Goal: Task Accomplishment & Management: Use online tool/utility

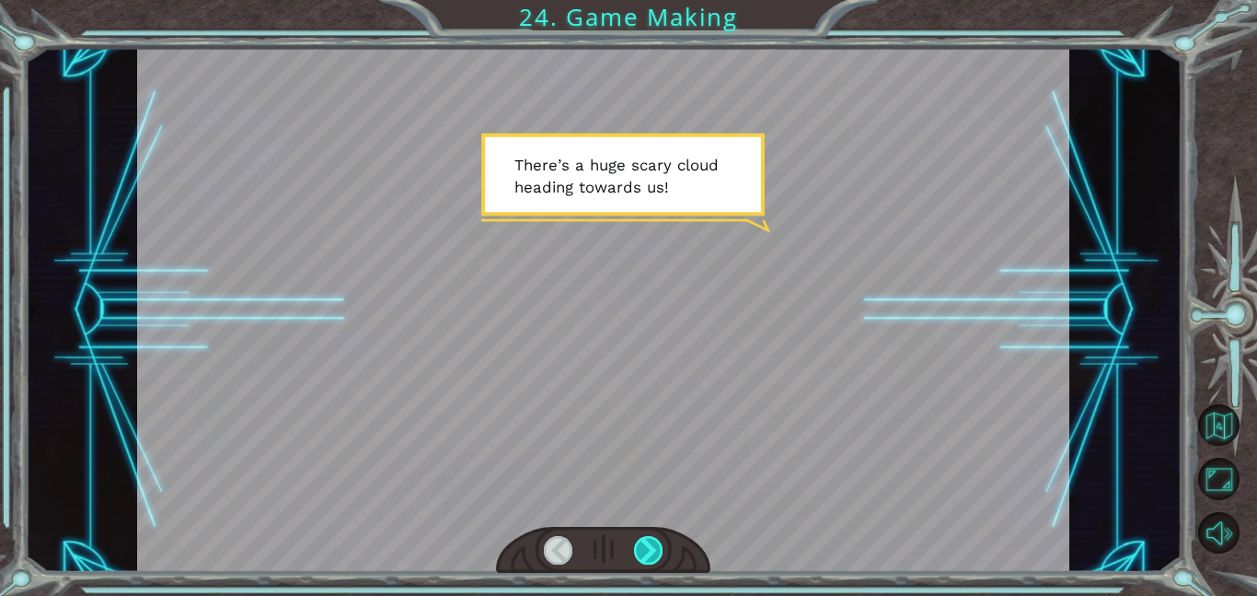
click at [652, 539] on div at bounding box center [648, 550] width 29 height 29
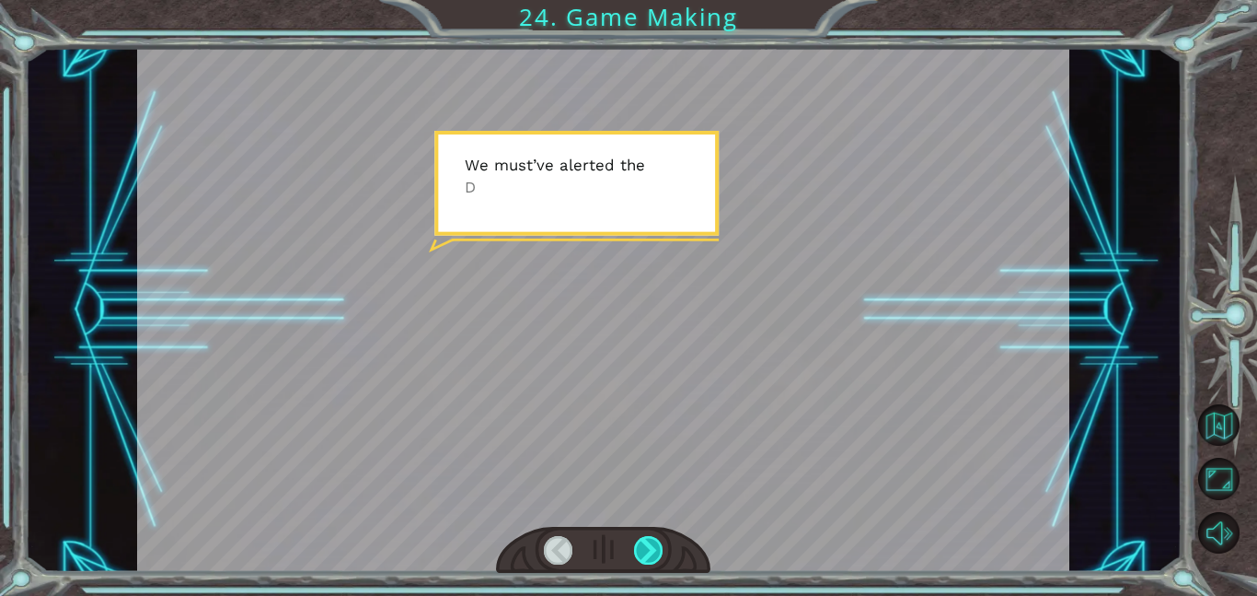
click at [653, 540] on div at bounding box center [648, 550] width 29 height 29
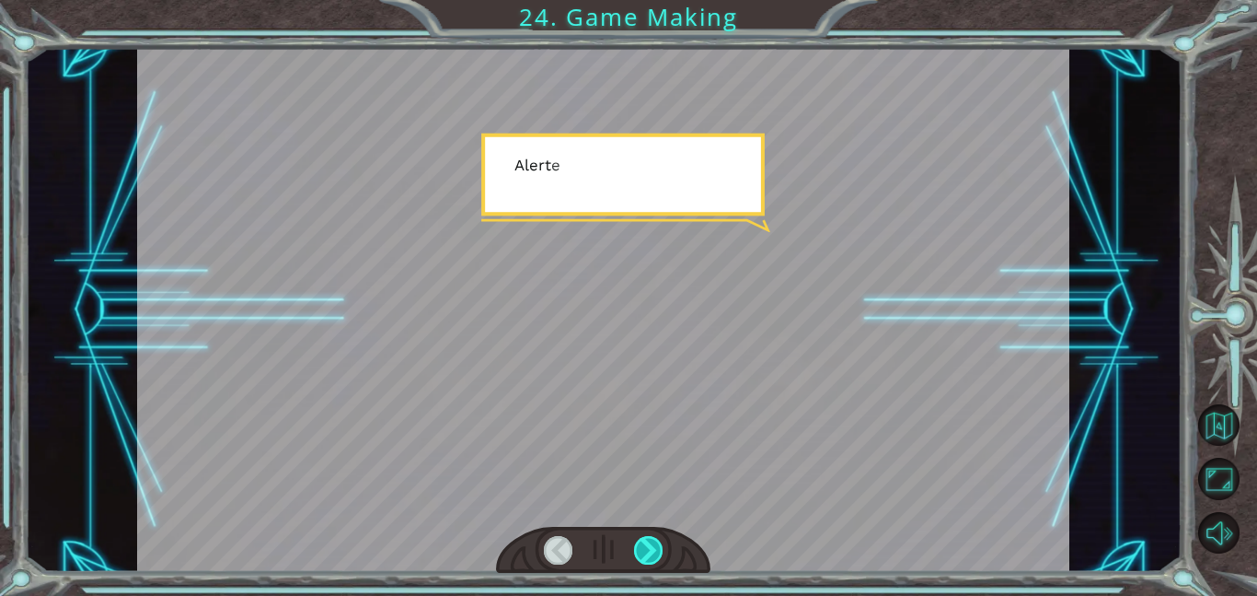
click at [653, 540] on div at bounding box center [648, 550] width 29 height 29
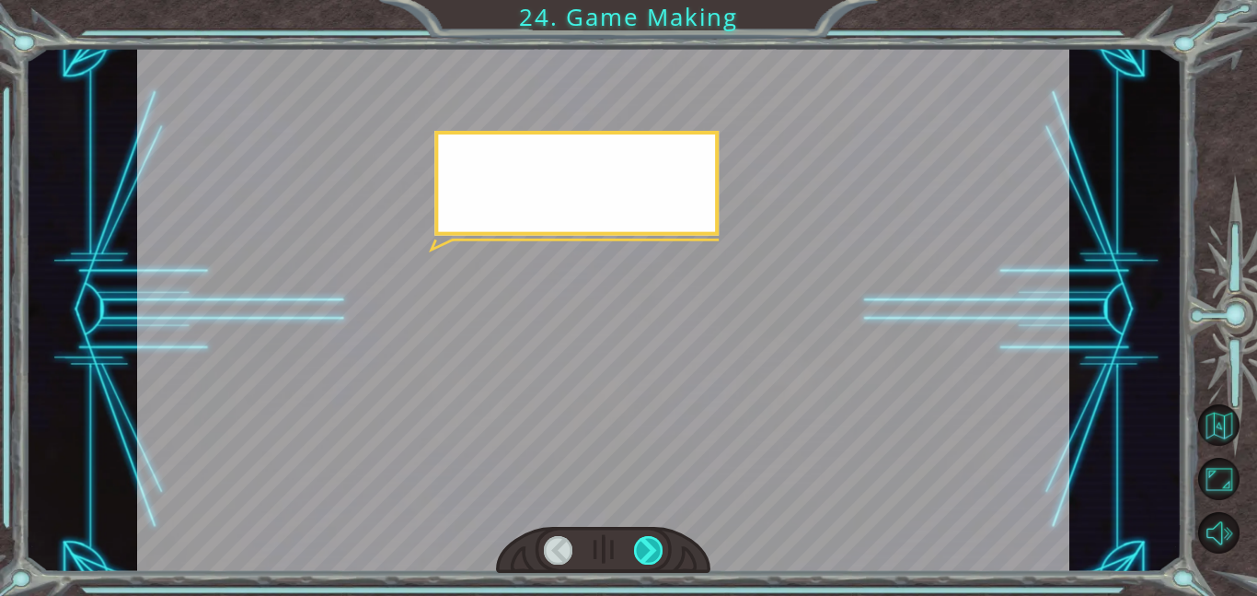
click at [653, 540] on div at bounding box center [648, 550] width 29 height 29
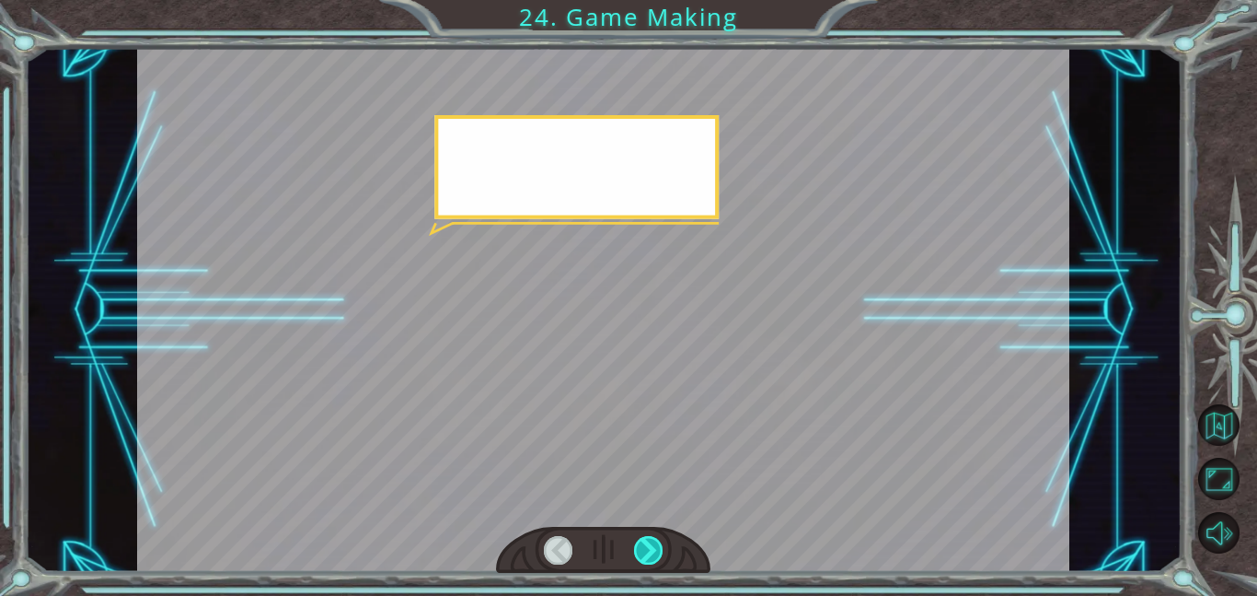
click at [653, 540] on div at bounding box center [648, 550] width 29 height 29
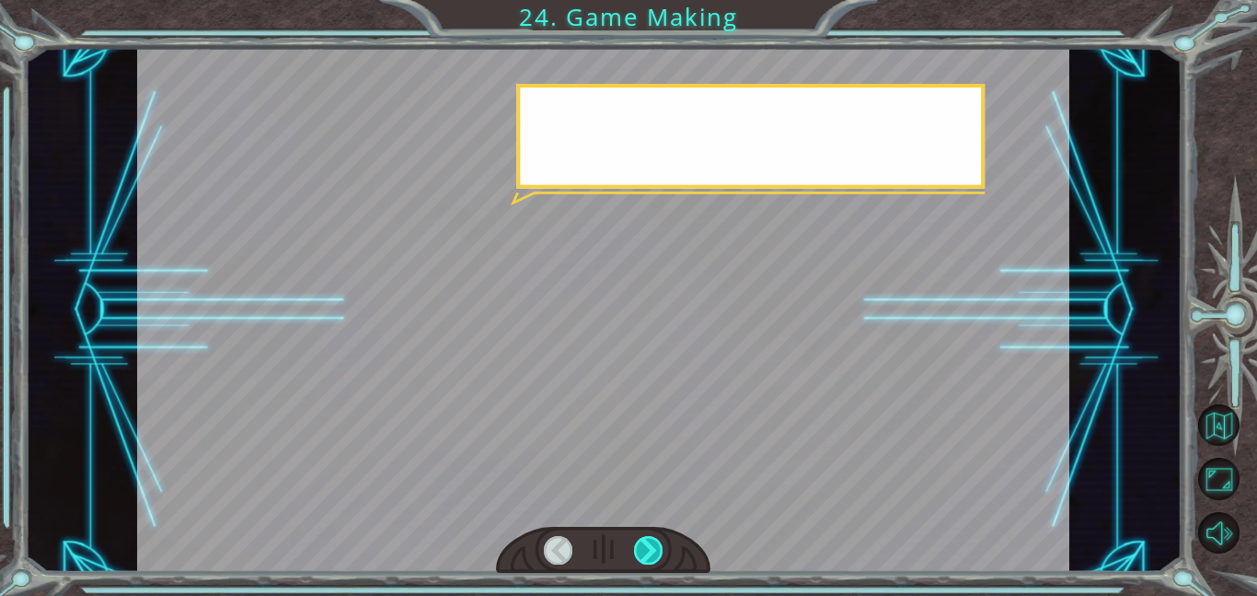
click at [653, 540] on div at bounding box center [648, 550] width 29 height 29
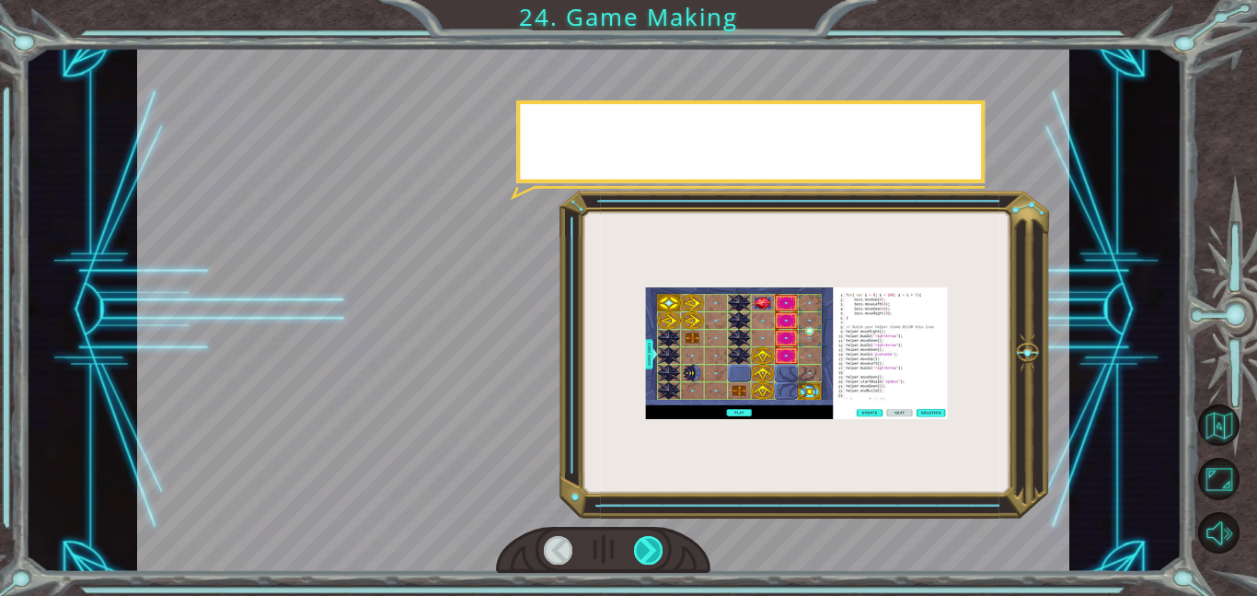
click at [653, 540] on div at bounding box center [648, 550] width 29 height 29
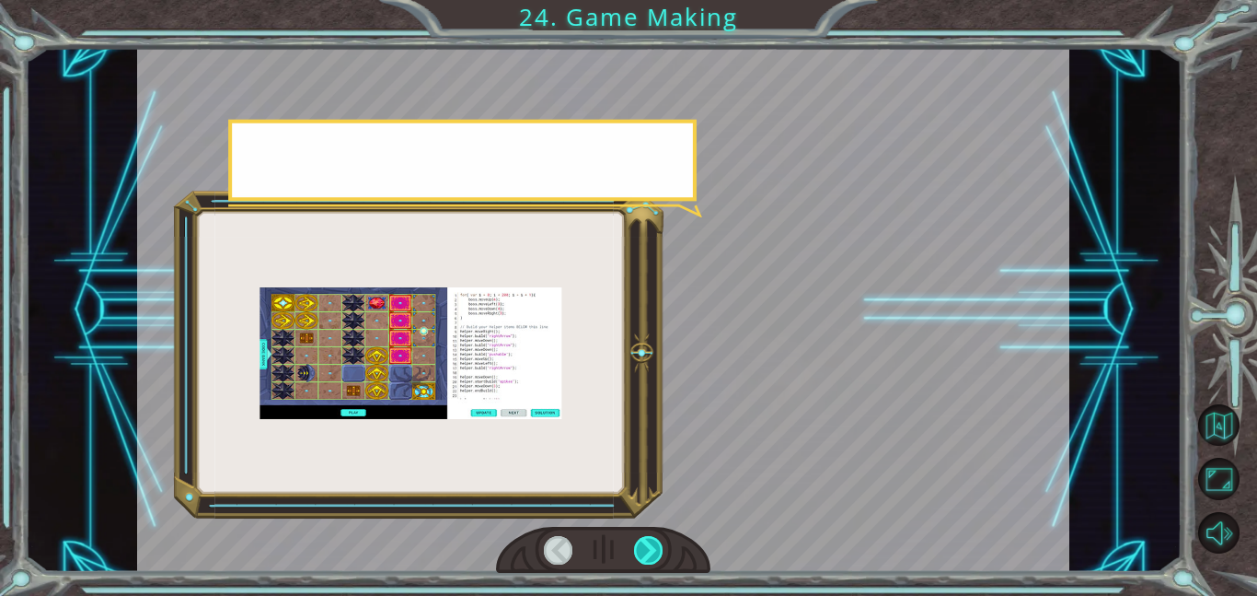
click at [653, 540] on div at bounding box center [648, 550] width 29 height 29
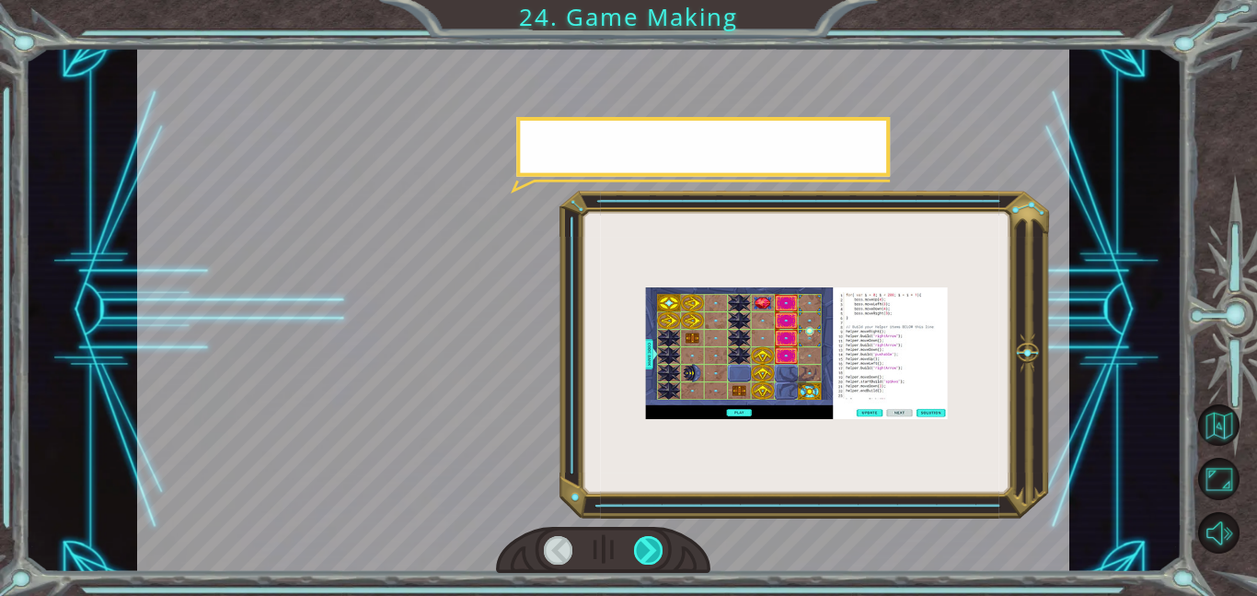
click at [653, 540] on div at bounding box center [648, 550] width 29 height 29
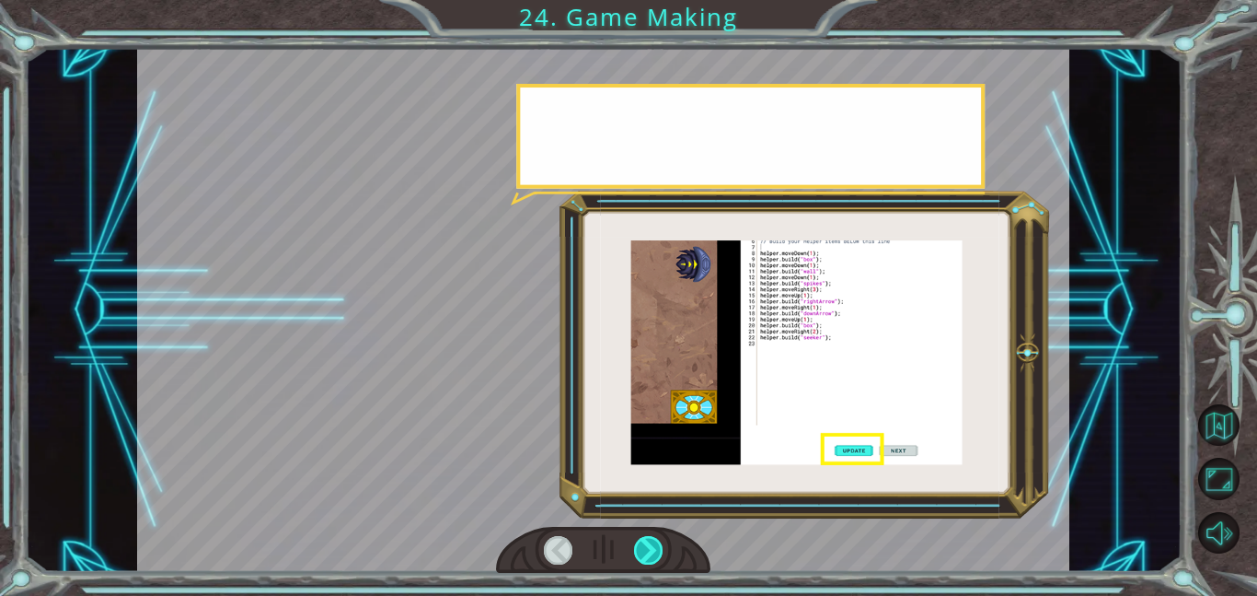
click at [653, 540] on div at bounding box center [648, 550] width 29 height 29
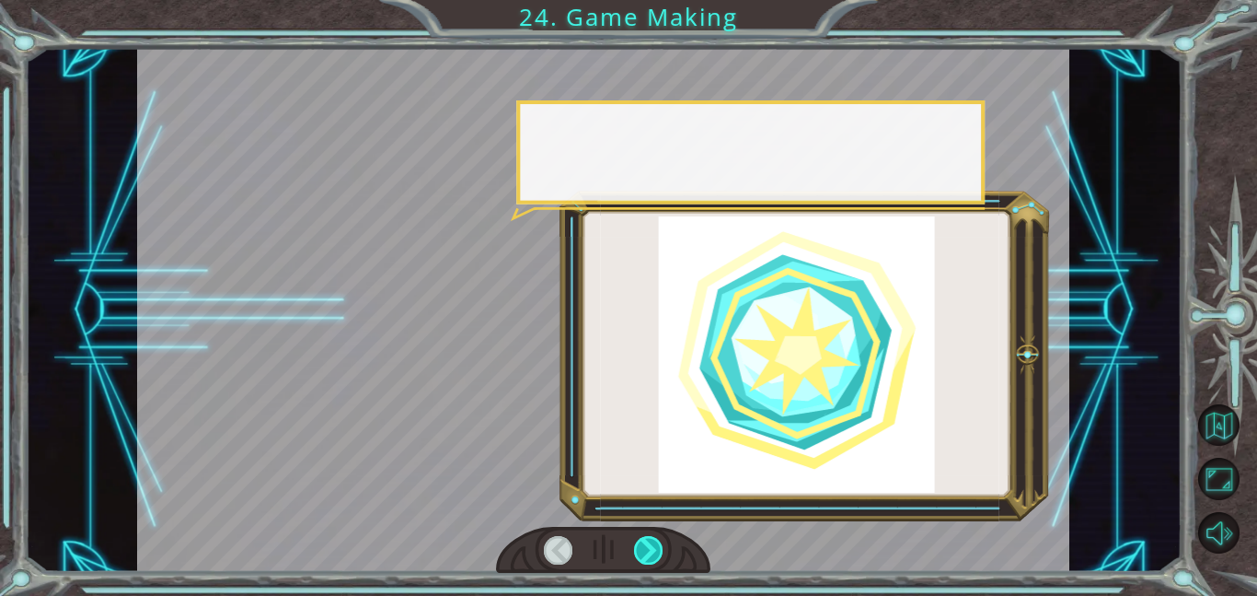
click at [653, 540] on div at bounding box center [648, 550] width 29 height 29
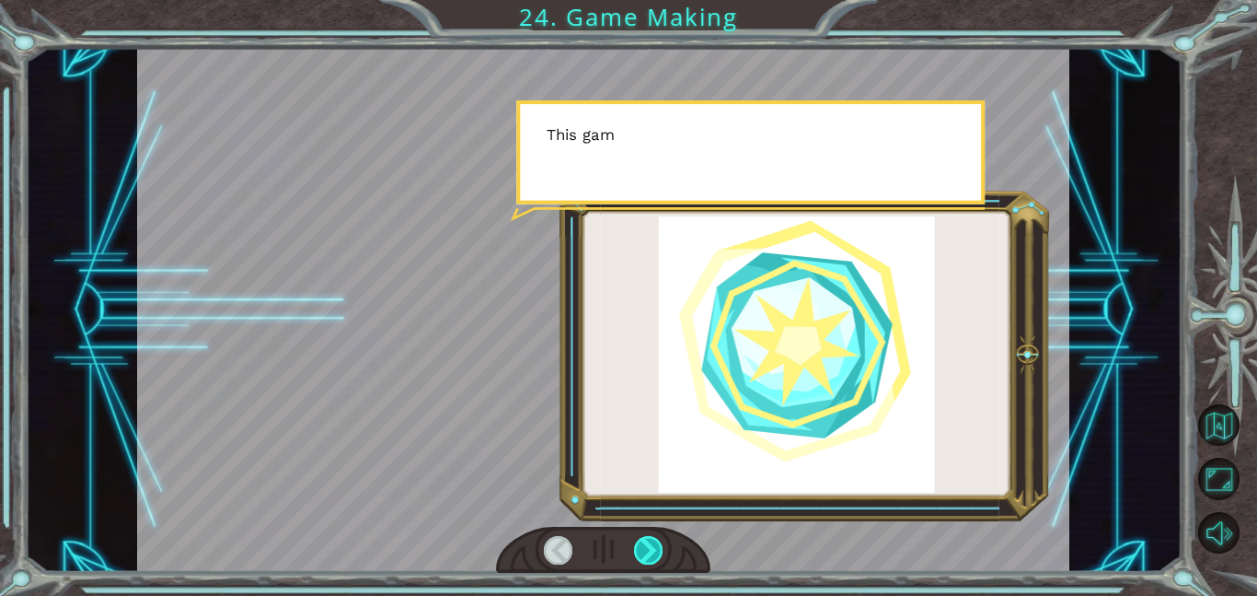
click at [653, 540] on div at bounding box center [648, 550] width 29 height 29
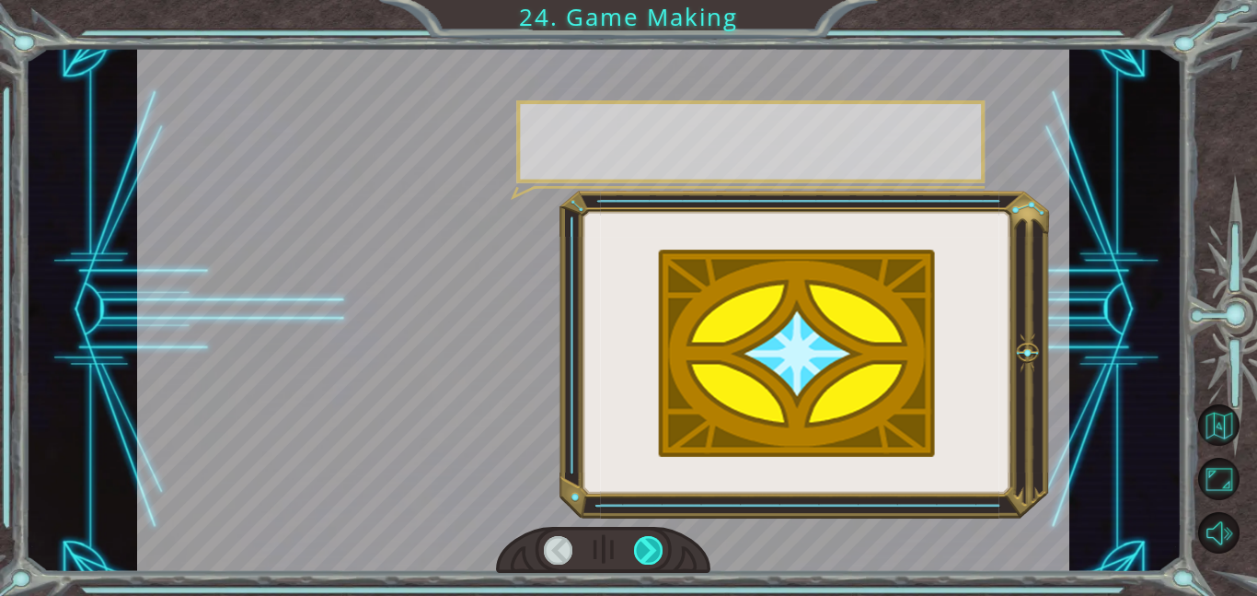
click at [653, 540] on div at bounding box center [648, 550] width 29 height 29
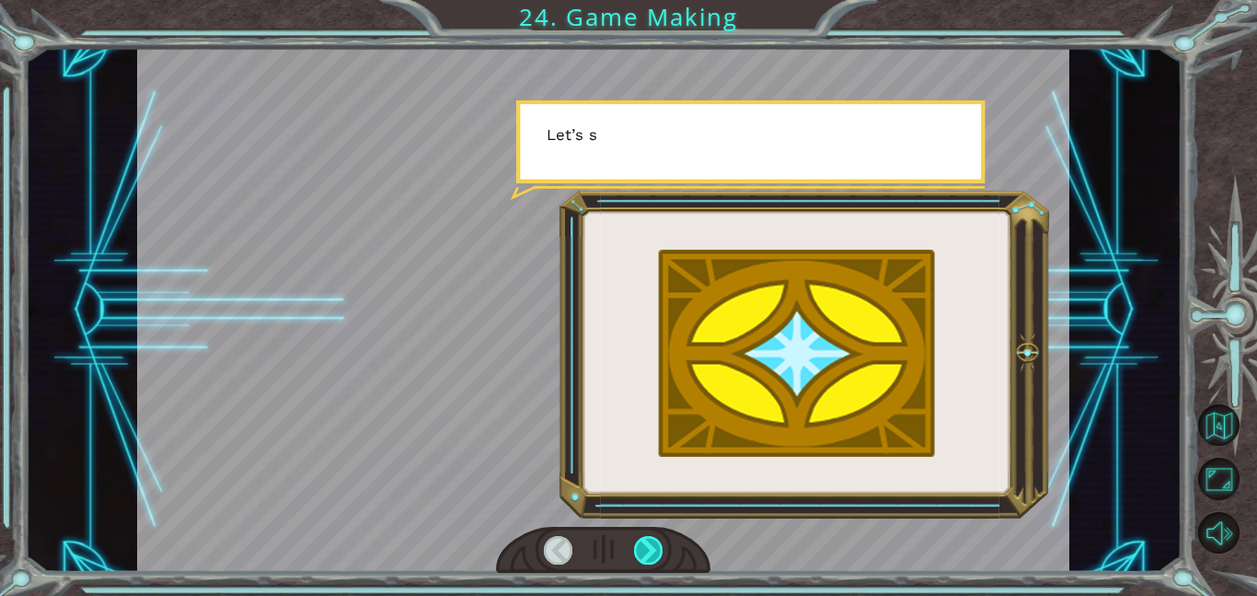
click at [653, 540] on div at bounding box center [648, 550] width 29 height 29
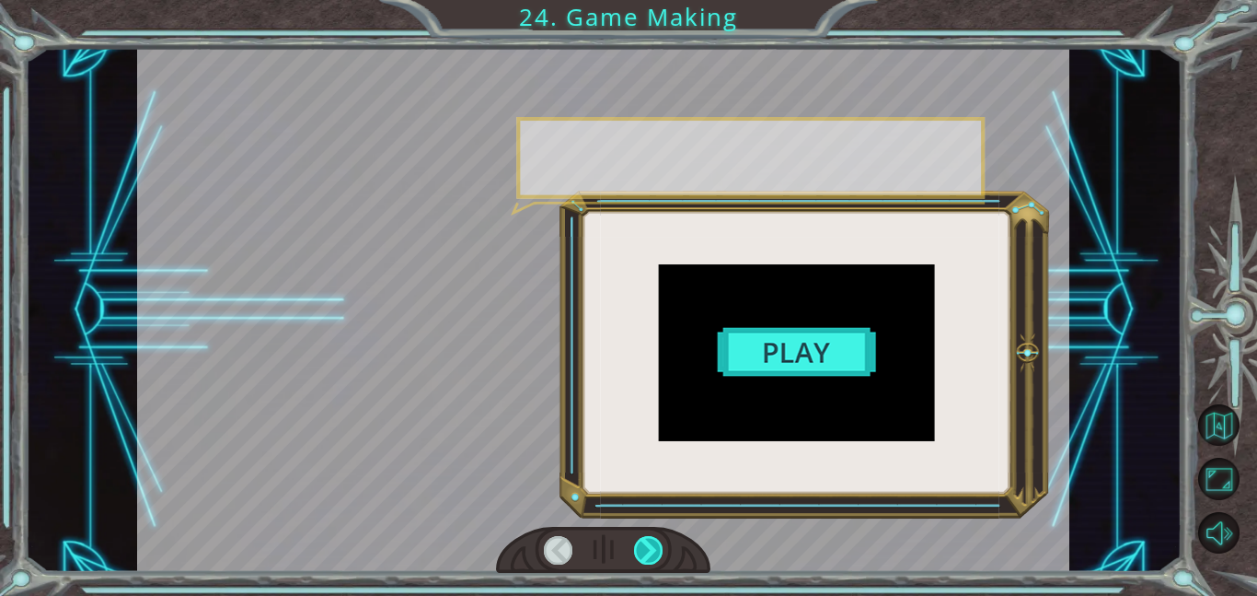
click at [653, 540] on div at bounding box center [648, 550] width 29 height 29
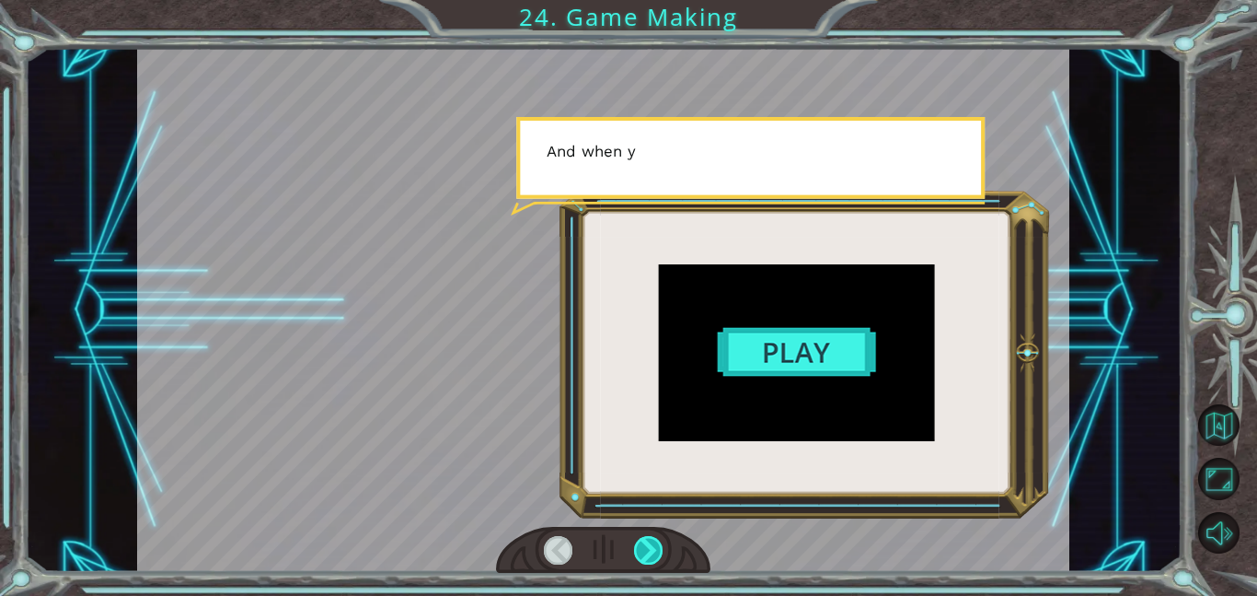
click at [653, 540] on div at bounding box center [648, 550] width 29 height 29
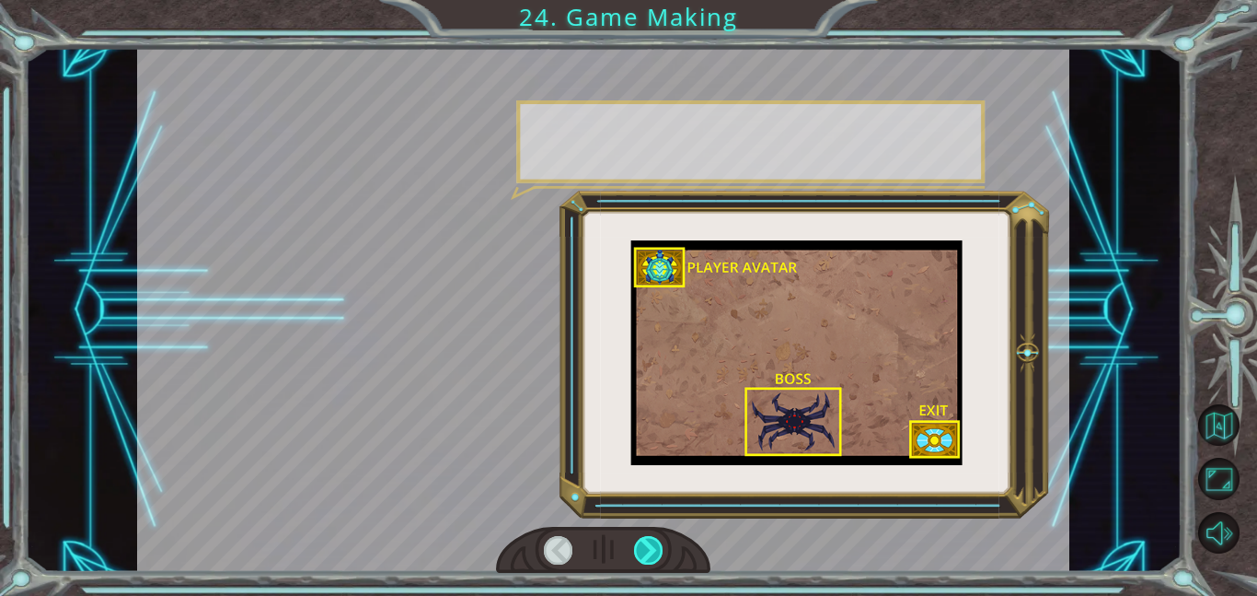
click at [653, 540] on div at bounding box center [648, 550] width 29 height 29
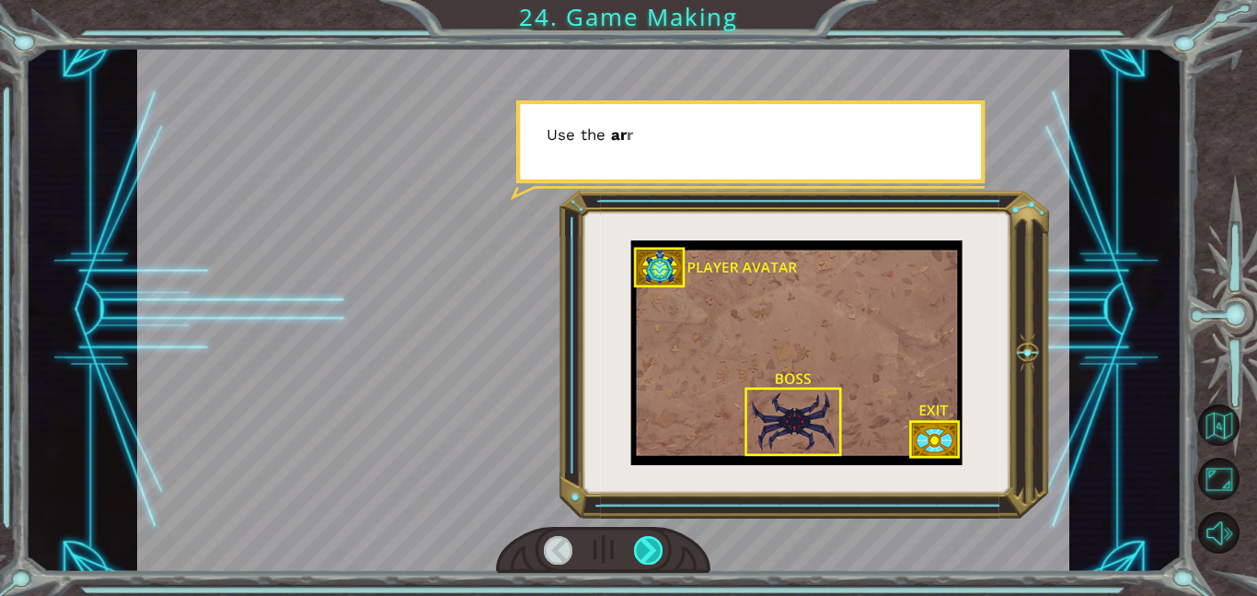
click at [653, 540] on div at bounding box center [648, 550] width 29 height 29
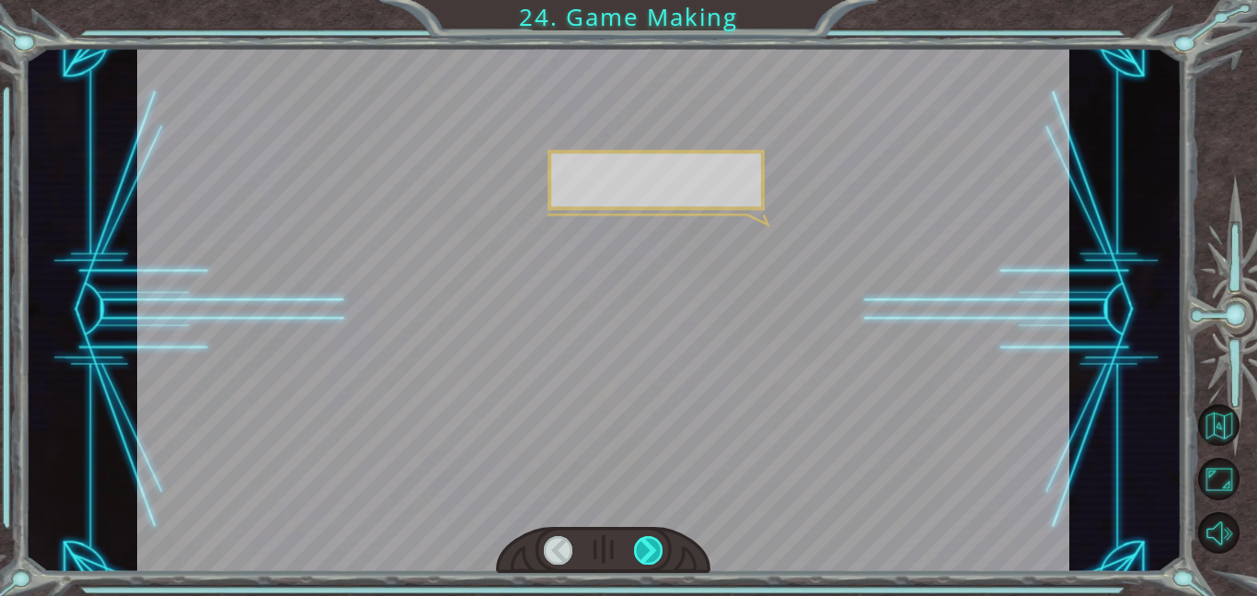
click at [653, 540] on div at bounding box center [648, 550] width 29 height 29
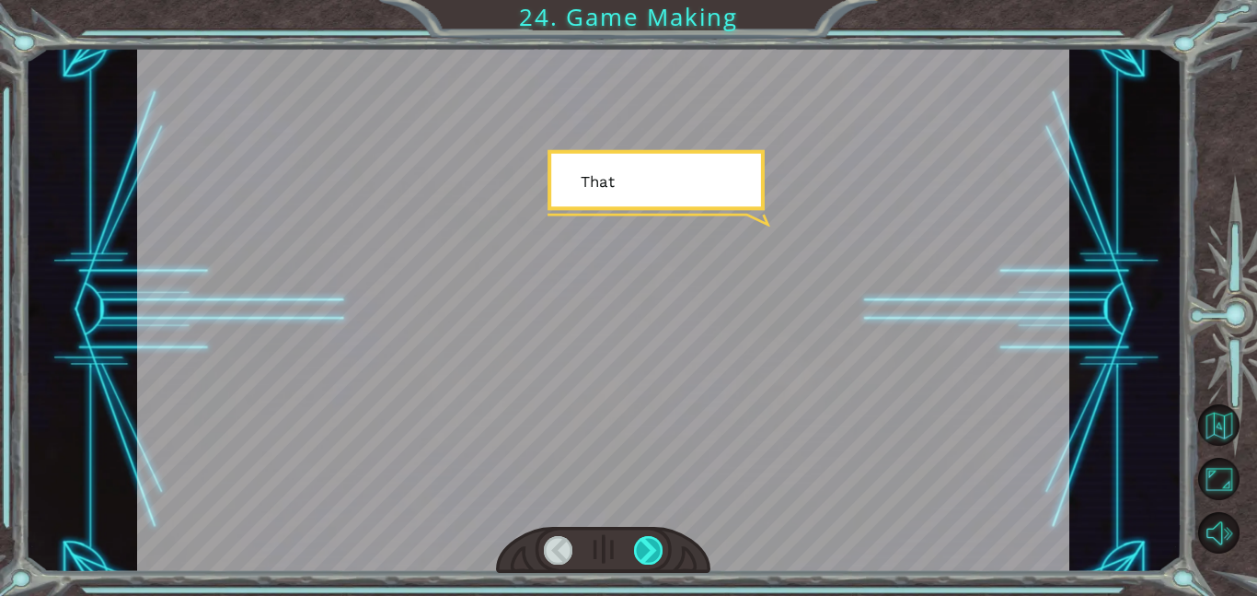
click at [653, 540] on div at bounding box center [648, 550] width 29 height 29
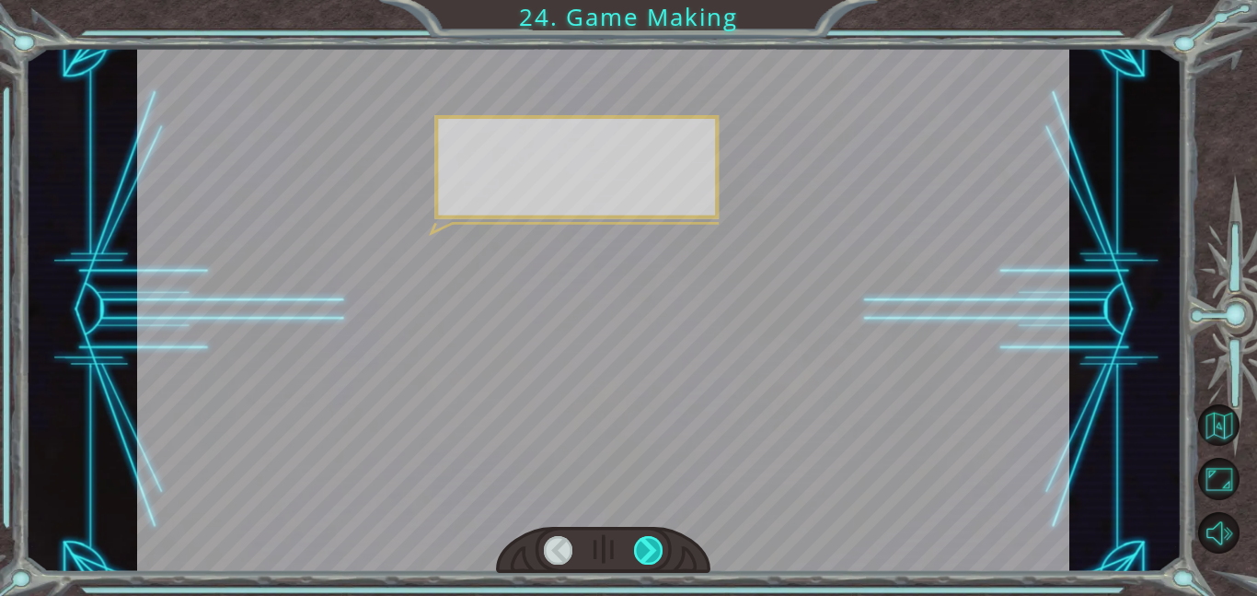
click at [653, 540] on div at bounding box center [648, 550] width 29 height 29
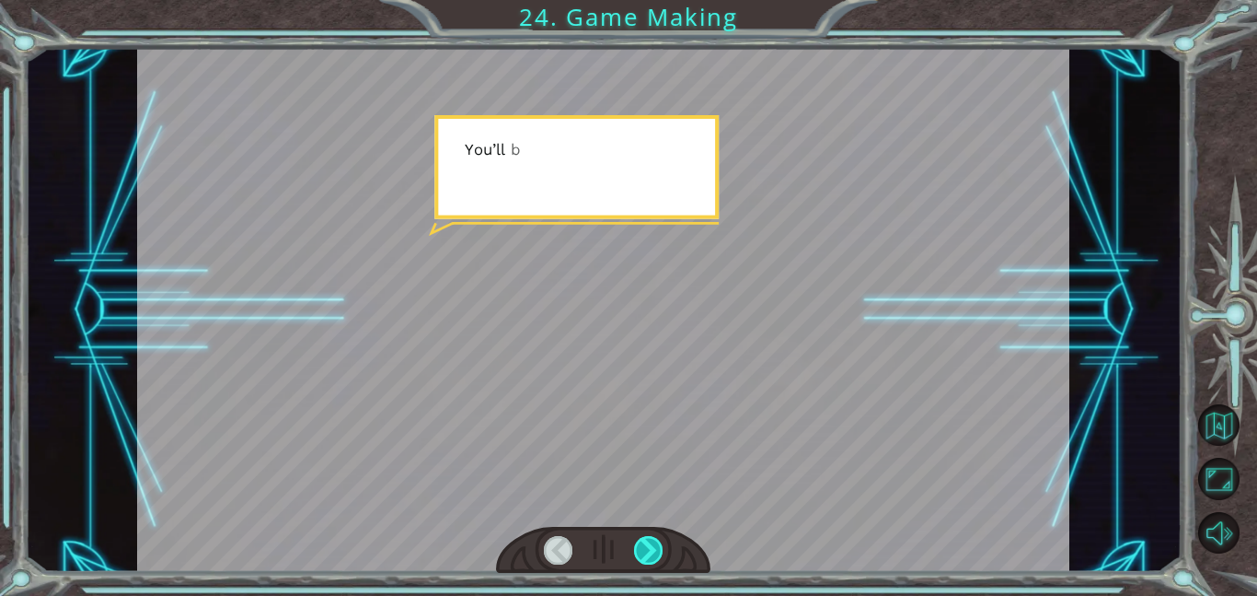
click at [653, 540] on div at bounding box center [648, 550] width 29 height 29
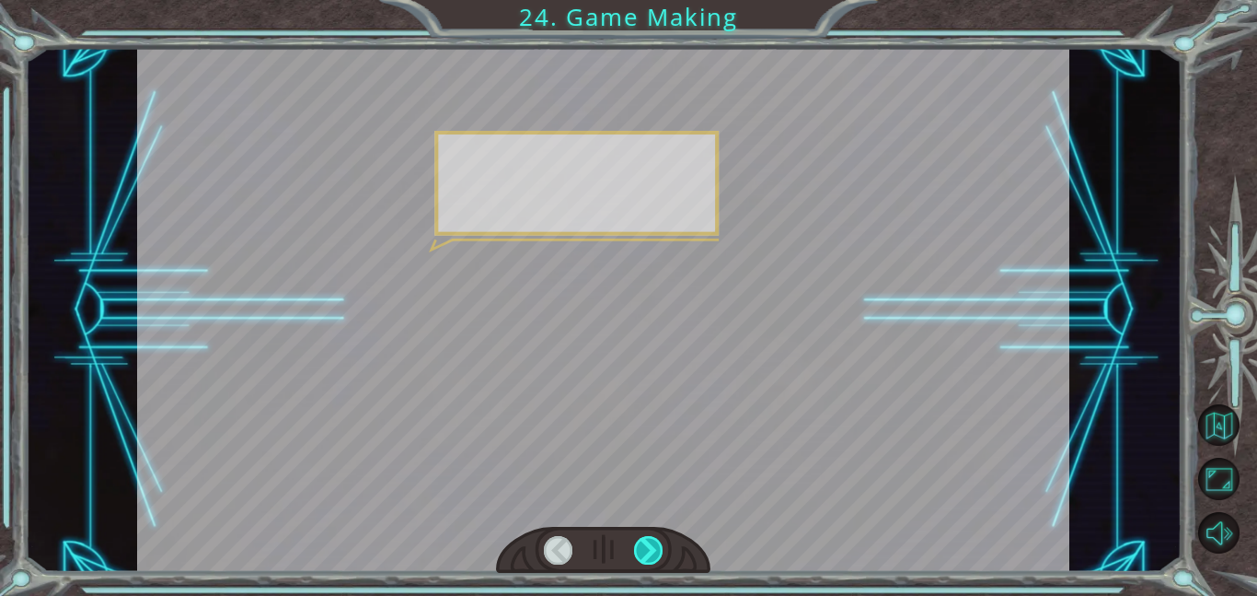
click at [653, 540] on div at bounding box center [648, 550] width 29 height 29
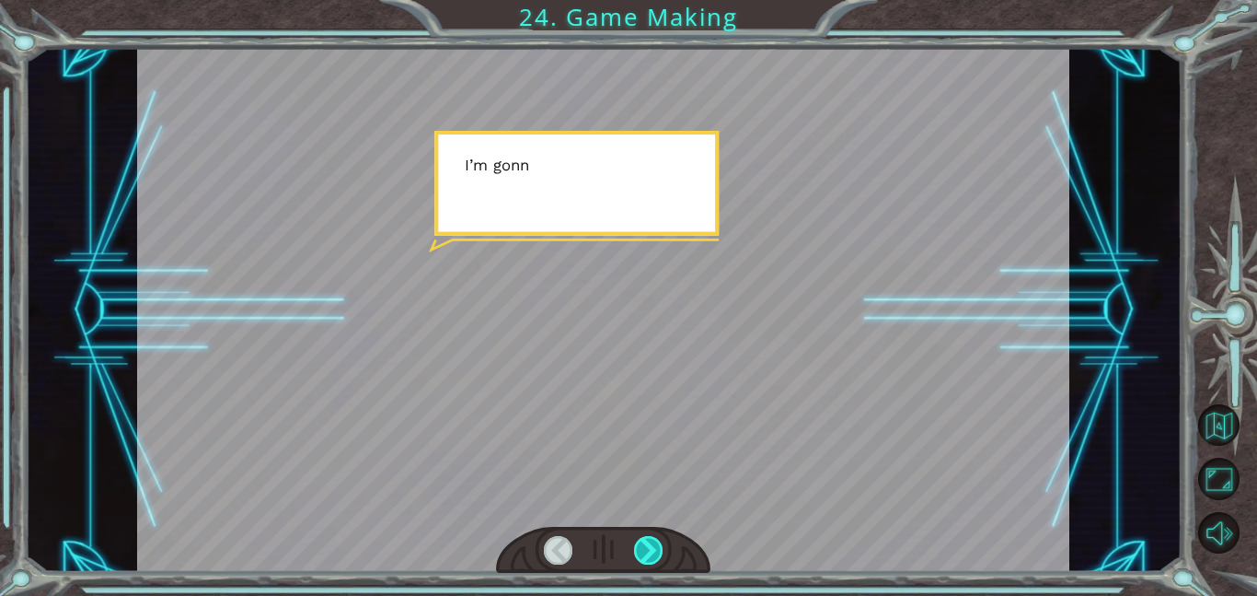
click at [653, 540] on div at bounding box center [648, 550] width 29 height 29
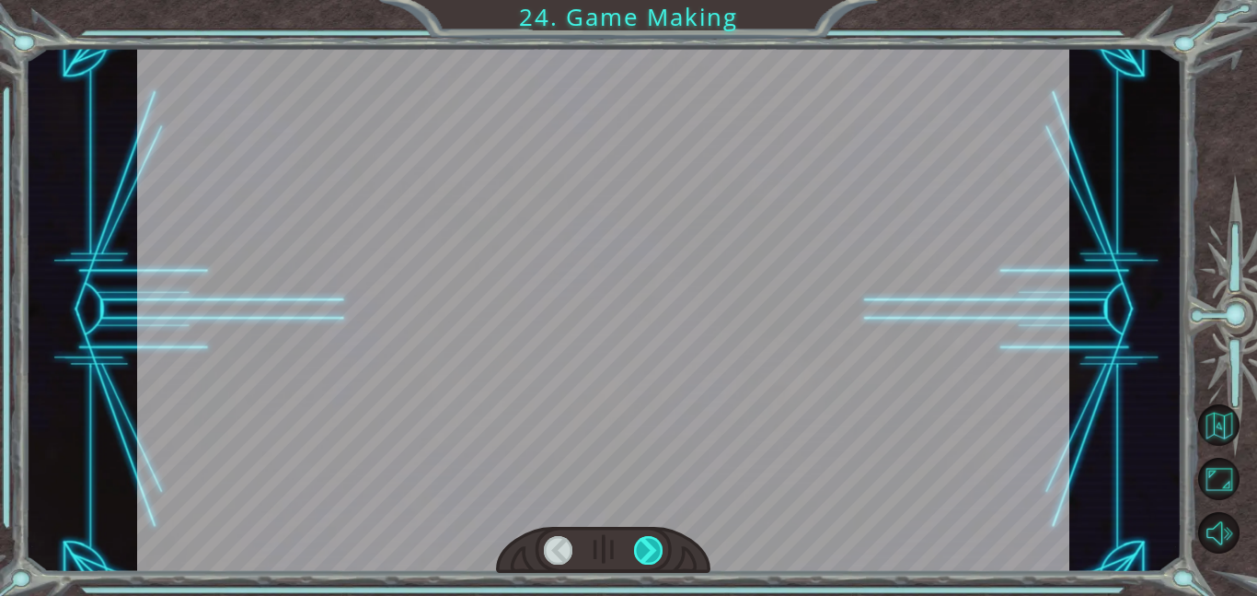
click at [653, 540] on div at bounding box center [648, 550] width 29 height 29
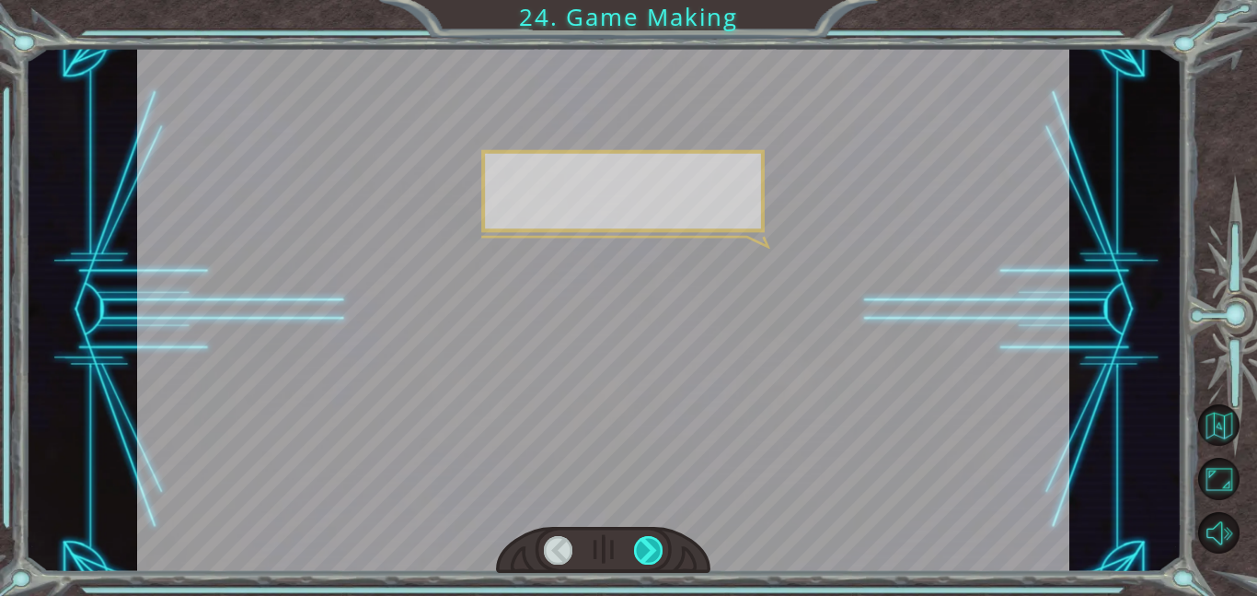
click at [653, 540] on div at bounding box center [648, 550] width 29 height 29
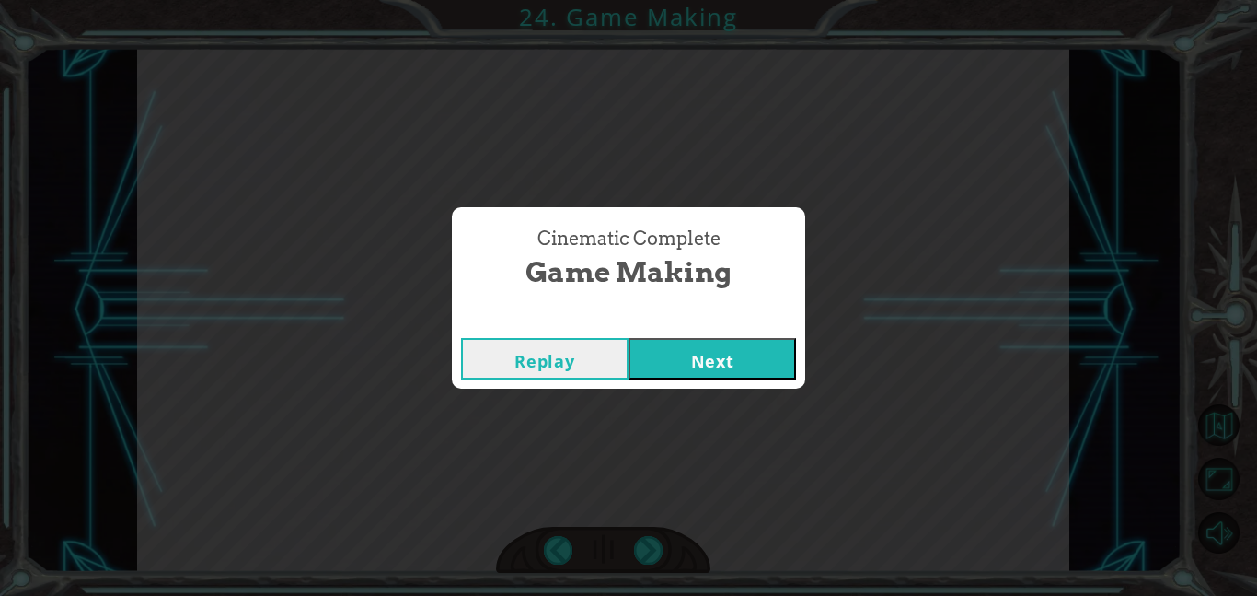
click at [720, 350] on button "Next" at bounding box center [713, 358] width 168 height 41
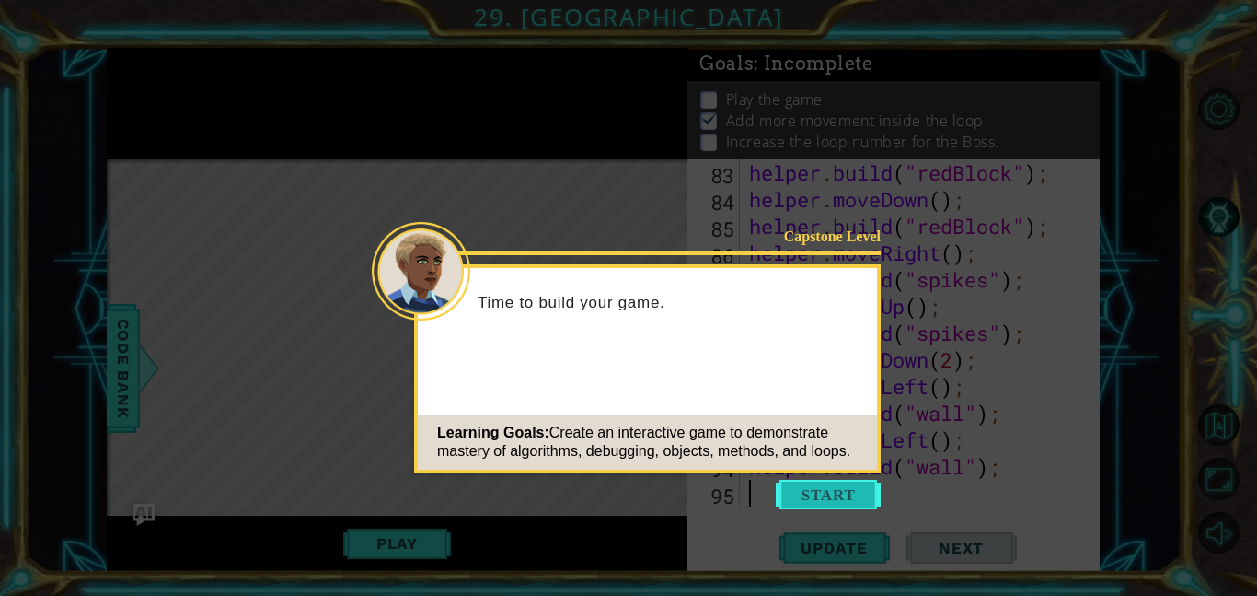
scroll to position [2296, 0]
click at [835, 486] on button "Start" at bounding box center [828, 494] width 105 height 29
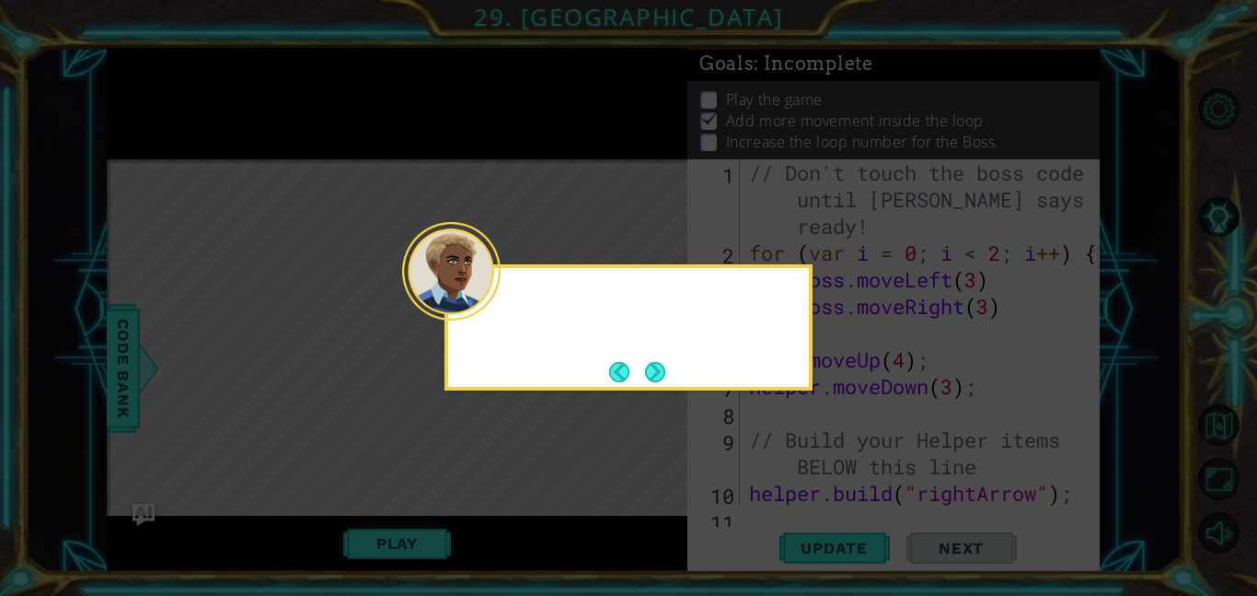
scroll to position [0, 0]
click at [656, 368] on button "Next" at bounding box center [655, 372] width 20 height 20
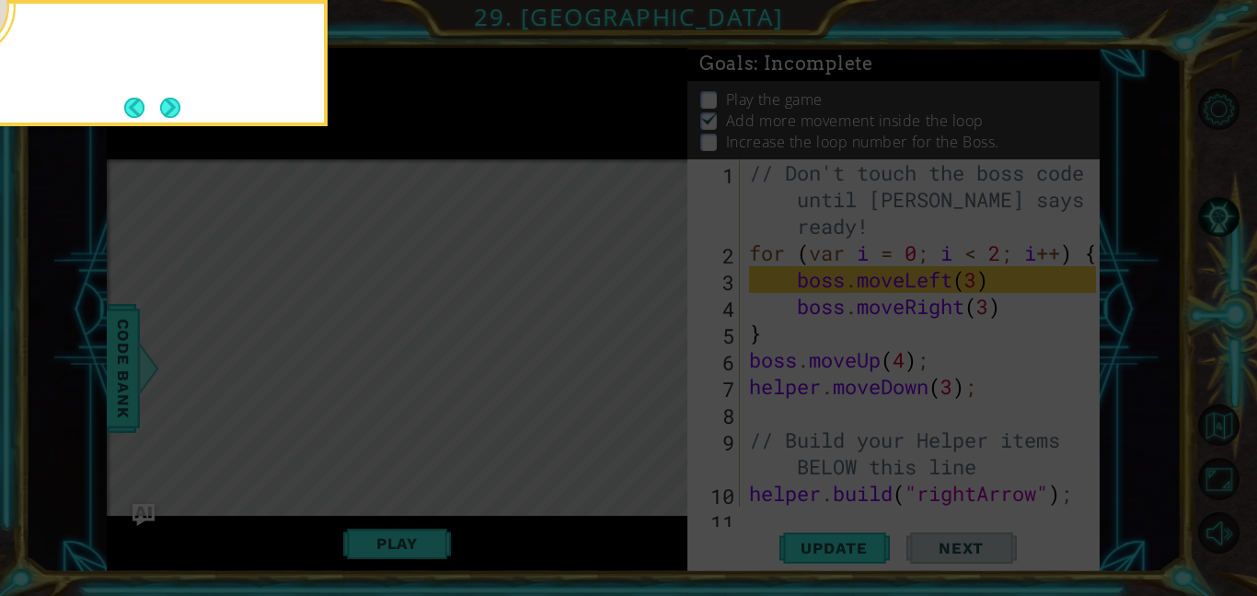
click at [656, 368] on icon at bounding box center [628, 89] width 1257 height 1013
click at [180, 98] on button "Next" at bounding box center [170, 108] width 20 height 20
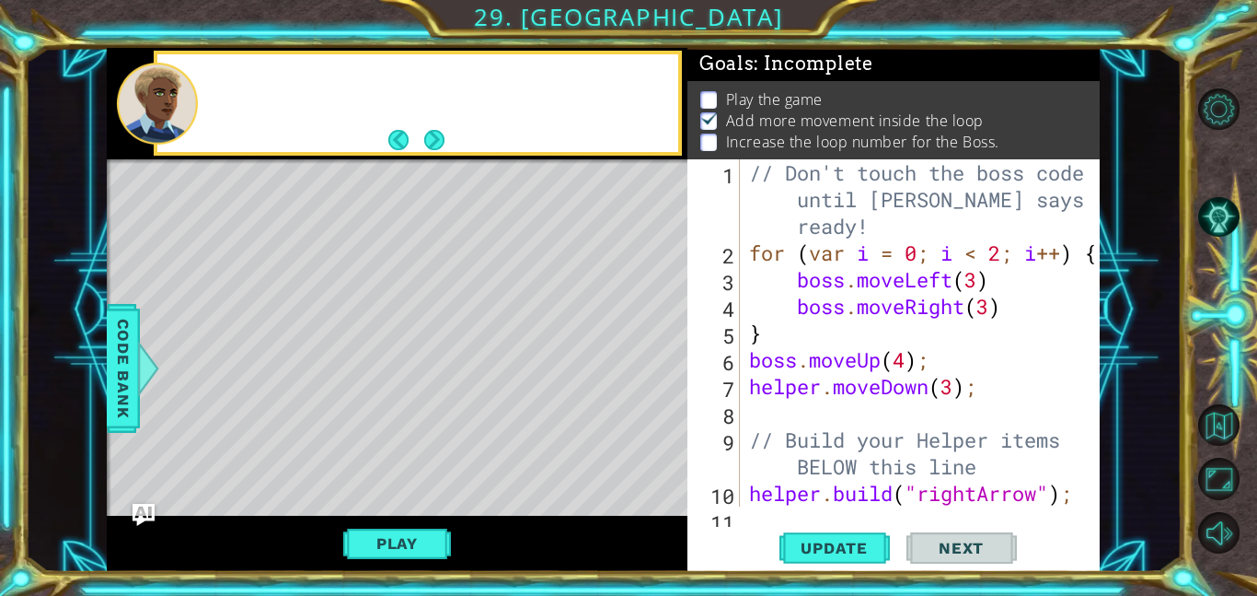
click at [180, 94] on div at bounding box center [157, 104] width 81 height 82
click at [425, 141] on button "Next" at bounding box center [433, 140] width 20 height 20
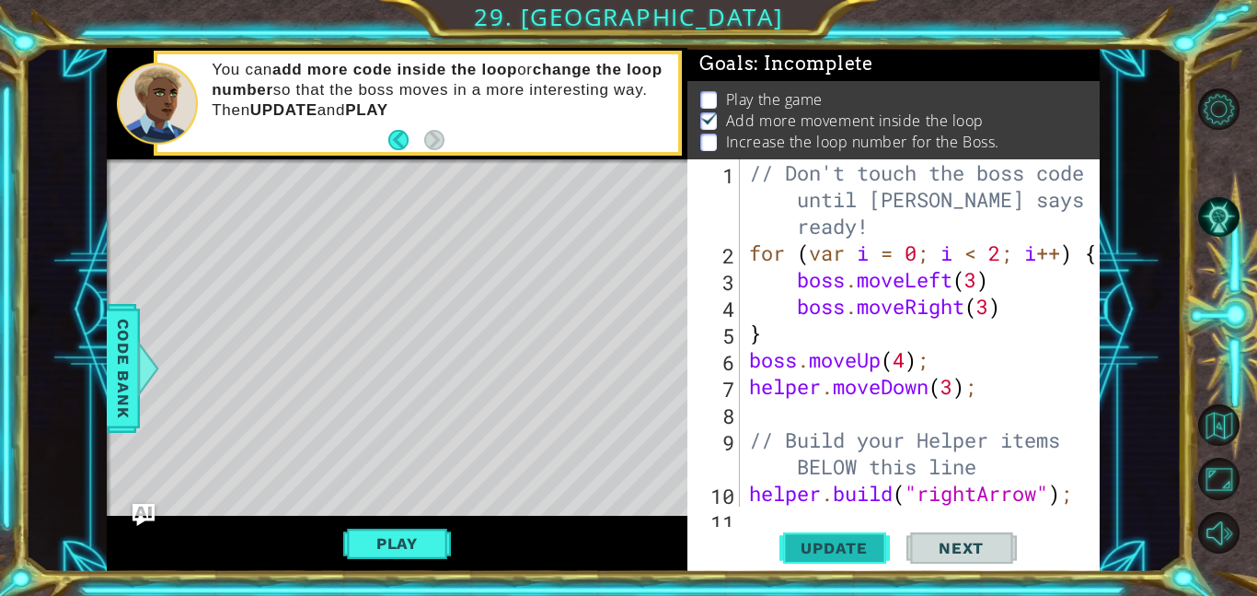
click at [811, 537] on button "Update" at bounding box center [835, 547] width 110 height 41
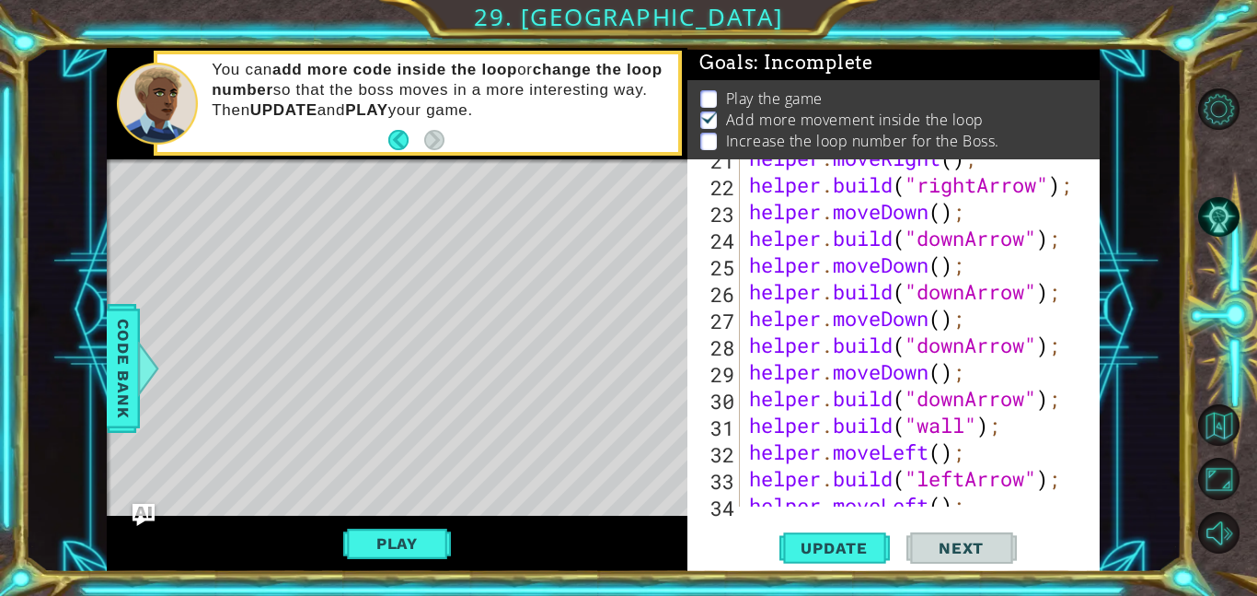
scroll to position [2, 0]
click at [426, 539] on button "Play" at bounding box center [397, 543] width 108 height 35
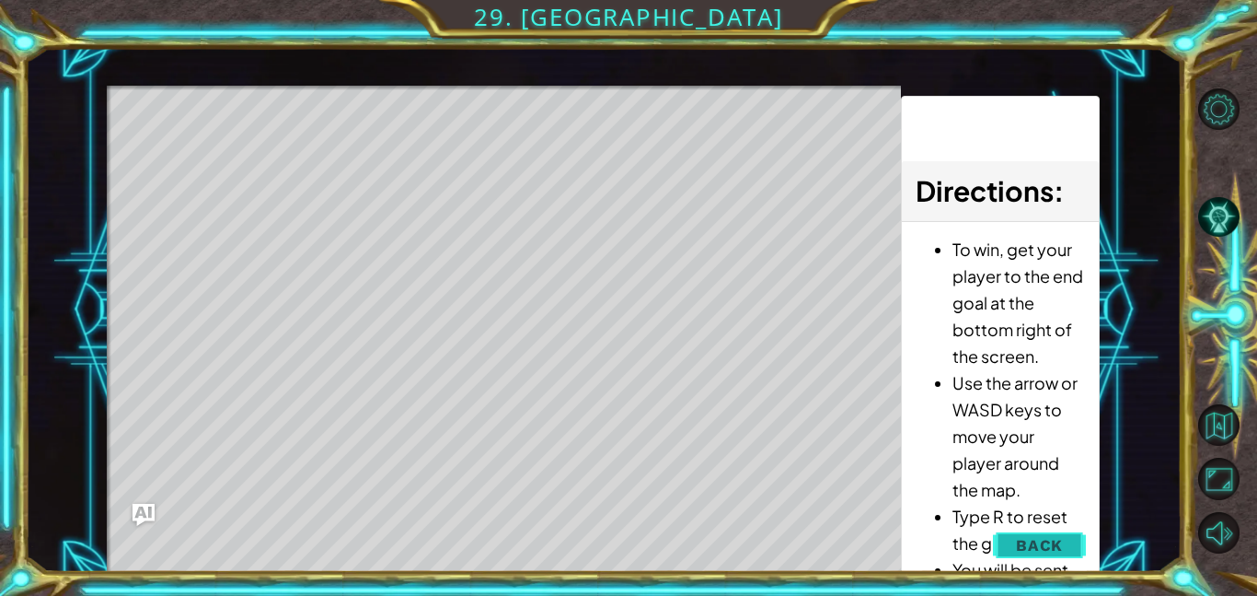
click at [1027, 550] on span "Back" at bounding box center [1039, 545] width 47 height 18
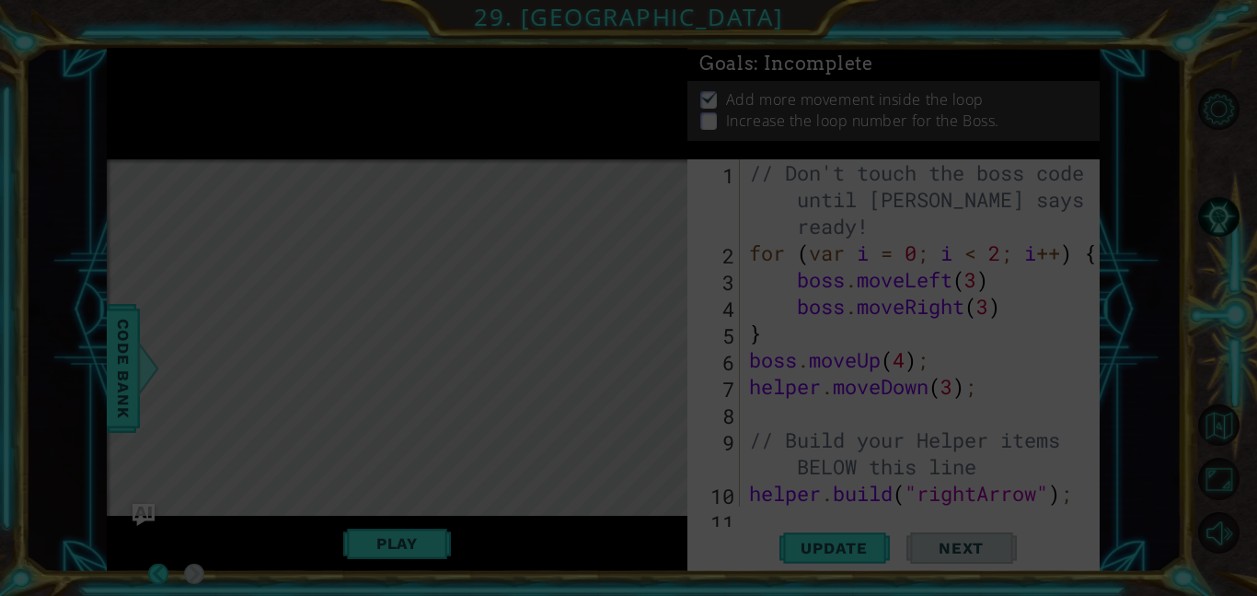
scroll to position [0, 0]
click at [612, 238] on icon at bounding box center [628, 298] width 1257 height 596
click at [778, 557] on icon at bounding box center [628, 298] width 1257 height 596
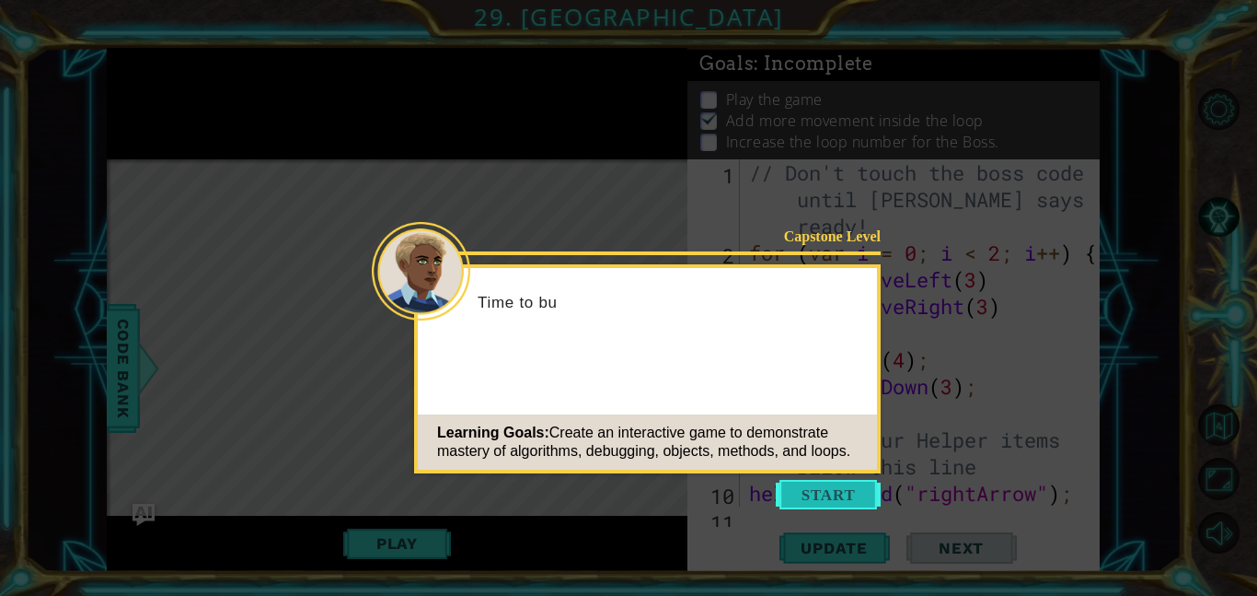
click at [815, 480] on button "Start" at bounding box center [828, 494] width 105 height 29
click at [817, 484] on icon at bounding box center [628, 298] width 1257 height 596
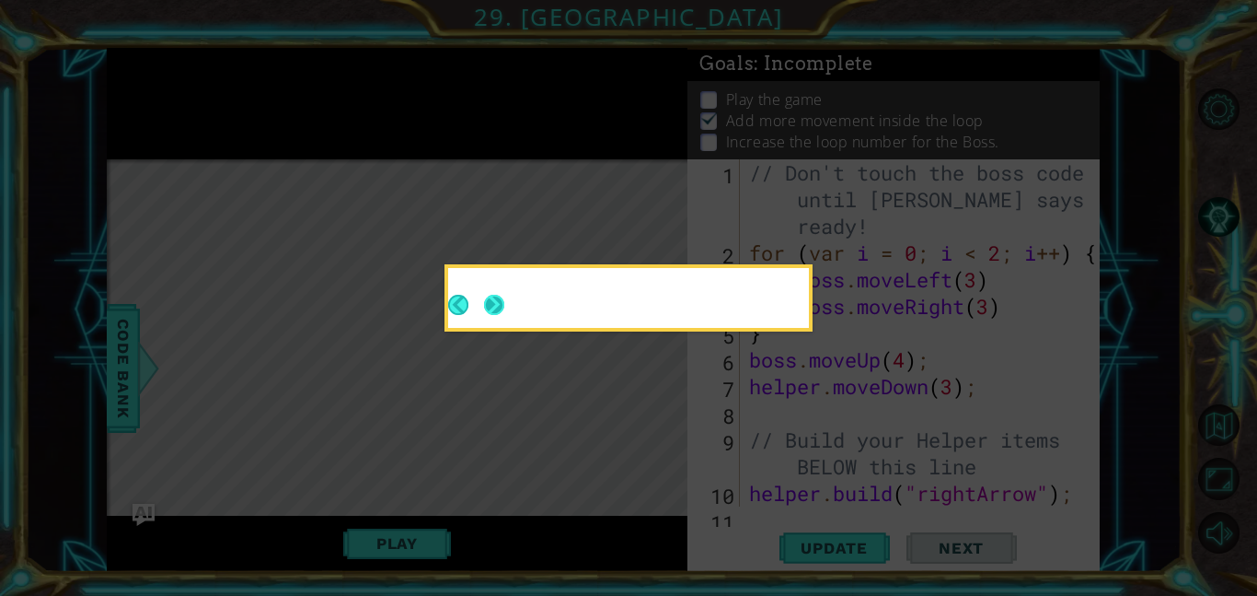
click at [499, 313] on button "Next" at bounding box center [494, 305] width 20 height 20
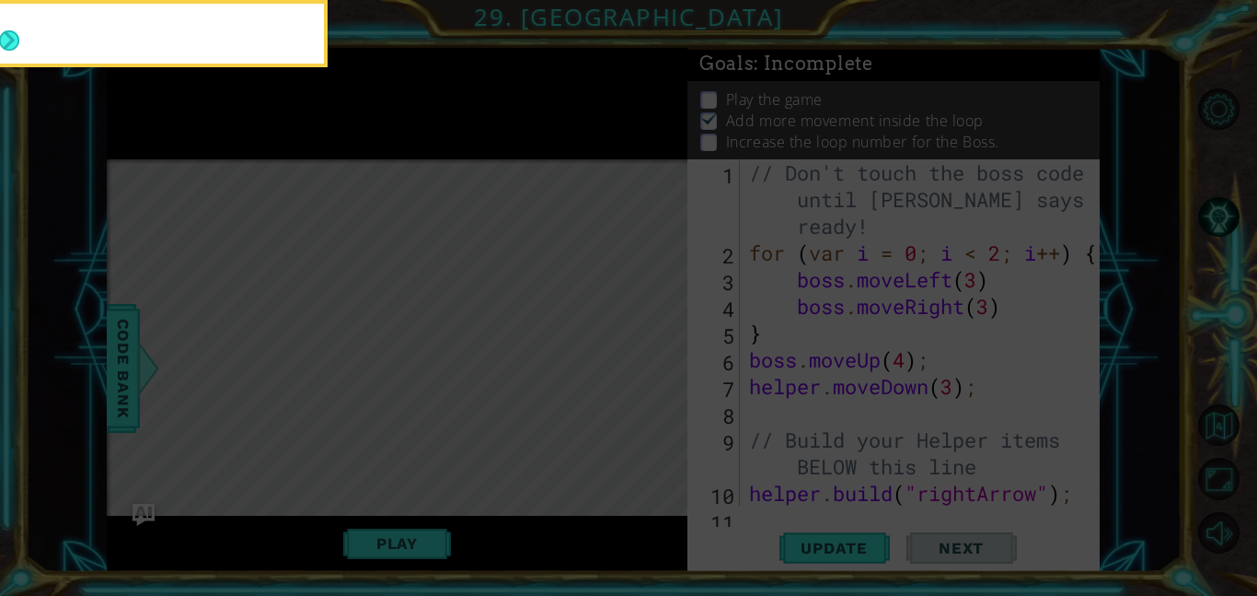
click at [499, 313] on icon at bounding box center [628, 89] width 1257 height 1013
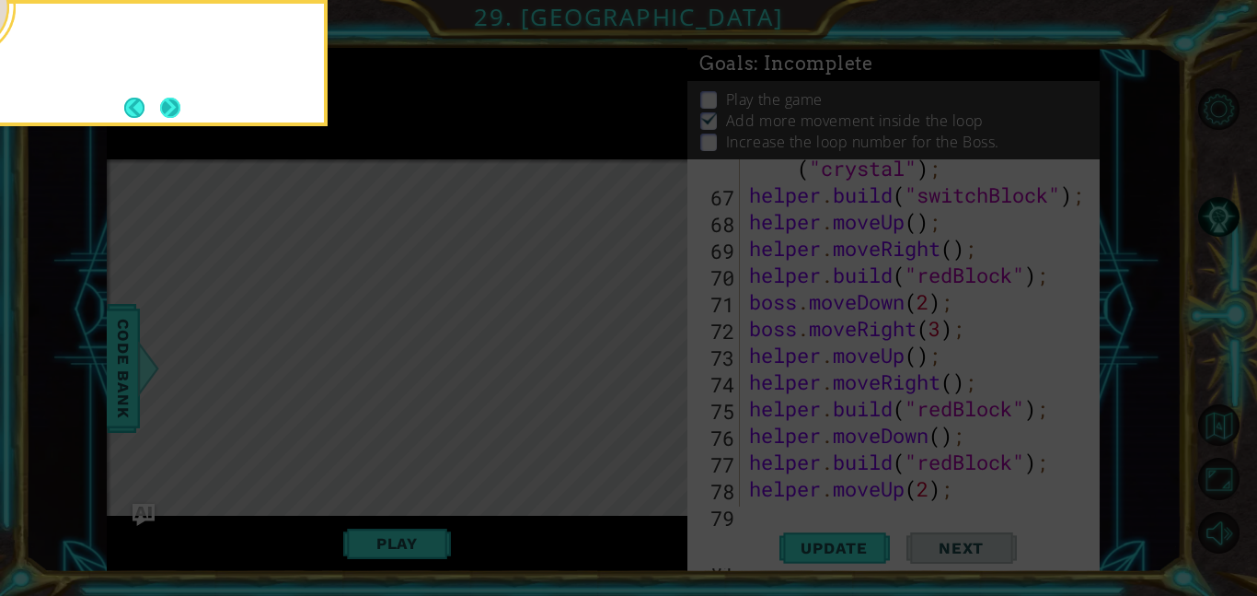
scroll to position [2138, 0]
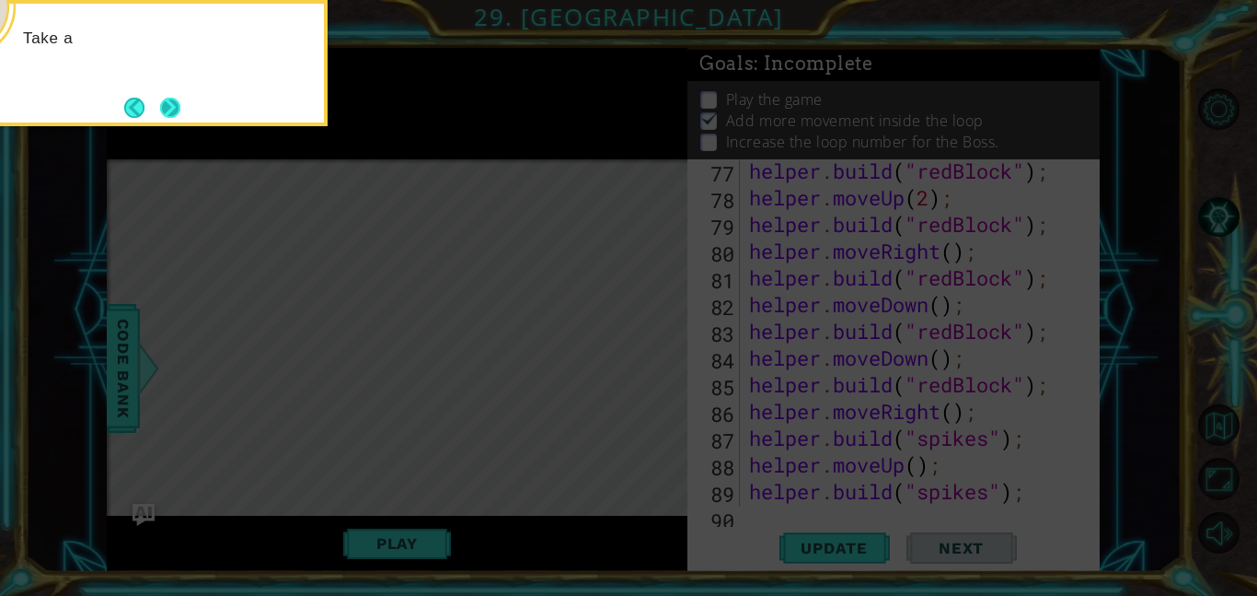
click at [162, 103] on button "Next" at bounding box center [170, 108] width 20 height 20
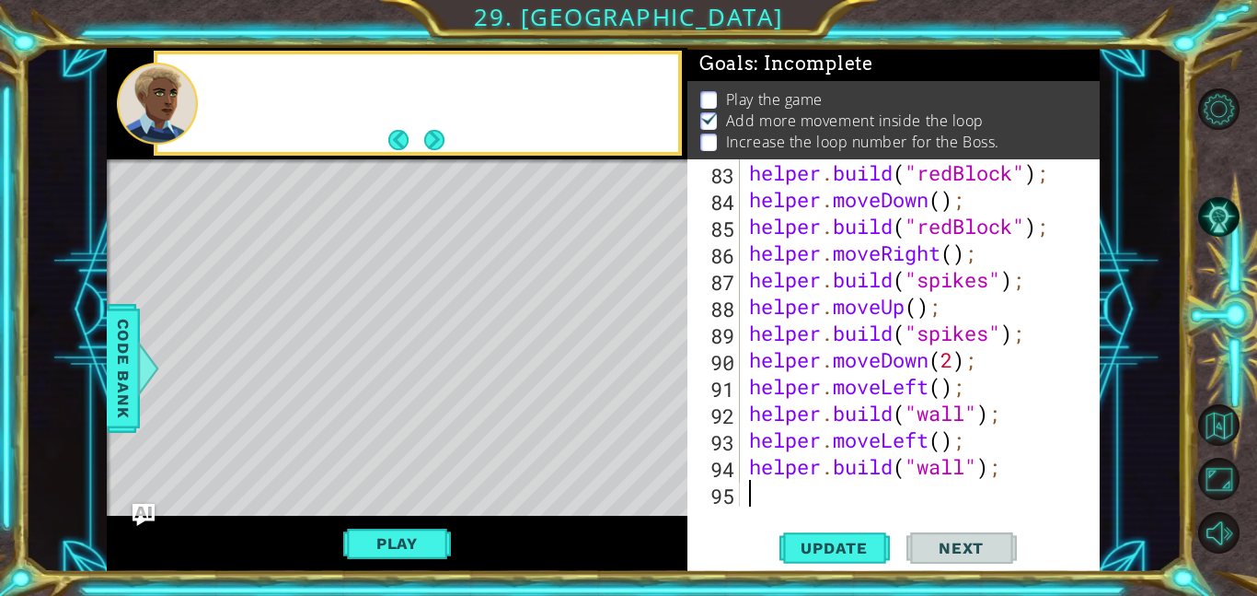
scroll to position [2296, 0]
click at [434, 135] on button "Next" at bounding box center [433, 140] width 20 height 20
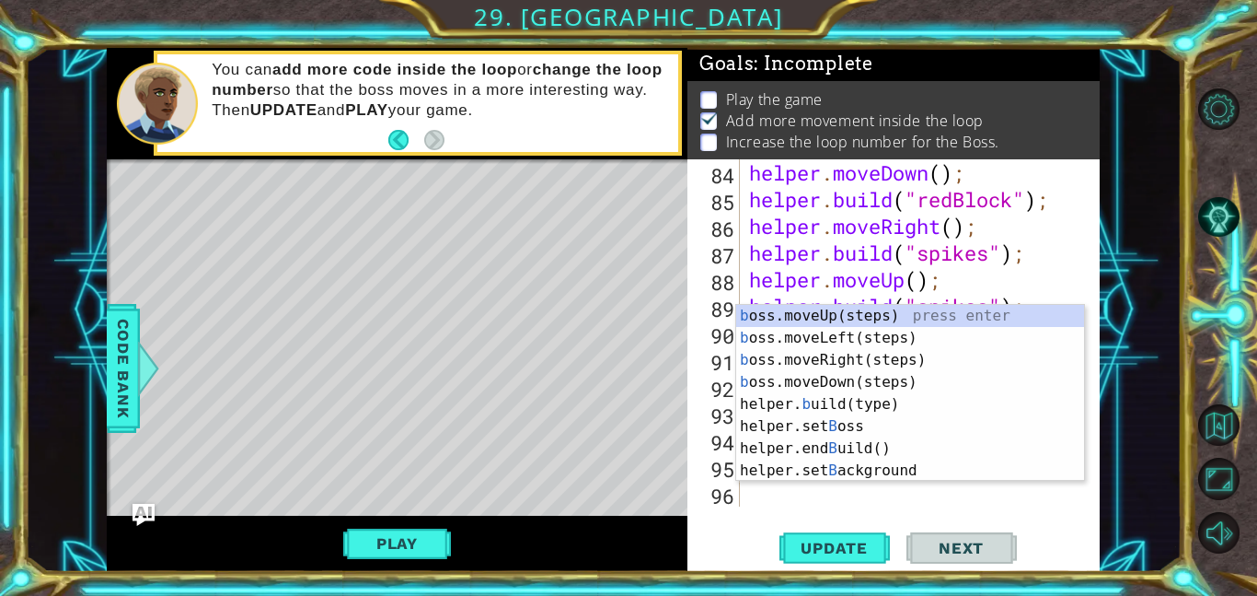
scroll to position [2323, 0]
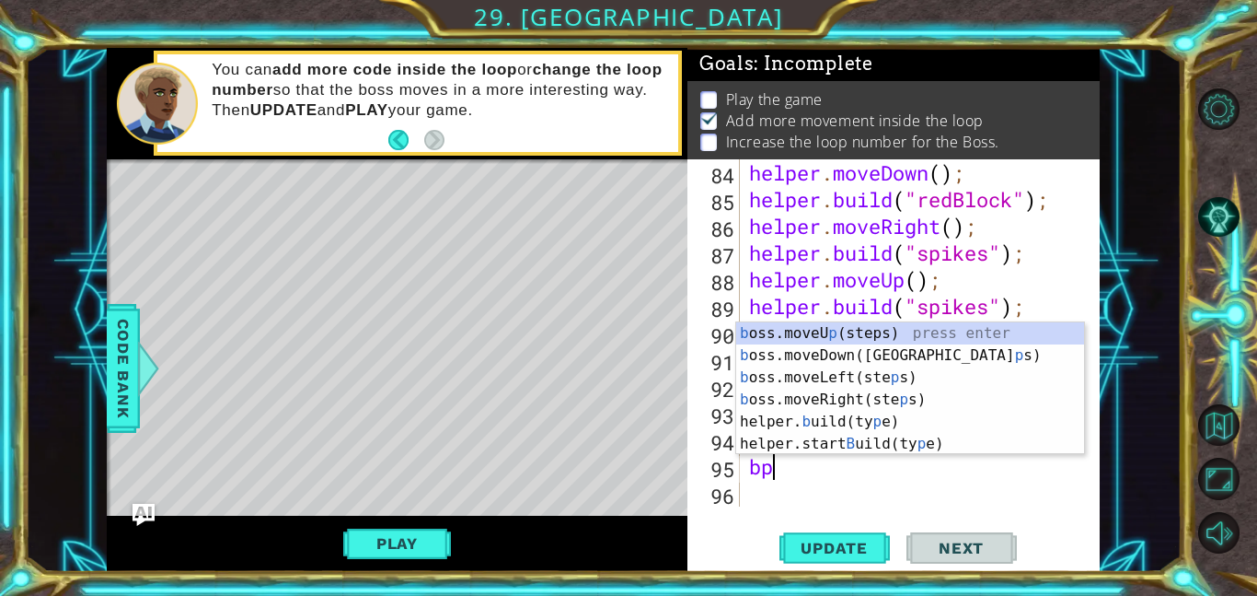
type textarea "bps"
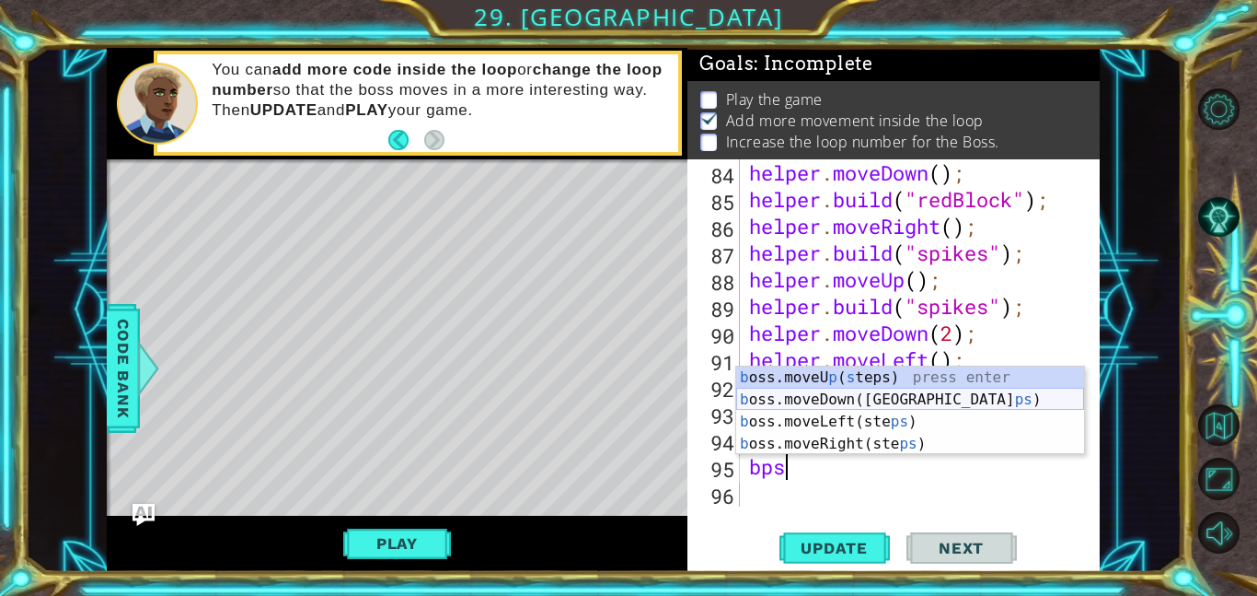
click at [947, 402] on div "b oss.moveU p ( s teps) press enter b oss.moveDown(ste ps ) press enter b oss.m…" at bounding box center [910, 432] width 348 height 133
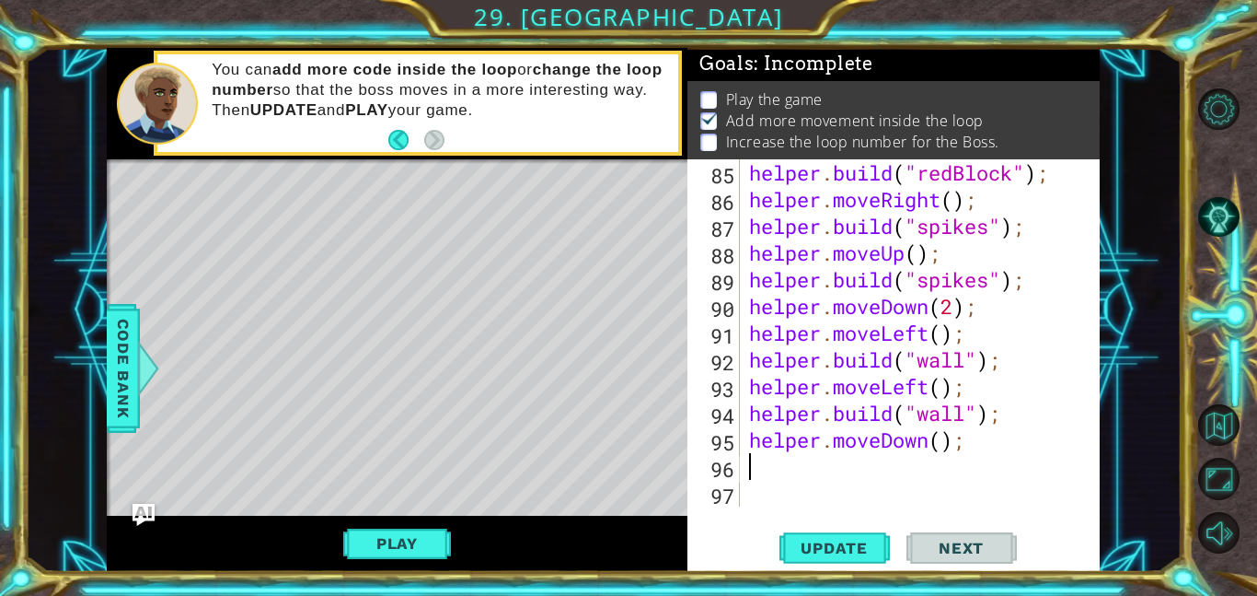
scroll to position [2349, 0]
type textarea "b"
click at [854, 550] on span "Update" at bounding box center [834, 548] width 104 height 18
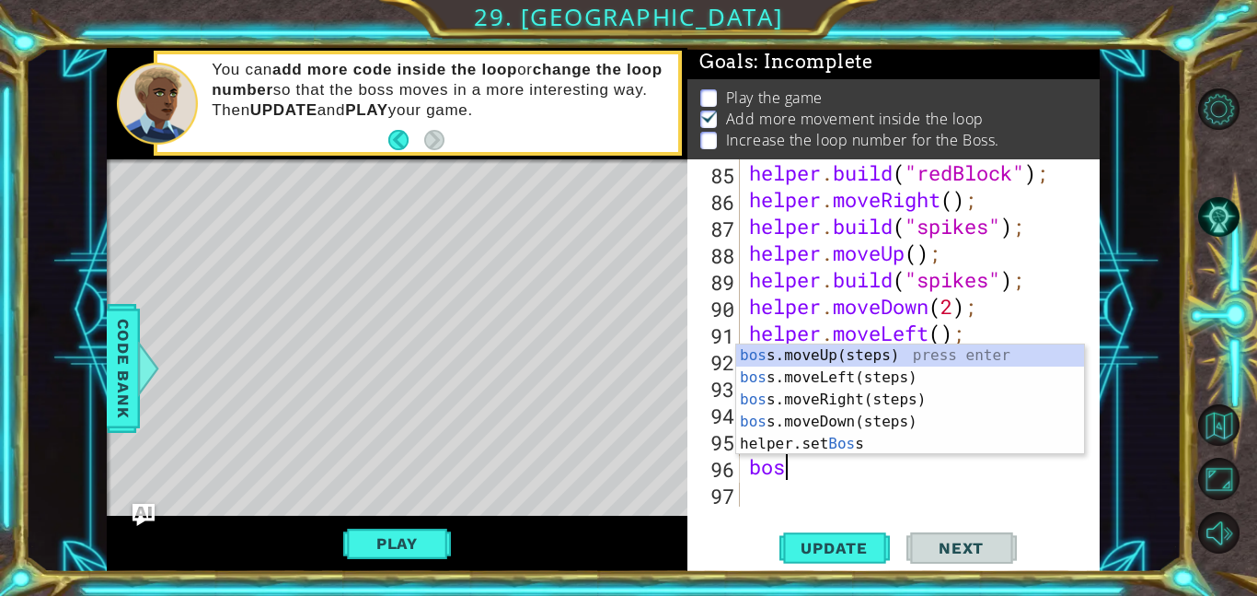
type textarea "boss"
click at [884, 420] on div "boss .moveUp(steps) press enter boss .moveLeft(steps) press enter boss .moveRig…" at bounding box center [910, 421] width 348 height 155
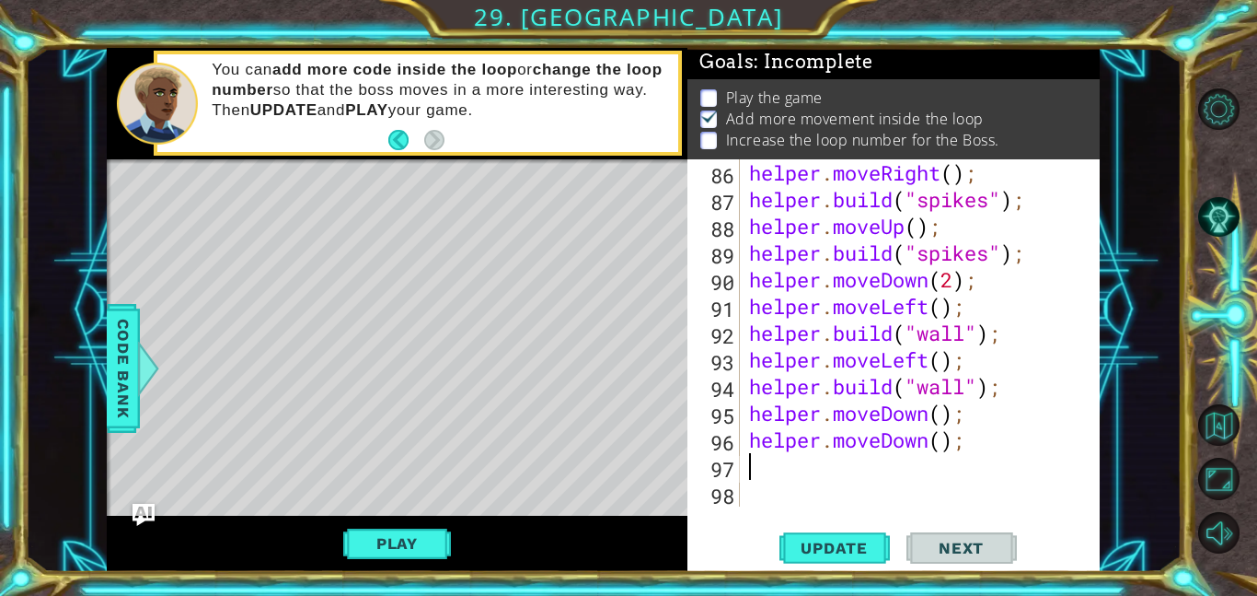
click at [946, 442] on div "helper . moveRight ( ) ; helper . build ( "spikes" ) ; helper . moveUp ( ) ; he…" at bounding box center [926, 359] width 360 height 400
click at [994, 451] on div "helper . moveRight ( ) ; helper . build ( "spikes" ) ; helper . moveUp ( ) ; he…" at bounding box center [926, 359] width 360 height 400
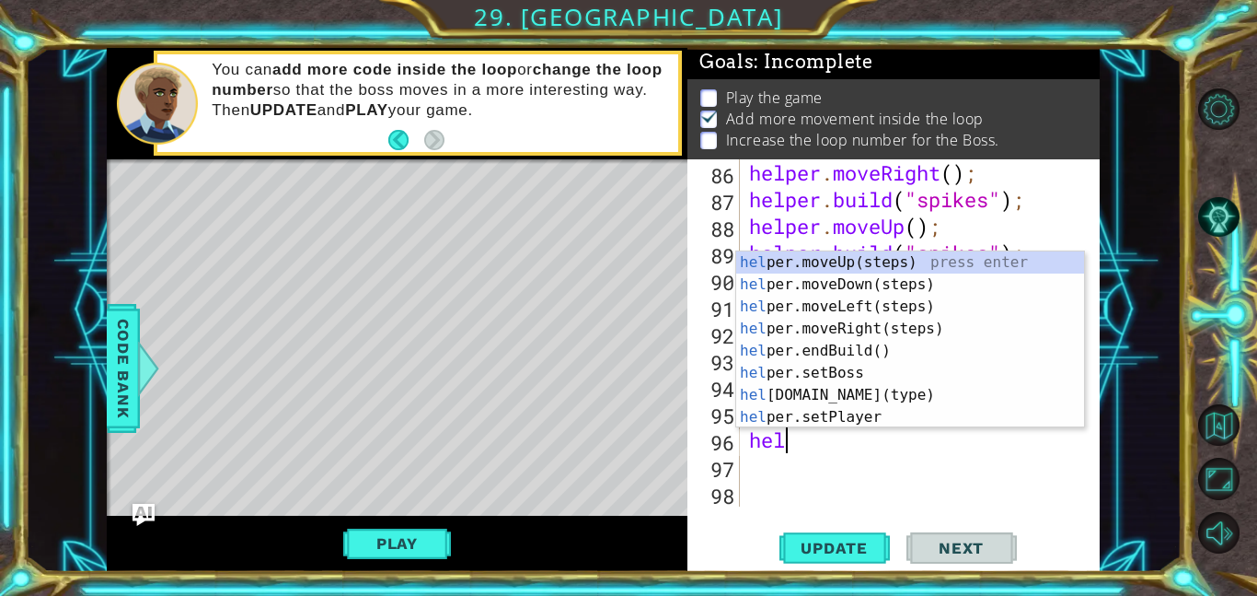
type textarea "h"
type textarea "helper.moveDown();"
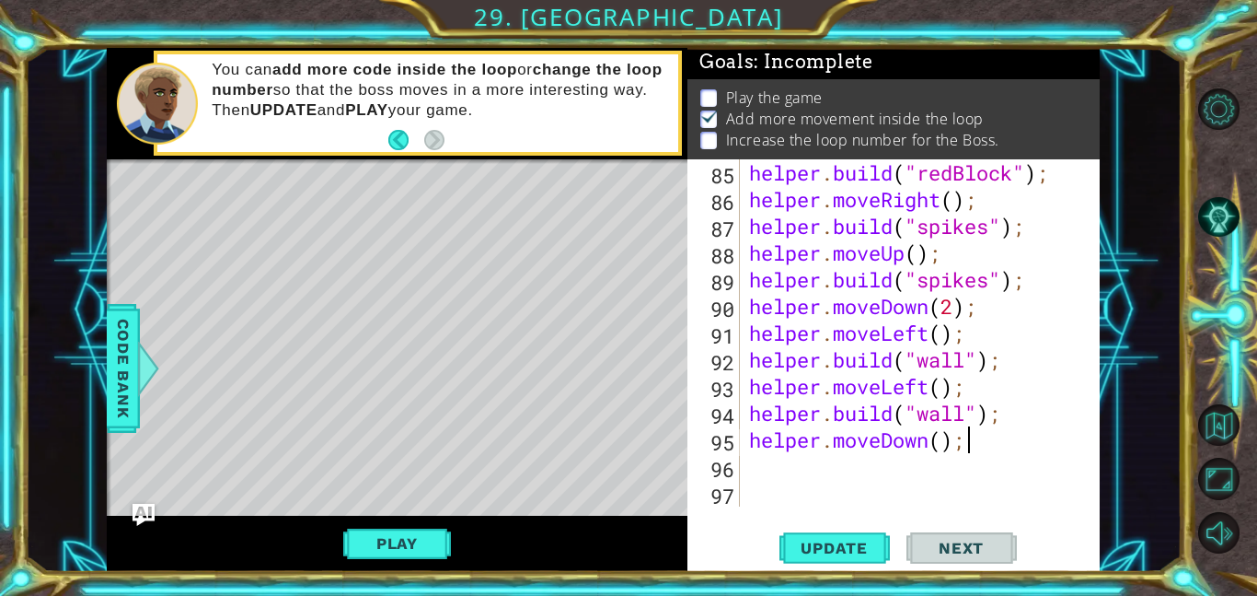
scroll to position [2349, 0]
click at [878, 473] on div "helper . build ( "redBlock" ) ; helper . moveRight ( ) ; helper . build ( "spik…" at bounding box center [926, 359] width 360 height 400
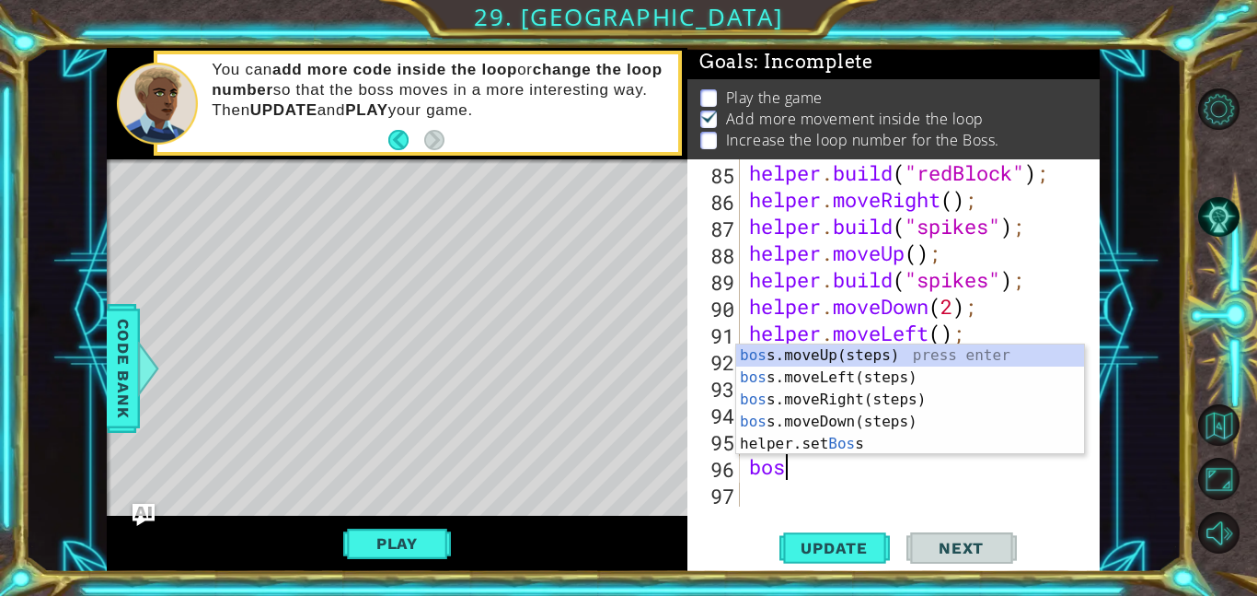
type textarea "boss"
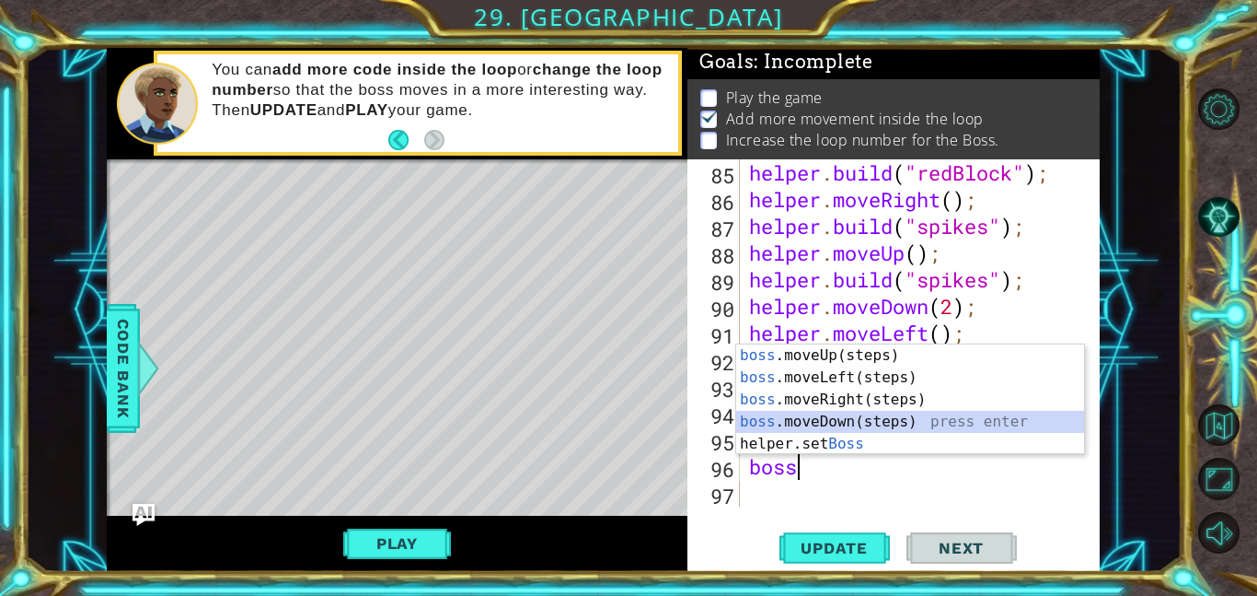
click at [964, 424] on div "boss .moveUp(steps) press enter boss .moveLeft(steps) press enter boss .moveRig…" at bounding box center [910, 421] width 348 height 155
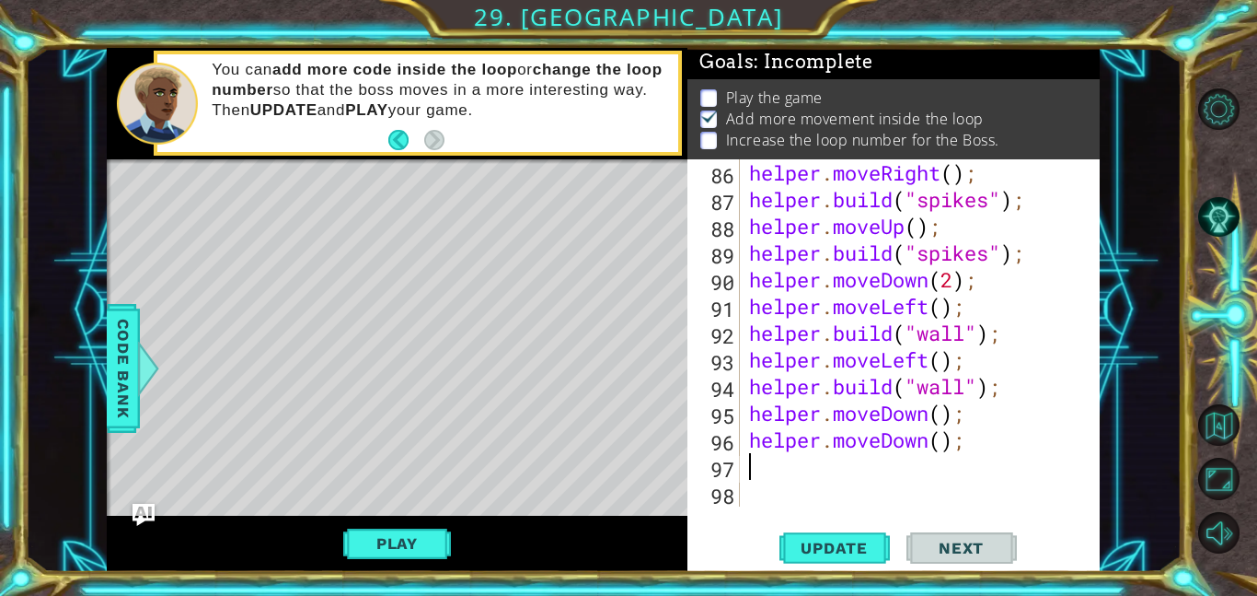
scroll to position [2376, 0]
click at [1002, 434] on div "helper . moveRight ( ) ; helper . build ( "spikes" ) ; helper . moveUp ( ) ; he…" at bounding box center [926, 359] width 360 height 400
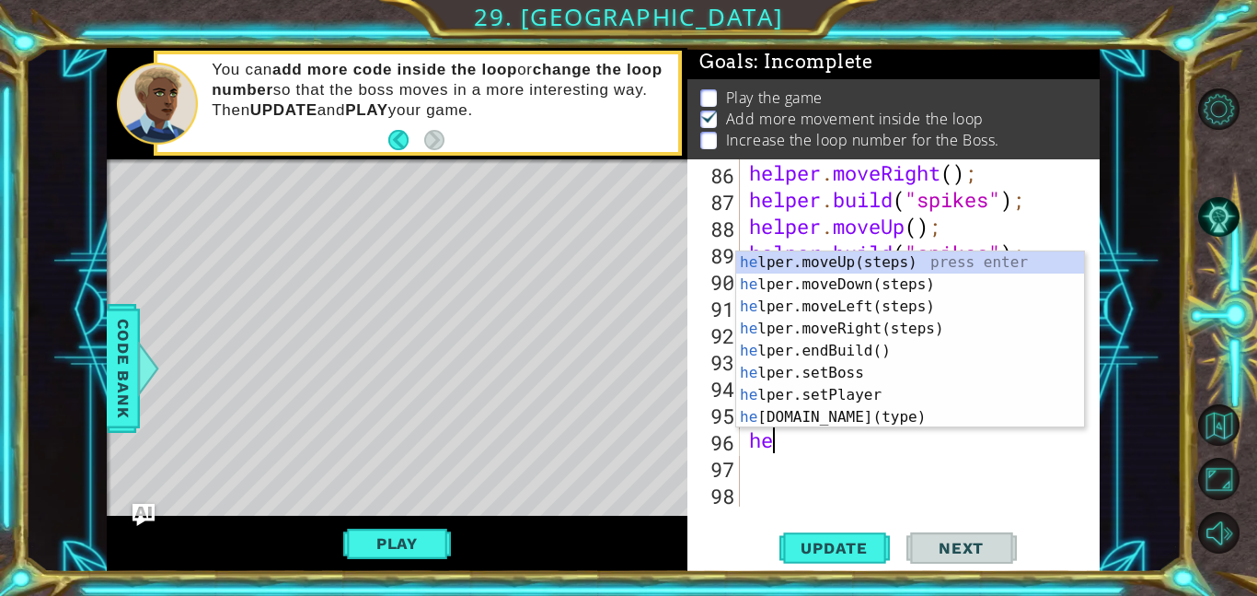
type textarea "h"
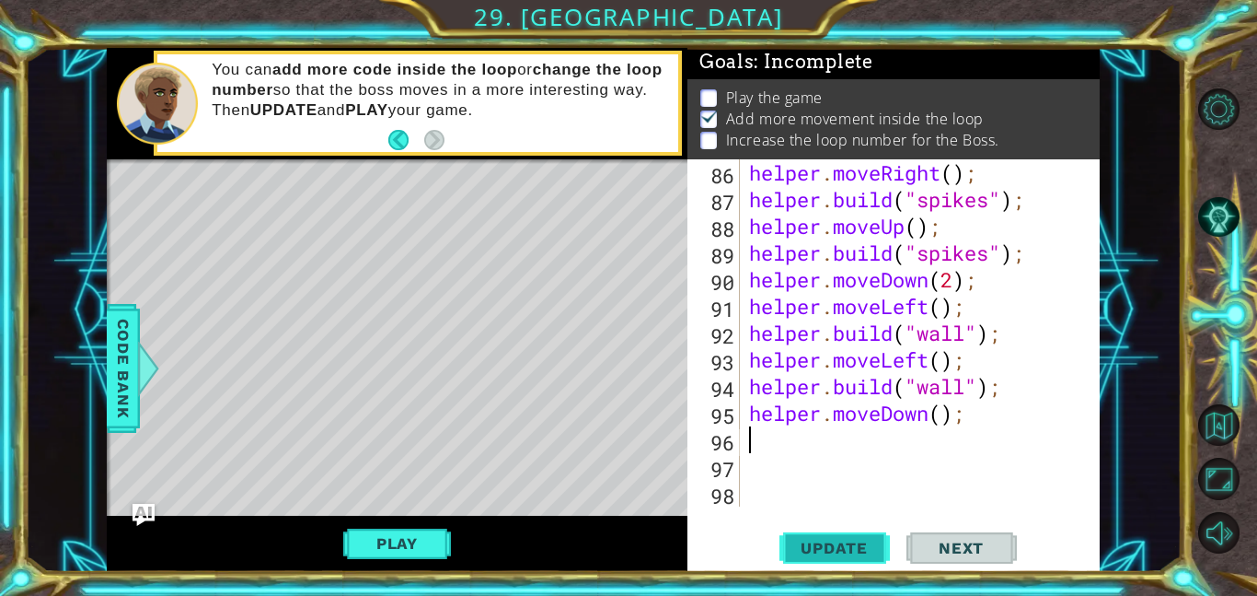
click at [824, 542] on span "Update" at bounding box center [834, 548] width 104 height 18
click at [427, 557] on button "Play" at bounding box center [397, 543] width 108 height 35
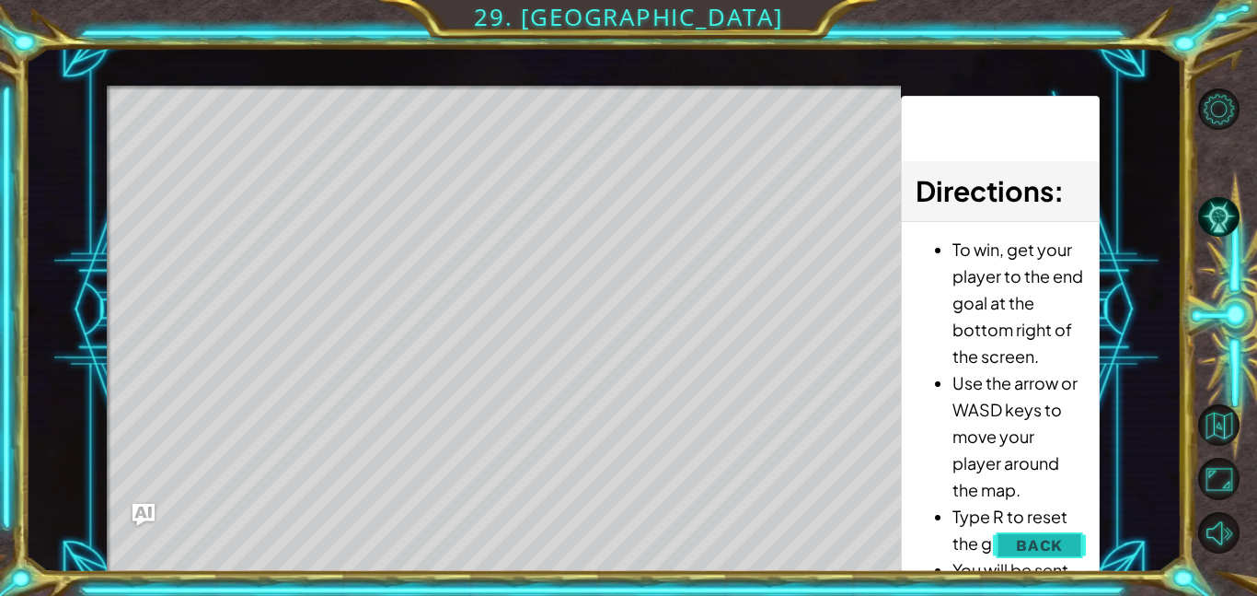
click at [1008, 535] on button "Back" at bounding box center [1039, 545] width 93 height 37
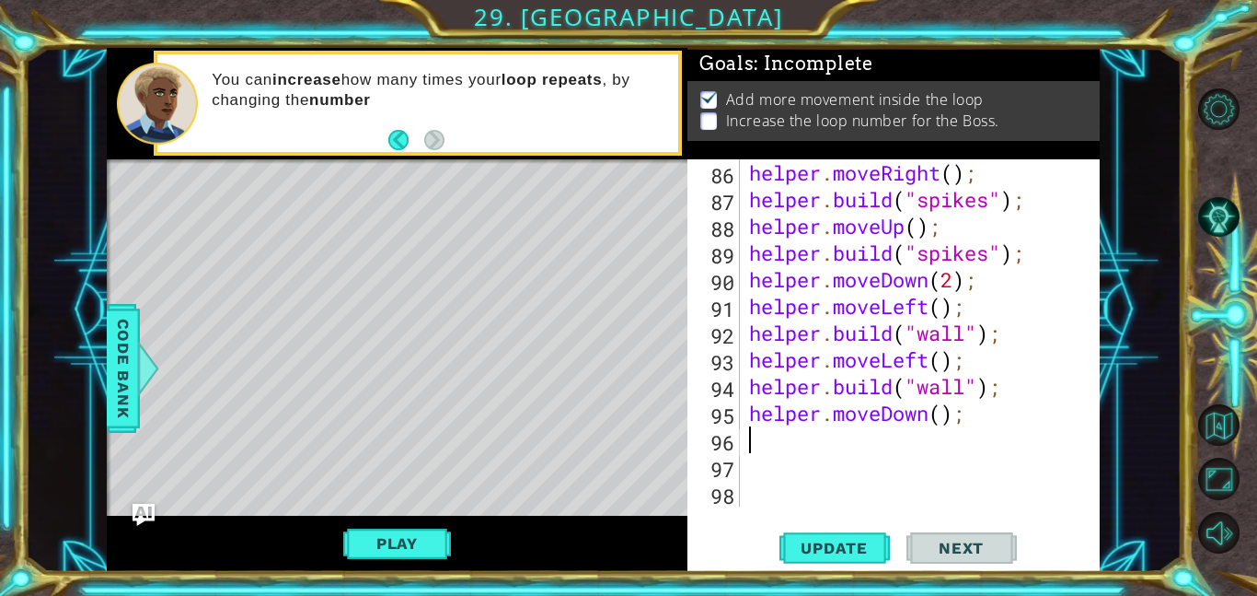
scroll to position [0, 0]
click at [886, 238] on div "helper . moveRight ( ) ; helper . build ( "spikes" ) ; helper . moveUp ( ) ; he…" at bounding box center [926, 359] width 360 height 400
type textarea "// Don't touch the boss code until [PERSON_NAME] says you're ready!"
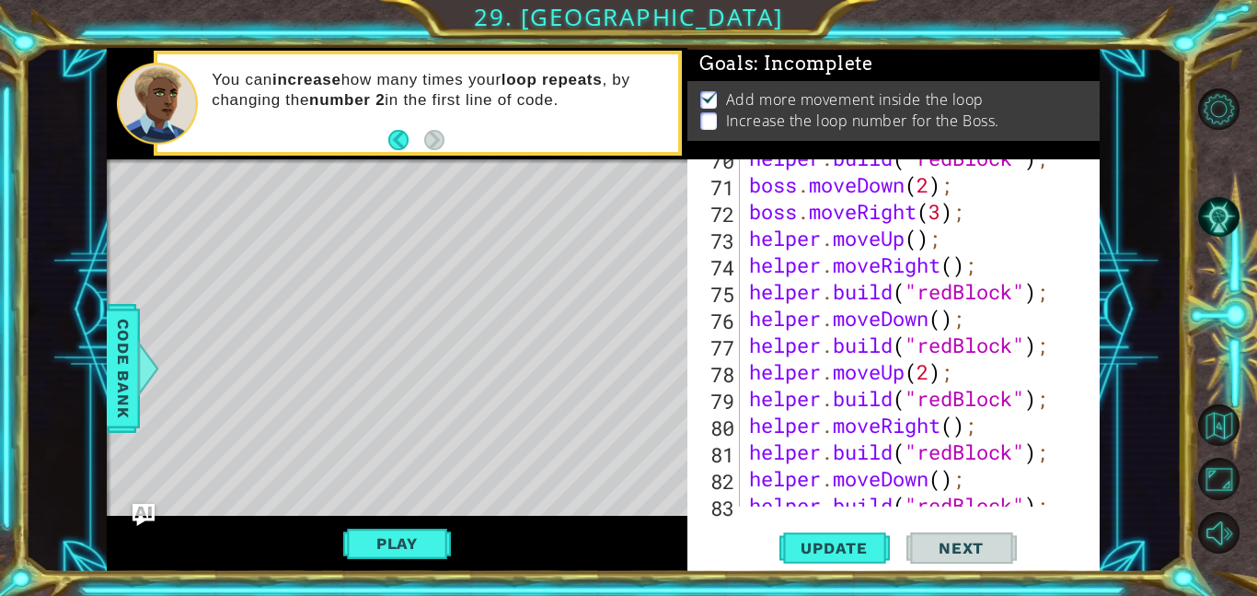
scroll to position [2376, 0]
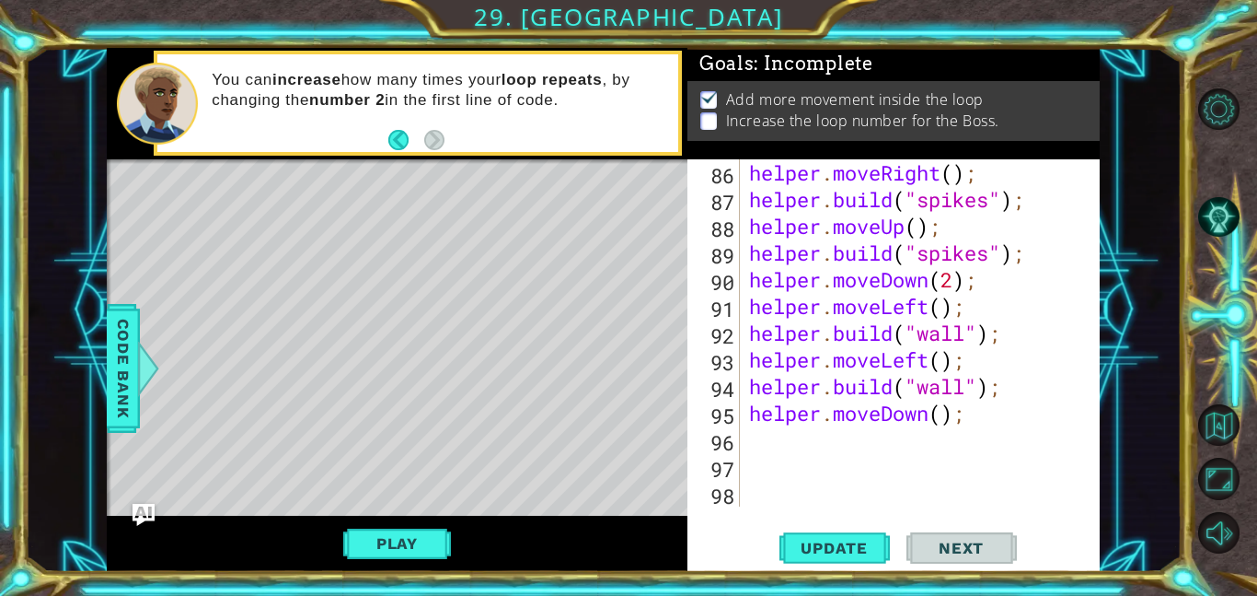
click at [854, 446] on div "helper . moveRight ( ) ; helper . build ( "spikes" ) ; helper . moveUp ( ) ; he…" at bounding box center [926, 359] width 360 height 400
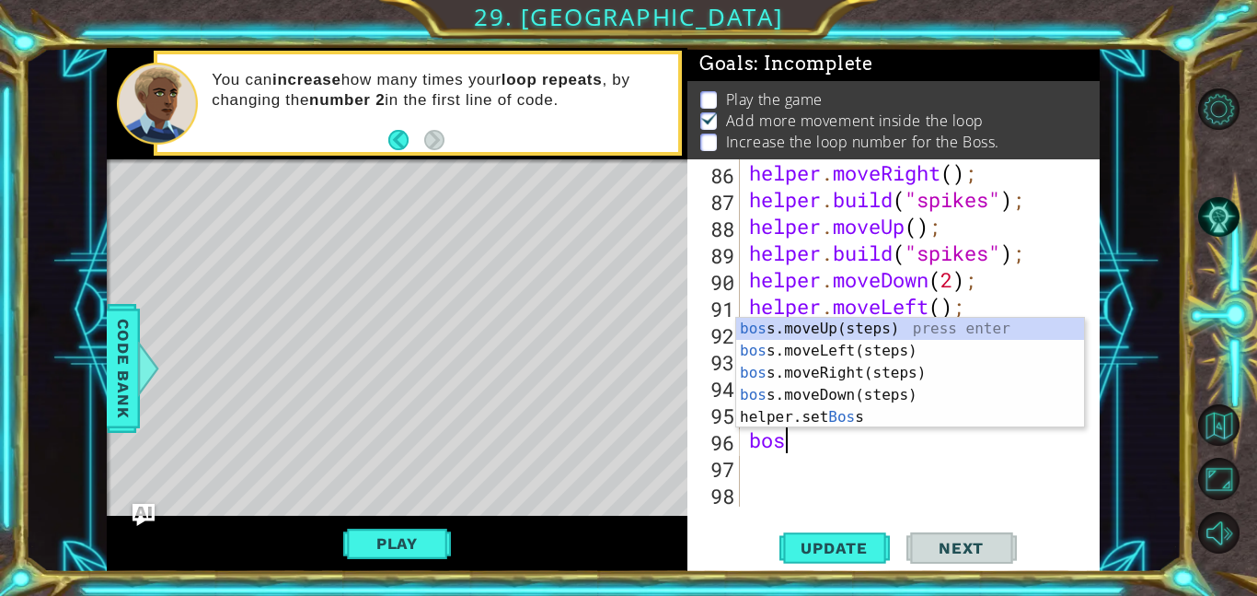
type textarea "boss"
click at [831, 390] on div "boss .moveUp(steps) press enter boss .moveLeft(steps) press enter boss .moveRig…" at bounding box center [910, 395] width 348 height 155
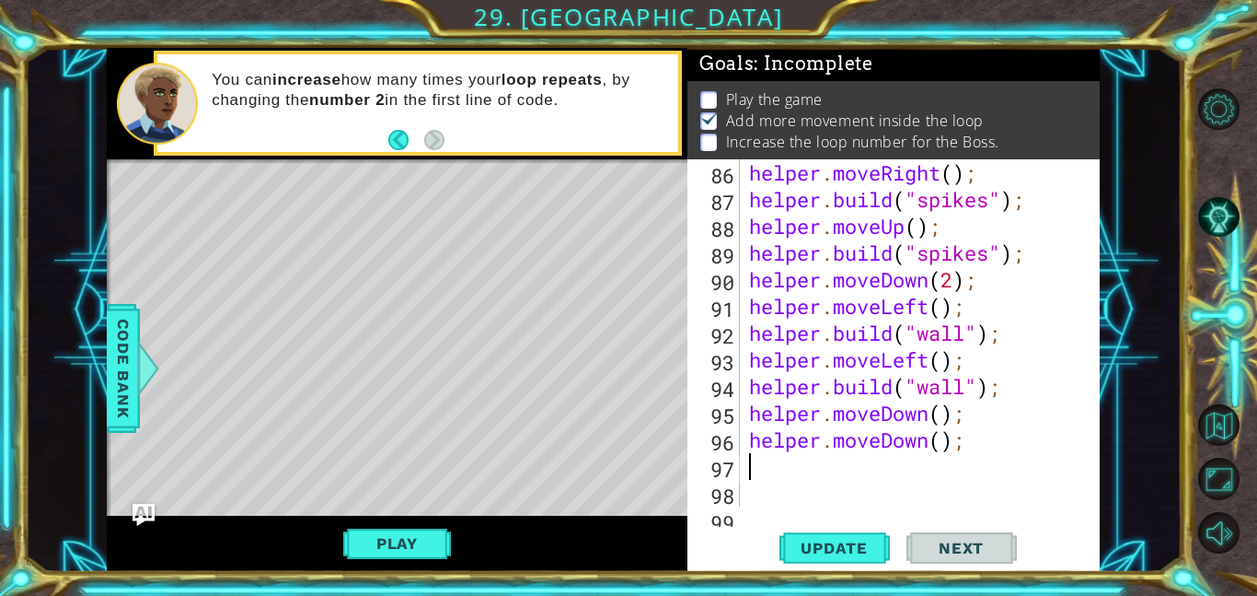
scroll to position [2403, 0]
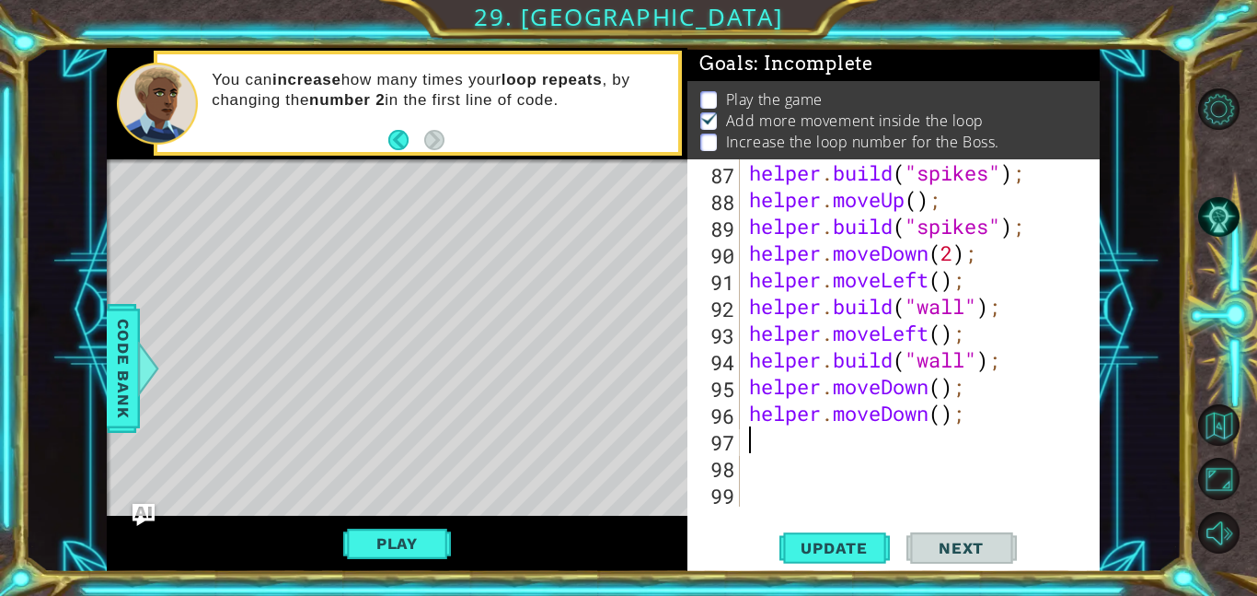
type textarea "helper.moveDown();"
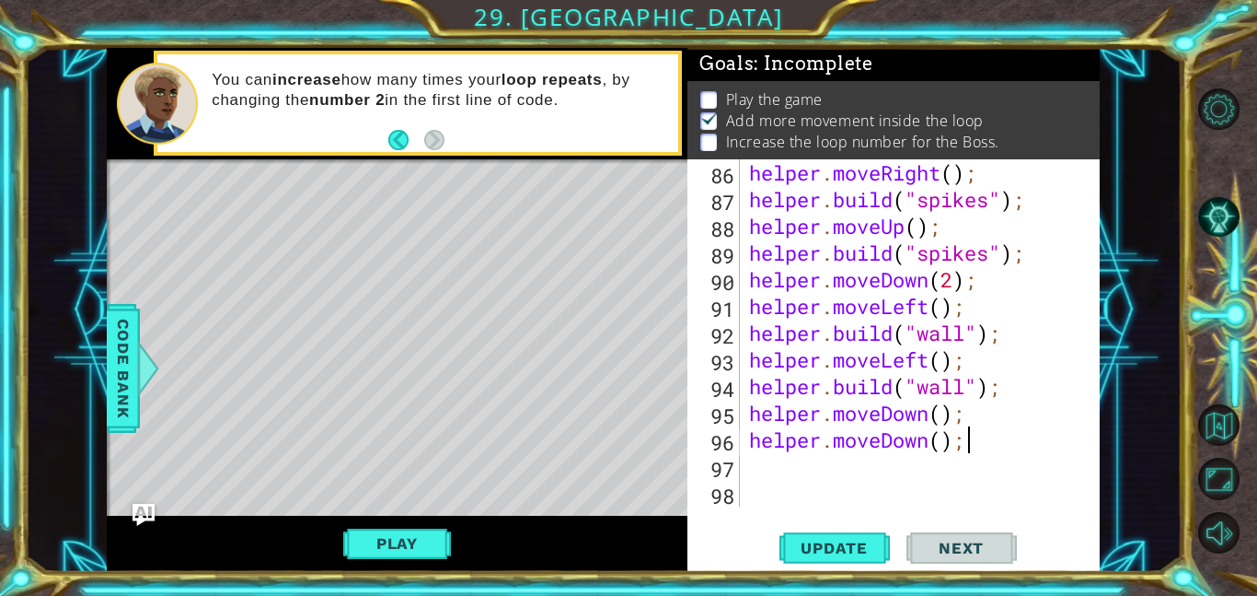
scroll to position [2376, 0]
click at [910, 451] on div "helper . moveRight ( ) ; helper . build ( "spikes" ) ; helper . moveUp ( ) ; he…" at bounding box center [926, 359] width 360 height 400
click at [932, 494] on div "helper . moveRight ( ) ; helper . build ( "spikes" ) ; helper . moveUp ( ) ; he…" at bounding box center [926, 359] width 360 height 400
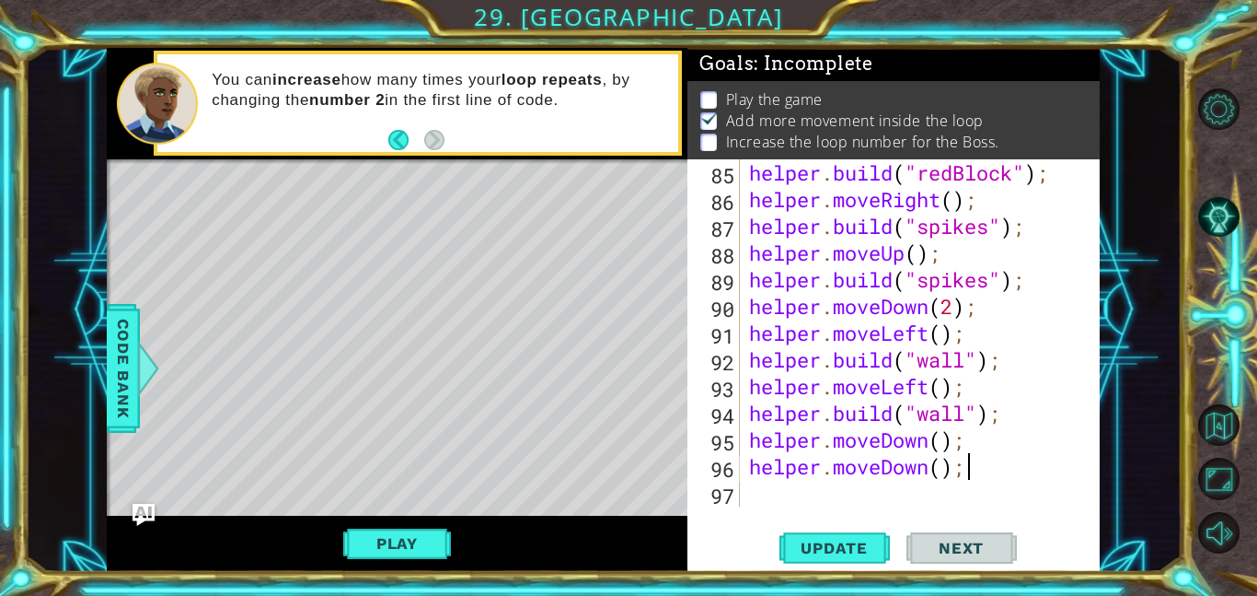
scroll to position [2349, 0]
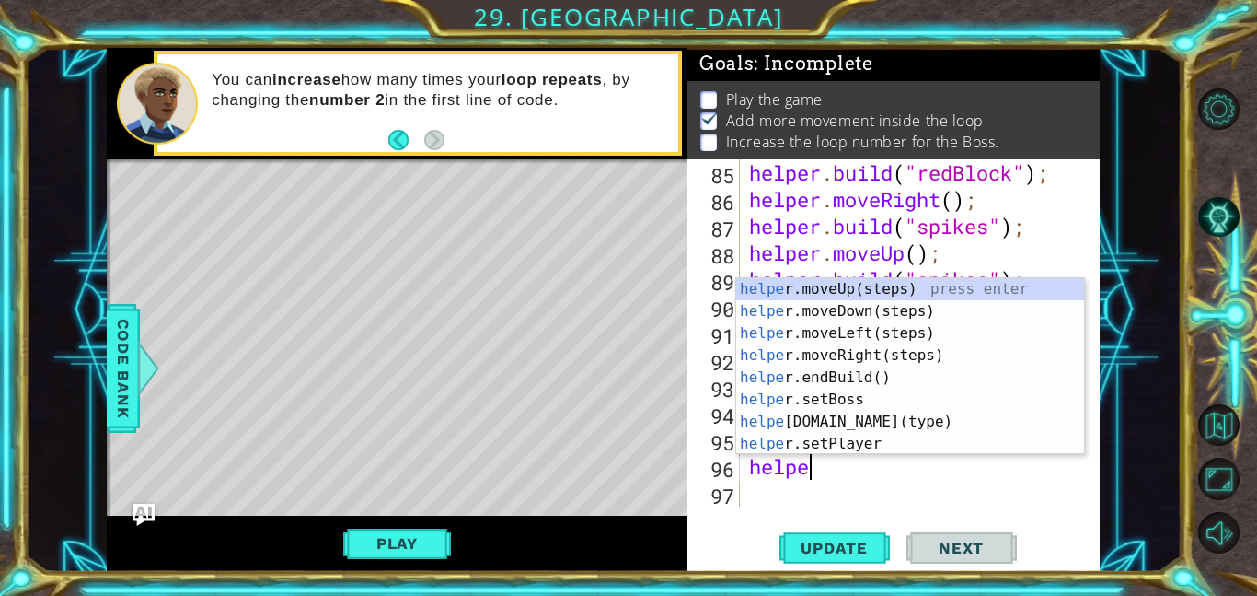
type textarea "h"
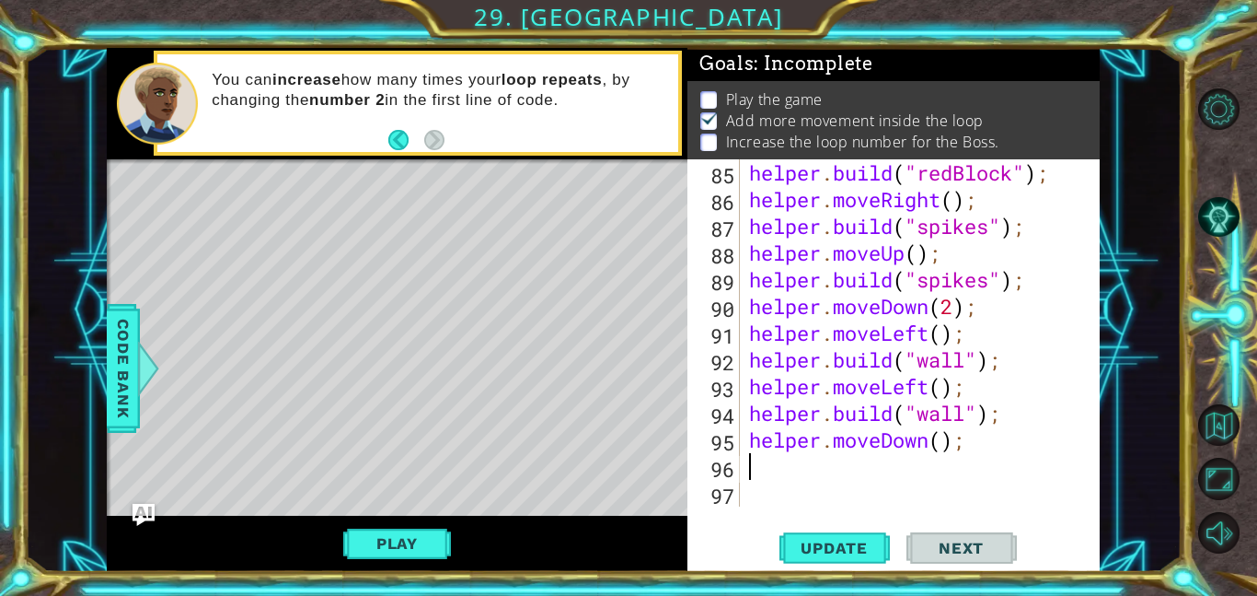
type textarea "helper.moveDown();"
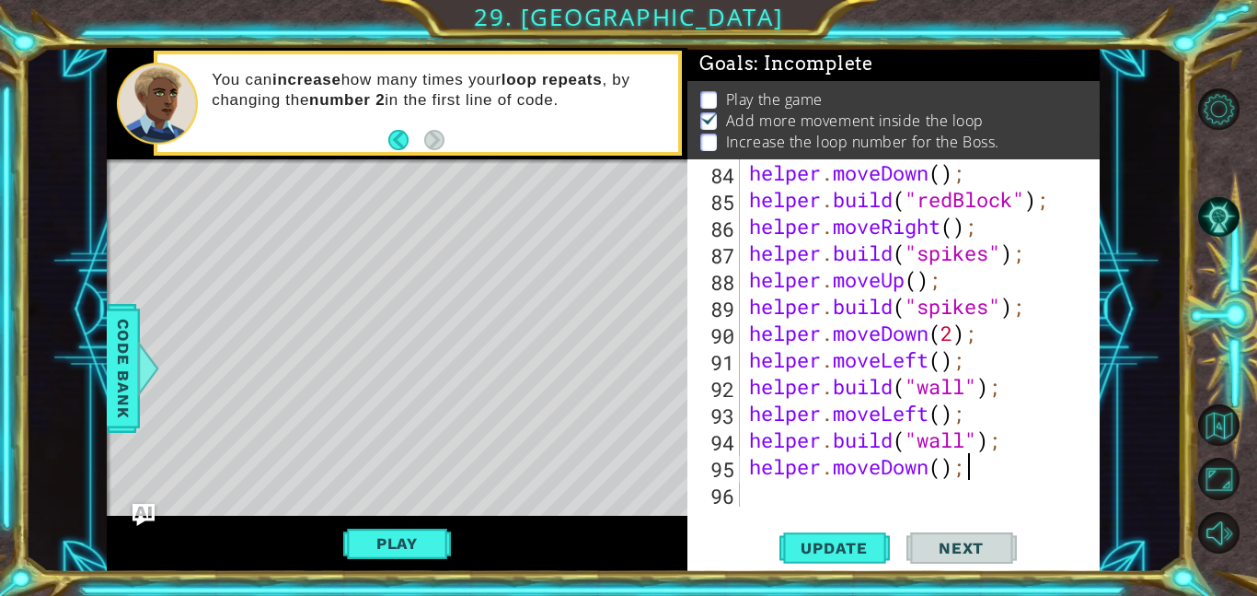
scroll to position [2323, 0]
click at [822, 492] on div "helper . moveDown ( ) ; helper . build ( "redBlock" ) ; helper . moveRight ( ) …" at bounding box center [926, 359] width 360 height 400
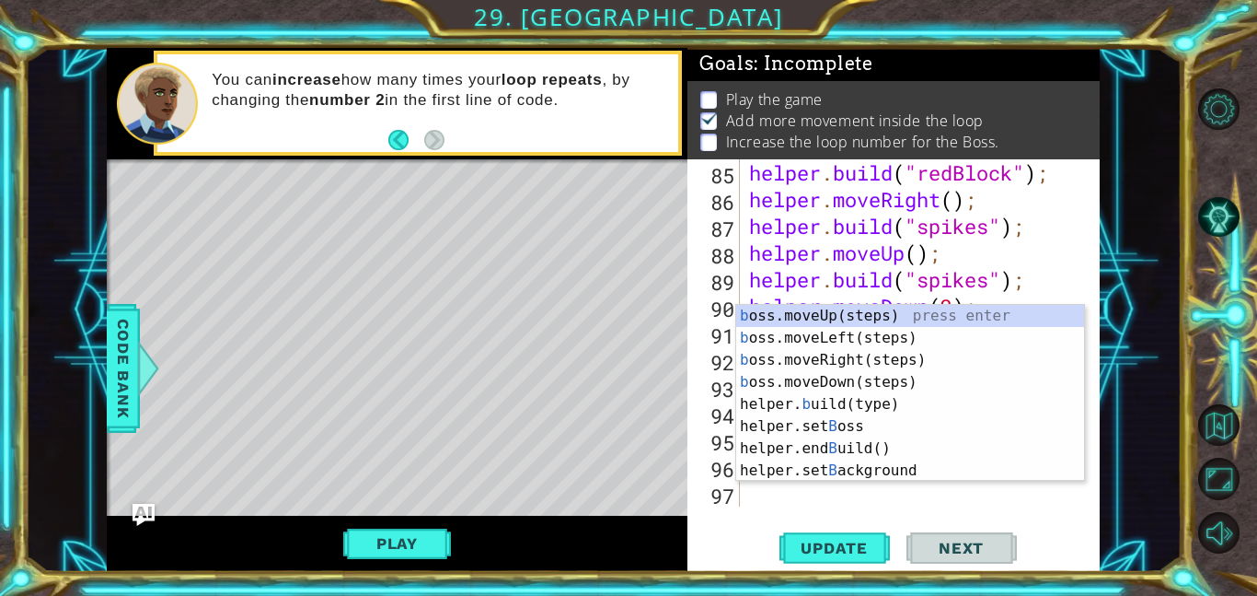
scroll to position [2349, 0]
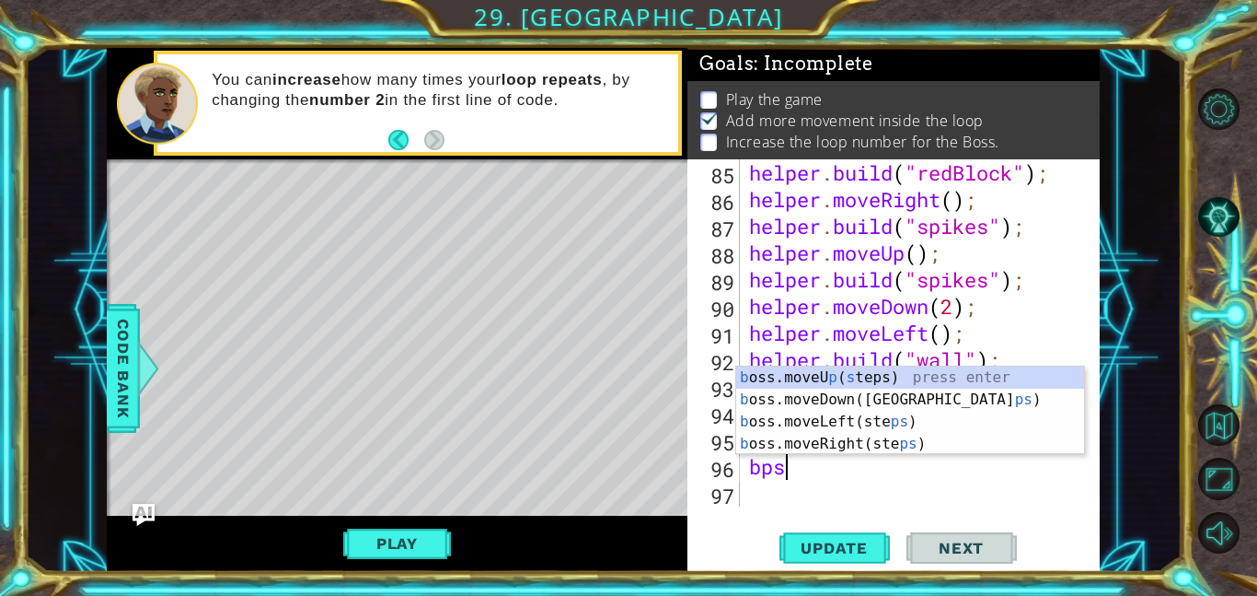
type textarea "bpss"
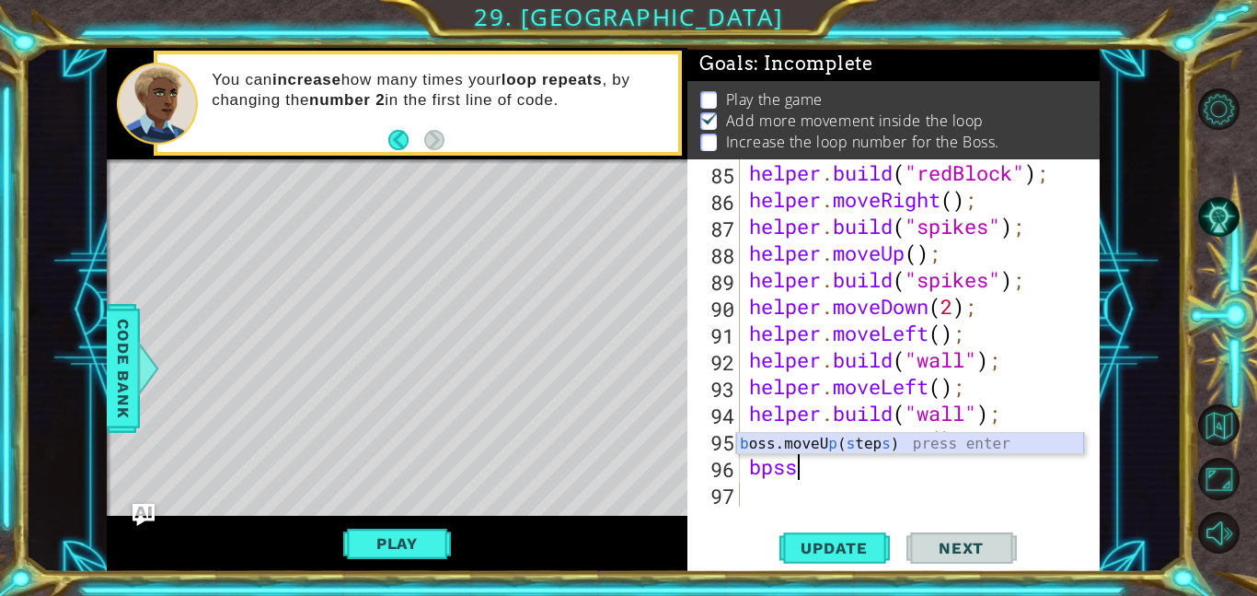
click at [828, 445] on div "b oss.moveU p ( s tep s ) press enter" at bounding box center [910, 466] width 348 height 66
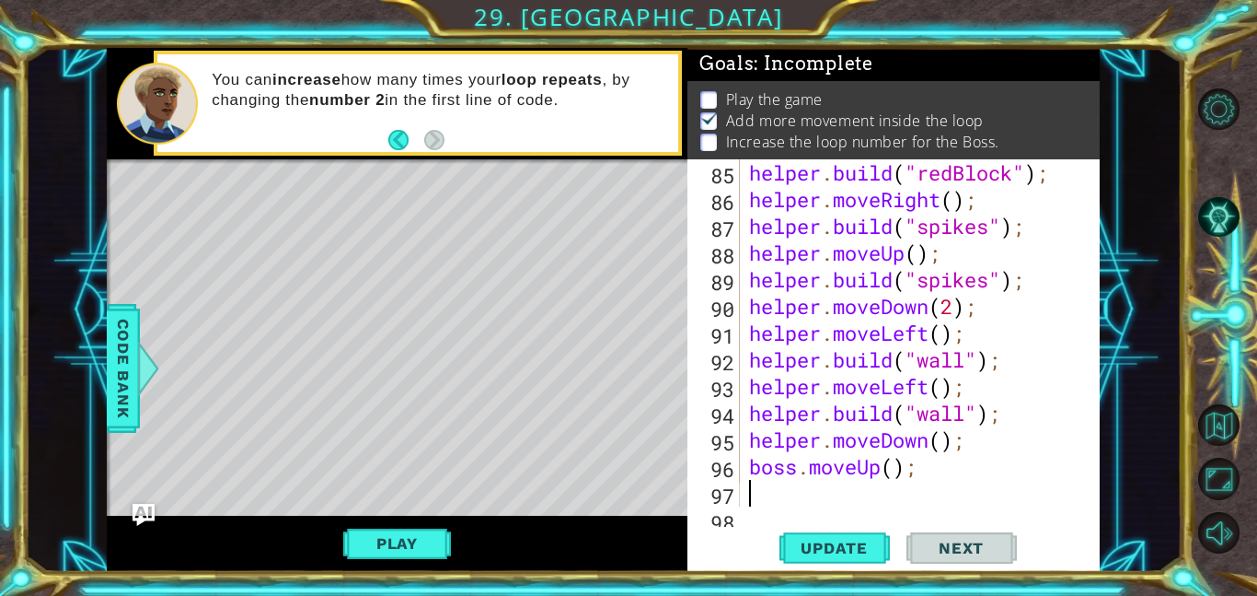
scroll to position [2376, 0]
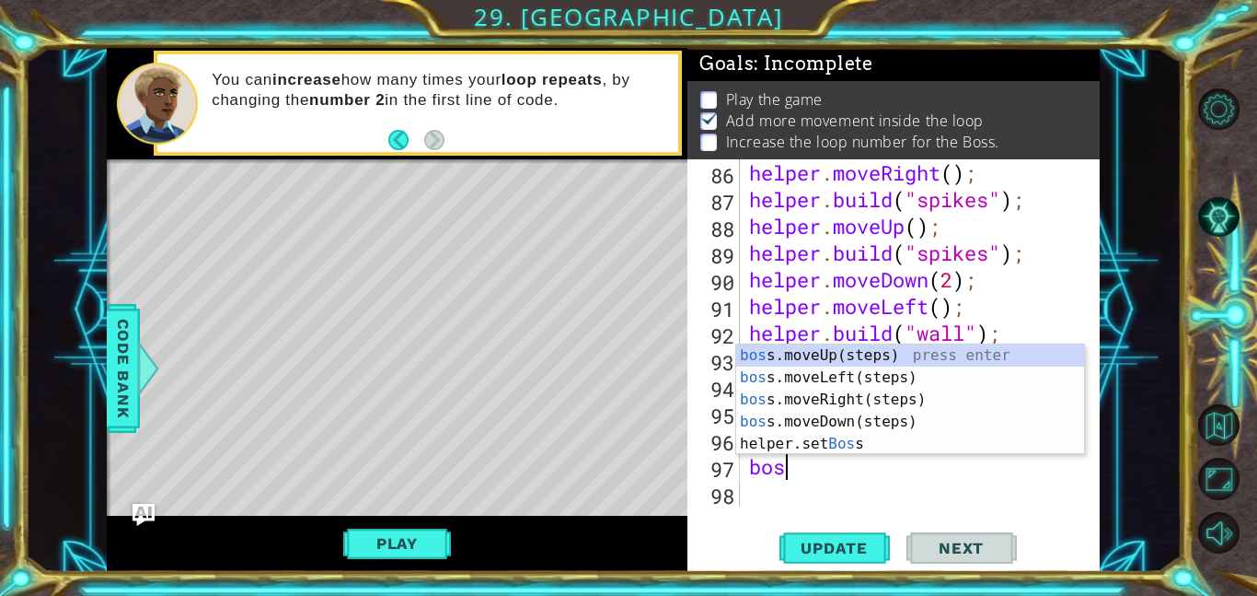
type textarea "boss"
click at [899, 413] on div "boss .moveUp(steps) press enter boss .moveLeft(steps) press enter boss .moveRig…" at bounding box center [910, 421] width 348 height 155
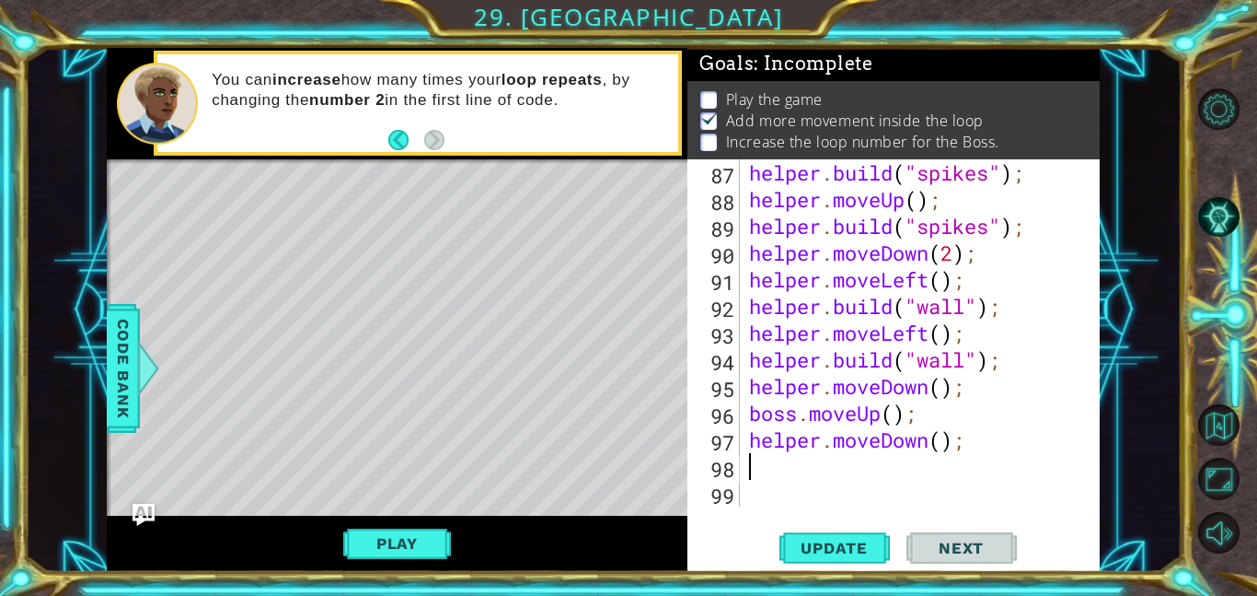
scroll to position [2403, 0]
click at [969, 444] on div "helper . build ( "spikes" ) ; helper . moveUp ( ) ; helper . build ( "spikes" )…" at bounding box center [926, 359] width 360 height 400
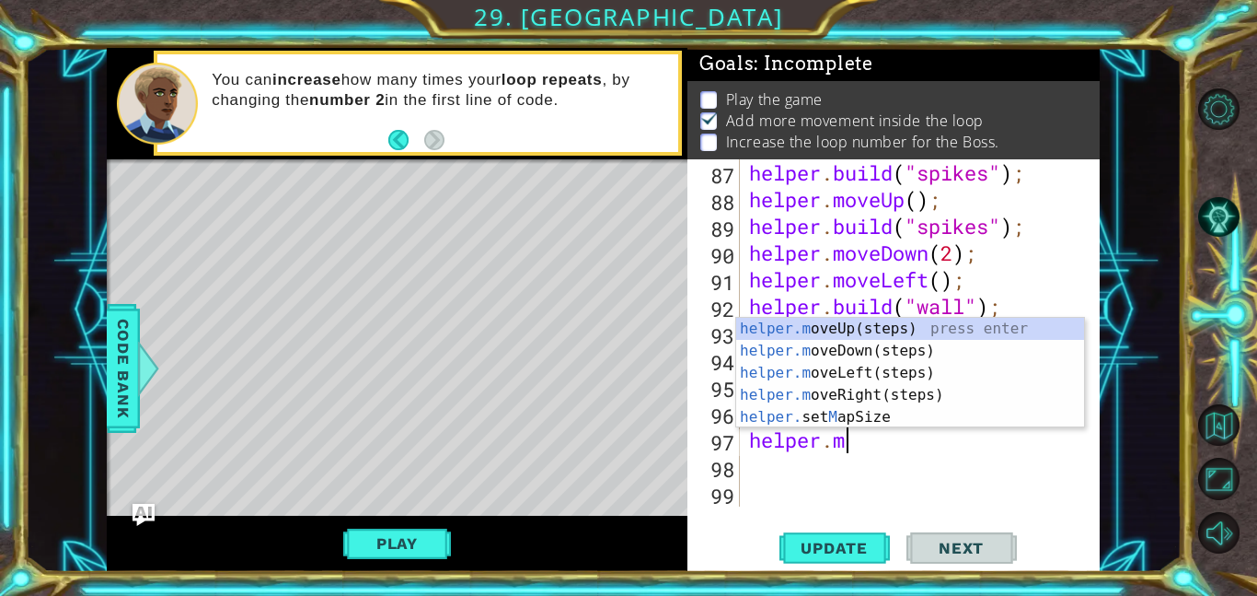
type textarea "h"
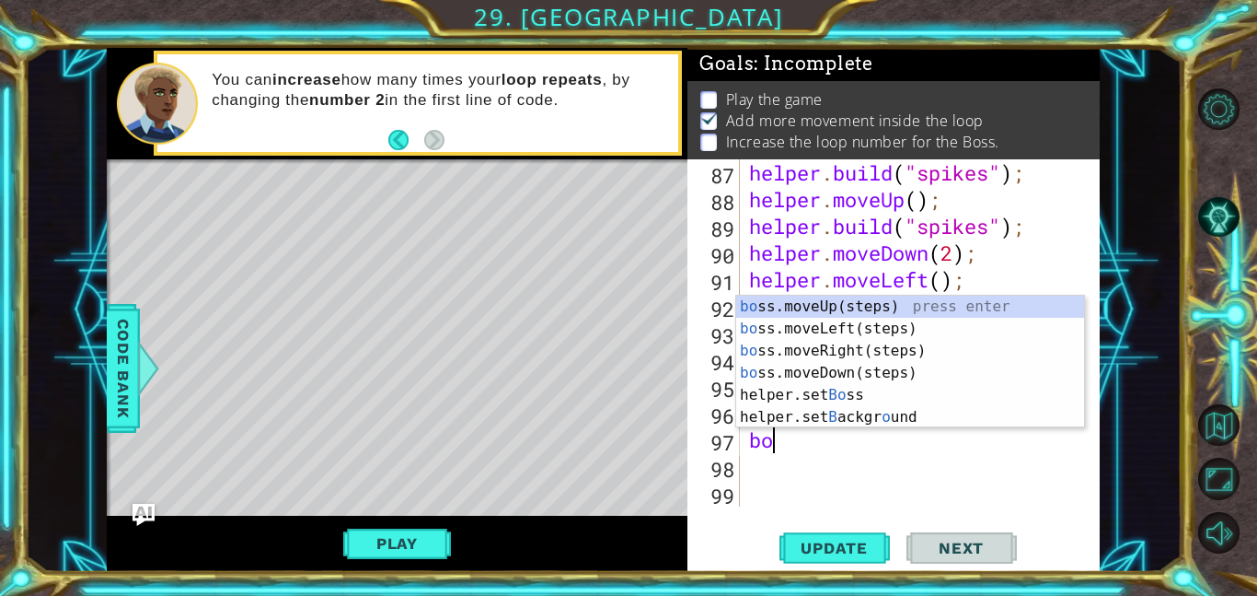
type textarea "b"
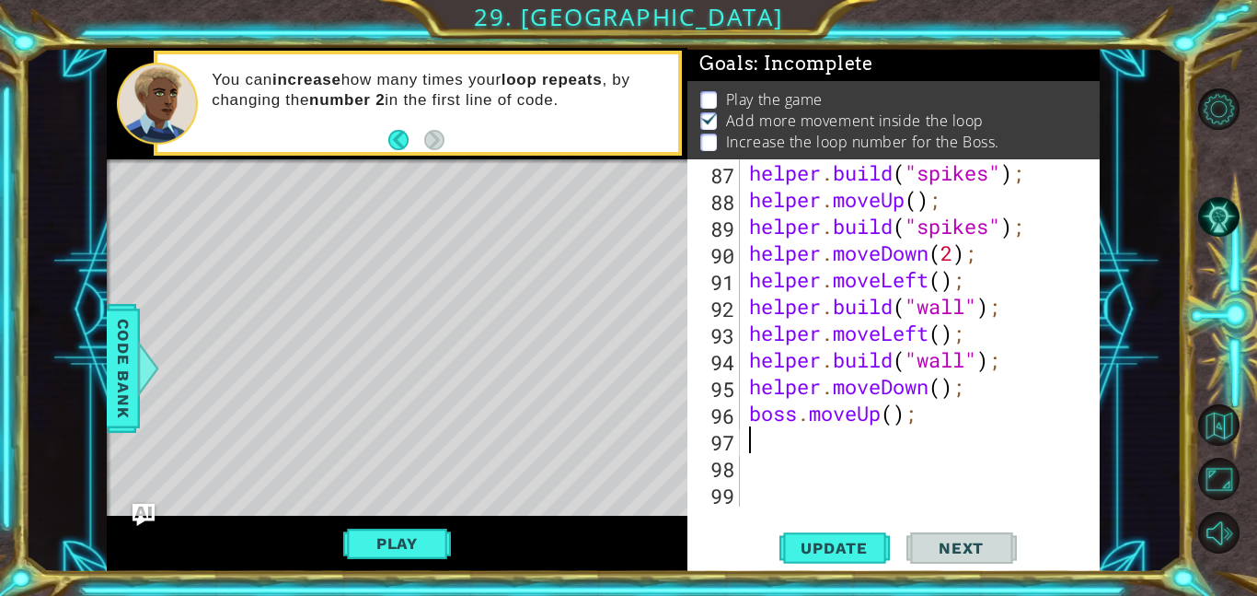
click at [996, 427] on div "helper . build ( "spikes" ) ; helper . moveUp ( ) ; helper . build ( "spikes" )…" at bounding box center [926, 359] width 360 height 400
click at [866, 553] on span "Update" at bounding box center [834, 548] width 104 height 18
click at [411, 523] on div "Play" at bounding box center [397, 544] width 581 height 56
click at [421, 544] on button "Play" at bounding box center [397, 543] width 108 height 35
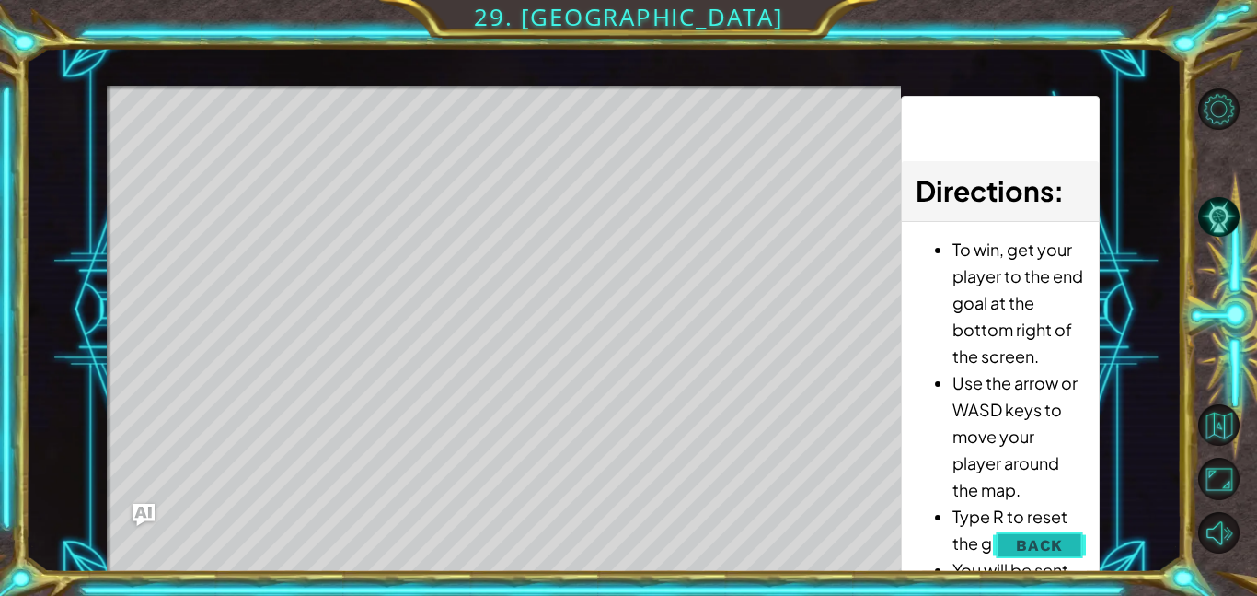
click at [1066, 531] on button "Back" at bounding box center [1039, 545] width 93 height 37
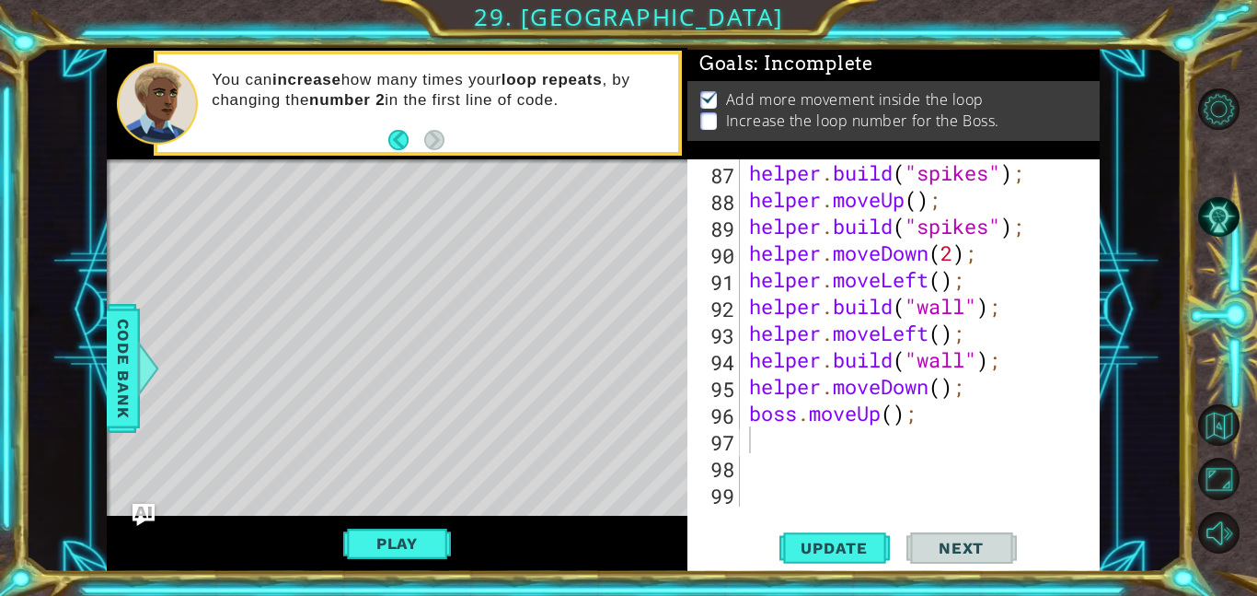
scroll to position [0, 0]
click at [885, 408] on div "helper . build ( "spikes" ) ; helper . moveUp ( ) ; helper . build ( "spikes" )…" at bounding box center [926, 359] width 360 height 400
click at [894, 415] on div "helper . build ( "spikes" ) ; helper . moveUp ( ) ; helper . build ( "spikes" )…" at bounding box center [926, 359] width 360 height 400
type textarea "boss.moveUp(2);"
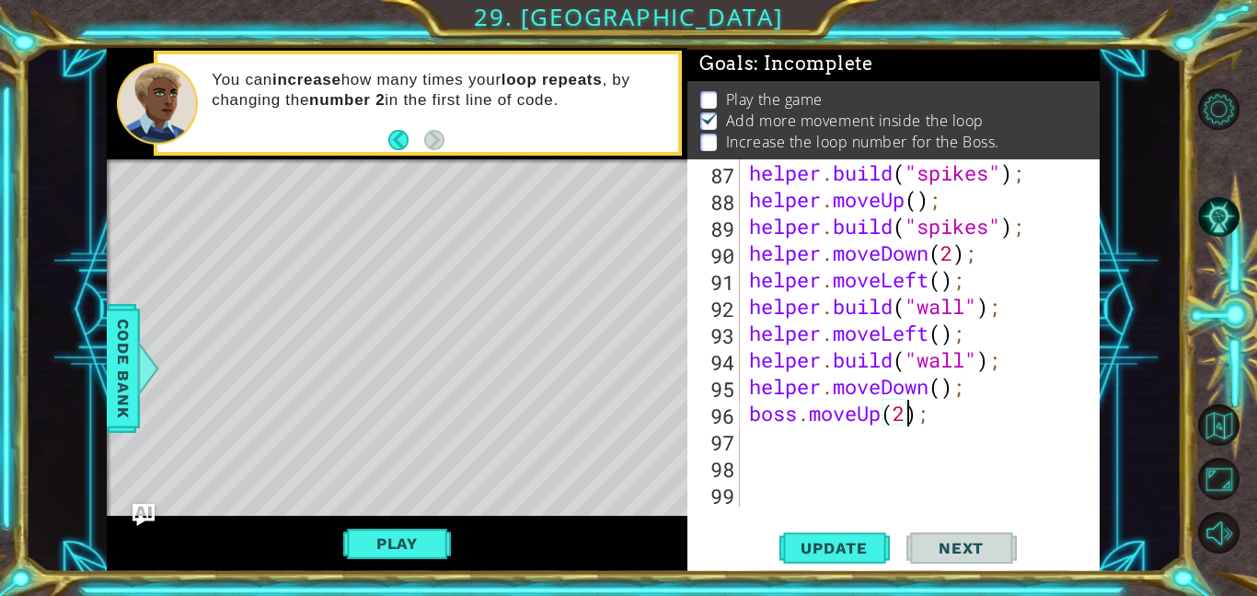
scroll to position [0, 6]
click at [891, 448] on div "helper . build ( "spikes" ) ; helper . moveUp ( ) ; helper . build ( "spikes" )…" at bounding box center [926, 359] width 360 height 400
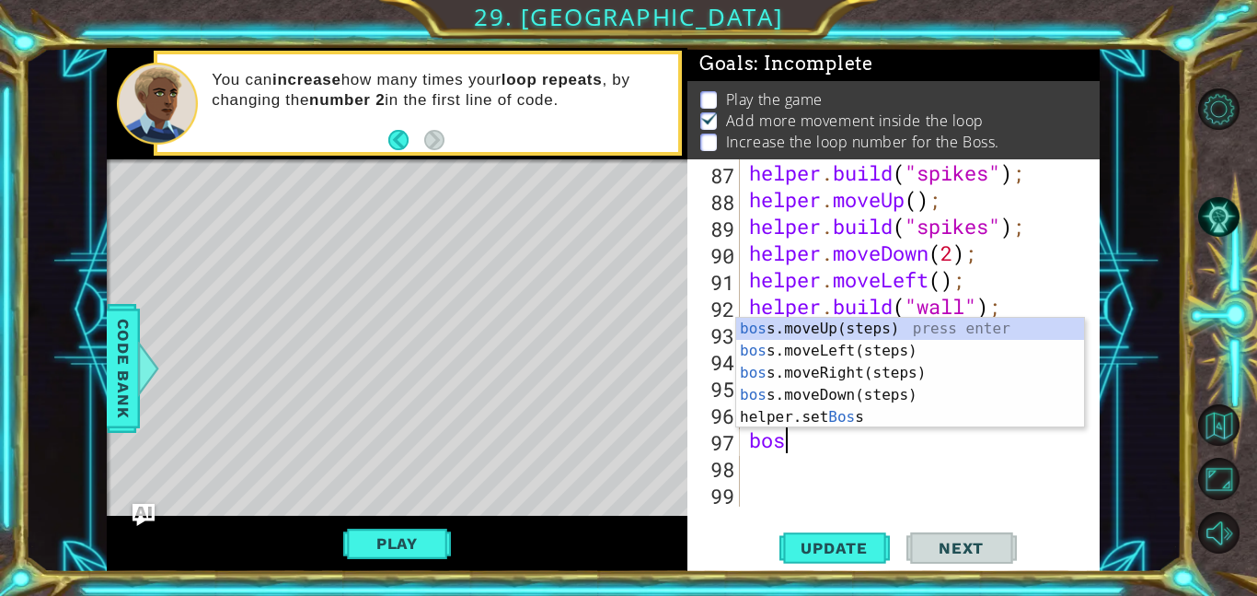
type textarea "boss"
click at [934, 351] on div "boss .moveUp(steps) press enter boss .moveLeft(steps) press enter boss .moveRig…" at bounding box center [910, 395] width 348 height 155
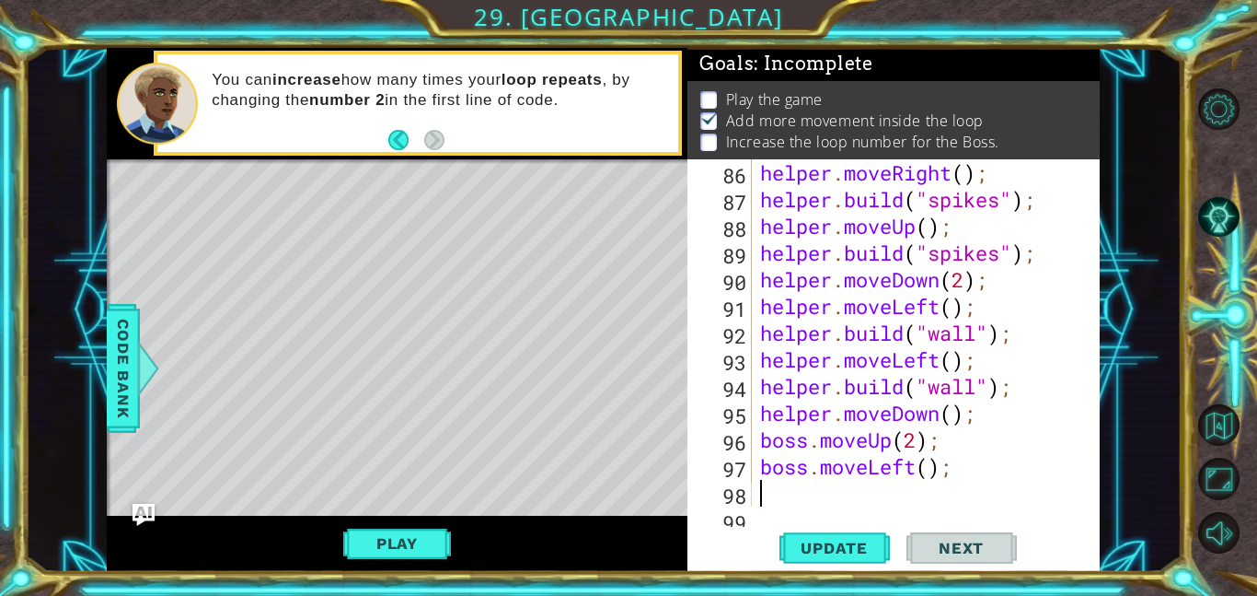
scroll to position [0, 0]
click at [936, 466] on div "helper . moveRight ( ) ; helper . build ( "spikes" ) ; helper . moveUp ( ) ; he…" at bounding box center [931, 359] width 348 height 400
type textarea "boss.moveLeft(3);"
click at [817, 496] on div "helper . moveRight ( ) ; helper . build ( "spikes" ) ; helper . moveUp ( ) ; he…" at bounding box center [931, 359] width 348 height 400
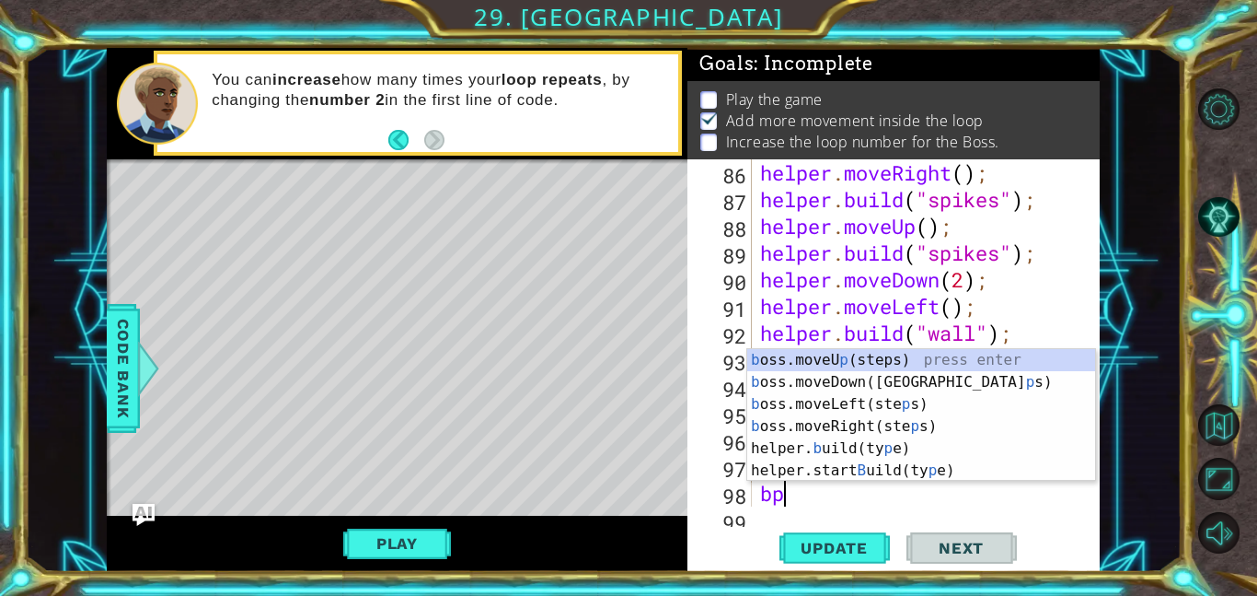
scroll to position [0, 0]
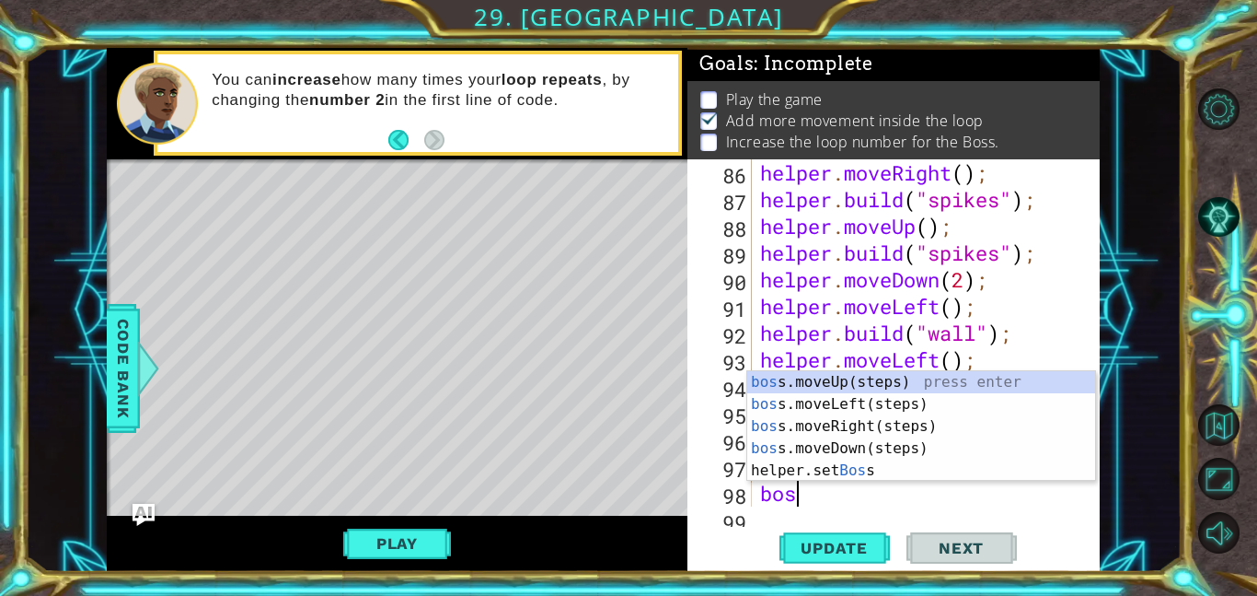
type textarea "boss"
click at [917, 448] on div "boss .moveUp(steps) press enter boss .moveLeft(steps) press enter boss .moveRig…" at bounding box center [921, 448] width 348 height 155
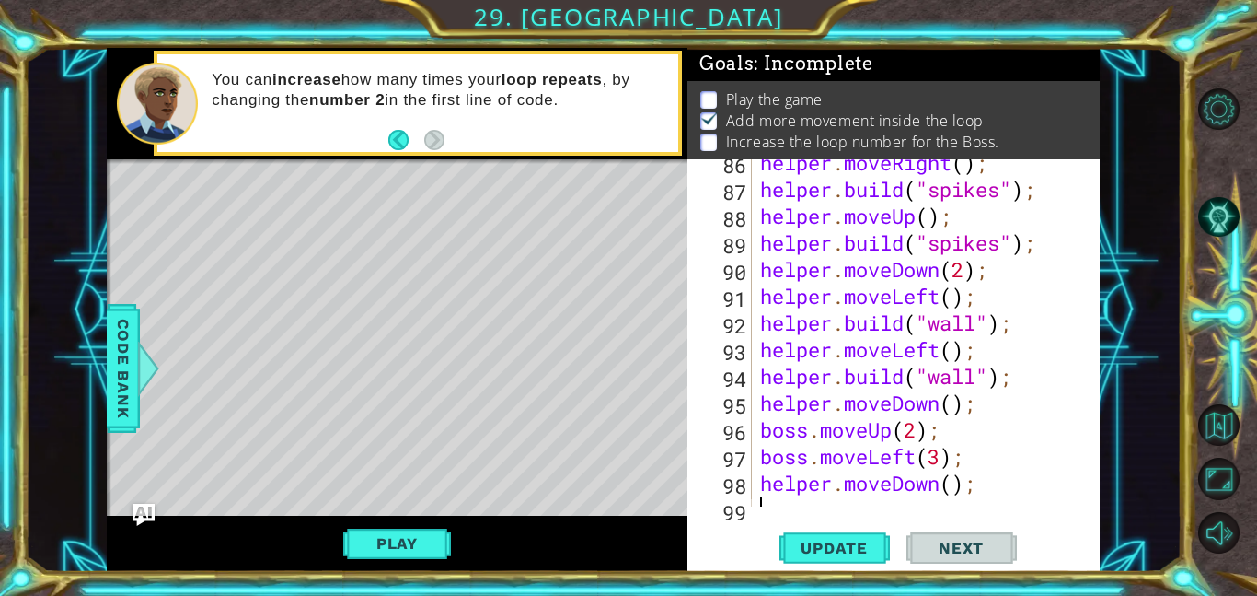
scroll to position [2483, 0]
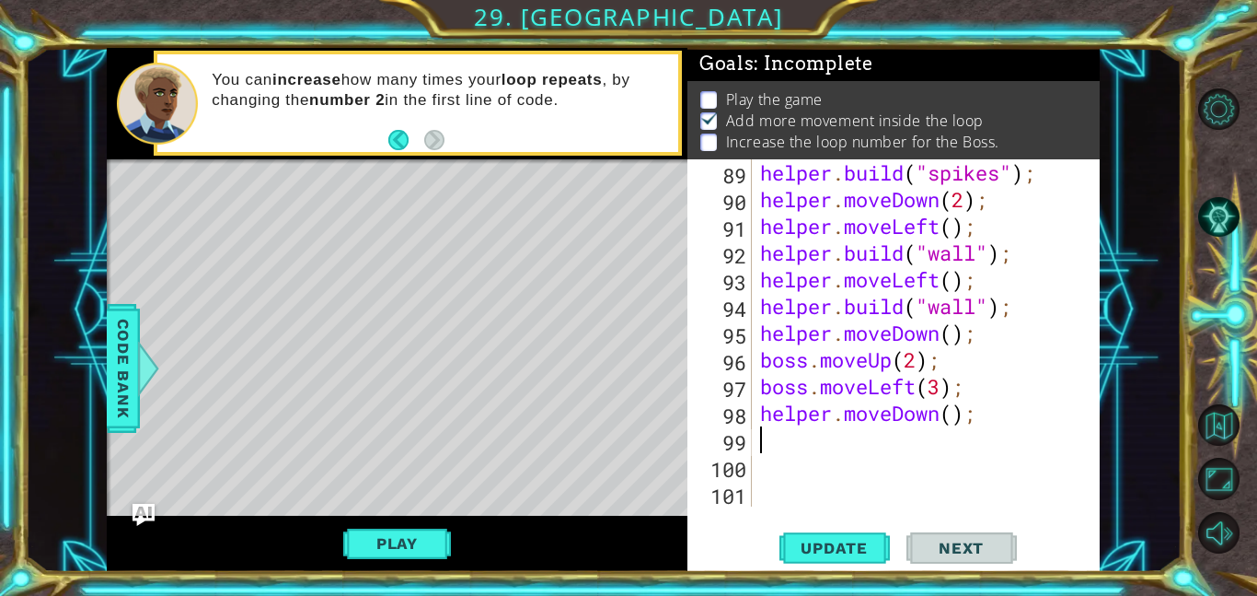
click at [996, 432] on div "helper . build ( "spikes" ) ; helper . moveDown ( 2 ) ; helper . moveLeft ( ) ;…" at bounding box center [931, 359] width 348 height 400
click at [997, 420] on div "helper . build ( "spikes" ) ; helper . moveDown ( 2 ) ; helper . moveLeft ( ) ;…" at bounding box center [931, 359] width 348 height 400
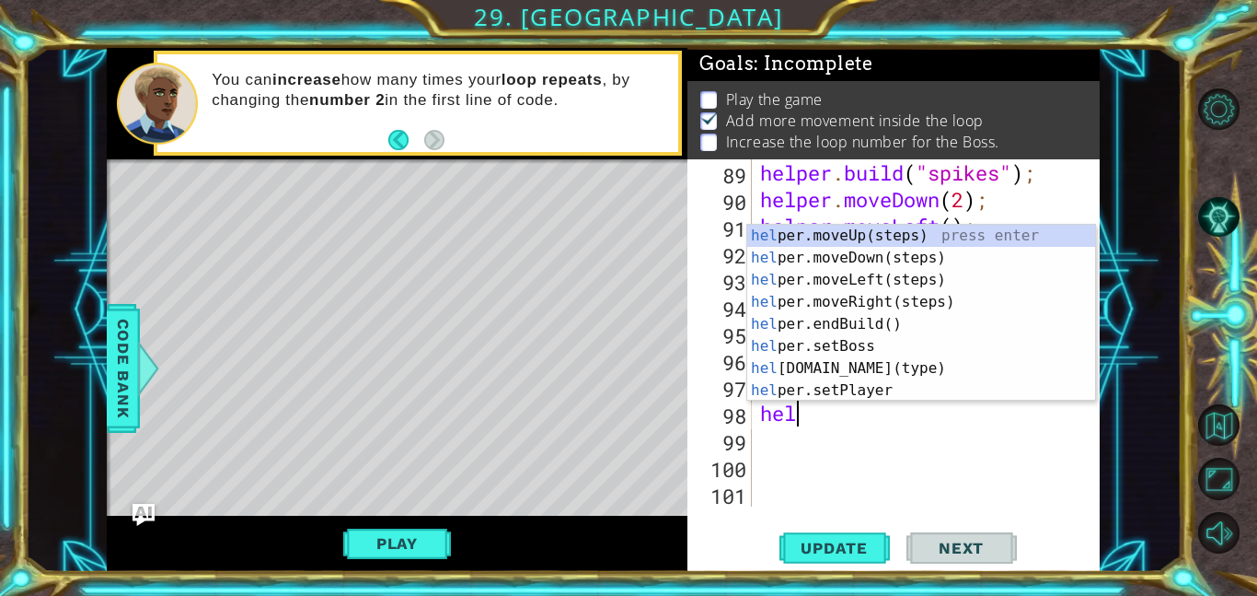
type textarea "h"
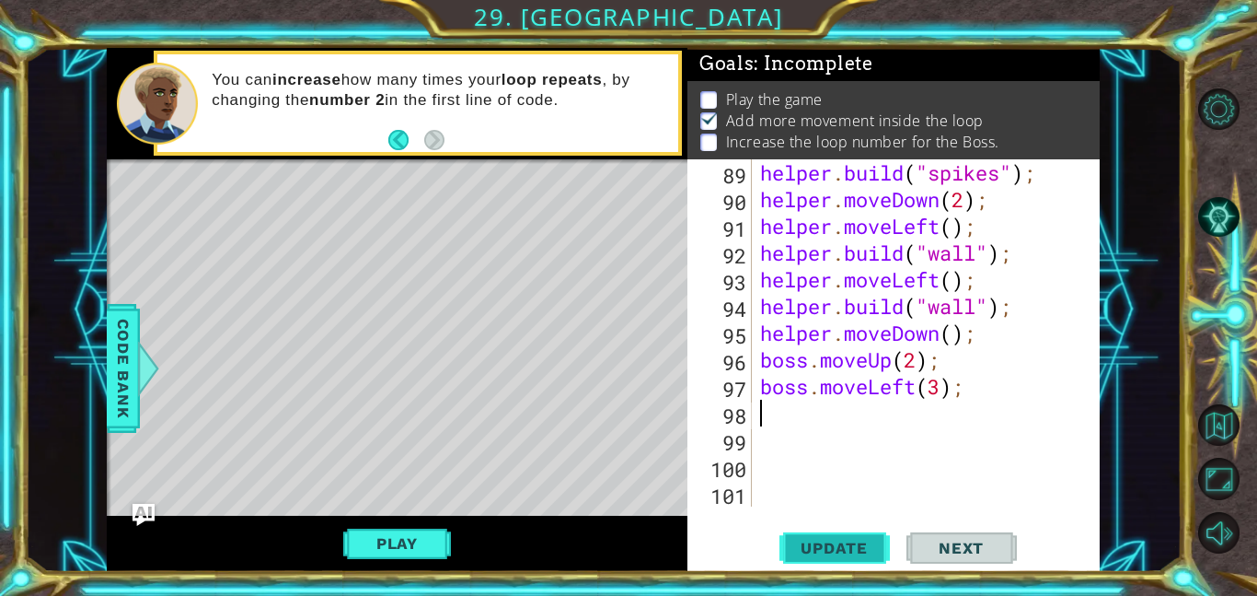
click at [841, 539] on span "Update" at bounding box center [834, 548] width 104 height 18
click at [391, 562] on div "Play" at bounding box center [397, 544] width 581 height 56
click at [389, 552] on button "Play" at bounding box center [397, 543] width 108 height 35
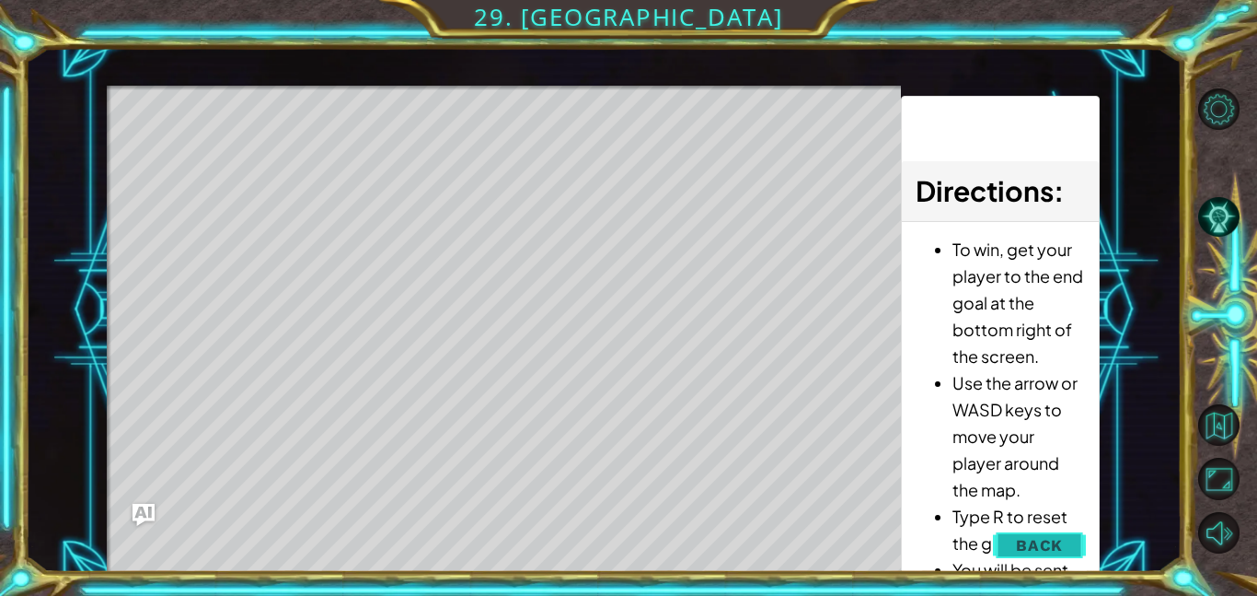
click at [1026, 543] on span "Back" at bounding box center [1039, 545] width 47 height 18
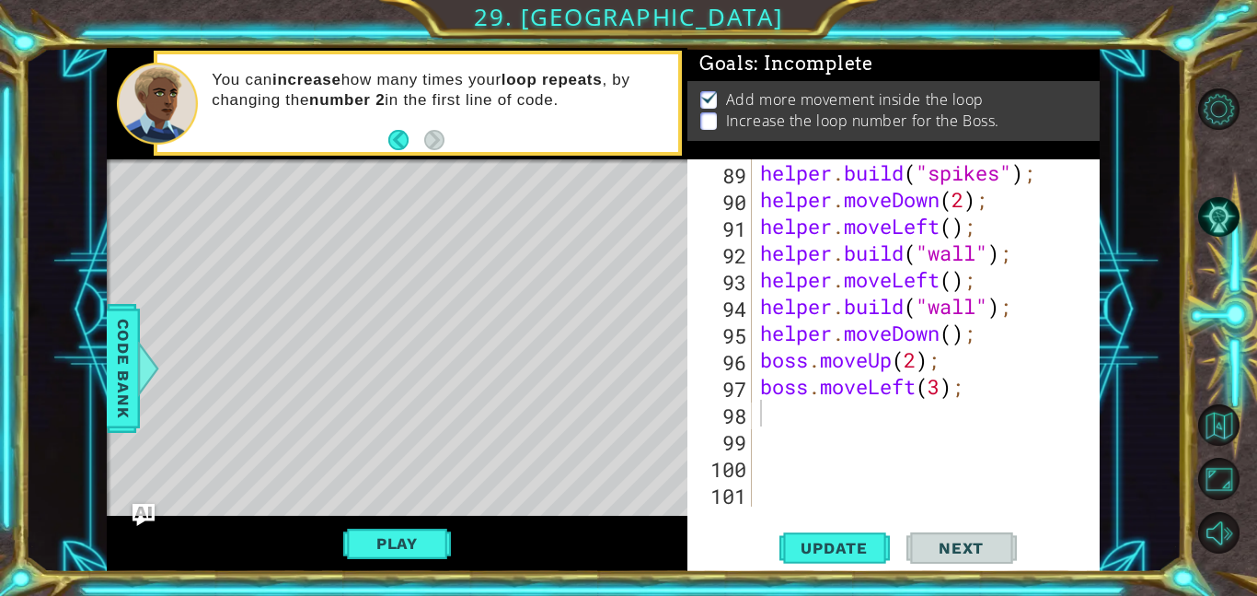
scroll to position [0, 0]
click at [858, 411] on div "helper . build ( "spikes" ) ; helper . moveDown ( 2 ) ; helper . moveLeft ( ) ;…" at bounding box center [931, 359] width 348 height 400
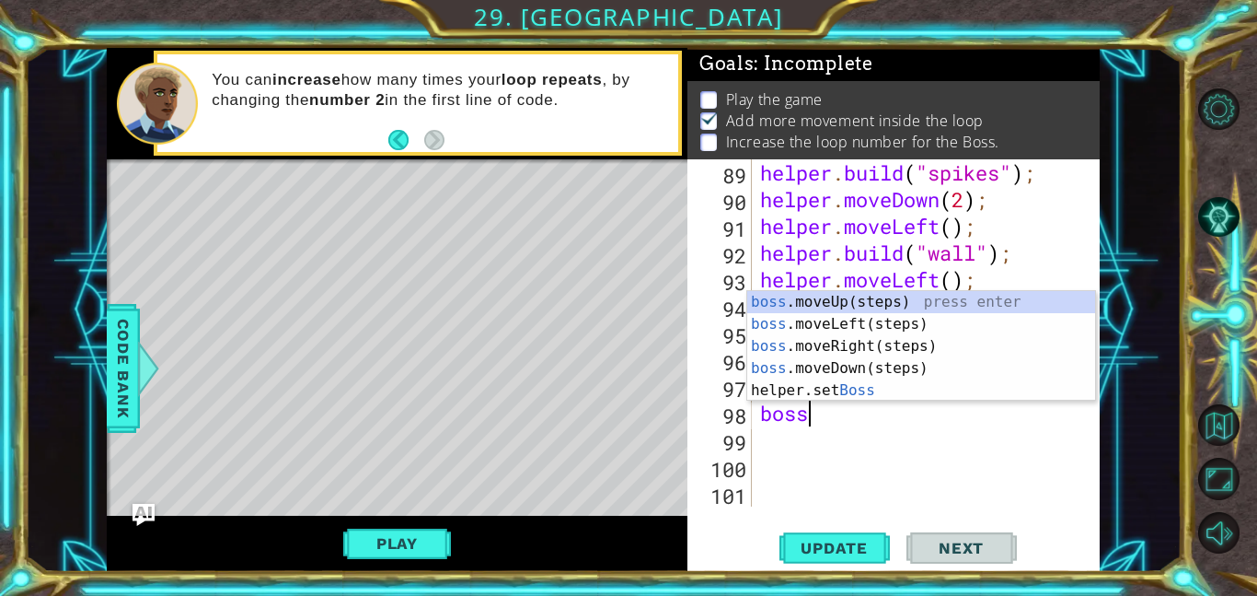
type textarea "boss."
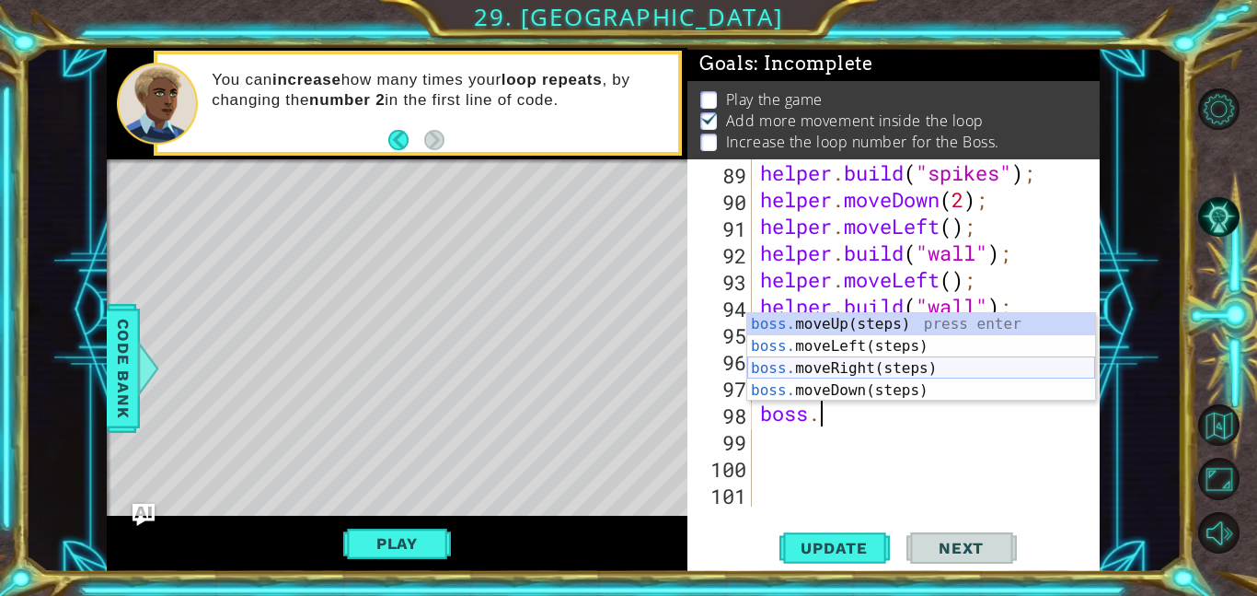
click at [922, 368] on div "boss. moveUp(steps) press enter boss. moveLeft(steps) press enter boss. moveRig…" at bounding box center [921, 379] width 348 height 133
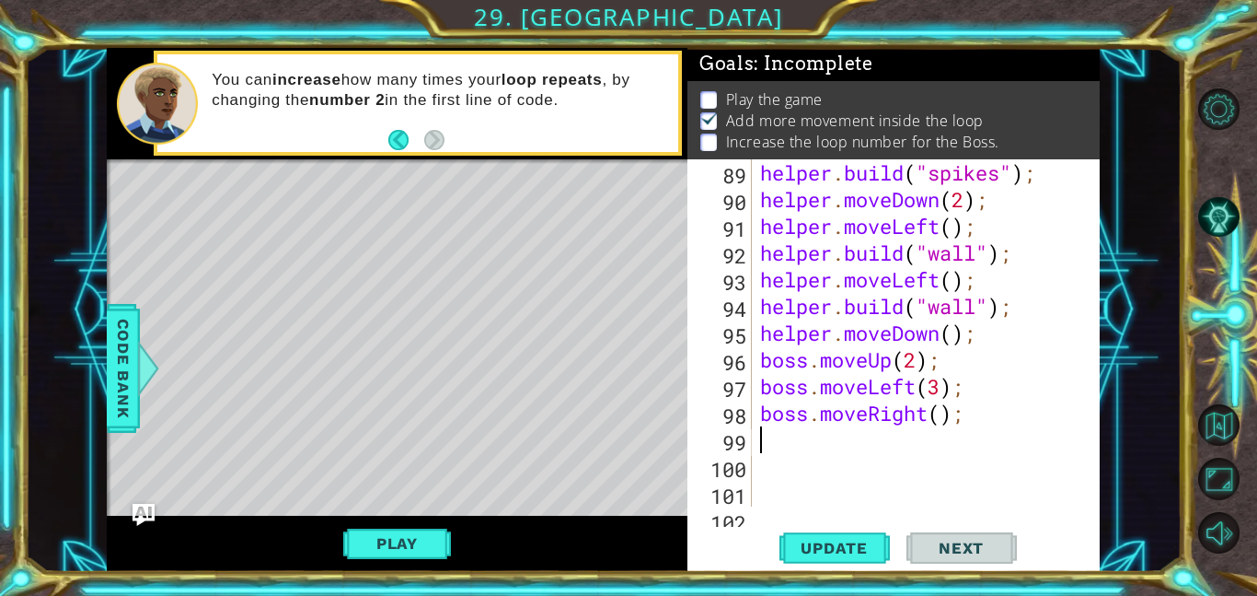
scroll to position [0, 0]
click at [944, 420] on div "helper . build ( "spikes" ) ; helper . moveDown ( 2 ) ; helper . moveLeft ( ) ;…" at bounding box center [931, 359] width 348 height 400
type textarea "boss.moveRight(2);"
click at [857, 439] on div "helper . build ( "spikes" ) ; helper . moveDown ( 2 ) ; helper . moveLeft ( ) ;…" at bounding box center [931, 359] width 348 height 400
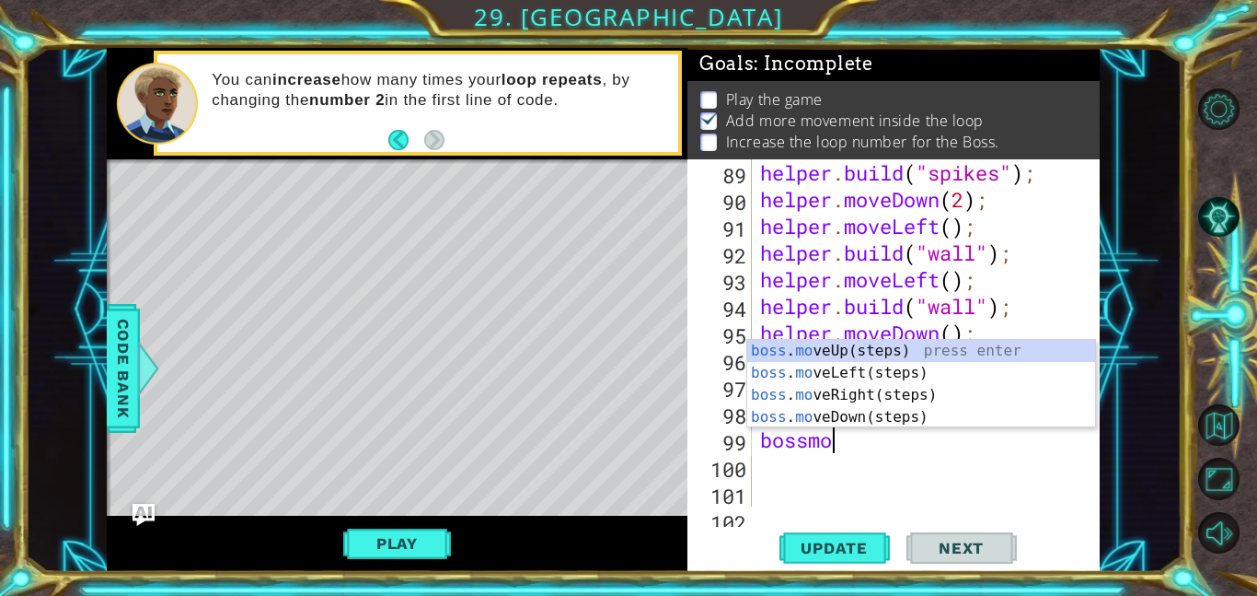
scroll to position [0, 3]
type textarea "bossmove"
click at [872, 422] on div "boss . move Up(steps) press enter boss . move Left(steps) press enter boss . mo…" at bounding box center [921, 406] width 348 height 133
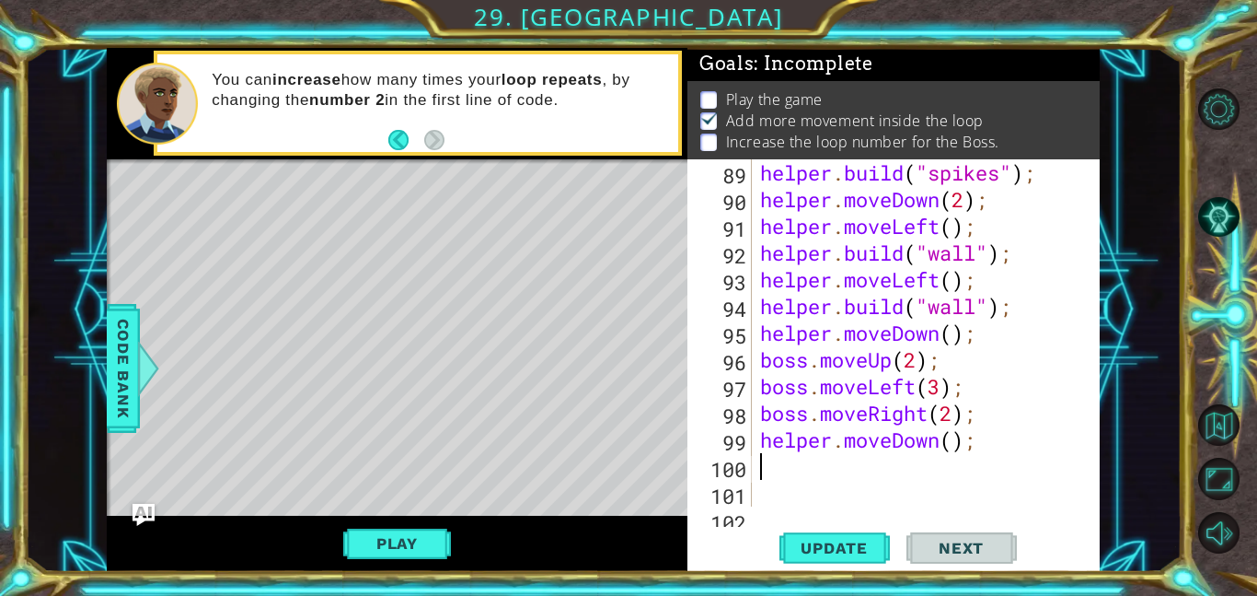
scroll to position [0, 0]
click at [952, 445] on div "helper . build ( "spikes" ) ; helper . moveDown ( 2 ) ; helper . moveLeft ( ) ;…" at bounding box center [931, 359] width 348 height 400
type textarea "helper.moveDown(2);"
click at [863, 471] on div "helper . build ( "spikes" ) ; helper . moveDown ( 2 ) ; helper . moveLeft ( ) ;…" at bounding box center [931, 359] width 348 height 400
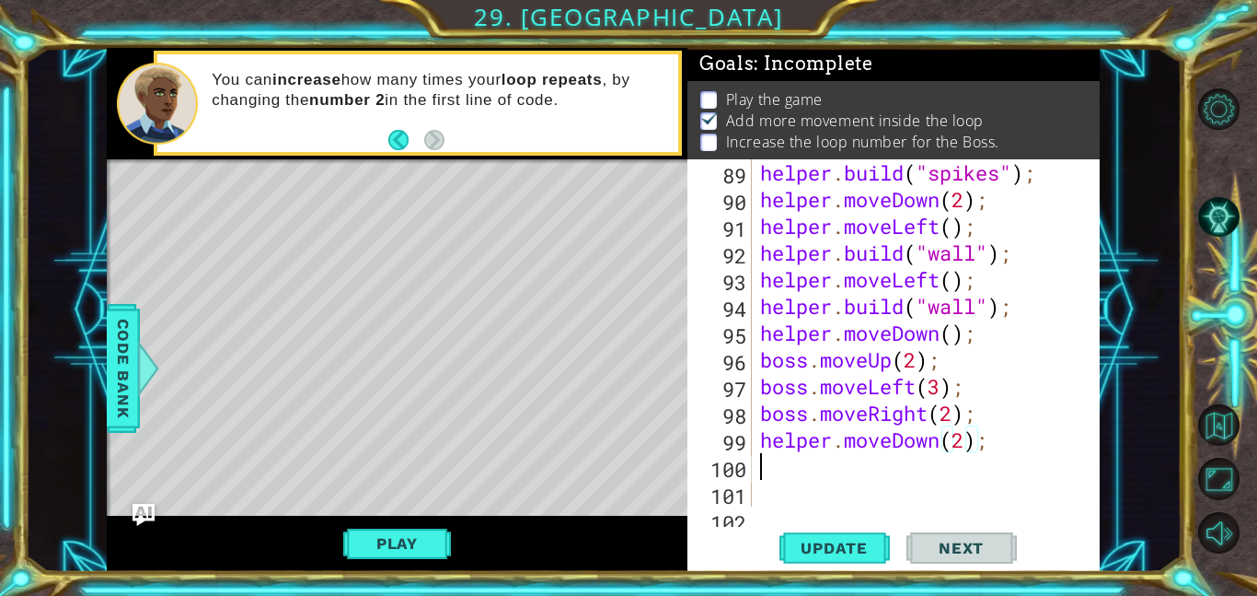
scroll to position [0, 0]
click at [827, 450] on div "helper . build ( "spikes" ) ; helper . moveDown ( 2 ) ; helper . moveLeft ( ) ;…" at bounding box center [931, 359] width 348 height 400
click at [831, 450] on div "helper . build ( "spikes" ) ; helper . moveDown ( 2 ) ; helper . moveLeft ( ) ;…" at bounding box center [931, 359] width 348 height 400
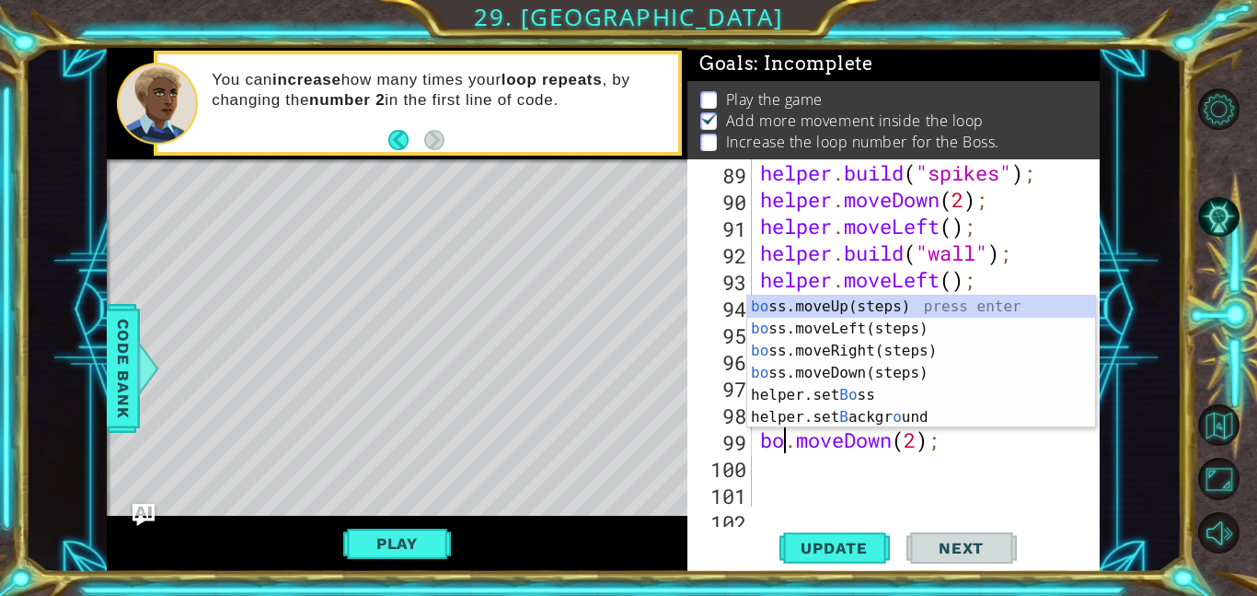
type textarea "boss.moveDown(2);"
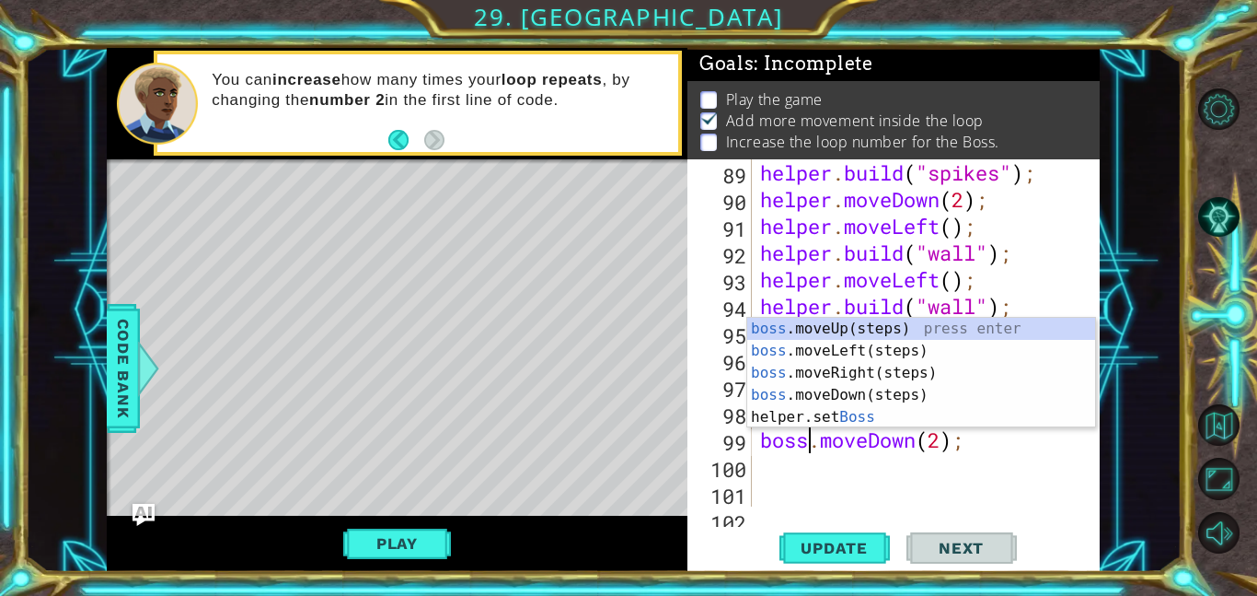
scroll to position [0, 2]
click at [802, 464] on div "helper . build ( "spikes" ) ; helper . moveDown ( 2 ) ; helper . moveLeft ( ) ;…" at bounding box center [931, 359] width 348 height 400
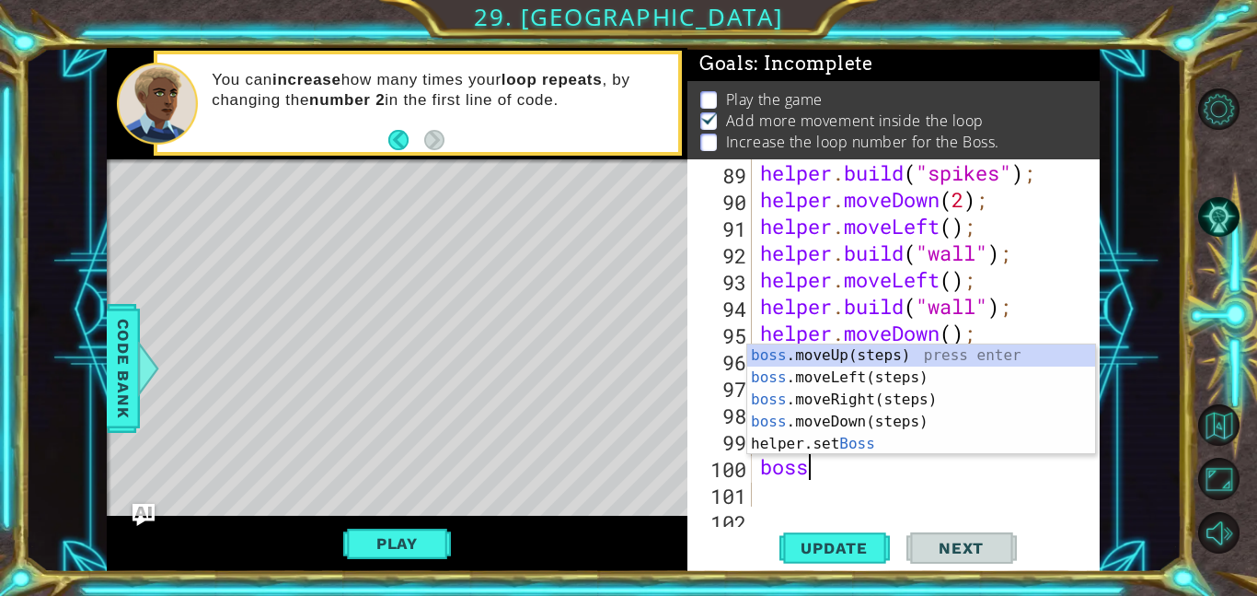
scroll to position [0, 1]
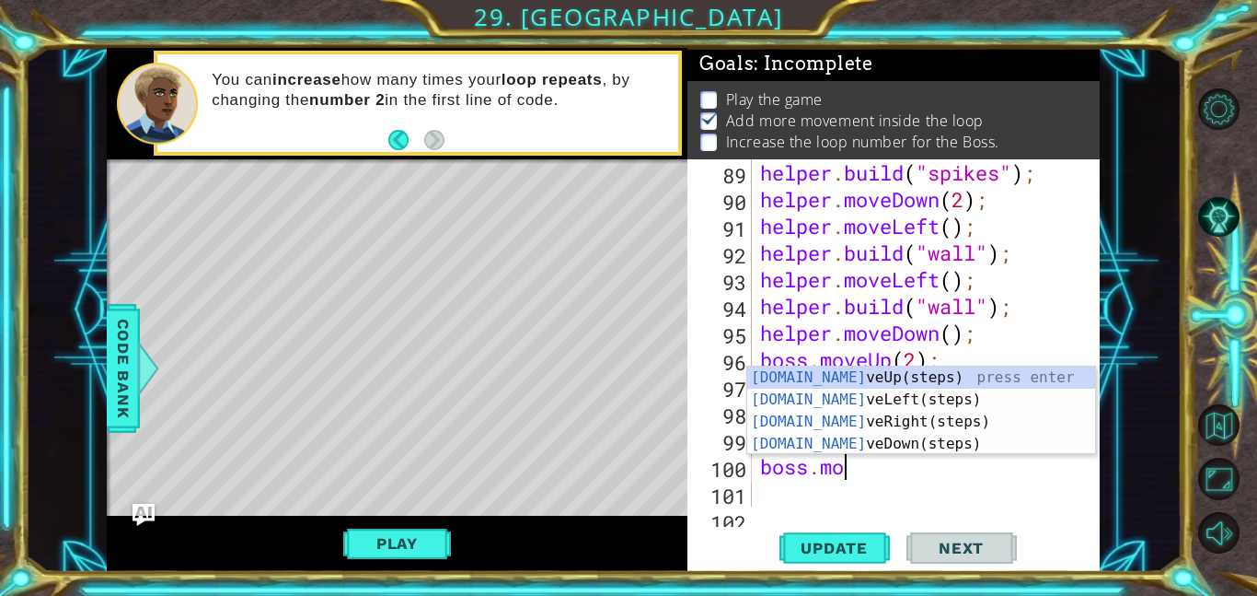
type textarea "boss.move"
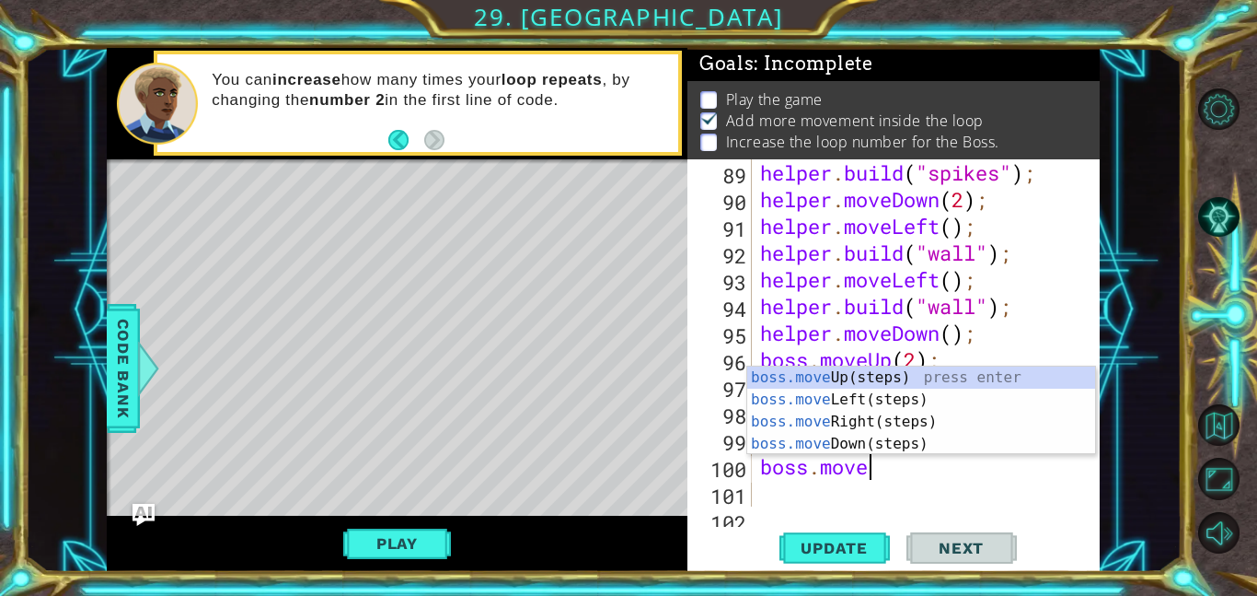
scroll to position [0, 4]
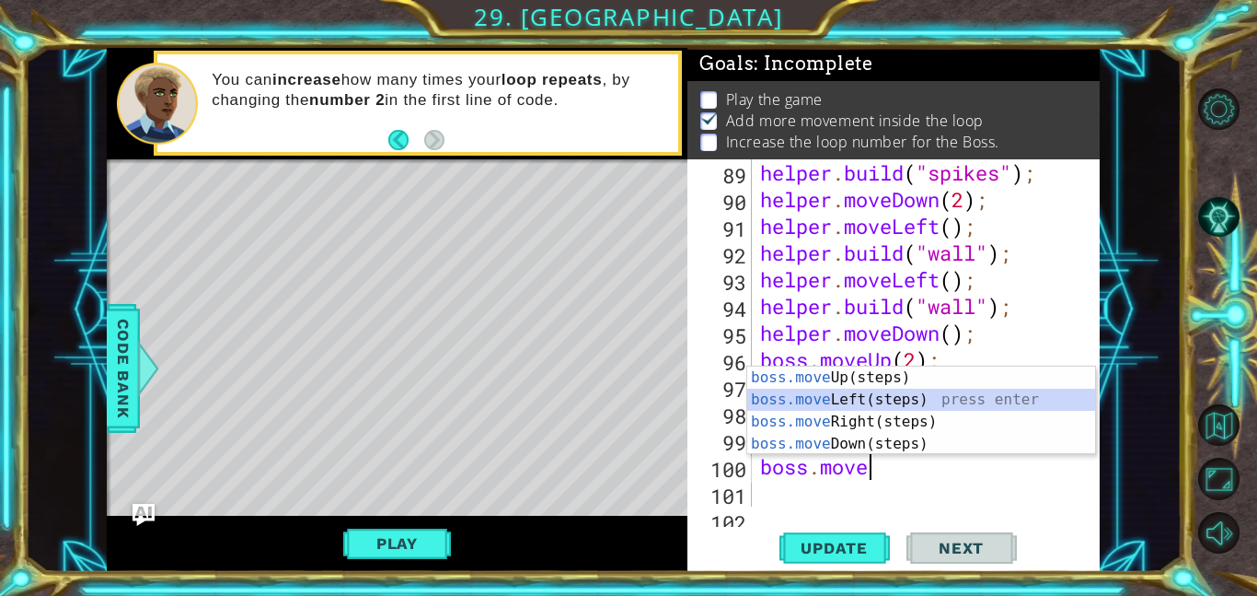
click at [855, 400] on div "boss.move Up(steps) press enter boss.move Left(steps) press enter boss.move Rig…" at bounding box center [921, 432] width 348 height 133
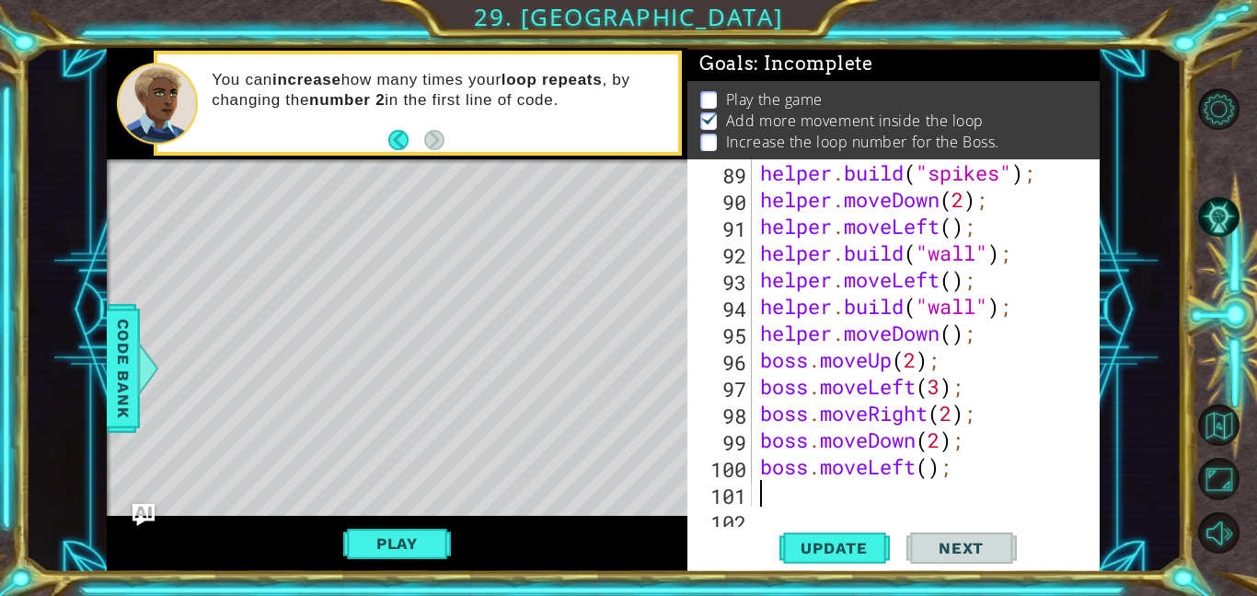
click at [932, 479] on div "helper . build ( "spikes" ) ; helper . moveDown ( 2 ) ; helper . moveLeft ( ) ;…" at bounding box center [931, 359] width 348 height 400
click at [871, 539] on span "Update" at bounding box center [834, 548] width 104 height 18
click at [392, 544] on button "Play" at bounding box center [397, 543] width 108 height 35
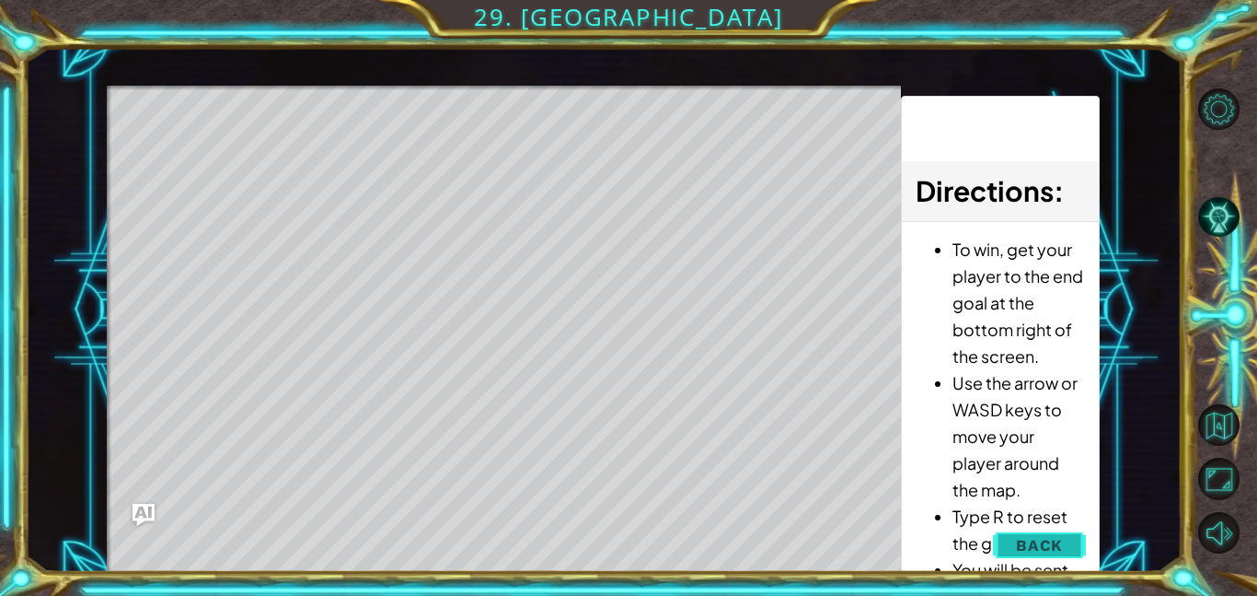
click at [1059, 548] on span "Back" at bounding box center [1039, 545] width 47 height 18
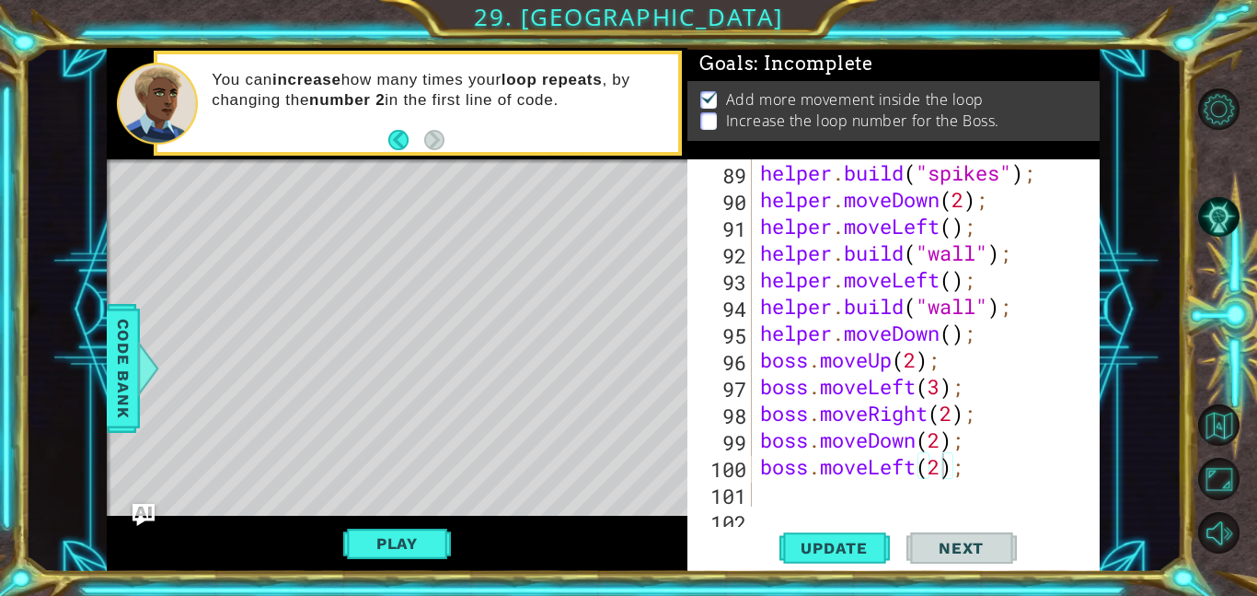
scroll to position [0, 0]
click at [944, 446] on div "helper . build ( "spikes" ) ; helper . moveDown ( 2 ) ; helper . moveLeft ( ) ;…" at bounding box center [931, 359] width 348 height 400
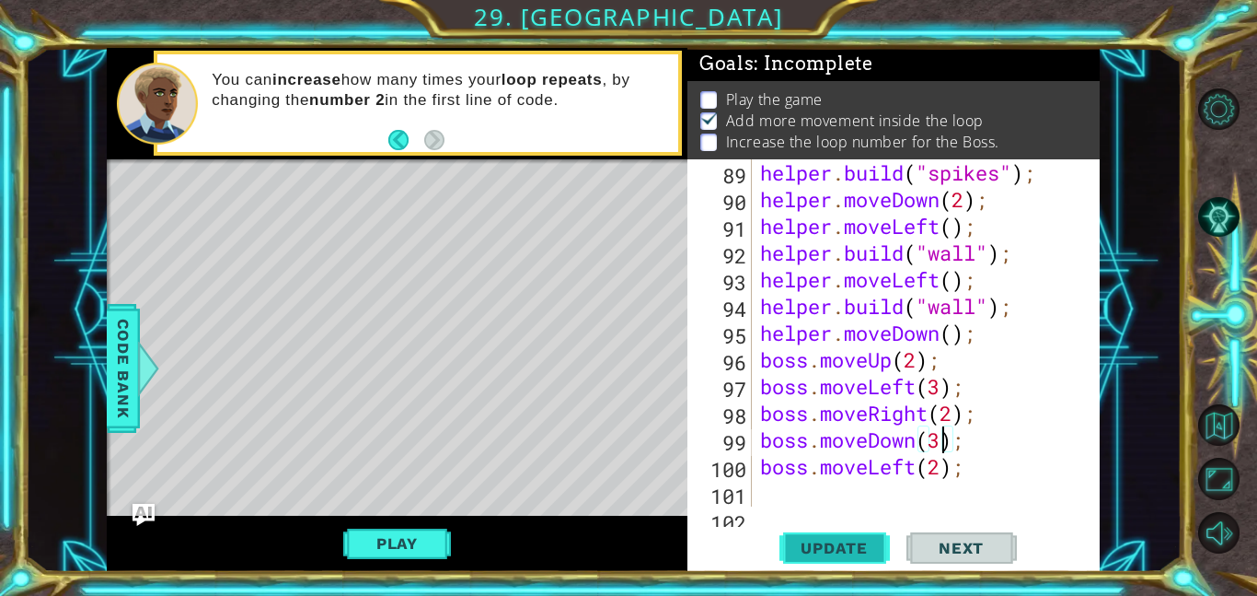
type textarea "boss.moveDown(3);"
click at [867, 537] on button "Update" at bounding box center [835, 547] width 110 height 41
click at [412, 547] on button "Play" at bounding box center [397, 543] width 108 height 35
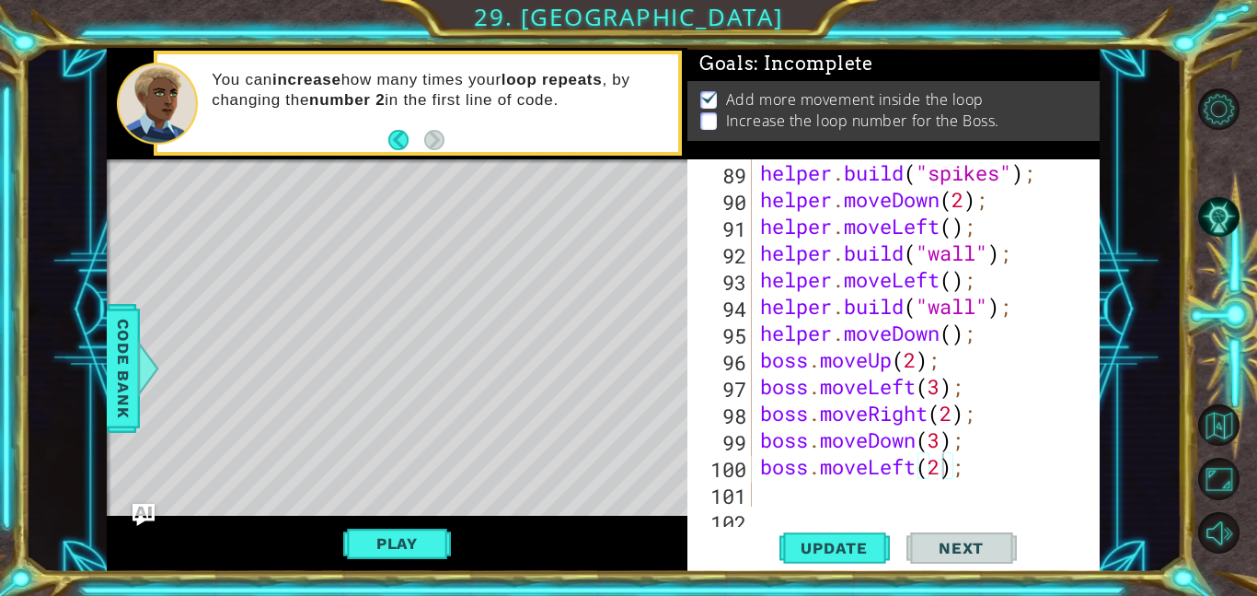
scroll to position [2563, 0]
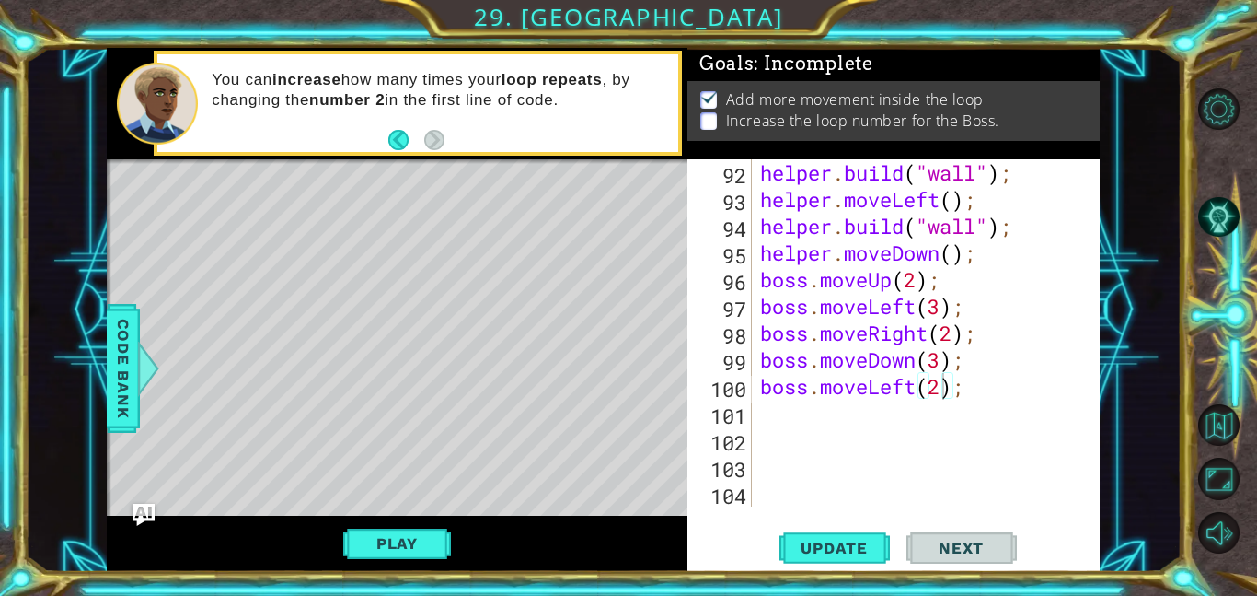
click at [844, 511] on div "boss.moveLeft(2); 92 93 94 95 96 97 98 99 100 101 102 103 104 helper . build ( …" at bounding box center [894, 365] width 412 height 412
click at [824, 503] on div "helper . build ( "wall" ) ; helper . moveLeft ( ) ; helper . build ( "wall" ) ;…" at bounding box center [931, 359] width 348 height 400
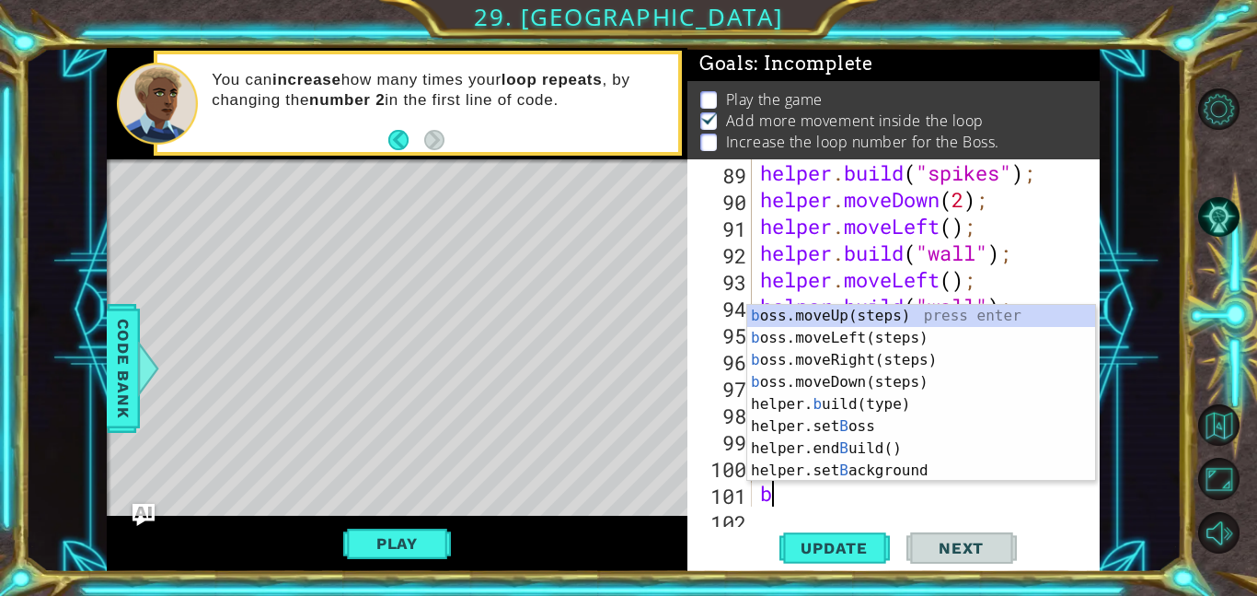
scroll to position [2509, 0]
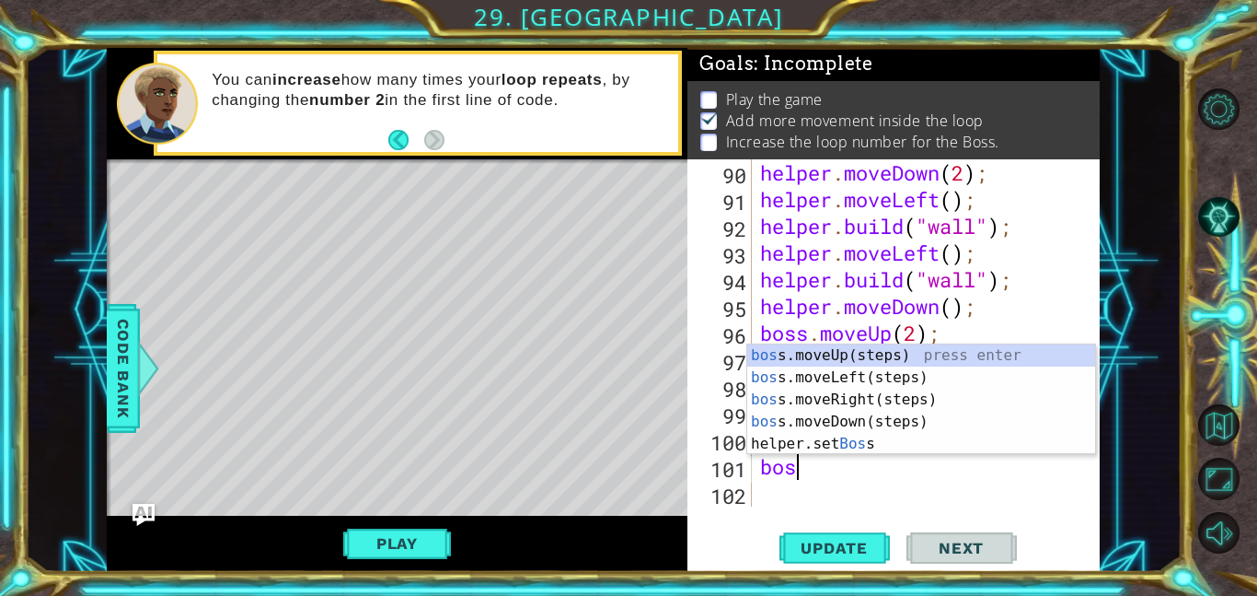
type textarea "boss"
click at [914, 353] on div "boss .moveUp(steps) press enter boss .moveLeft(steps) press enter boss .moveRig…" at bounding box center [921, 421] width 348 height 155
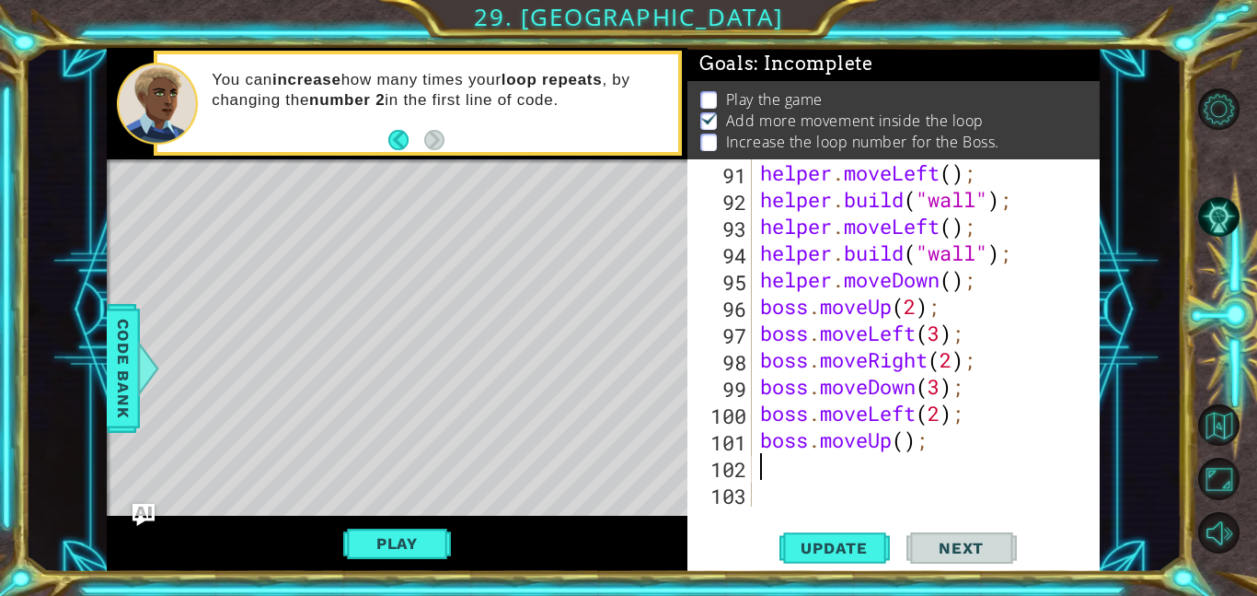
scroll to position [2536, 0]
click at [905, 447] on div "helper . moveLeft ( ) ; helper . build ( "wall" ) ; helper . moveLeft ( ) ; hel…" at bounding box center [931, 359] width 348 height 400
type textarea "boss.moveUp(3);"
click at [866, 476] on div "helper . moveLeft ( ) ; helper . build ( "wall" ) ; helper . moveLeft ( ) ; hel…" at bounding box center [931, 359] width 348 height 400
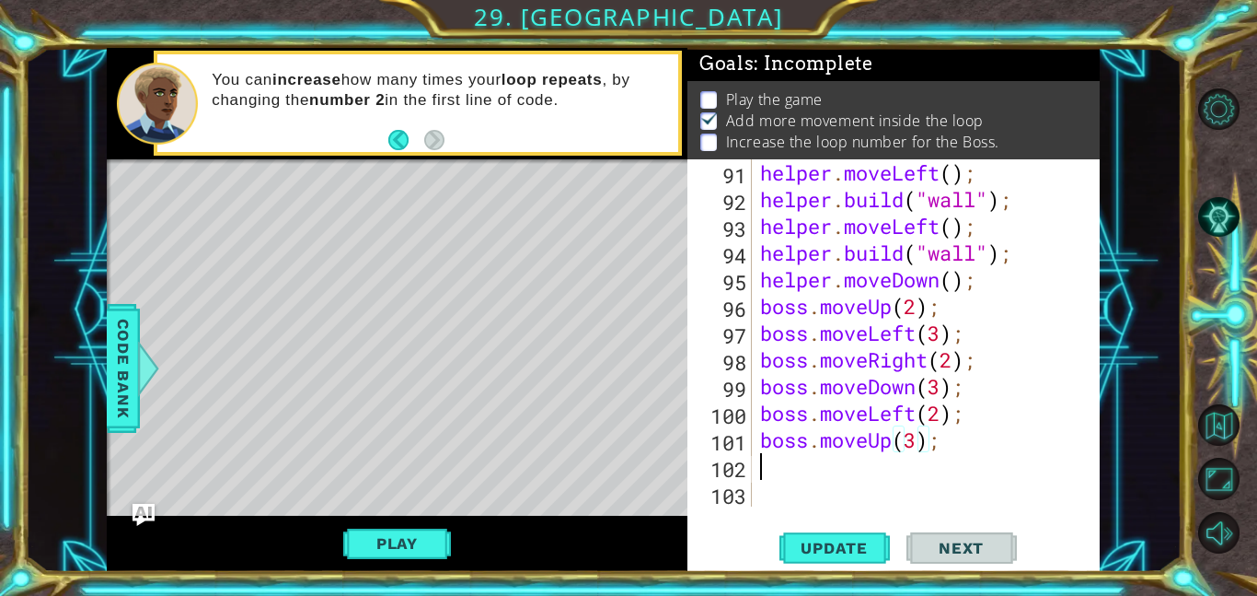
scroll to position [0, 0]
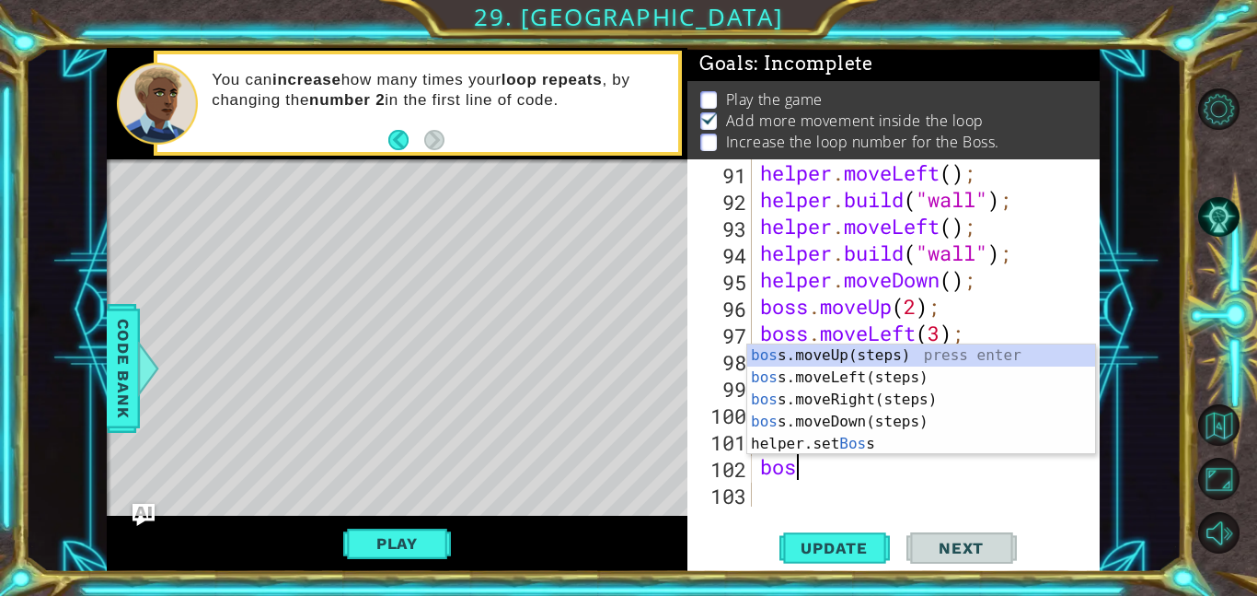
type textarea "boss"
click at [949, 395] on div "boss .moveUp(steps) press enter boss .moveLeft(steps) press enter boss .moveRig…" at bounding box center [921, 421] width 348 height 155
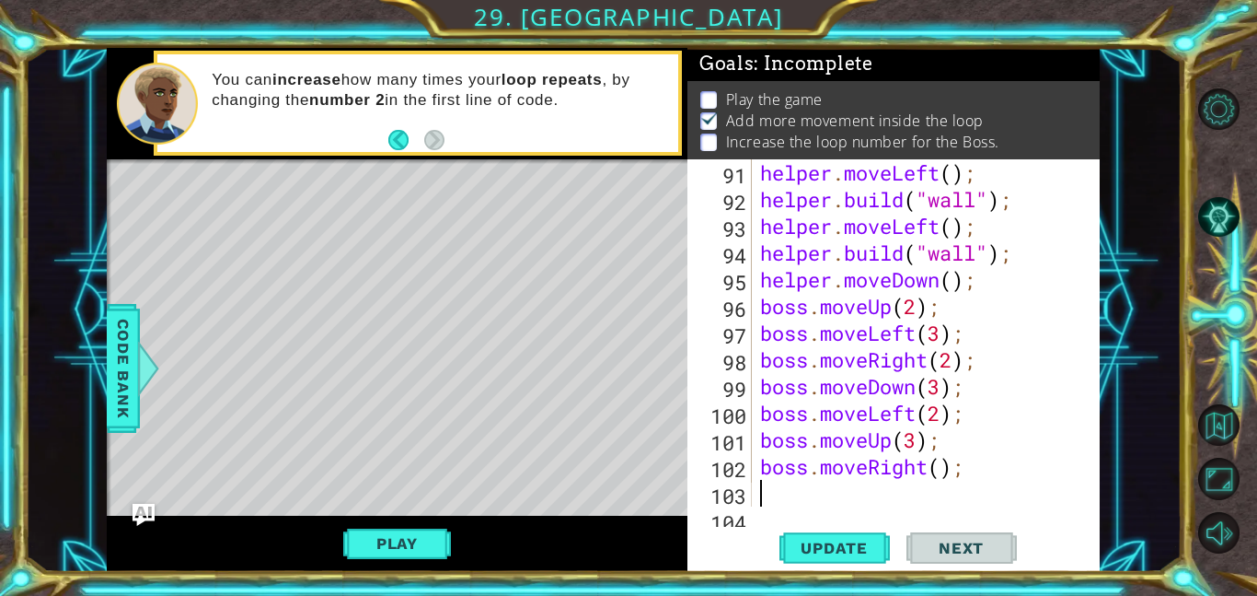
scroll to position [2563, 0]
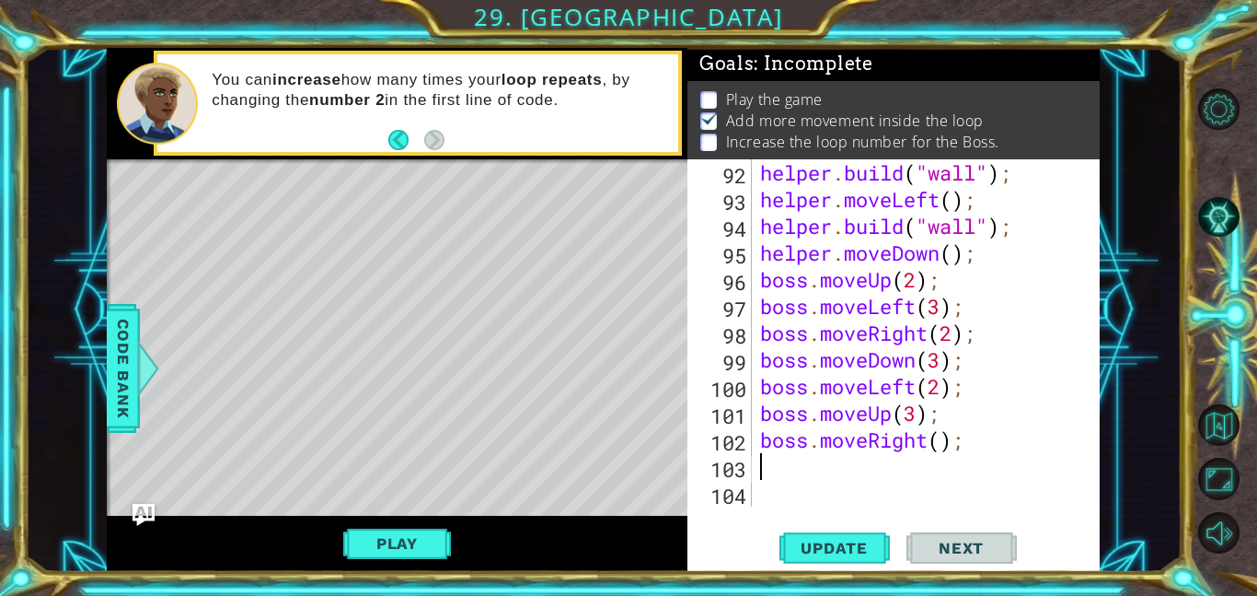
click at [941, 442] on div "helper . build ( "wall" ) ; helper . moveLeft ( ) ; helper . build ( "wall" ) ;…" at bounding box center [931, 359] width 348 height 400
type textarea "boss.moveRight(2);"
click at [872, 469] on div "helper . build ( "wall" ) ; helper . moveLeft ( ) ; helper . build ( "wall" ) ;…" at bounding box center [931, 359] width 348 height 400
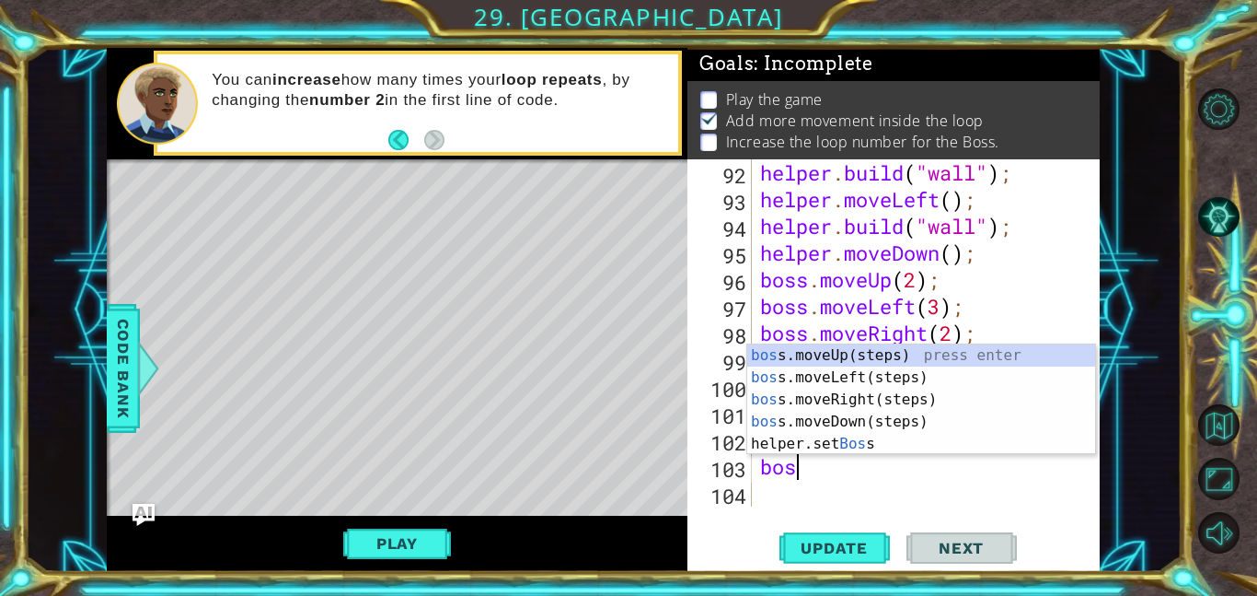
type textarea "boss"
click at [921, 415] on div "boss .moveUp(steps) press enter boss .moveLeft(steps) press enter boss .moveRig…" at bounding box center [921, 421] width 348 height 155
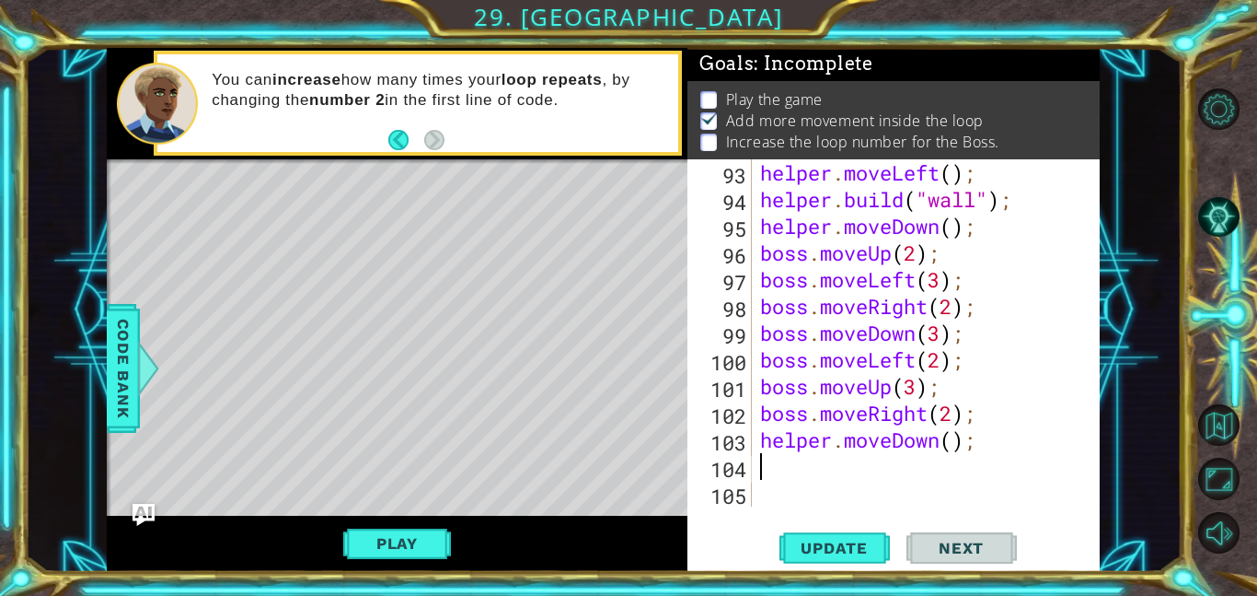
scroll to position [2590, 0]
click at [830, 443] on div "helper . moveLeft ( ) ; helper . build ( "wall" ) ; helper . moveDown ( ) ; bos…" at bounding box center [931, 359] width 348 height 400
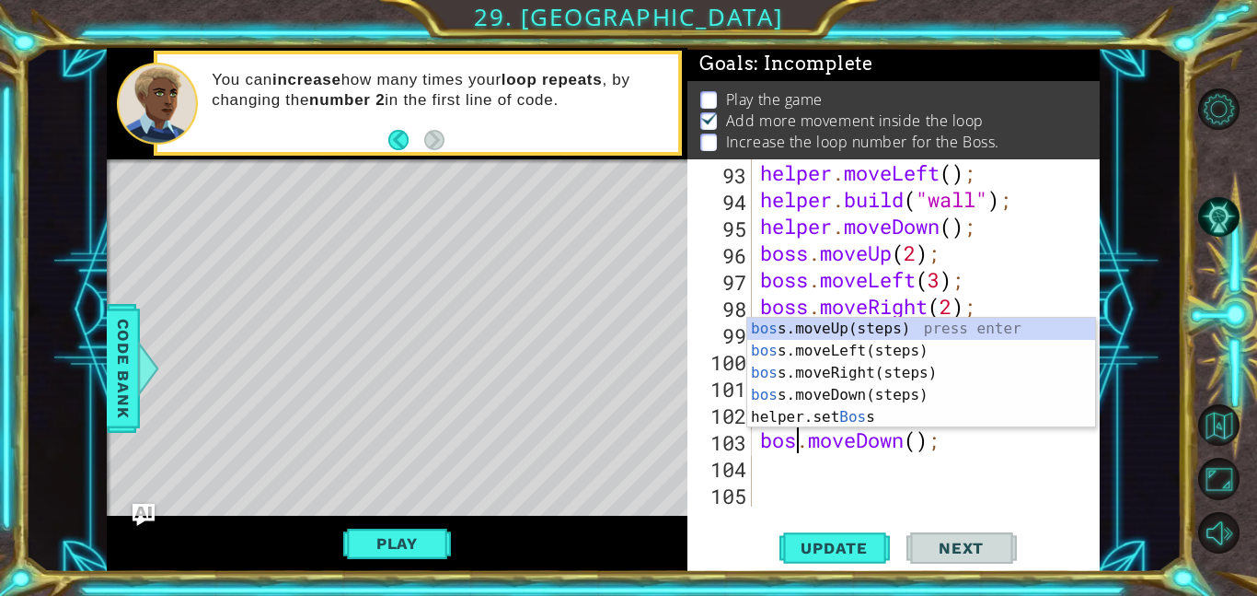
type textarea "boss.moveDown();"
click at [842, 472] on div "helper . moveLeft ( ) ; helper . build ( "wall" ) ; helper . moveDown ( ) ; bos…" at bounding box center [931, 359] width 348 height 400
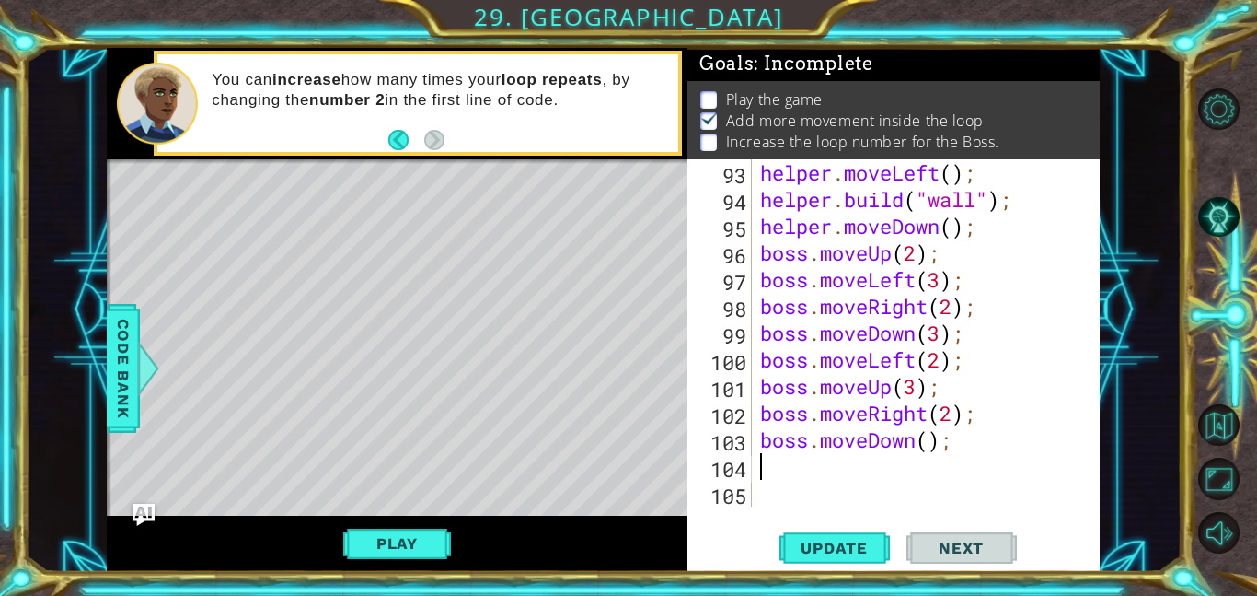
scroll to position [0, 0]
click at [938, 452] on div "helper . moveLeft ( ) ; helper . build ( "wall" ) ; helper . moveDown ( ) ; bos…" at bounding box center [931, 359] width 348 height 400
click at [934, 447] on div "helper . moveLeft ( ) ; helper . build ( "wall" ) ; helper . moveDown ( ) ; bos…" at bounding box center [931, 359] width 348 height 400
type textarea "boss.moveDown(3);"
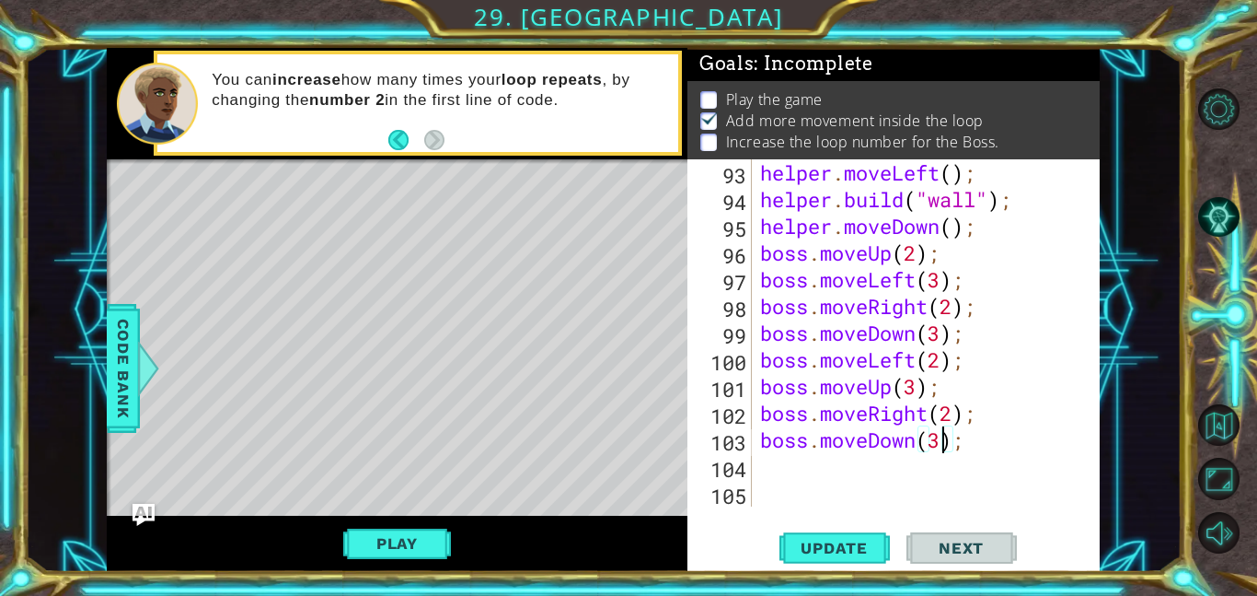
click at [837, 488] on div "helper . moveLeft ( ) ; helper . build ( "wall" ) ; helper . moveDown ( ) ; bos…" at bounding box center [931, 359] width 348 height 400
click at [835, 481] on div "helper . moveLeft ( ) ; helper . build ( "wall" ) ; helper . moveDown ( ) ; bos…" at bounding box center [931, 359] width 348 height 400
click at [788, 465] on div "helper . moveLeft ( ) ; helper . build ( "wall" ) ; helper . moveDown ( ) ; bos…" at bounding box center [931, 359] width 348 height 400
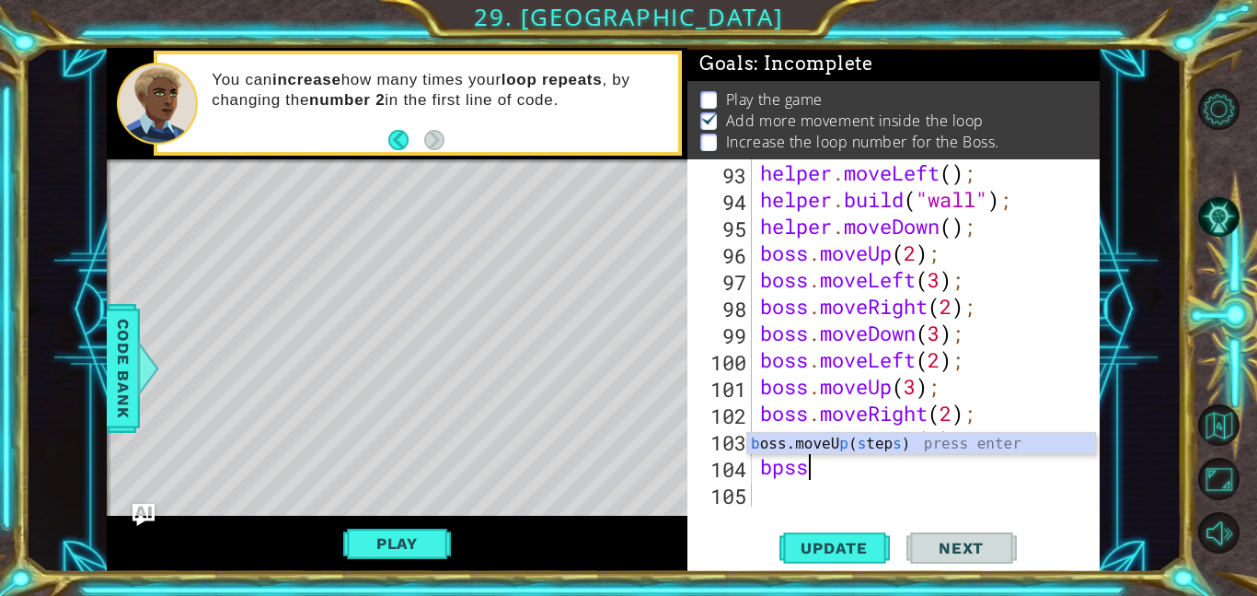
scroll to position [0, 1]
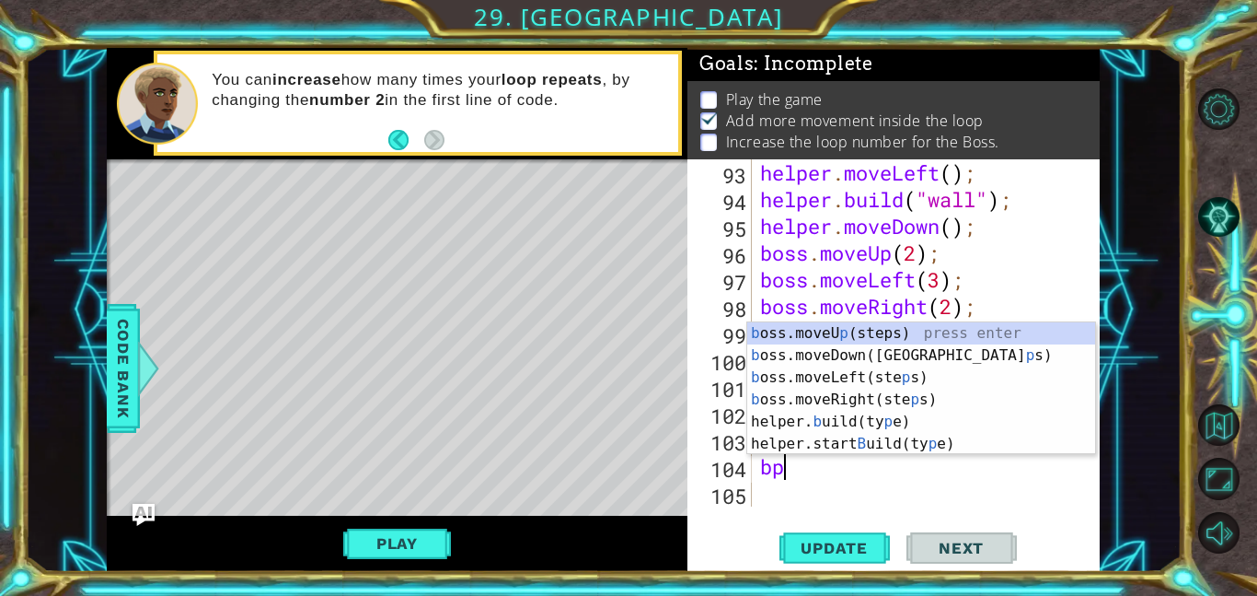
type textarea "b"
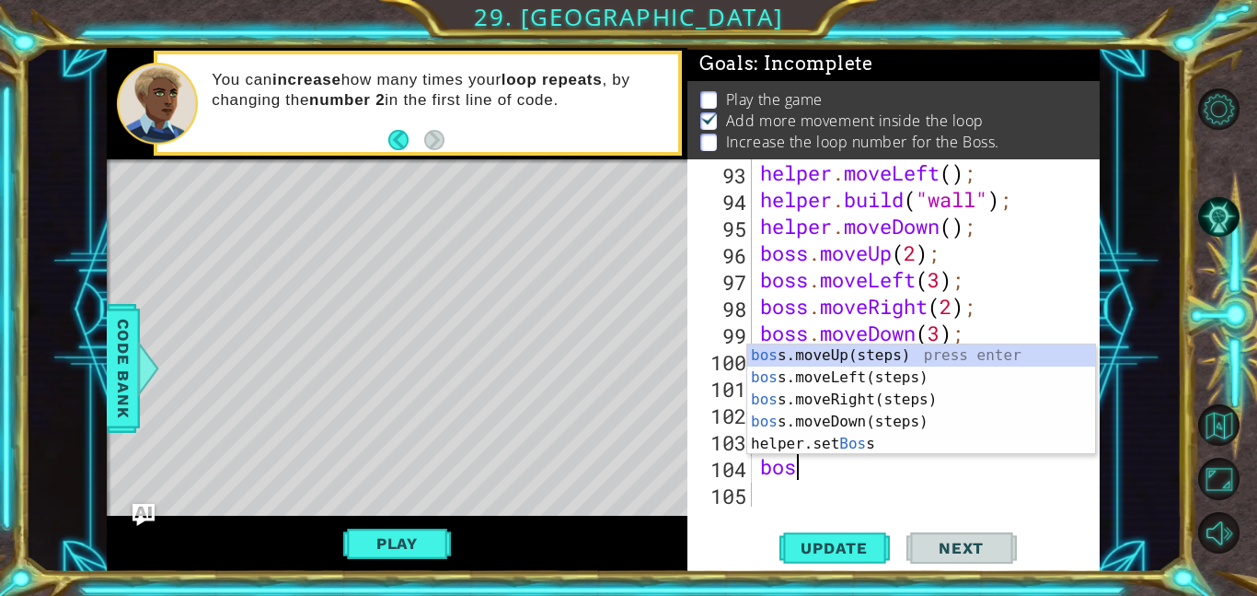
type textarea "boss"
click at [944, 372] on div "boss .moveUp(steps) press enter boss .moveLeft(steps) press enter boss .moveRig…" at bounding box center [921, 421] width 348 height 155
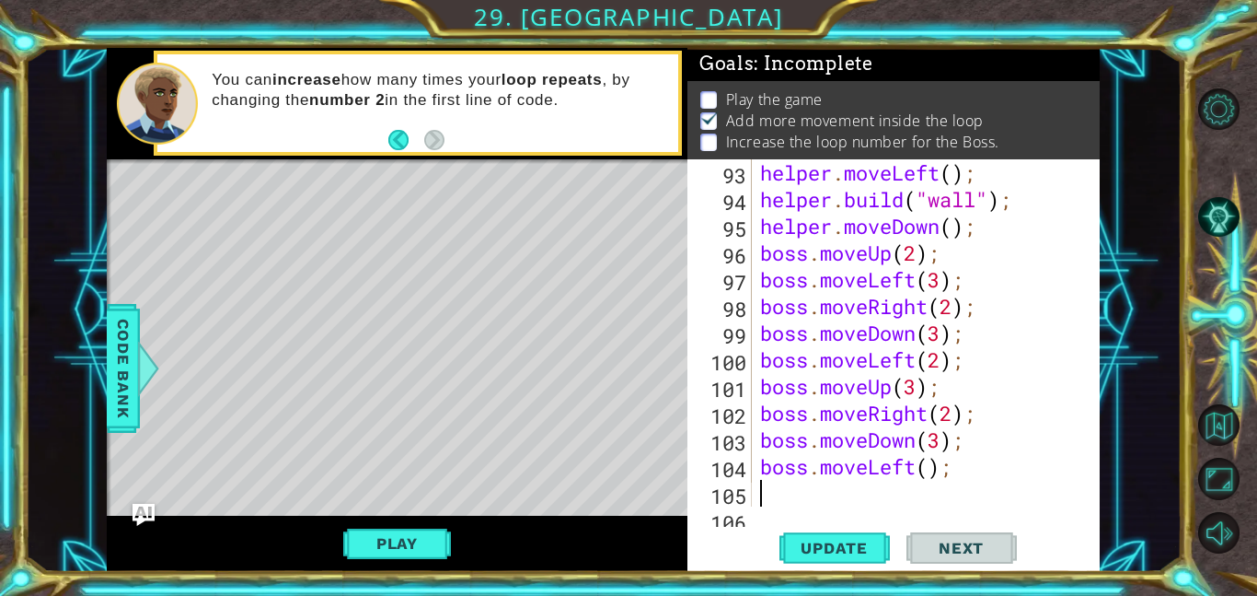
scroll to position [2616, 0]
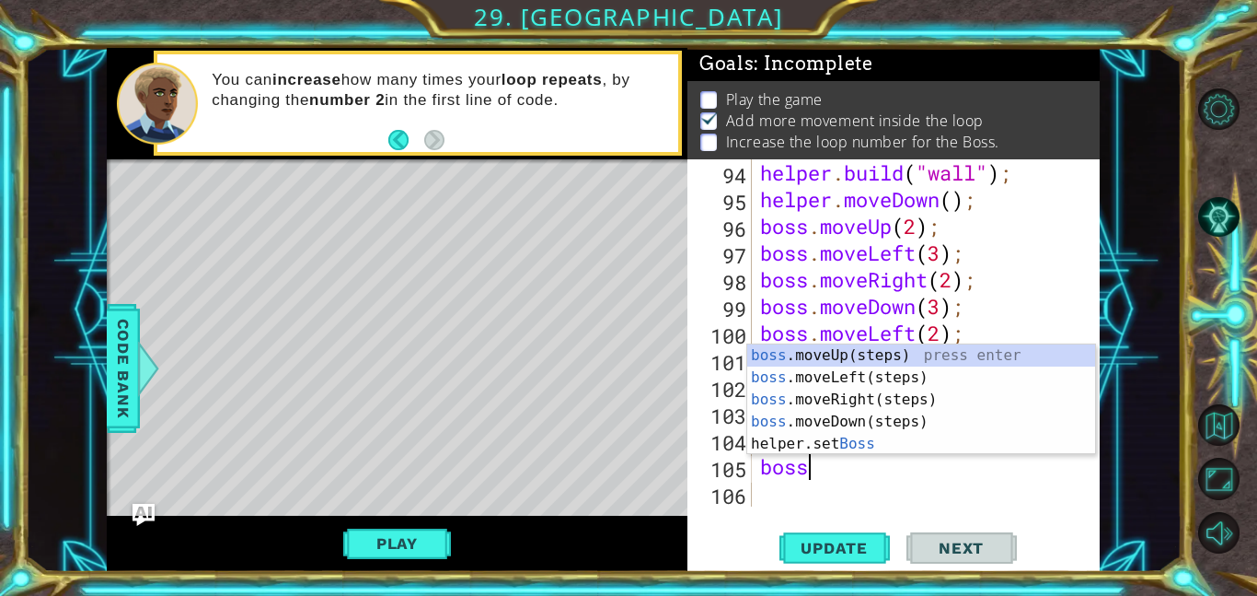
type textarea "boss"
click at [953, 364] on div "boss .moveUp(steps) press enter boss .moveLeft(steps) press enter boss .moveRig…" at bounding box center [921, 421] width 348 height 155
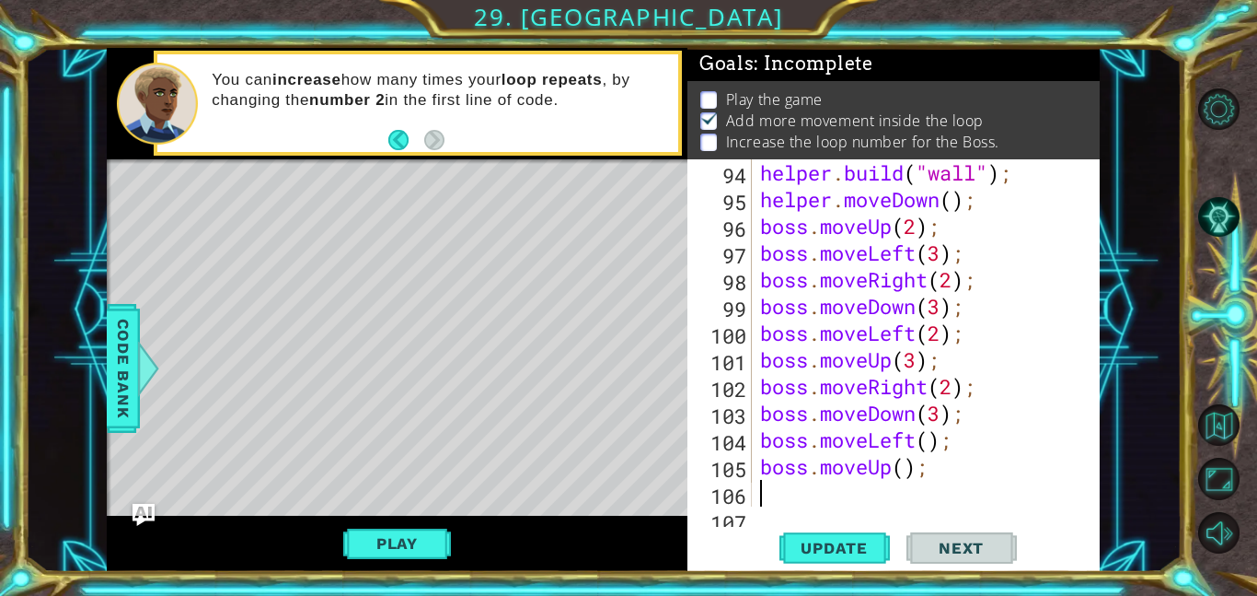
scroll to position [0, 0]
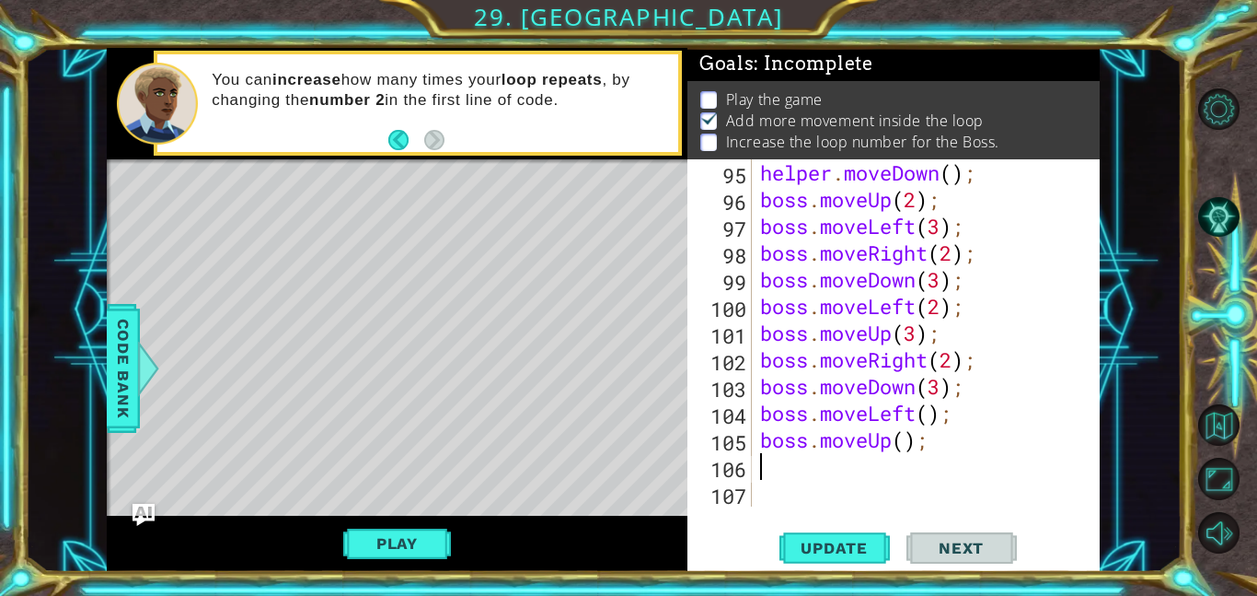
click at [935, 416] on div "helper . moveDown ( ) ; boss . moveUp ( 2 ) ; boss . moveLeft ( 3 ) ; boss . mo…" at bounding box center [931, 359] width 348 height 400
click at [910, 438] on div "helper . moveDown ( ) ; boss . moveUp ( 2 ) ; boss . moveLeft ( 3 ) ; boss . mo…" at bounding box center [931, 359] width 348 height 400
click at [944, 420] on div "helper . moveDown ( ) ; boss . moveUp ( 2 ) ; boss . moveLeft ( 3 ) ; boss . mo…" at bounding box center [931, 359] width 348 height 400
click at [852, 548] on span "Update" at bounding box center [834, 548] width 104 height 18
click at [387, 549] on button "Play" at bounding box center [397, 543] width 108 height 35
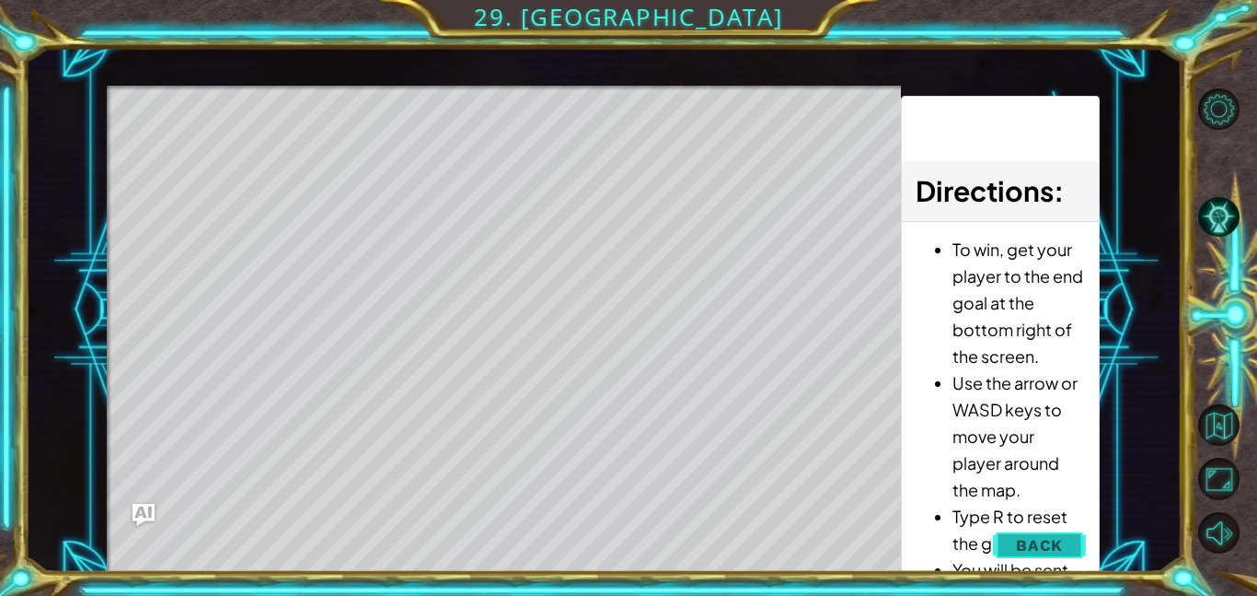
click at [1035, 542] on span "Back" at bounding box center [1039, 545] width 47 height 18
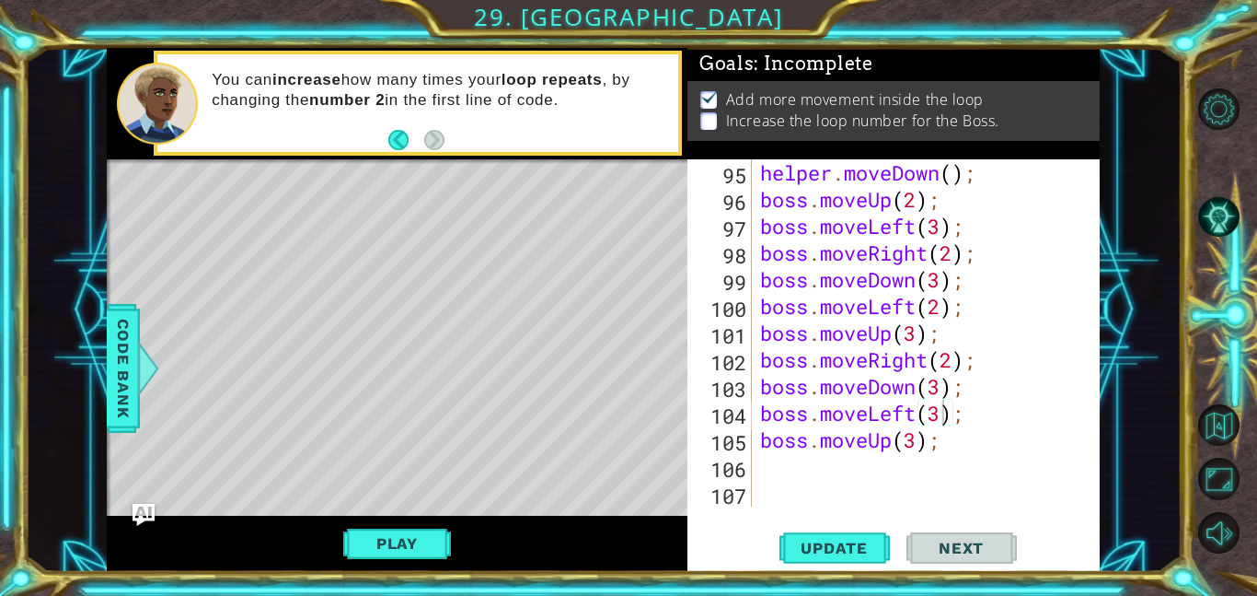
click at [956, 367] on div "helper . moveDown ( ) ; boss . moveUp ( 2 ) ; boss . moveLeft ( 3 ) ; boss . mo…" at bounding box center [931, 359] width 348 height 400
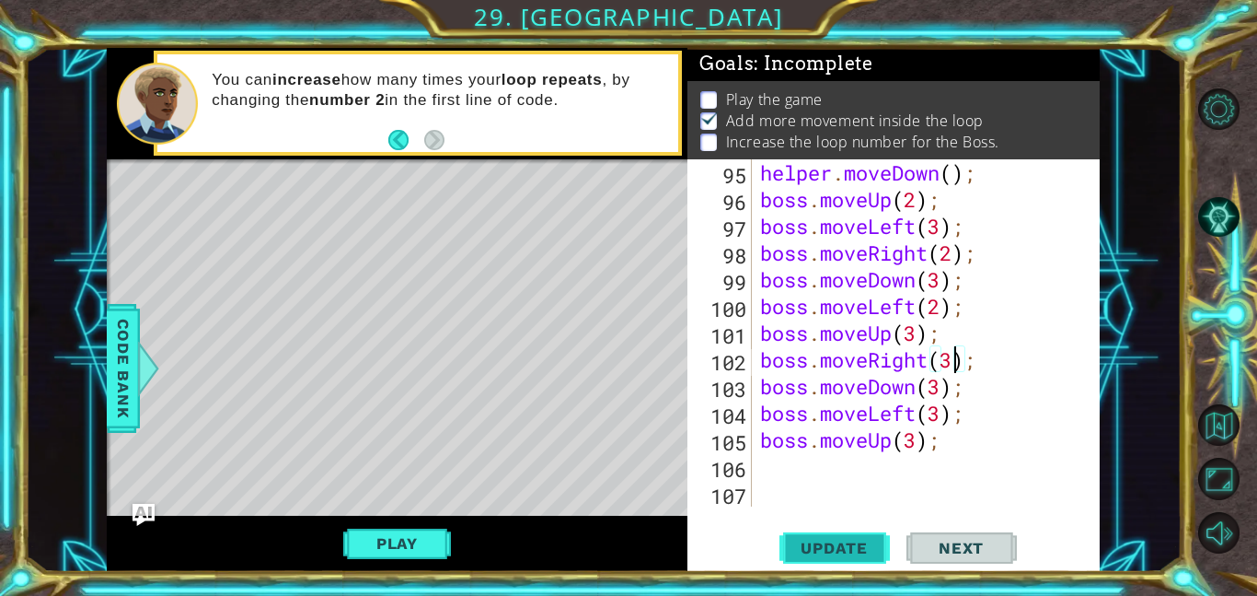
type textarea "boss.moveRight(3);"
click at [864, 547] on span "Update" at bounding box center [834, 548] width 104 height 18
click at [388, 549] on button "Play" at bounding box center [397, 543] width 108 height 35
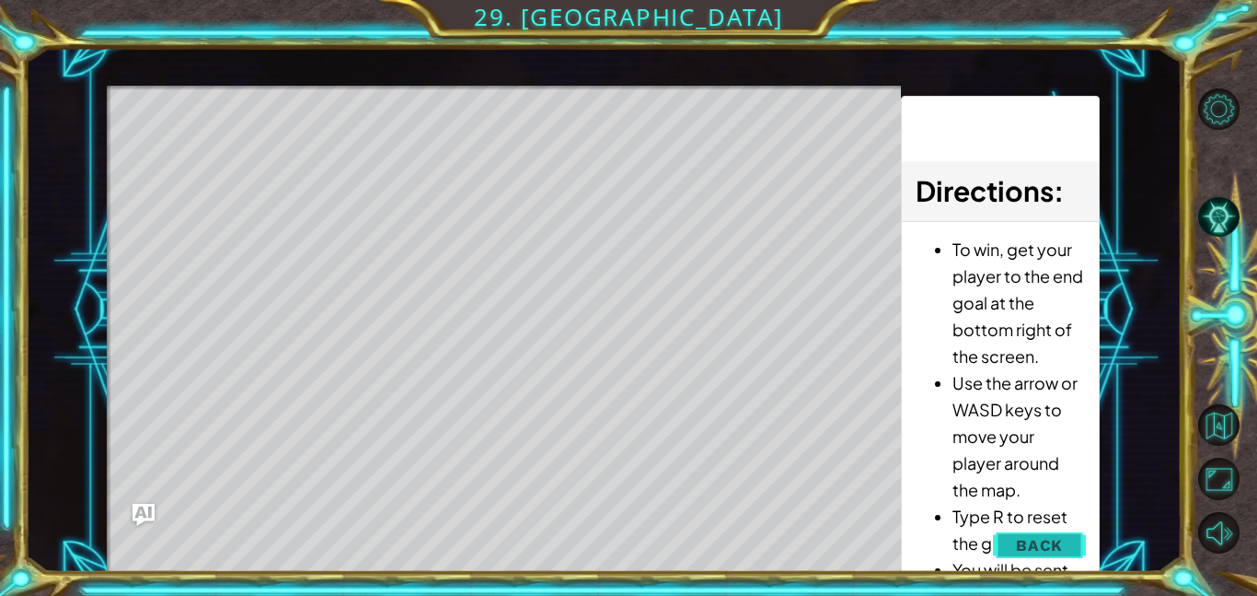
click at [1025, 545] on span "Back" at bounding box center [1039, 545] width 47 height 18
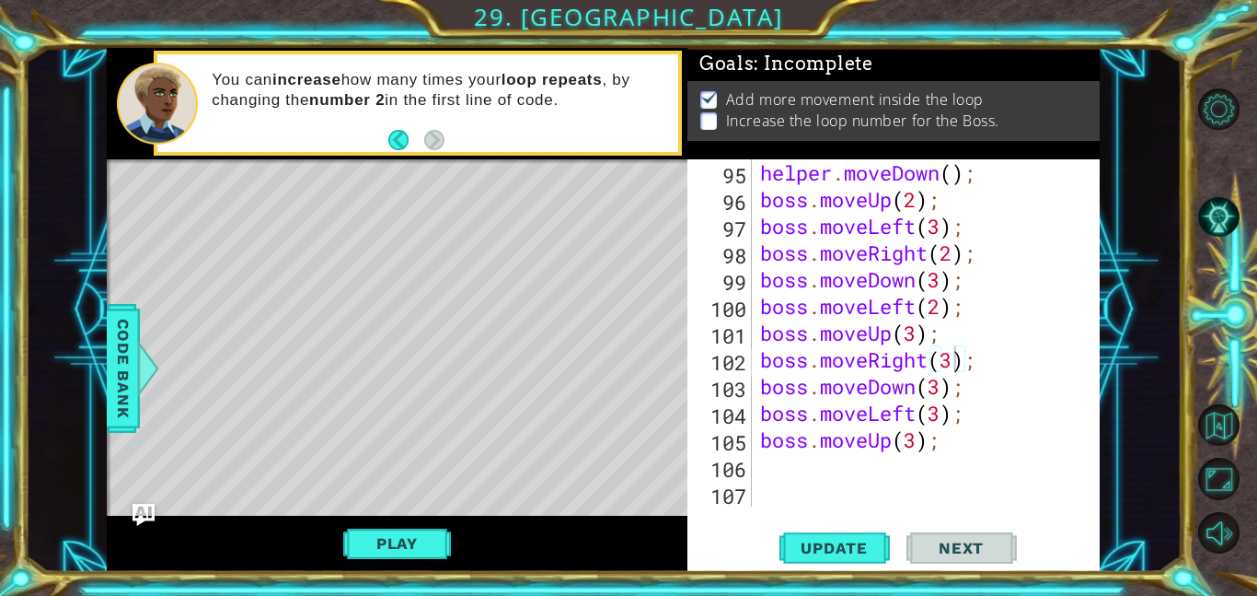
scroll to position [0, 0]
click at [829, 469] on div "helper . moveDown ( ) ; boss . moveUp ( 2 ) ; boss . moveLeft ( 3 ) ; boss . mo…" at bounding box center [931, 359] width 348 height 400
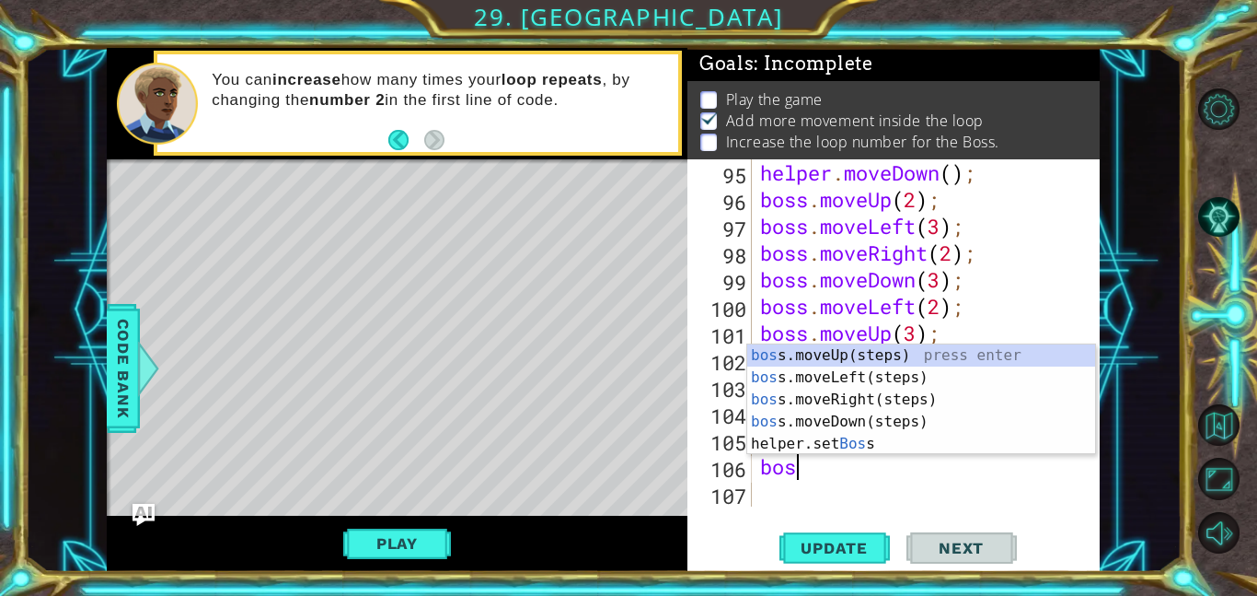
scroll to position [0, 1]
type textarea "b"
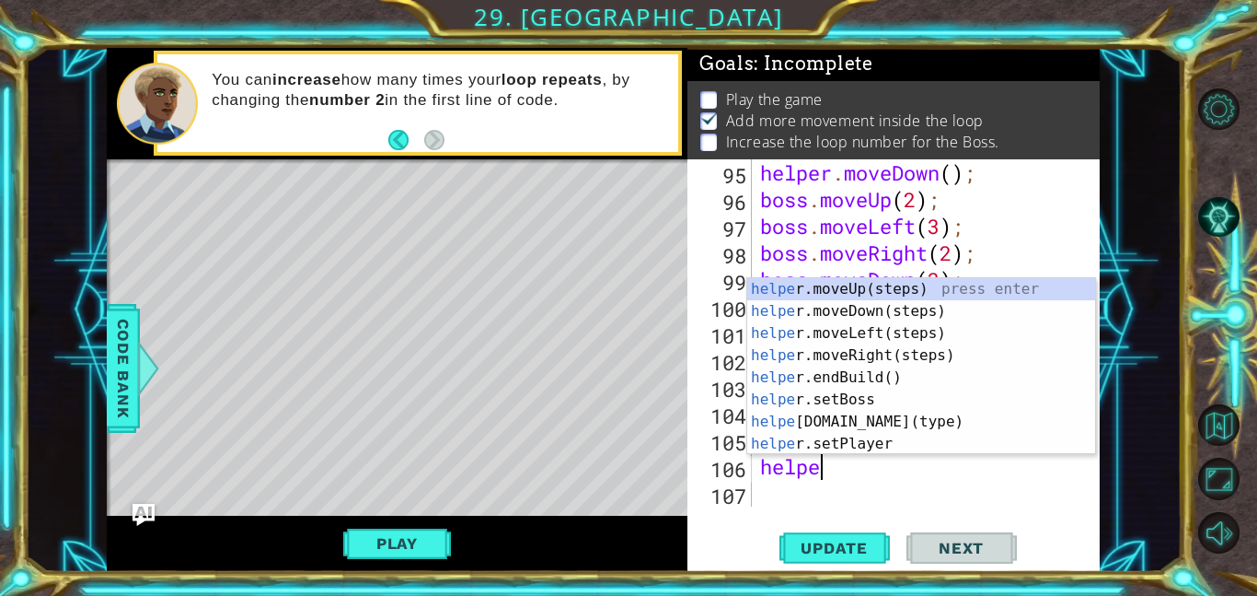
scroll to position [0, 2]
type textarea "helper"
click at [991, 292] on div "helper .moveUp(steps) press enter helper .moveDown(steps) press enter helper .m…" at bounding box center [921, 388] width 348 height 221
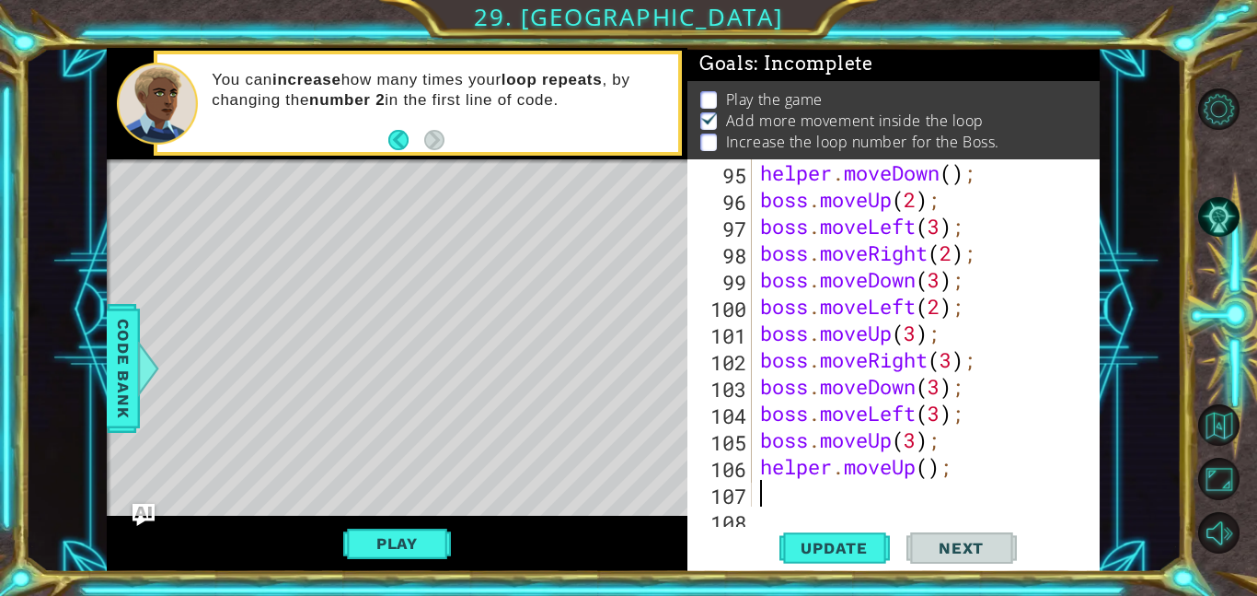
scroll to position [2670, 0]
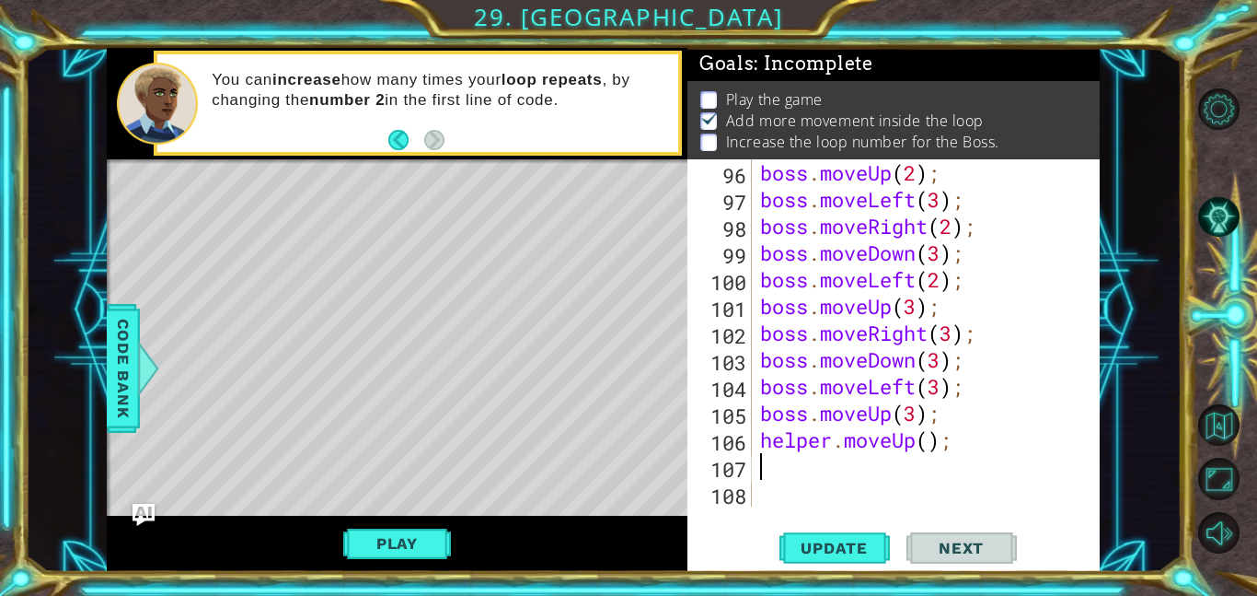
click at [929, 446] on div "boss . moveUp ( 2 ) ; boss . moveLeft ( 3 ) ; boss . moveRight ( 2 ) ; boss . m…" at bounding box center [931, 359] width 348 height 400
type textarea "helper.moveUp(2);"
click at [875, 530] on button "Update" at bounding box center [835, 547] width 110 height 41
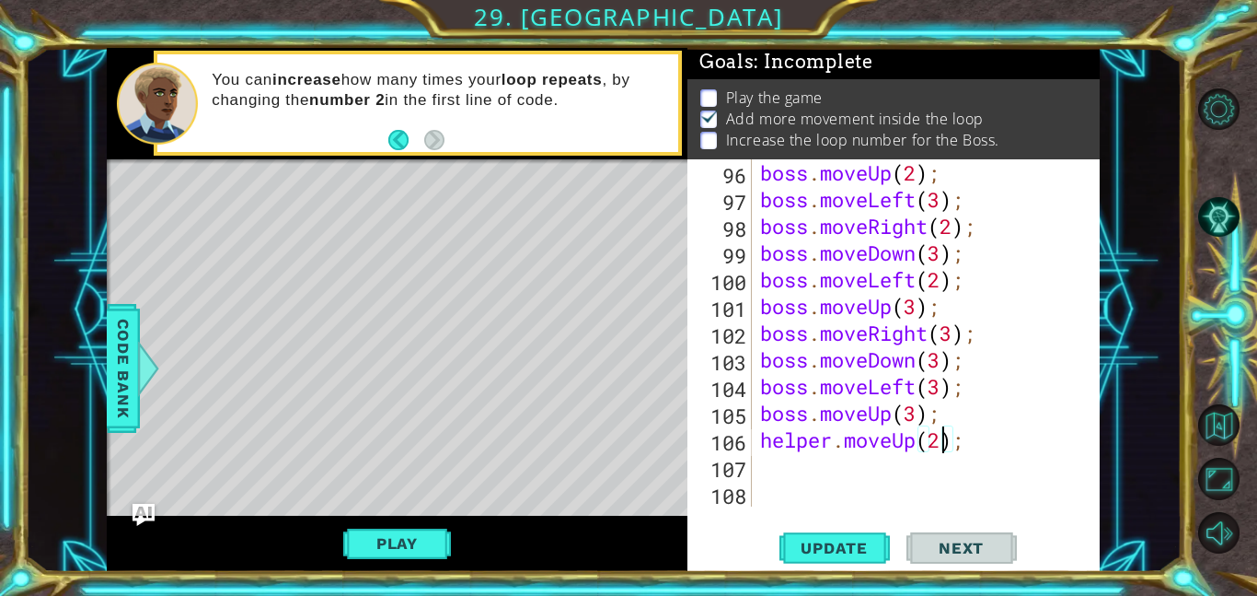
click at [821, 477] on div "boss . moveUp ( 2 ) ; boss . moveLeft ( 3 ) ; boss . moveRight ( 2 ) ; boss . m…" at bounding box center [931, 359] width 348 height 400
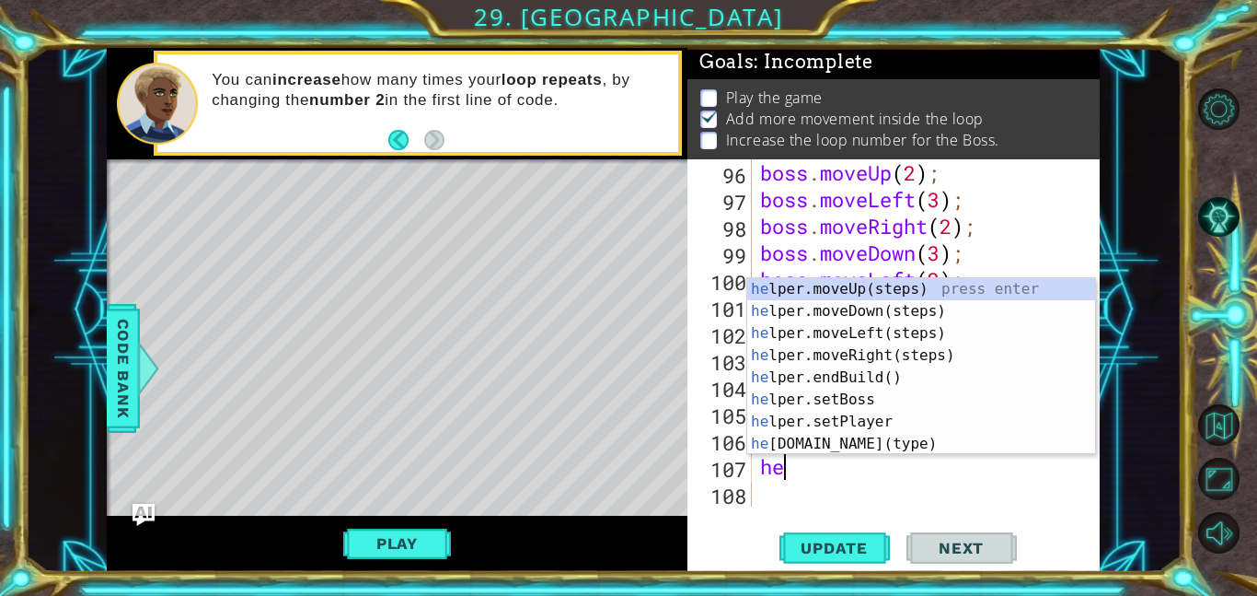
type textarea "helper"
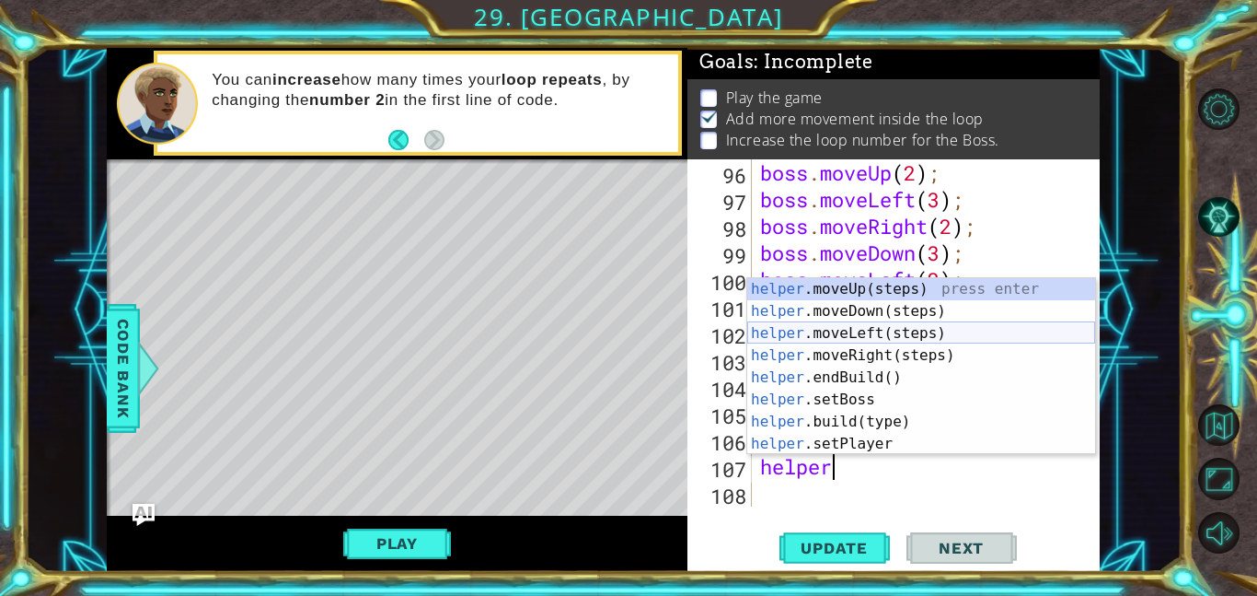
click at [956, 339] on div "helper .moveUp(steps) press enter helper .moveDown(steps) press enter helper .m…" at bounding box center [921, 388] width 348 height 221
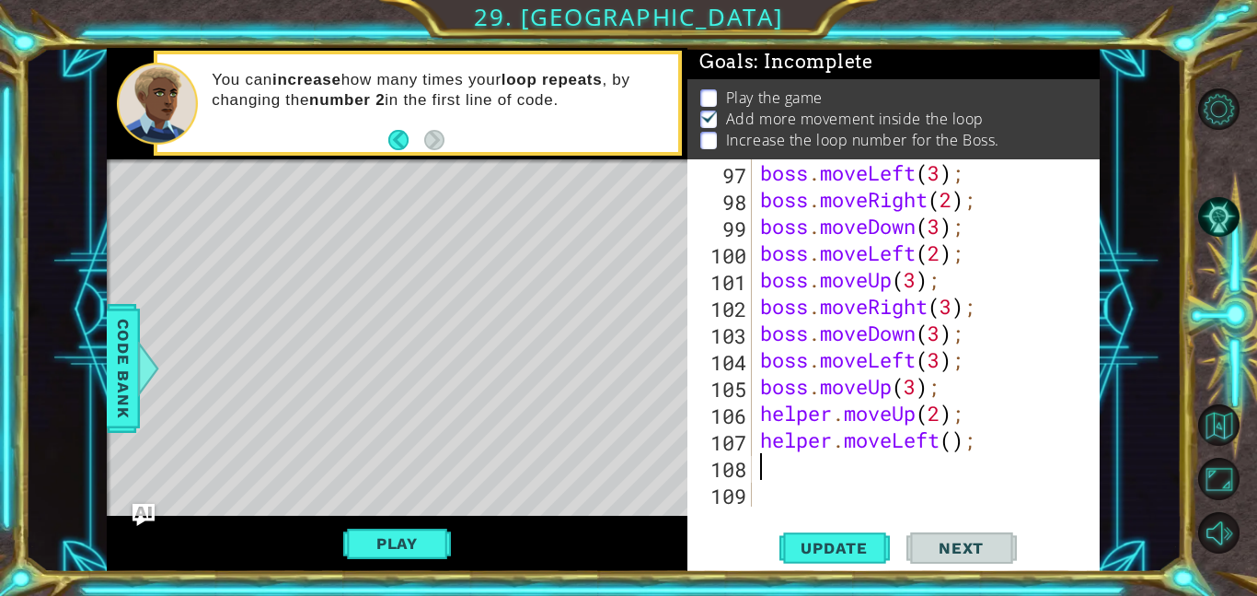
scroll to position [2696, 0]
click at [964, 338] on div "boss . moveLeft ( 3 ) ; boss . moveRight ( 2 ) ; boss . moveDown ( 3 ) ; boss .…" at bounding box center [931, 359] width 348 height 400
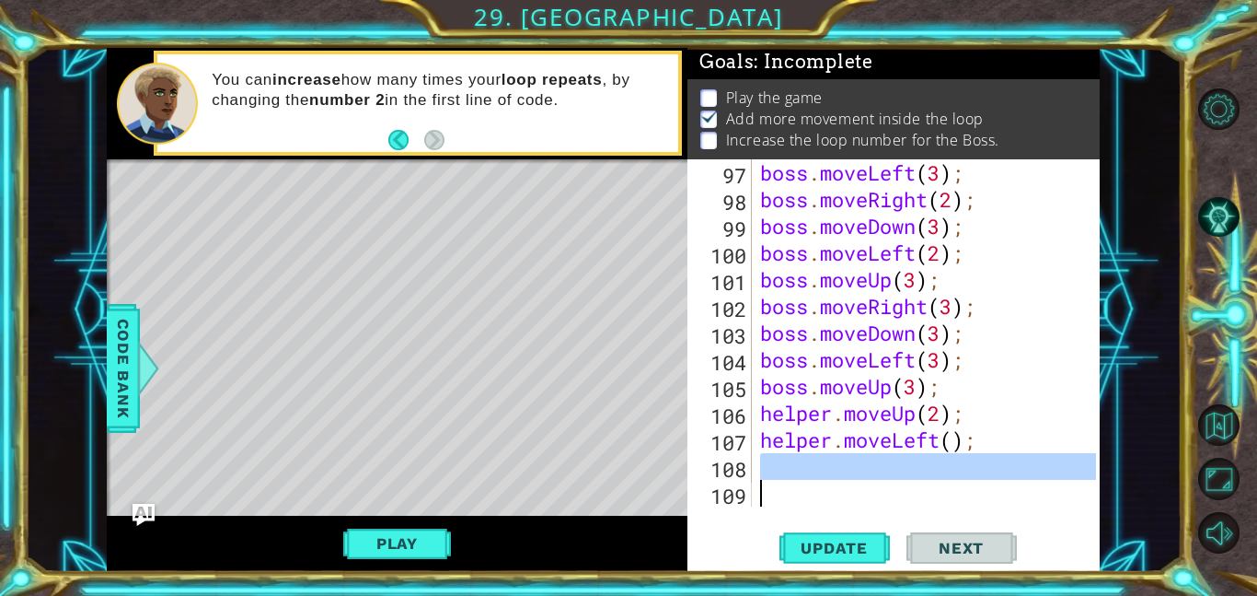
click at [956, 448] on div "boss . moveLeft ( 3 ) ; boss . moveRight ( 2 ) ; boss . moveDown ( 3 ) ; boss .…" at bounding box center [931, 359] width 348 height 400
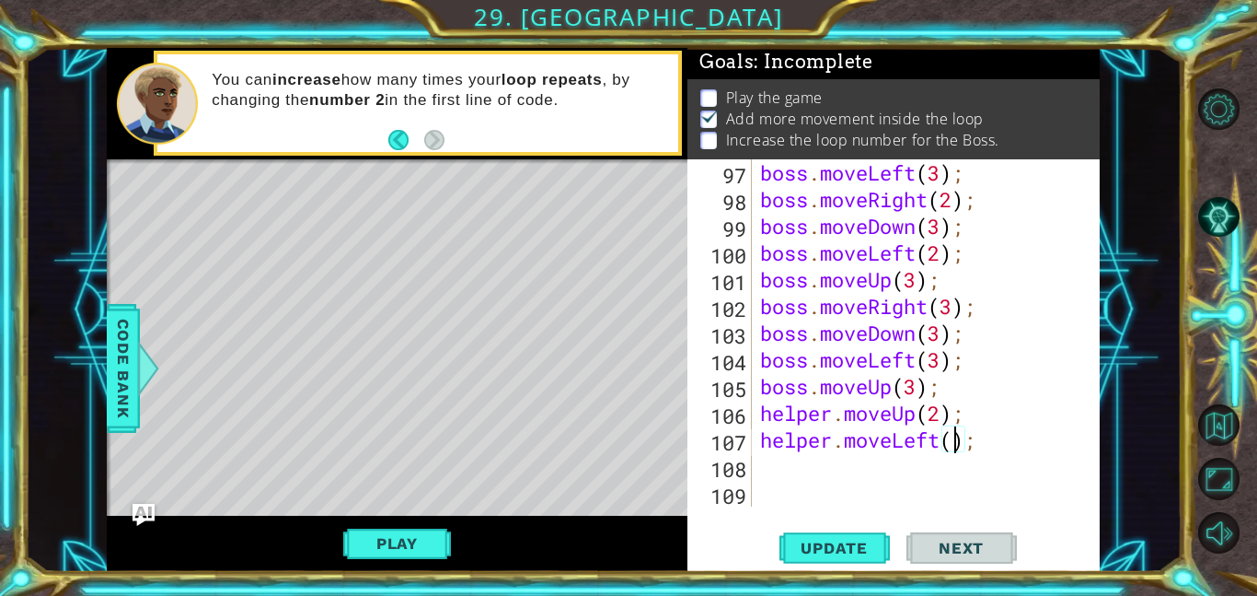
click at [954, 443] on div "boss . moveLeft ( 3 ) ; boss . moveRight ( 2 ) ; boss . moveDown ( 3 ) ; boss .…" at bounding box center [931, 359] width 348 height 400
type textarea "helper.moveLeft(2);"
click at [836, 459] on div "boss . moveLeft ( 3 ) ; boss . moveRight ( 2 ) ; boss . moveDown ( 3 ) ; boss .…" at bounding box center [931, 359] width 348 height 400
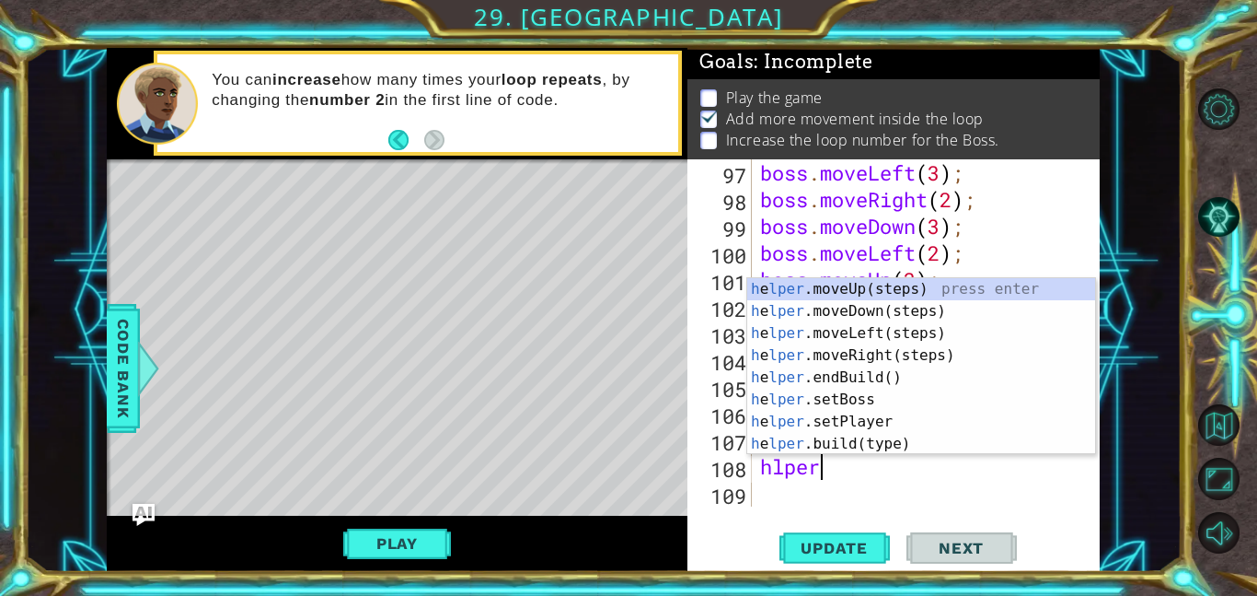
scroll to position [0, 2]
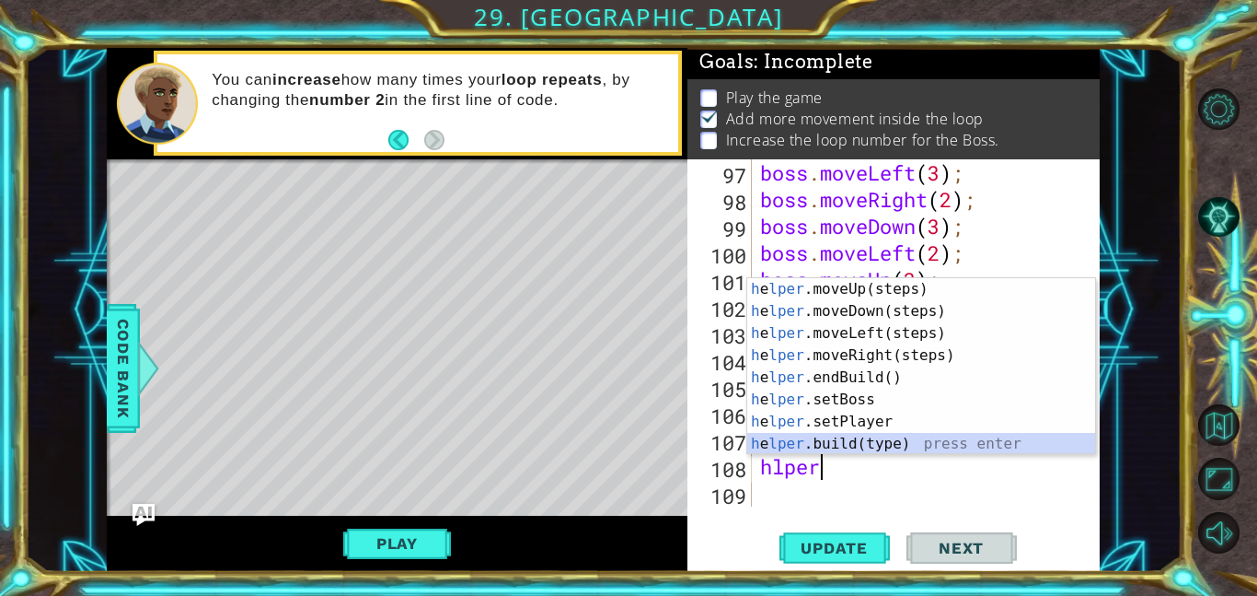
click at [993, 452] on div "h e lper .moveUp(steps) press enter h e lper .moveDown(steps) press enter h e l…" at bounding box center [921, 388] width 348 height 221
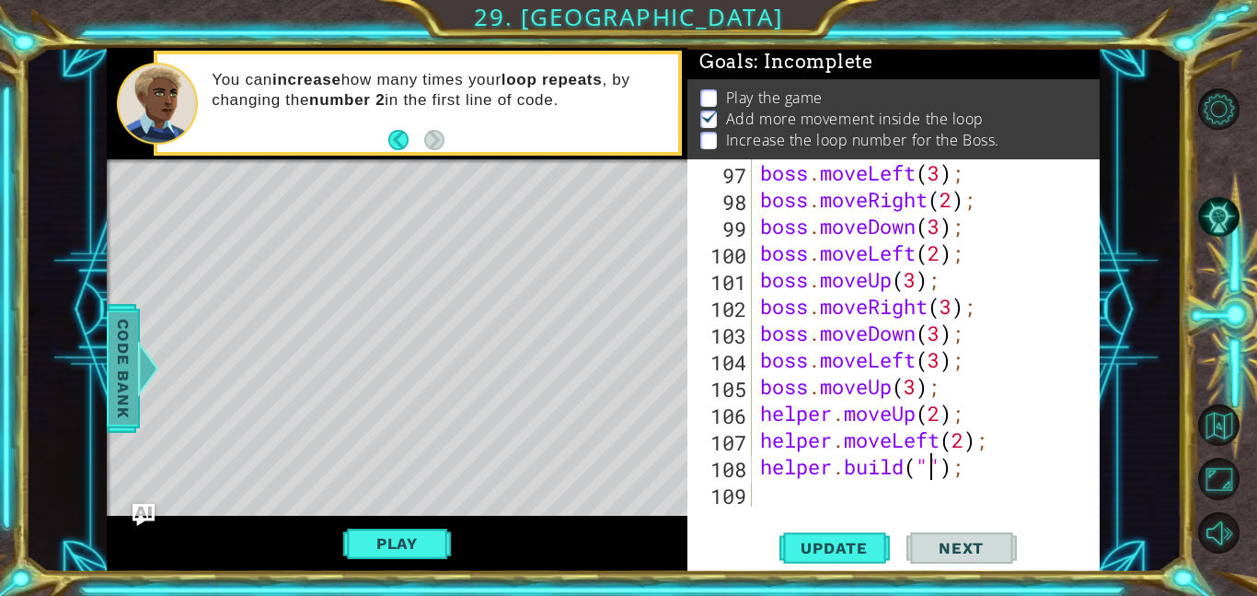
click at [118, 372] on span "Code Bank" at bounding box center [123, 368] width 29 height 112
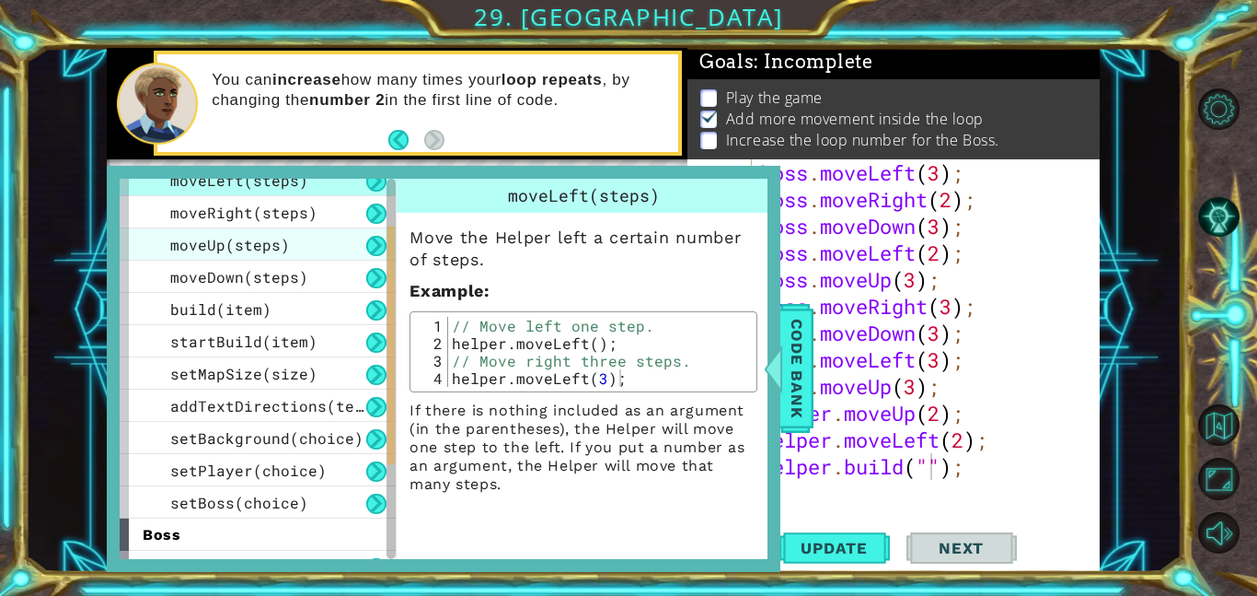
scroll to position [97, 0]
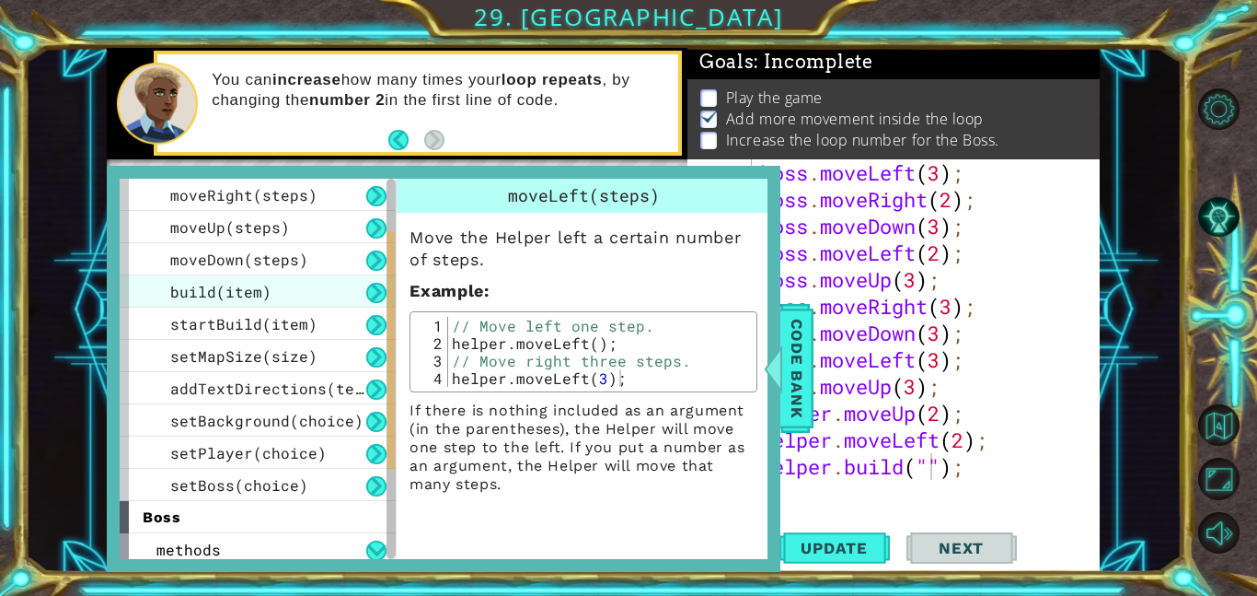
click at [328, 305] on div "build(item)" at bounding box center [258, 291] width 276 height 32
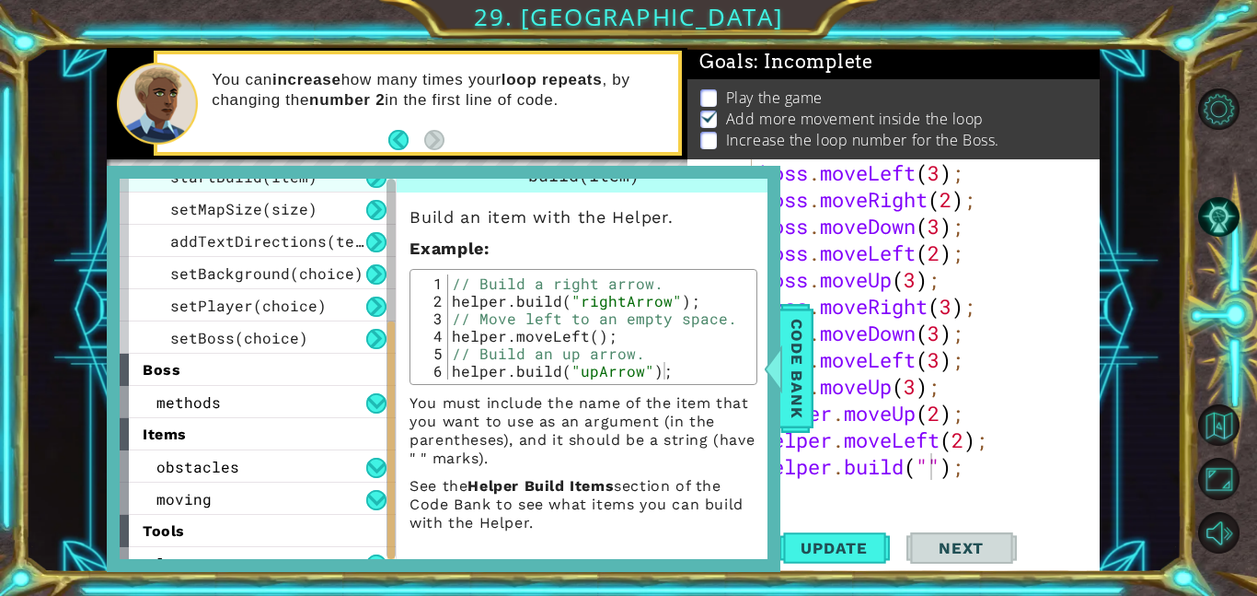
scroll to position [263, 0]
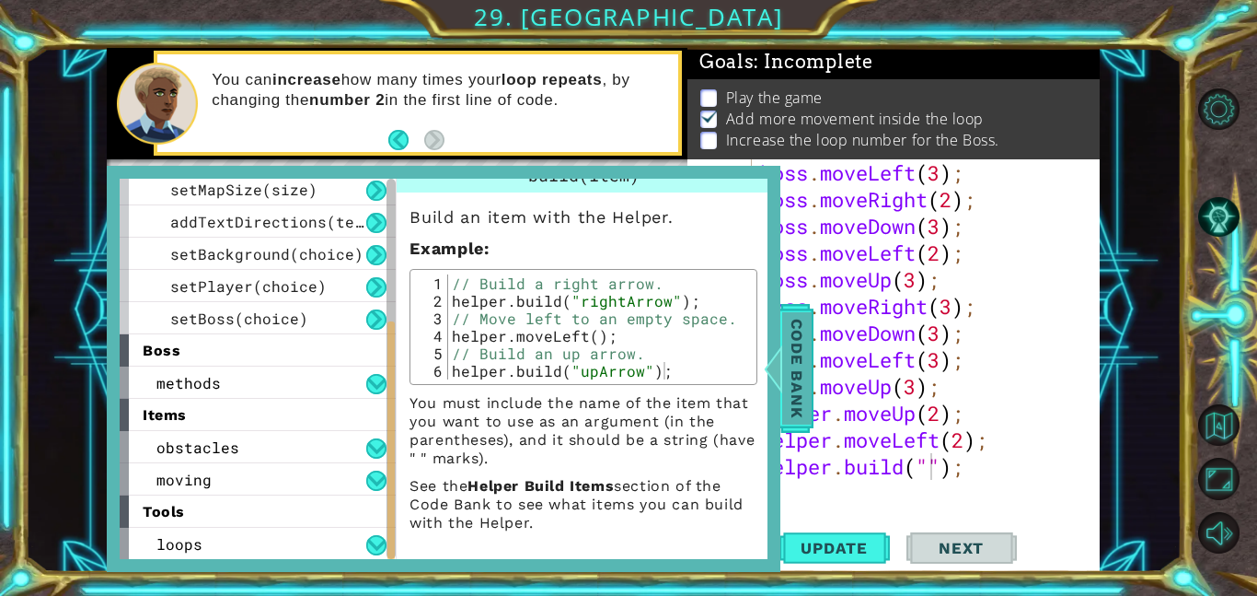
click at [801, 349] on span "Code Bank" at bounding box center [796, 368] width 29 height 112
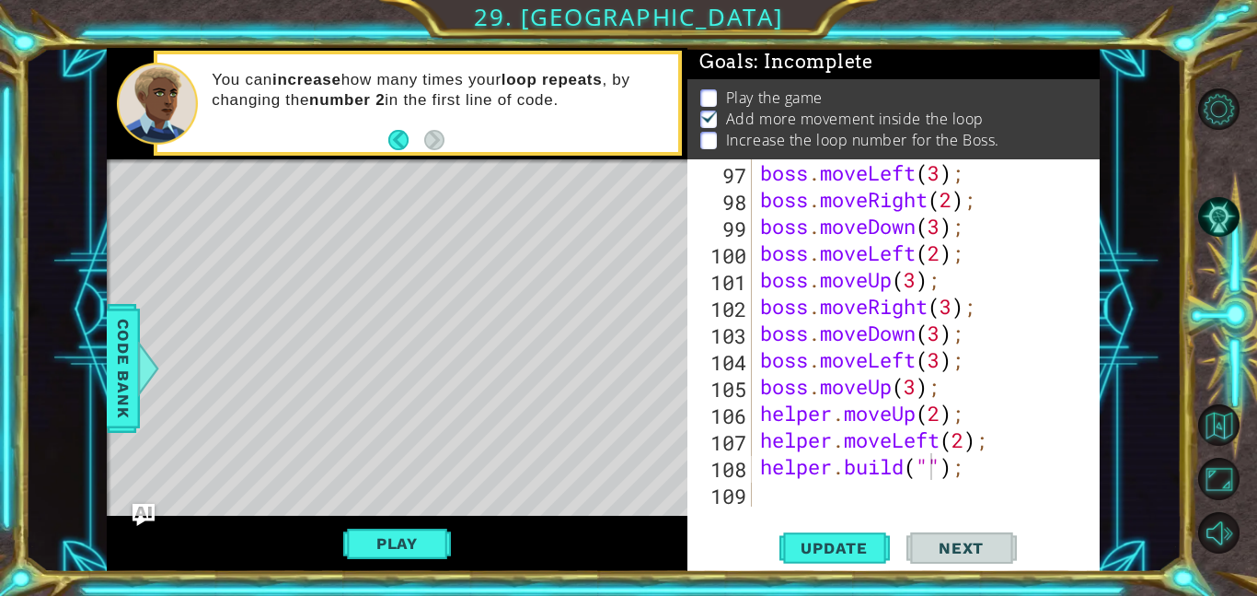
click at [933, 468] on div "boss . moveLeft ( 3 ) ; boss . moveRight ( 2 ) ; boss . moveDown ( 3 ) ; boss .…" at bounding box center [931, 359] width 348 height 400
type textarea "[DOMAIN_NAME]("rightArrow");"
click at [883, 530] on button "Update" at bounding box center [835, 547] width 110 height 41
click at [428, 537] on button "Play" at bounding box center [397, 543] width 108 height 35
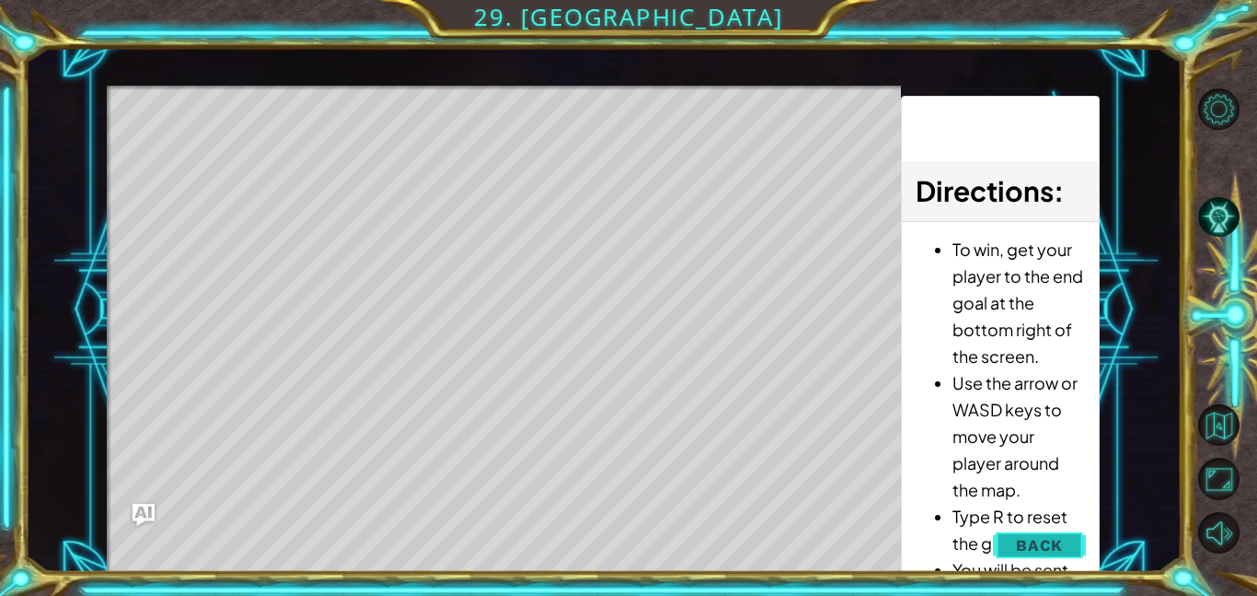
click at [1042, 553] on span "Back" at bounding box center [1039, 545] width 47 height 18
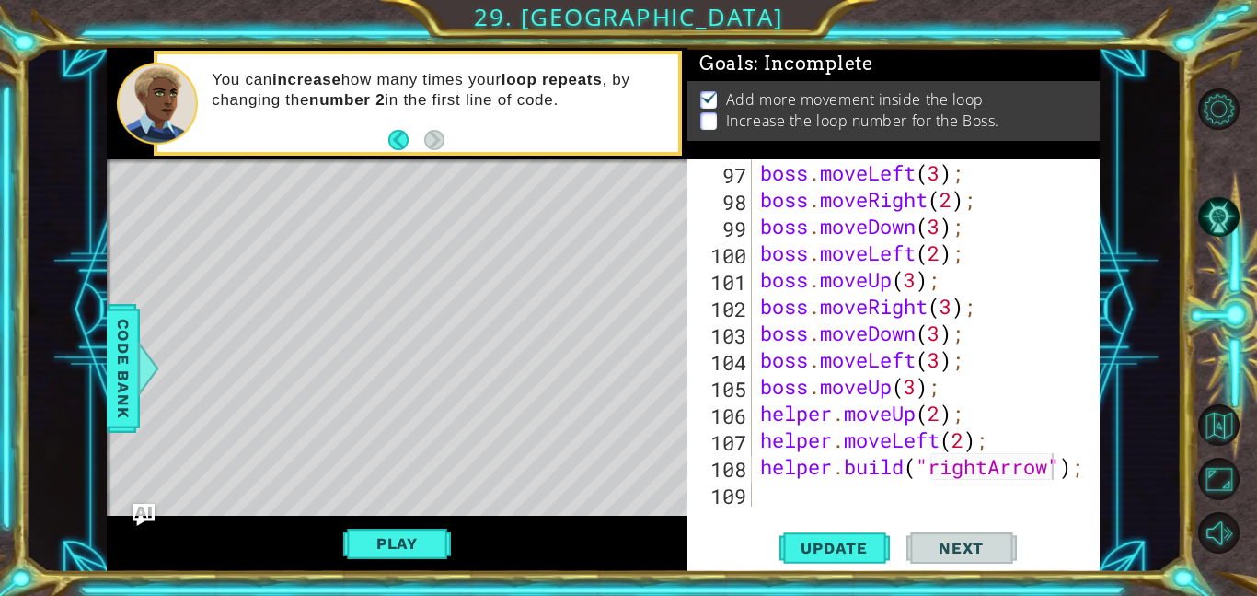
scroll to position [0, 0]
click at [956, 510] on div "[DOMAIN_NAME]("rightArrow"); 97 98 99 100 101 102 103 104 105 106 107 108 109 b…" at bounding box center [894, 365] width 412 height 412
click at [945, 489] on div "boss . moveLeft ( 3 ) ; boss . moveRight ( 2 ) ; boss . moveDown ( 3 ) ; boss .…" at bounding box center [931, 359] width 348 height 400
click at [1058, 467] on div "boss . moveLeft ( 3 ) ; boss . moveRight ( 2 ) ; boss . moveDown ( 3 ) ; boss .…" at bounding box center [931, 359] width 348 height 400
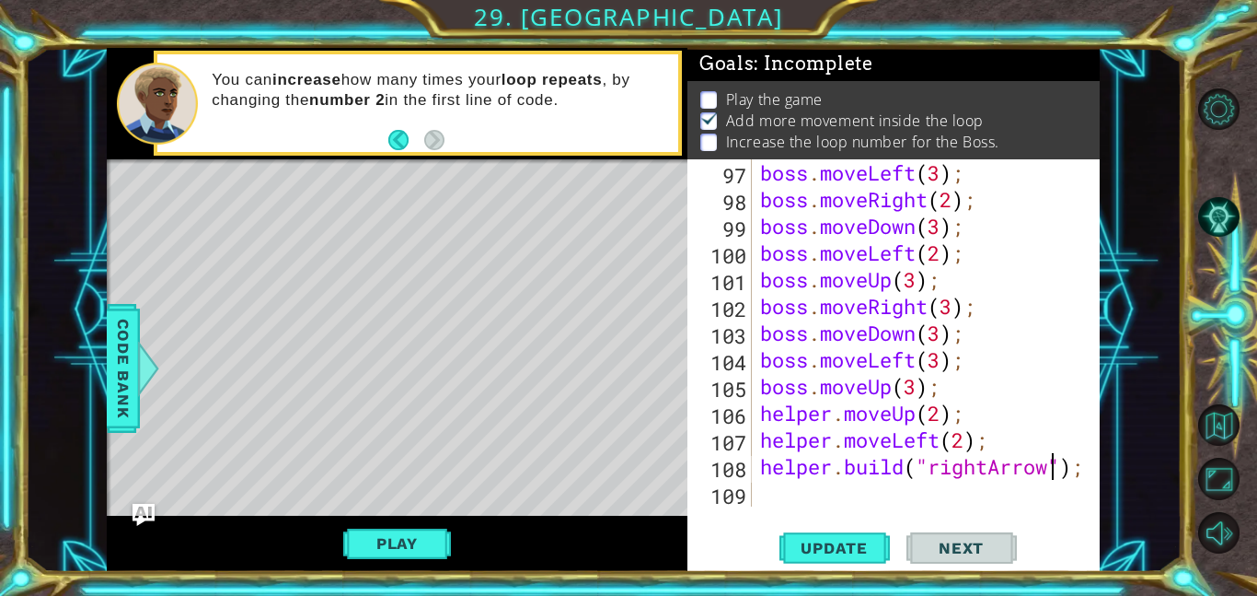
scroll to position [0, 13]
type textarea "[DOMAIN_NAME]("rightArrow");"
click at [954, 513] on div "[DOMAIN_NAME]("rightArrow"); 97 98 99 100 101 102 103 104 105 106 107 108 109 b…" at bounding box center [894, 365] width 412 height 412
click at [943, 504] on div "boss . moveLeft ( 3 ) ; boss . moveRight ( 2 ) ; boss . moveDown ( 3 ) ; boss .…" at bounding box center [931, 359] width 348 height 400
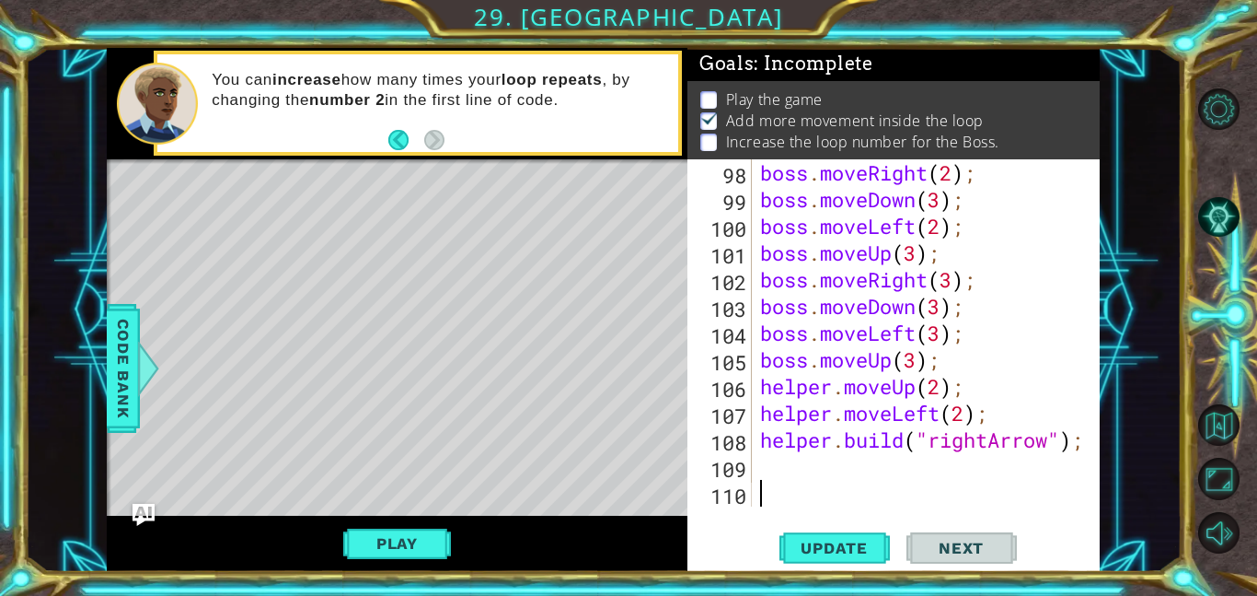
type textarea "h"
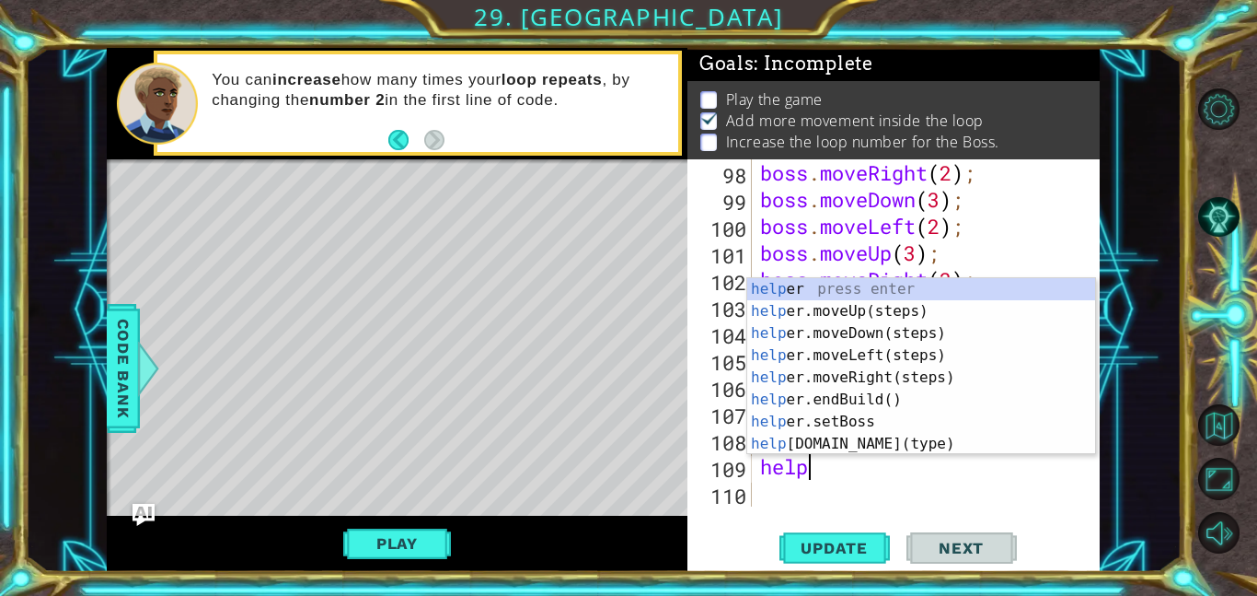
scroll to position [0, 2]
type textarea "helper"
click at [944, 344] on div "helper press enter helper .moveUp(steps) press enter helper .moveDown(steps) pr…" at bounding box center [921, 388] width 348 height 221
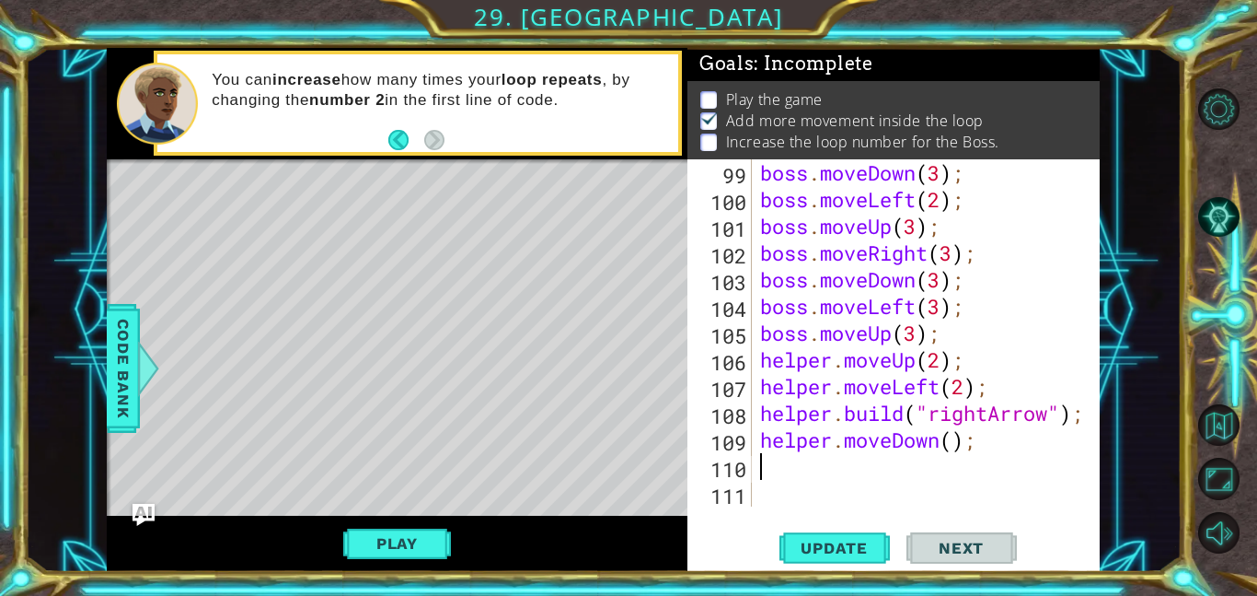
scroll to position [2750, 0]
click at [947, 446] on div "boss . moveDown ( 3 ) ; boss . moveLeft ( 2 ) ; boss . moveUp ( 3 ) ; boss . mo…" at bounding box center [931, 359] width 348 height 400
click at [974, 443] on div "boss . moveDown ( 3 ) ; boss . moveLeft ( 2 ) ; boss . moveUp ( 3 ) ; boss . mo…" at bounding box center [931, 359] width 348 height 400
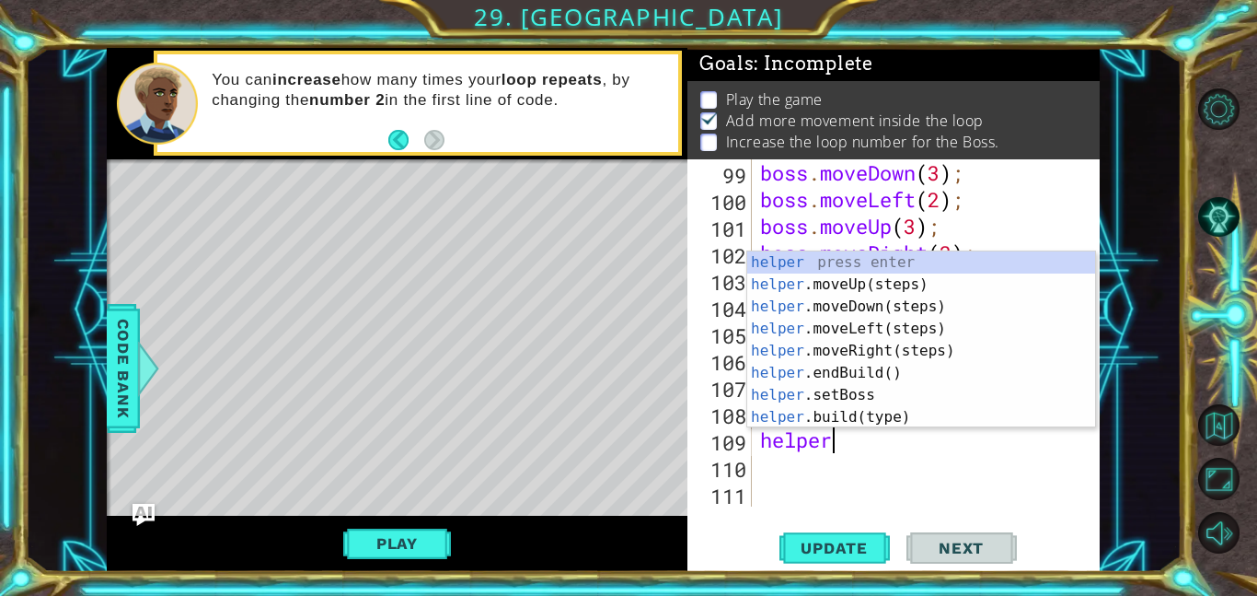
type textarea "helper."
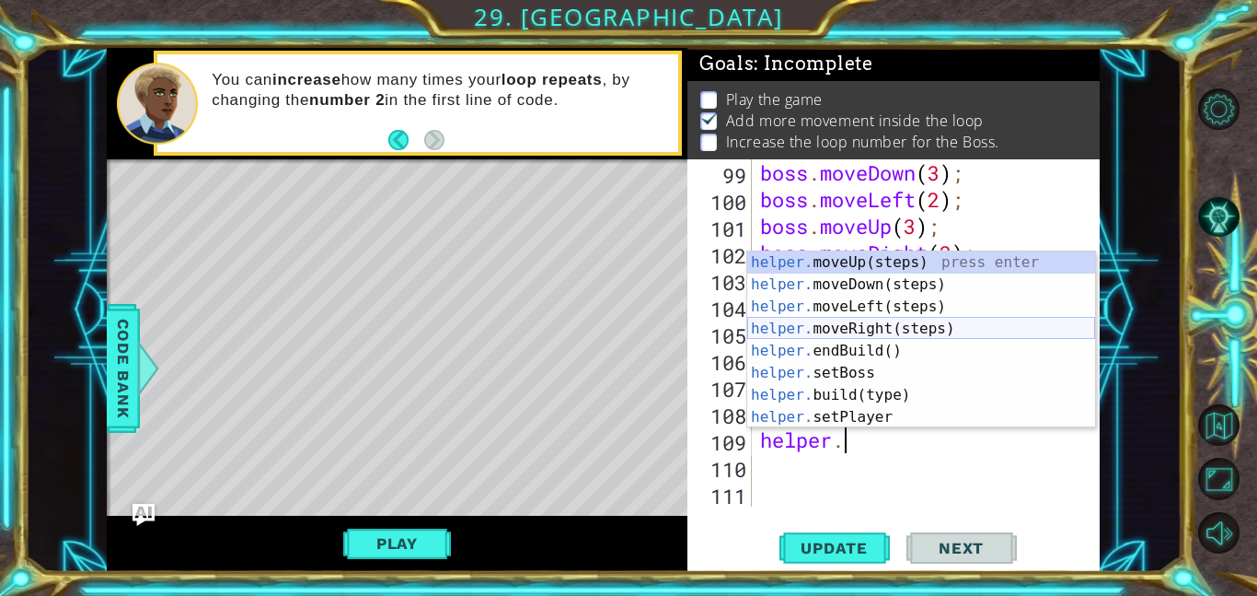
click at [1014, 329] on div "helper. moveUp(steps) press enter helper. moveDown(steps) press enter helper. m…" at bounding box center [921, 361] width 348 height 221
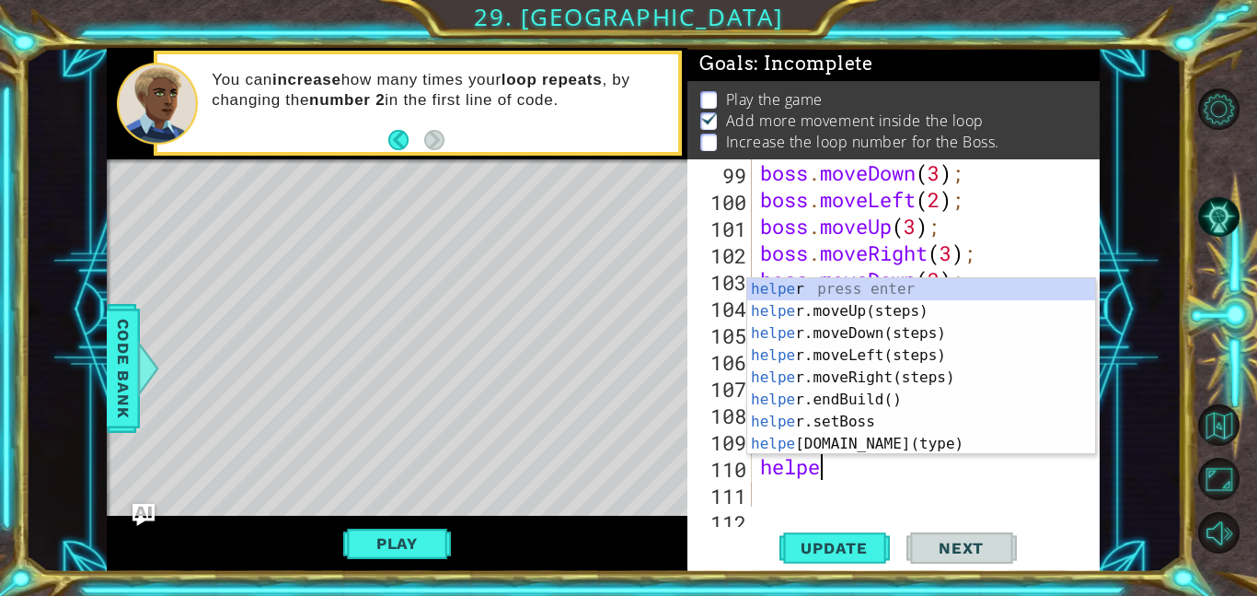
scroll to position [0, 2]
type textarea "h"
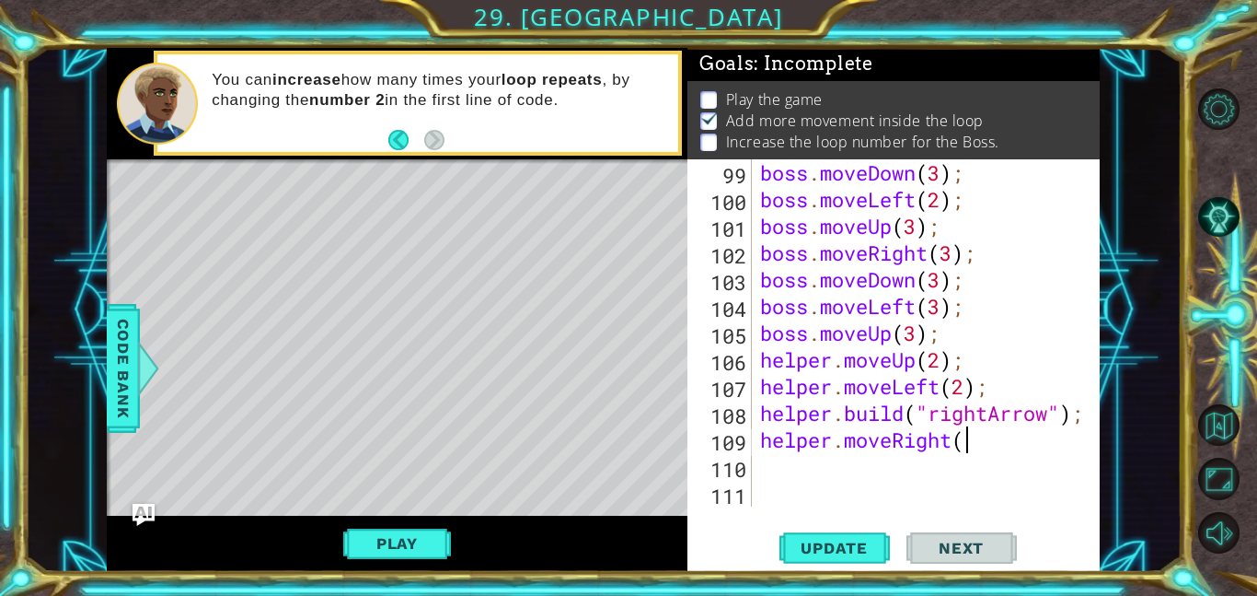
scroll to position [0, 0]
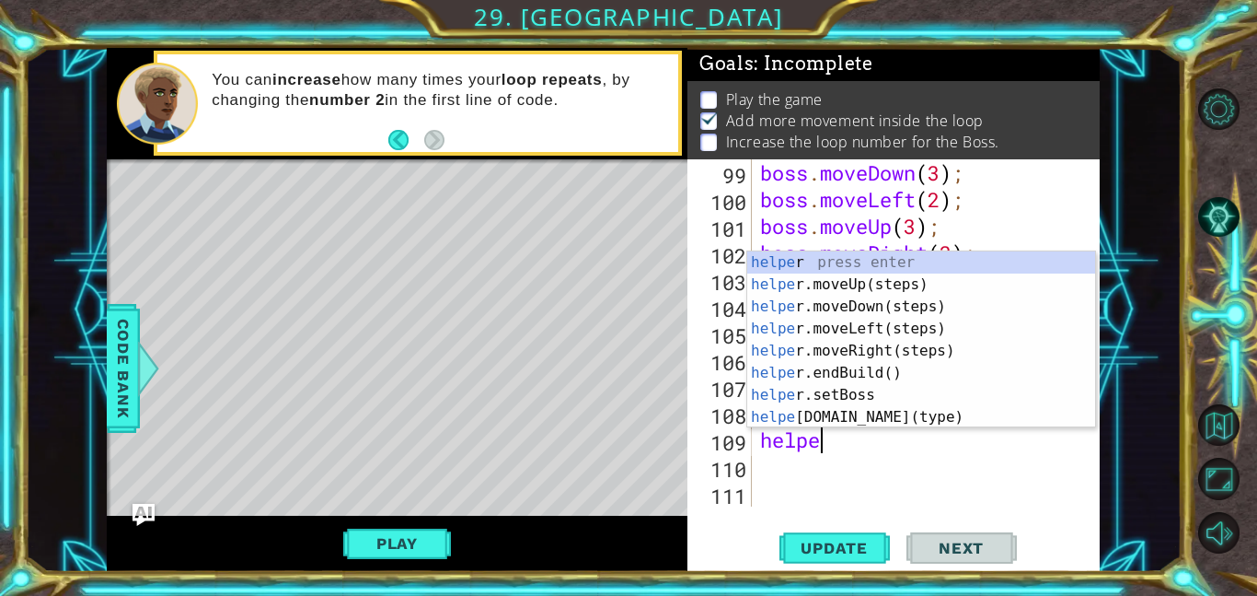
type textarea "h"
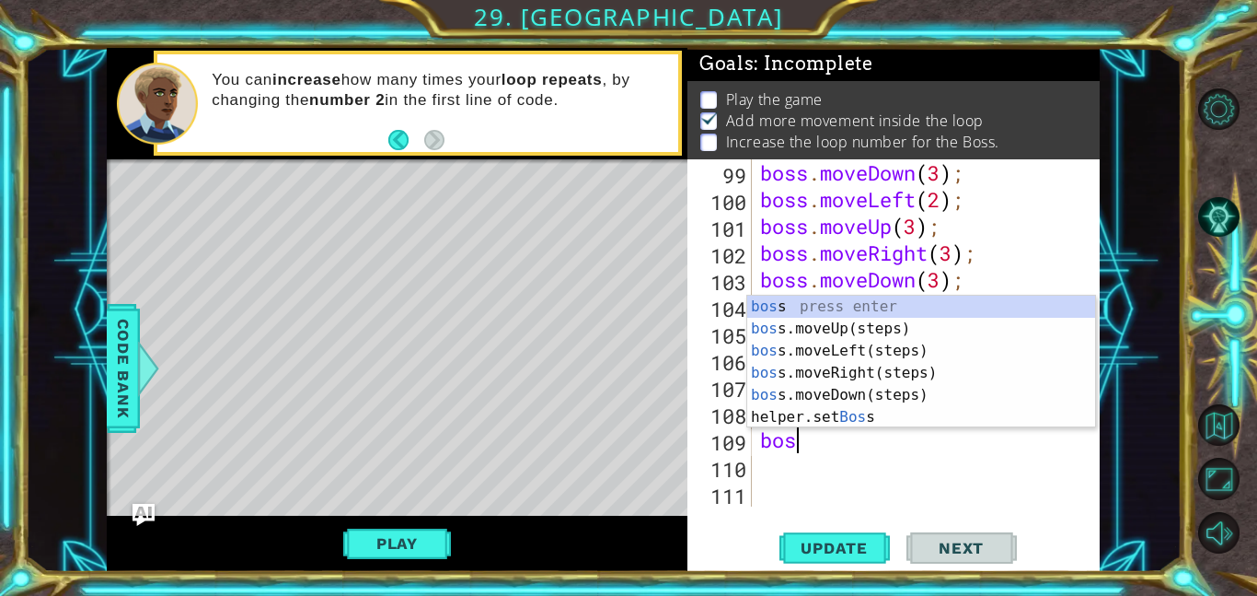
type textarea "boss"
click at [956, 395] on div "boss press enter boss .moveUp(steps) press enter boss .moveLeft(steps) press en…" at bounding box center [921, 383] width 348 height 177
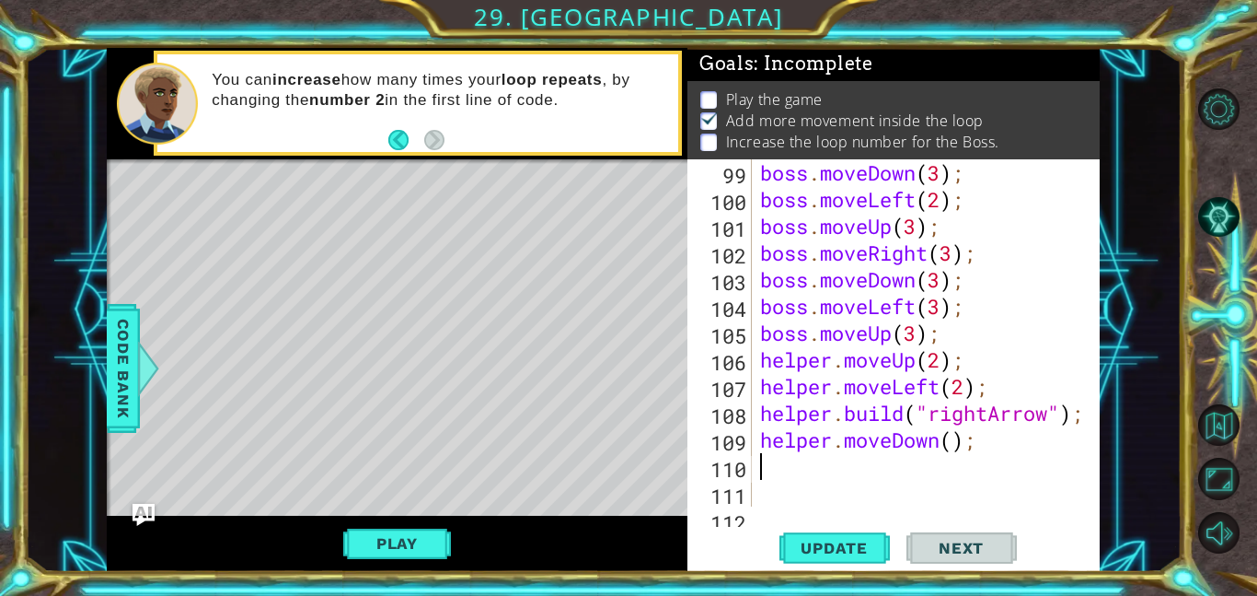
scroll to position [0, 0]
click at [837, 440] on div "boss . moveDown ( 3 ) ; boss . moveLeft ( 2 ) ; boss . moveUp ( 3 ) ; boss . mo…" at bounding box center [931, 359] width 348 height 400
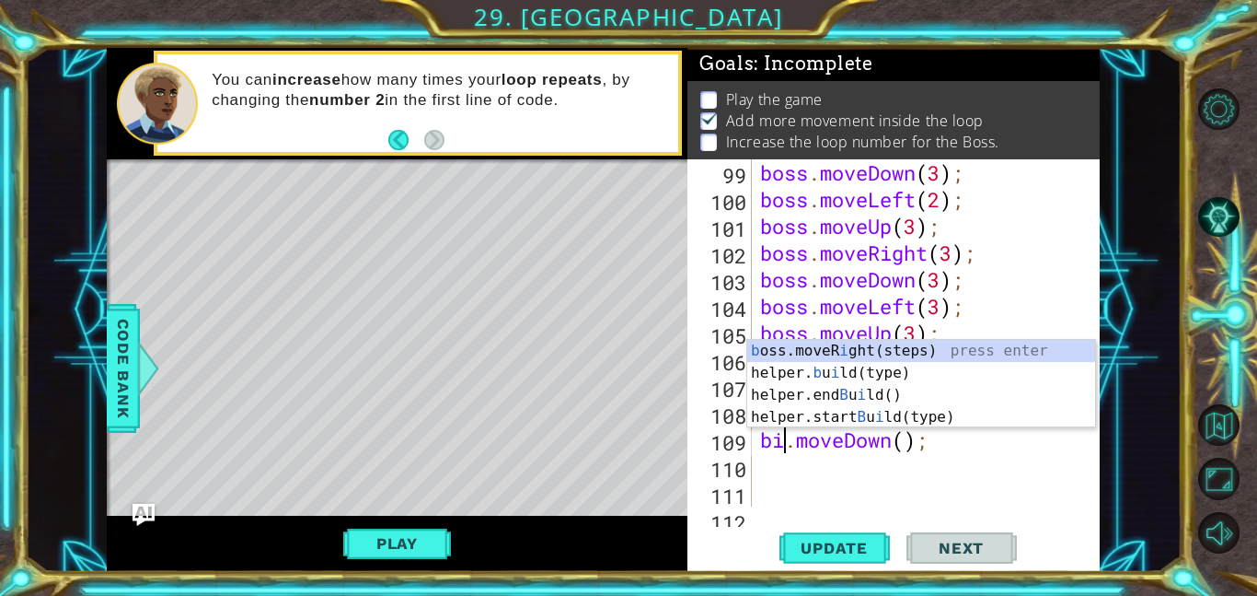
scroll to position [0, 1]
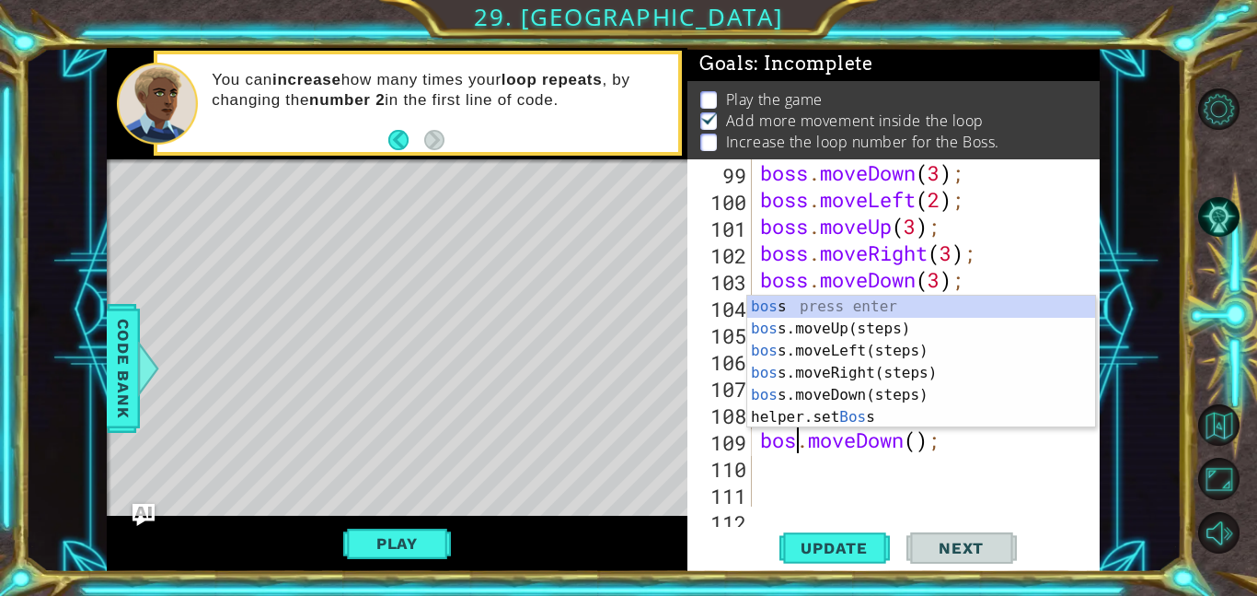
type textarea "boss.moveDown();"
click at [948, 458] on div "boss . moveDown ( 3 ) ; boss . moveLeft ( 2 ) ; boss . moveUp ( 3 ) ; boss . mo…" at bounding box center [931, 359] width 348 height 400
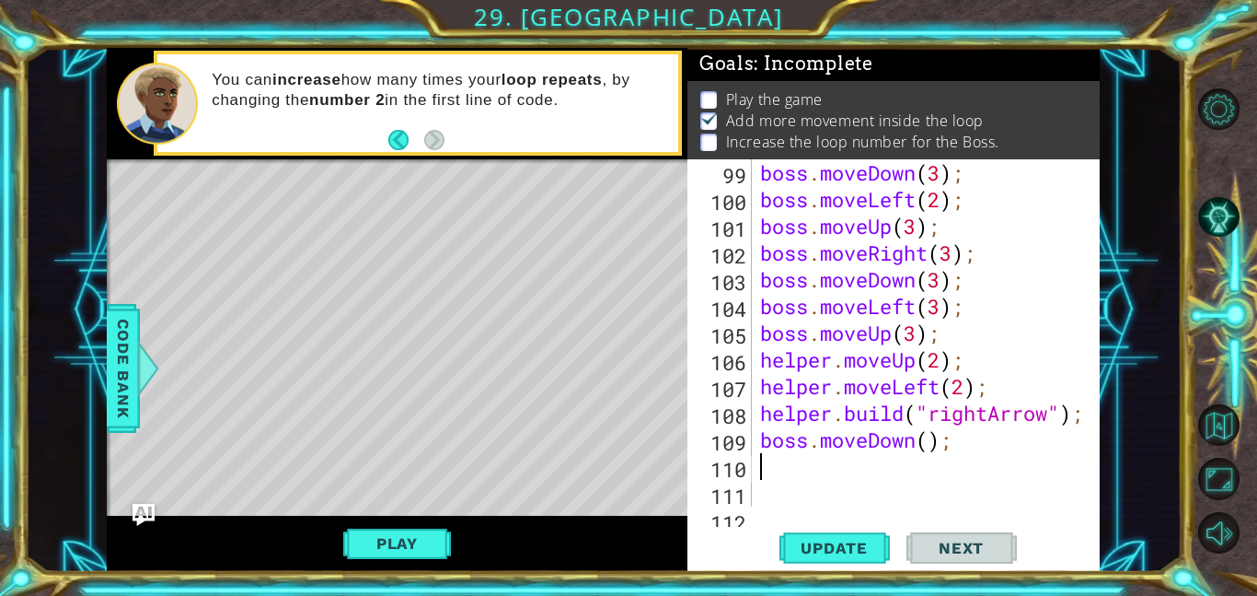
scroll to position [0, 0]
click at [928, 436] on div "boss . moveDown ( 3 ) ; boss . moveLeft ( 2 ) ; boss . moveUp ( 3 ) ; boss . mo…" at bounding box center [931, 359] width 348 height 400
type textarea "boss.moveDown(2);"
click at [866, 476] on div "boss . moveDown ( 3 ) ; boss . moveLeft ( 2 ) ; boss . moveUp ( 3 ) ; boss . mo…" at bounding box center [931, 359] width 348 height 400
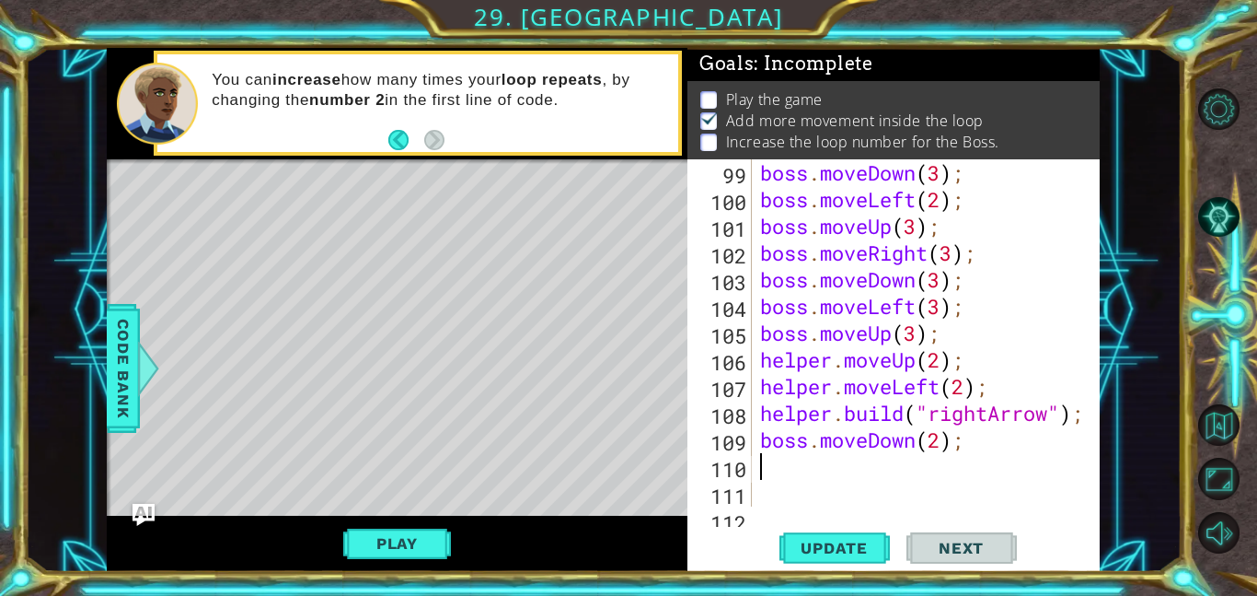
scroll to position [0, 0]
type textarea "boss.moveDown(2);"
click at [866, 476] on div "boss . moveDown ( 3 ) ; boss . moveLeft ( 2 ) ; boss . moveUp ( 3 ) ; boss . mo…" at bounding box center [931, 359] width 348 height 400
type textarea "\"
type textarea "boss.moveDown(2);"
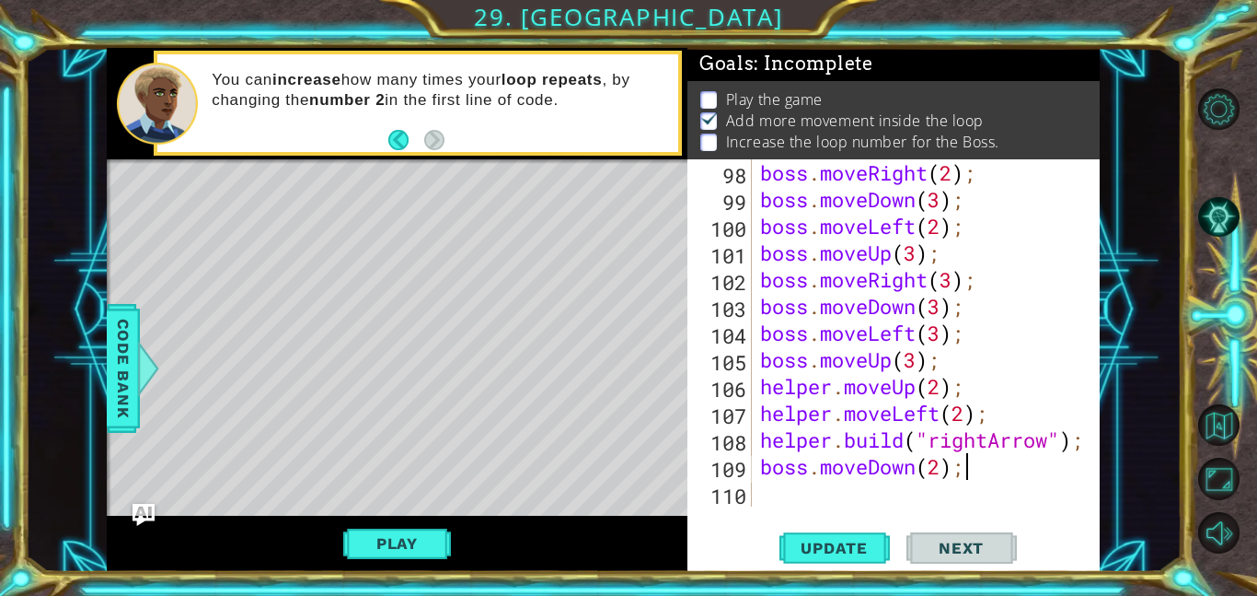
scroll to position [2723, 0]
click at [832, 492] on div "boss . moveRight ( 2 ) ; boss . moveDown ( 3 ) ; boss . moveLeft ( 2 ) ; boss .…" at bounding box center [931, 359] width 348 height 400
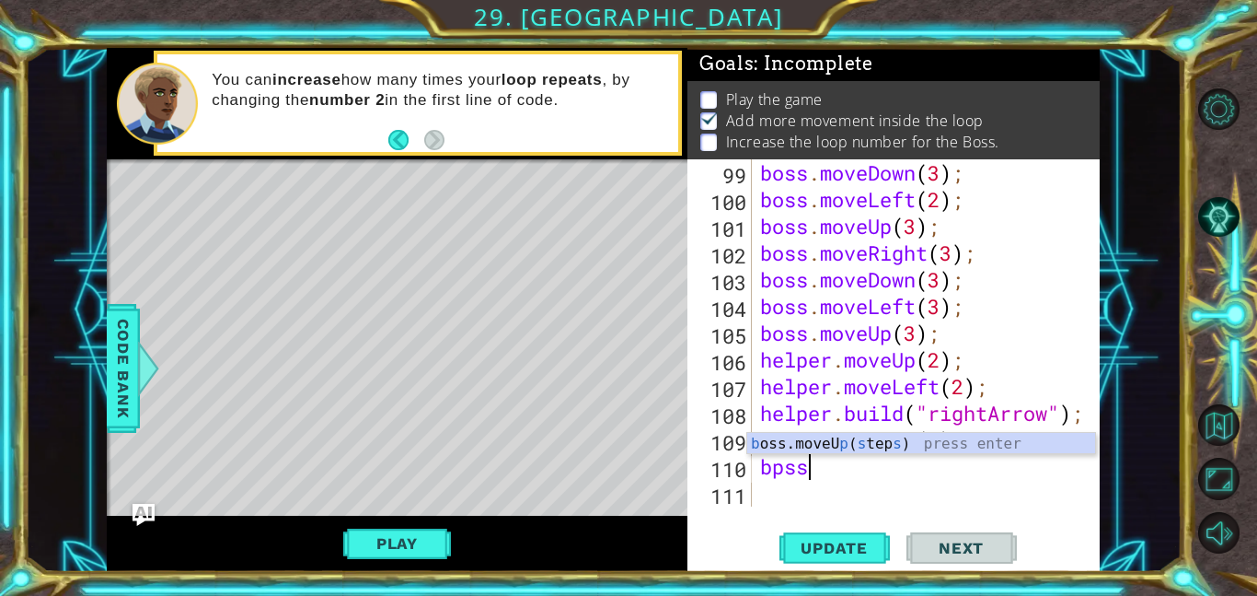
scroll to position [0, 1]
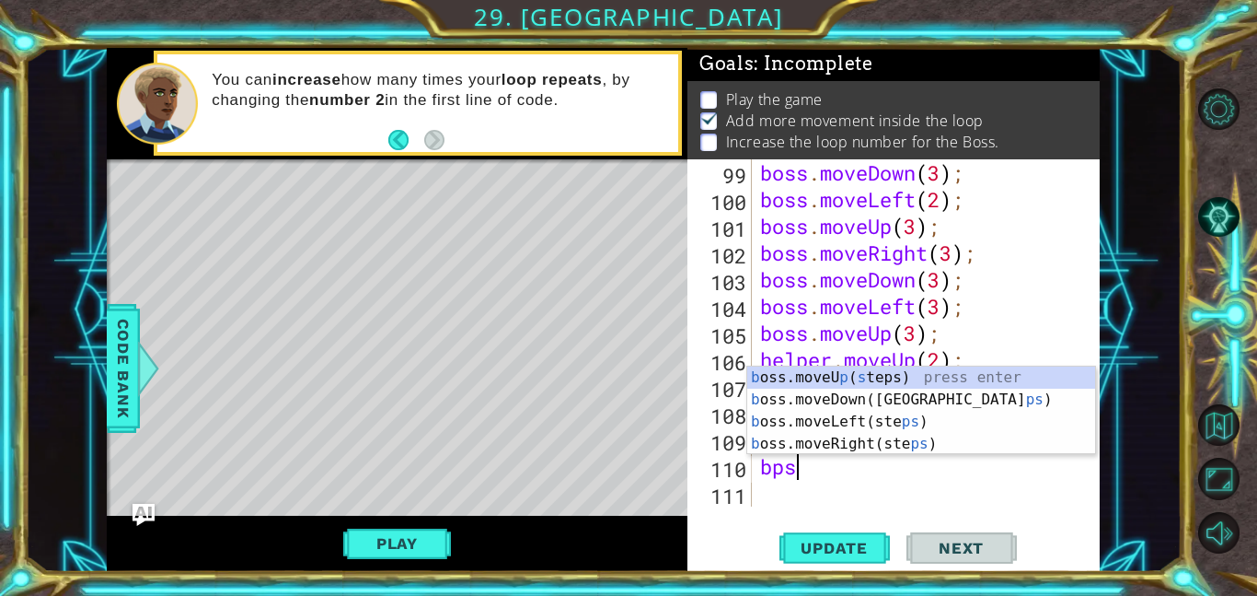
type textarea "b"
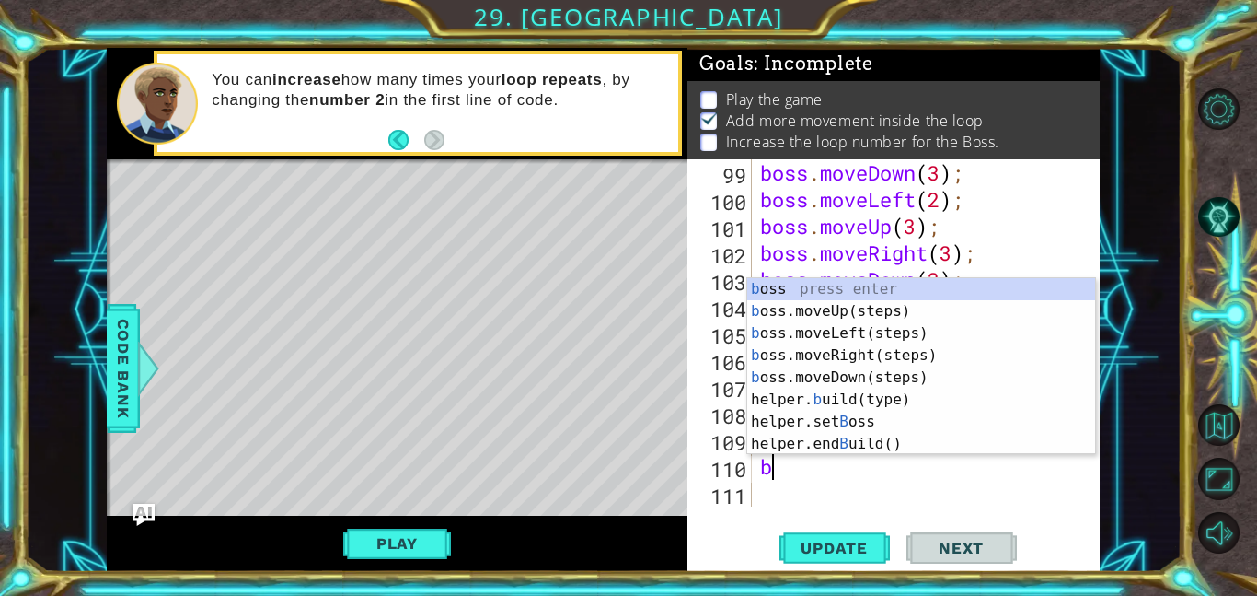
scroll to position [0, 0]
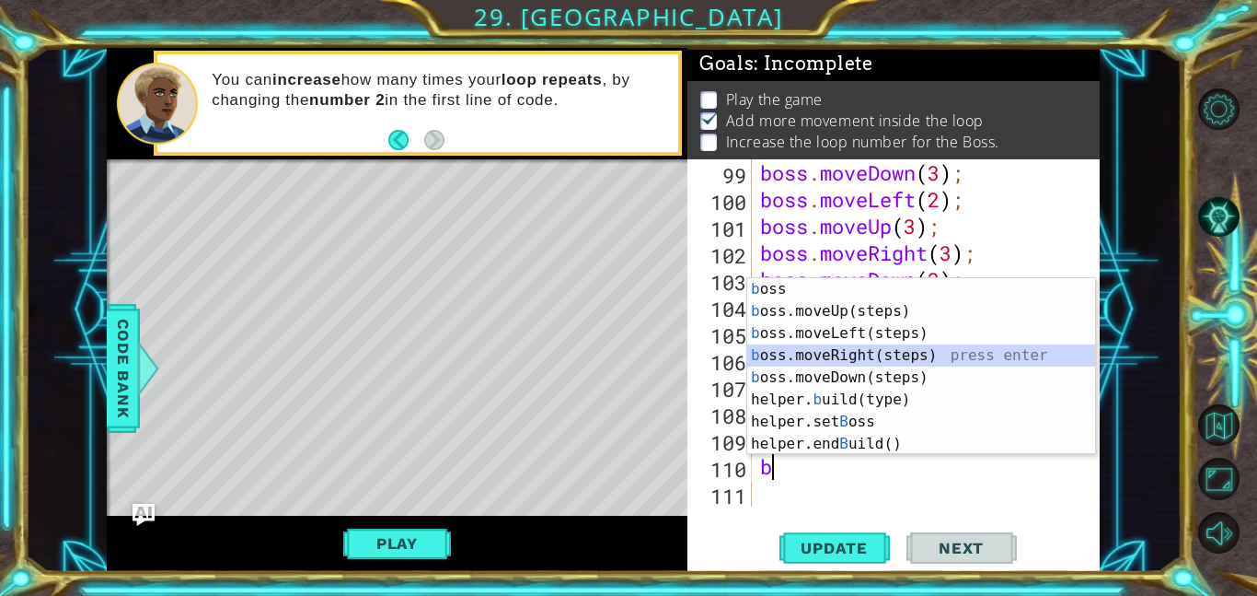
click at [979, 350] on div "b oss press enter b oss.moveUp(steps) press enter b oss.moveLeft(steps) press e…" at bounding box center [921, 388] width 348 height 221
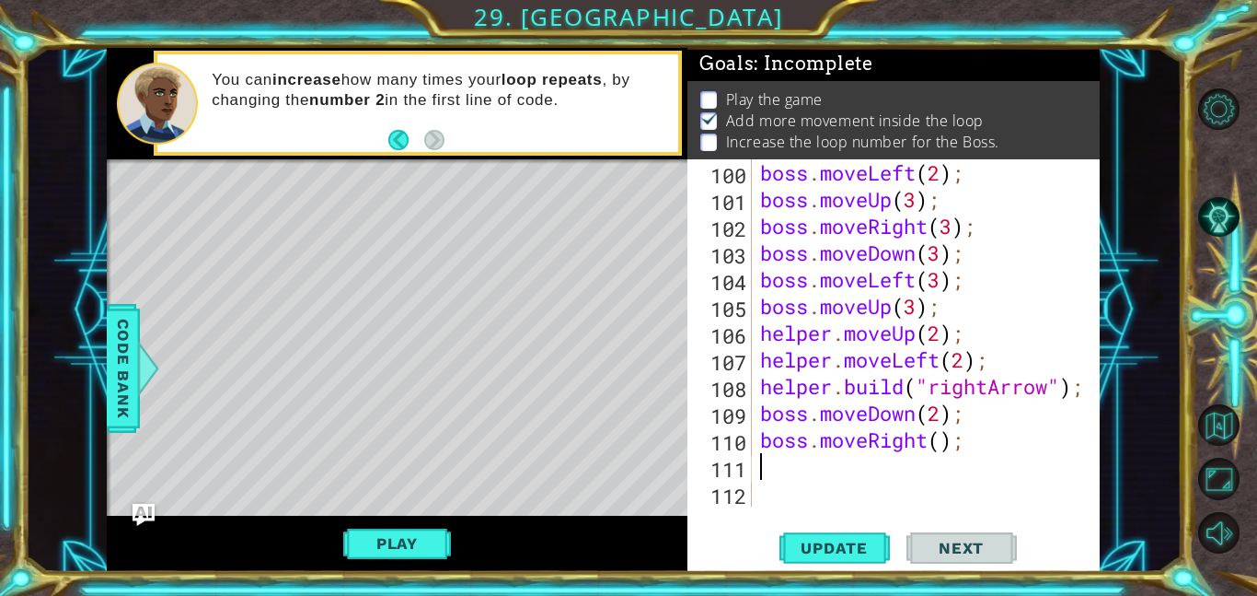
scroll to position [2776, 0]
click at [943, 437] on div "boss . moveLeft ( 2 ) ; boss . moveUp ( 3 ) ; boss . moveRight ( 3 ) ; boss . m…" at bounding box center [931, 359] width 348 height 400
click at [797, 548] on span "Update" at bounding box center [834, 548] width 104 height 18
click at [437, 556] on button "Play" at bounding box center [397, 543] width 108 height 35
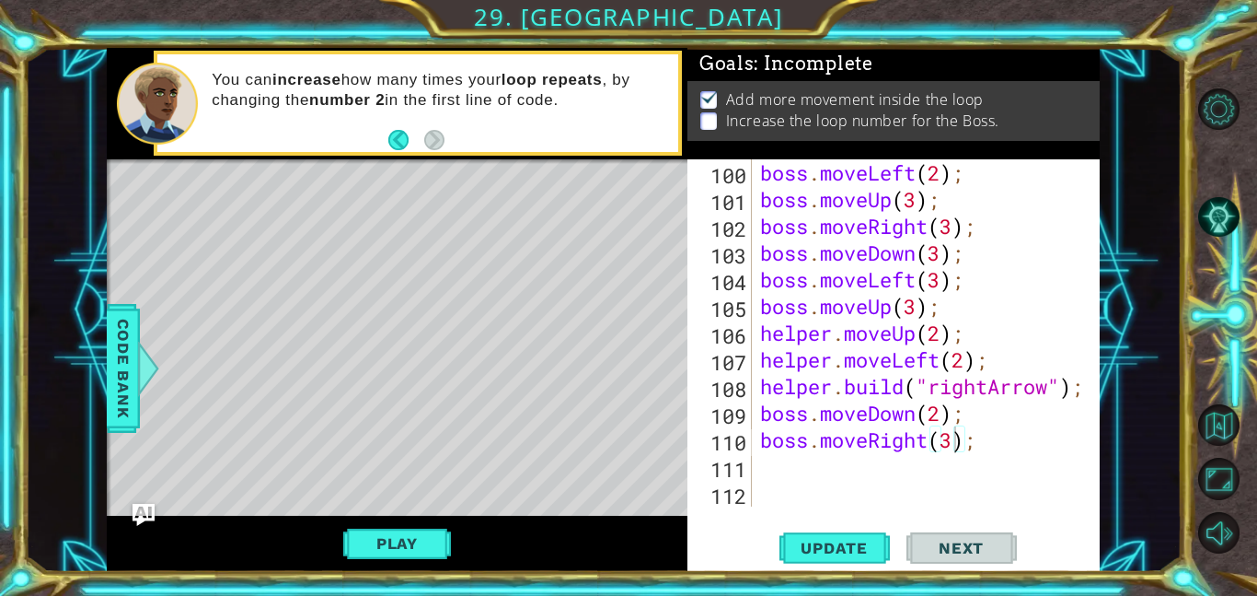
click at [982, 277] on div "boss . moveLeft ( 2 ) ; boss . moveUp ( 3 ) ; boss . moveRight ( 3 ) ; boss . m…" at bounding box center [931, 359] width 348 height 400
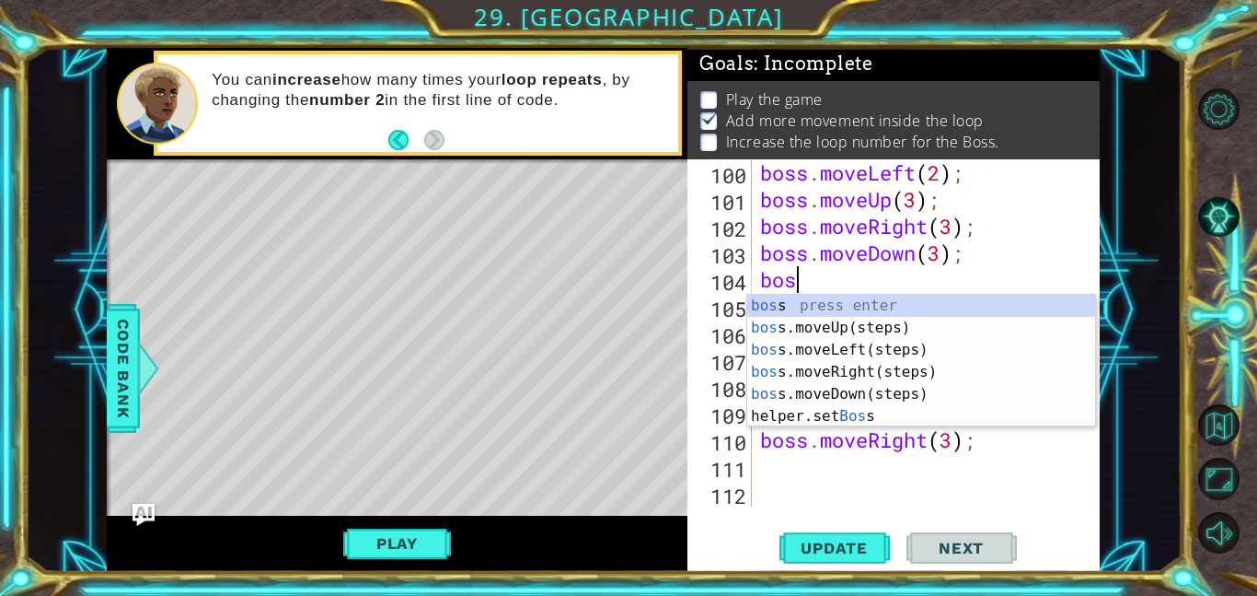
scroll to position [0, 0]
type textarea "b"
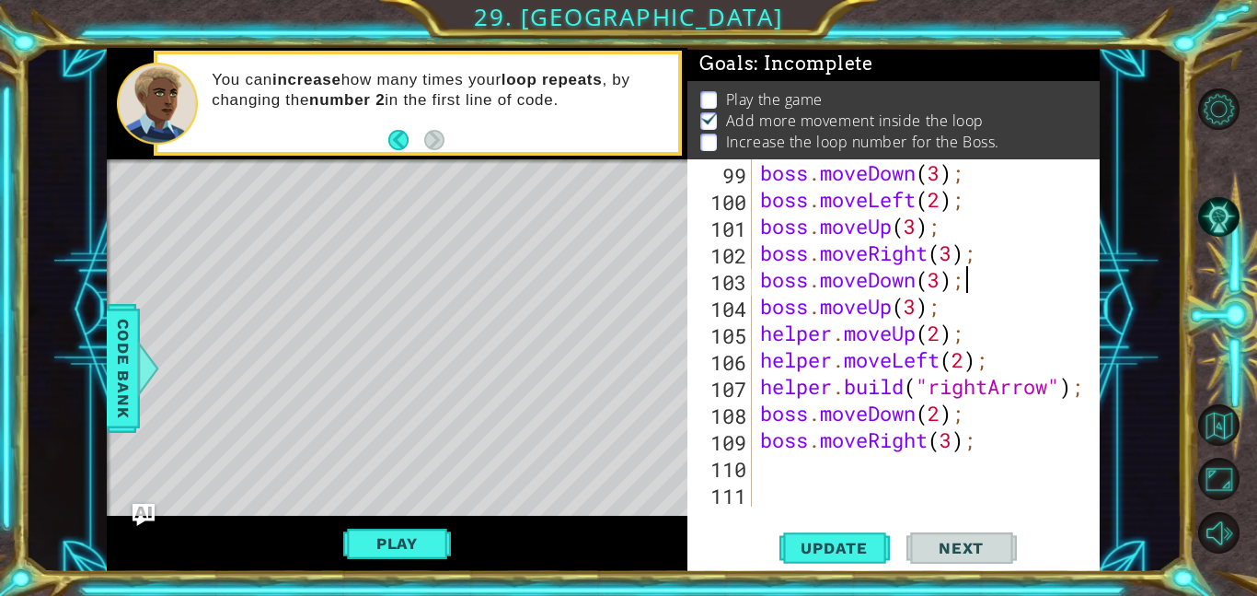
type textarea "boss.moveDown(3);"
click at [908, 472] on div "boss . moveDown ( 3 ) ; boss . moveLeft ( 2 ) ; boss . moveUp ( 3 ) ; boss . mo…" at bounding box center [931, 359] width 348 height 400
click at [867, 559] on button "Update" at bounding box center [835, 547] width 110 height 41
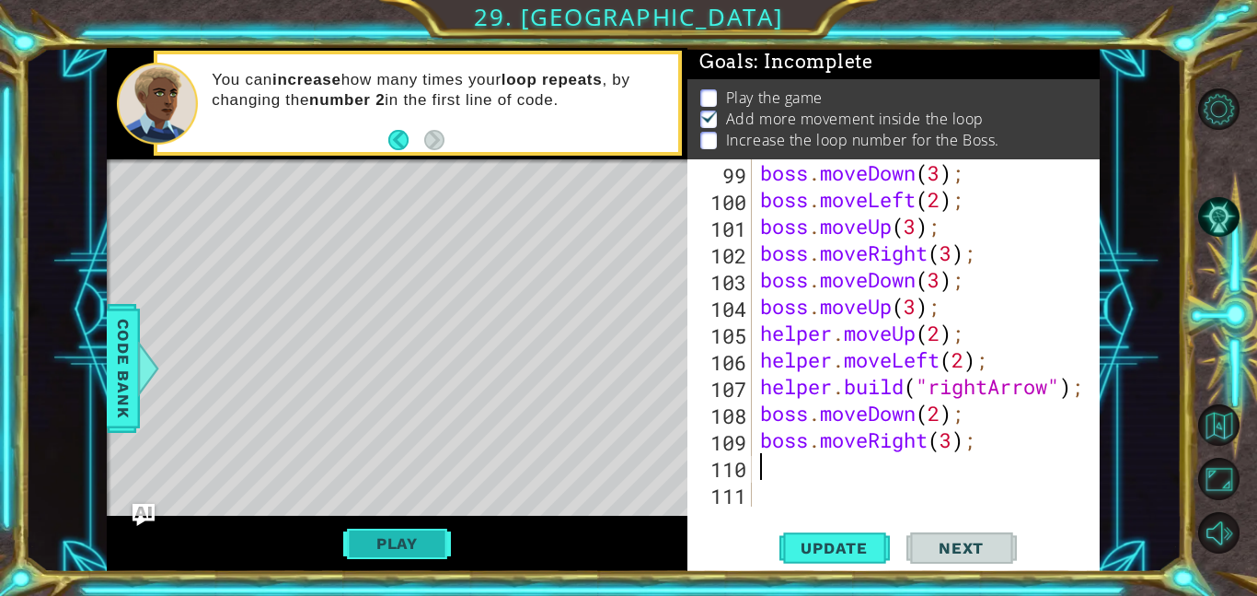
click at [439, 548] on button "Play" at bounding box center [397, 543] width 108 height 35
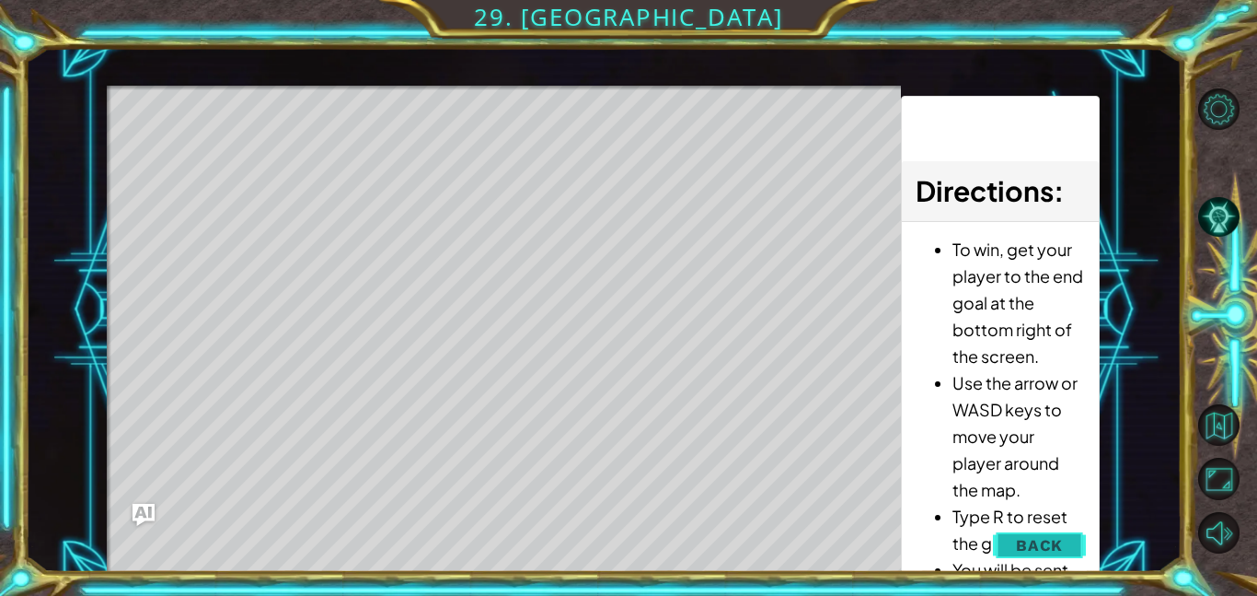
click at [1054, 529] on button "Back" at bounding box center [1039, 545] width 93 height 37
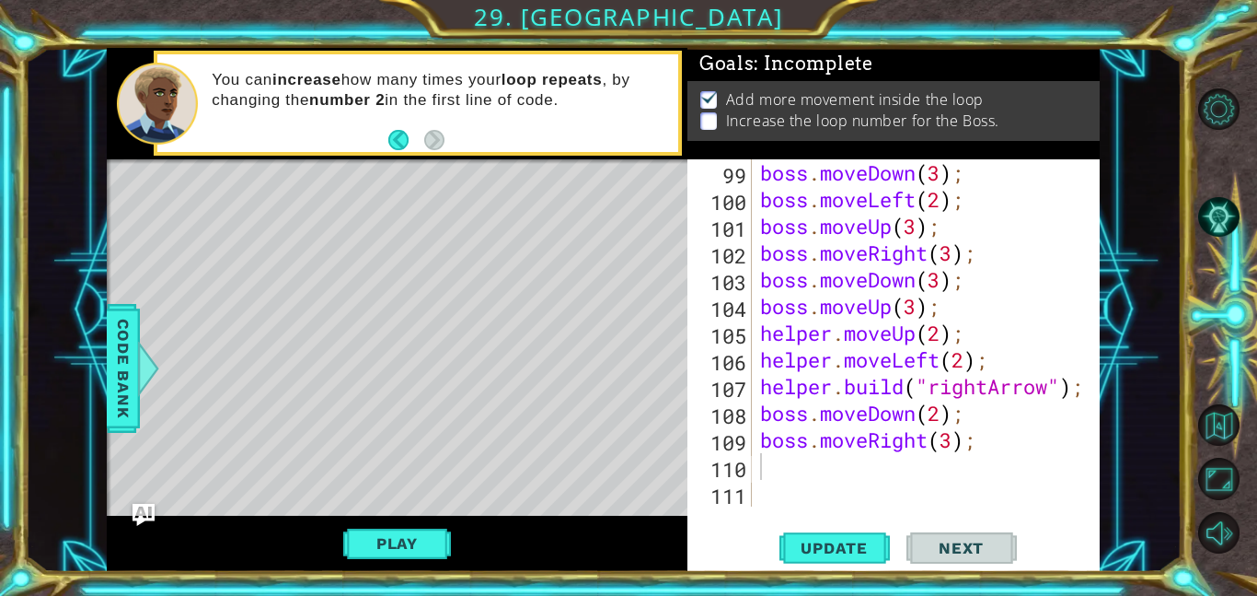
scroll to position [0, 0]
click at [970, 200] on div "boss . moveDown ( 3 ) ; boss . moveLeft ( 2 ) ; boss . moveUp ( 3 ) ; boss . mo…" at bounding box center [931, 359] width 348 height 400
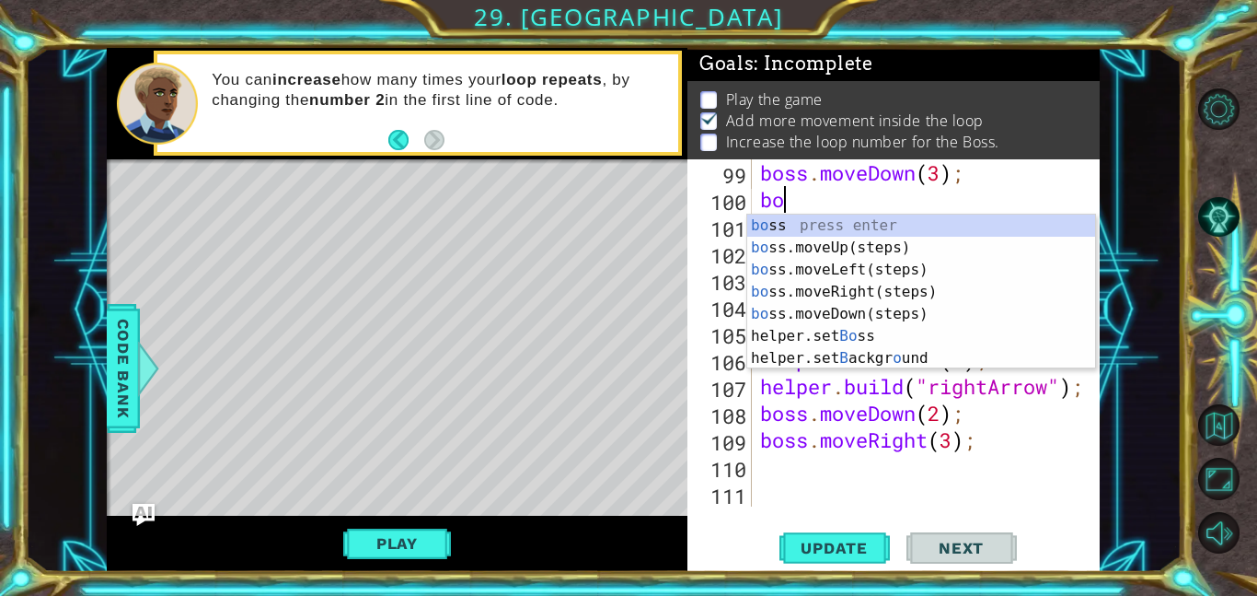
type textarea "b"
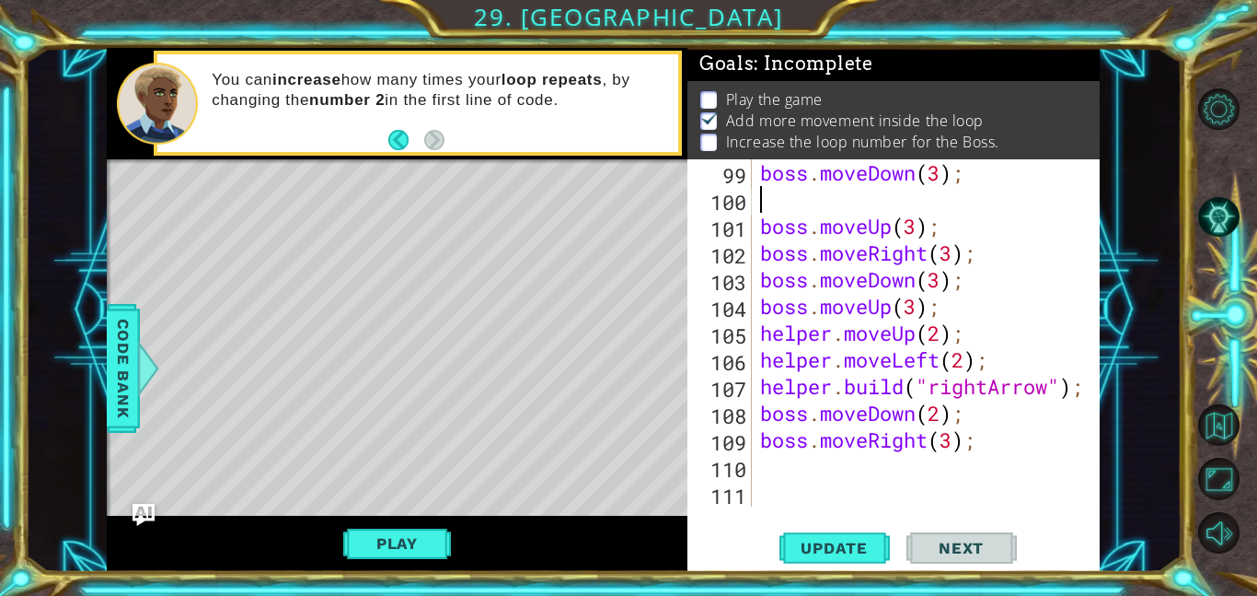
type textarea "boss.moveDown(3);"
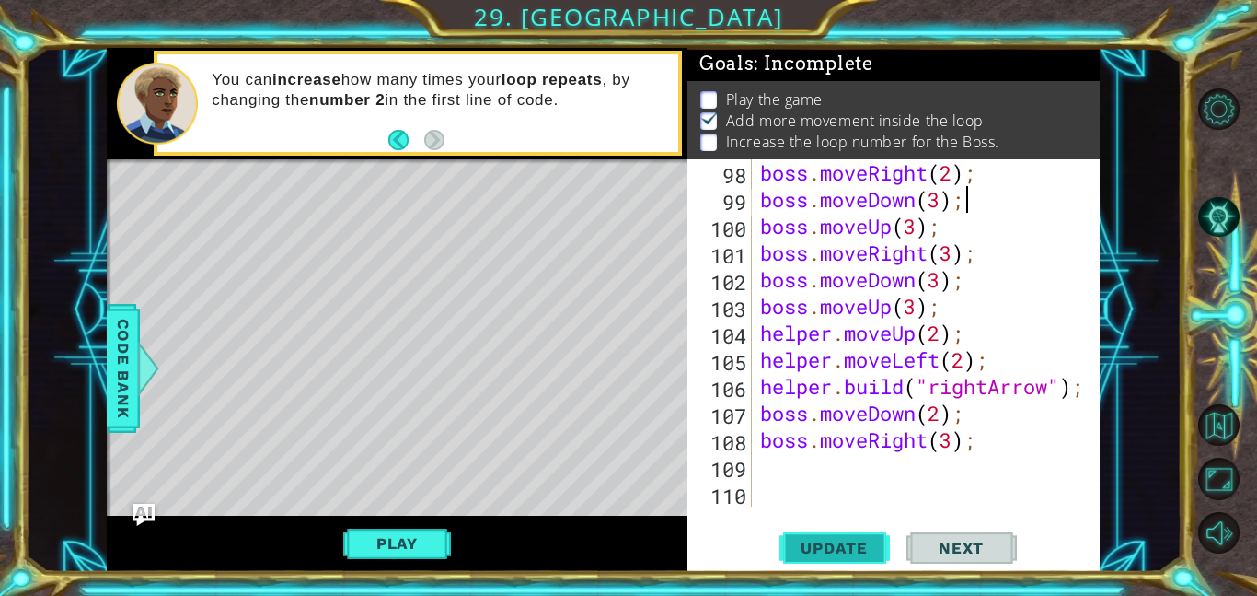
click at [848, 532] on button "Update" at bounding box center [835, 547] width 110 height 41
click at [365, 555] on button "Play" at bounding box center [397, 543] width 108 height 35
